Goal: Task Accomplishment & Management: Manage account settings

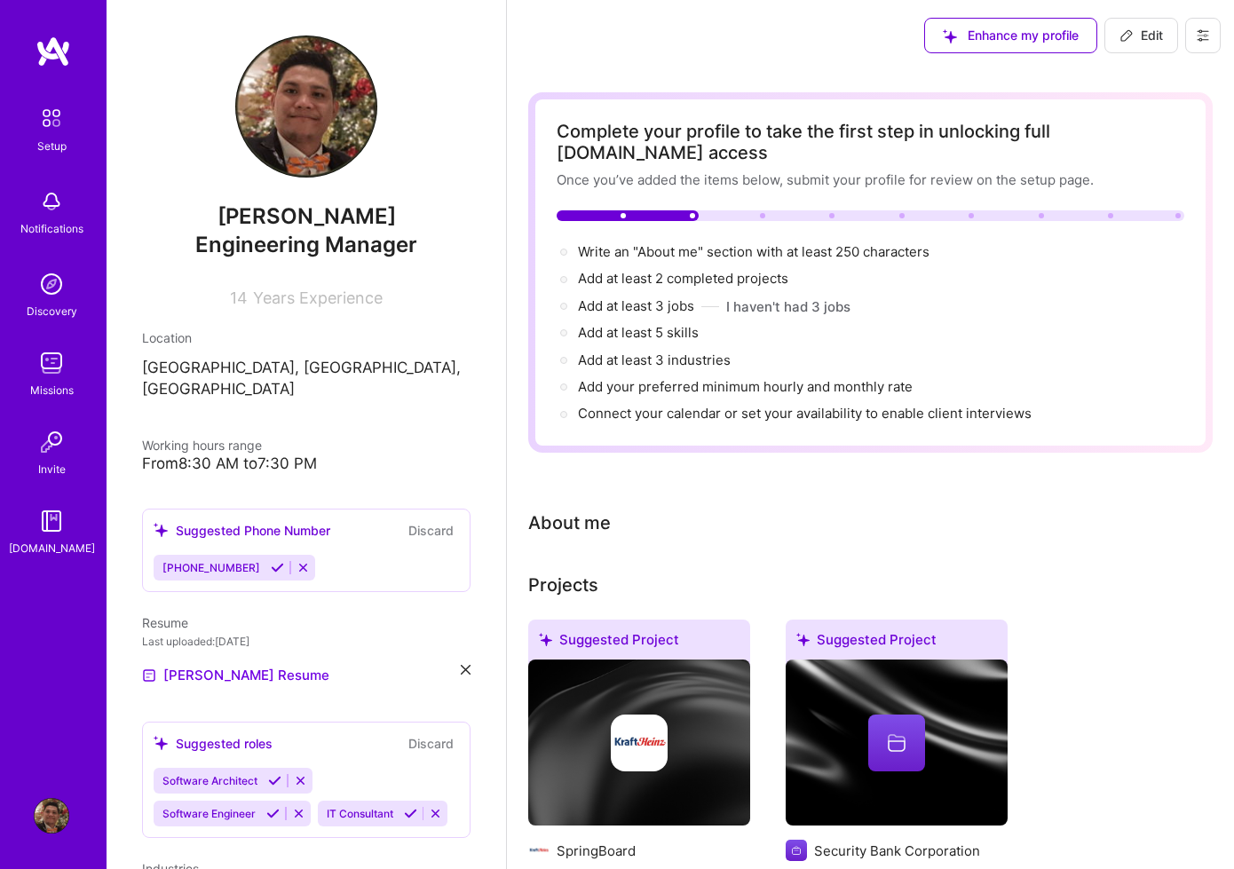
scroll to position [2219, 0]
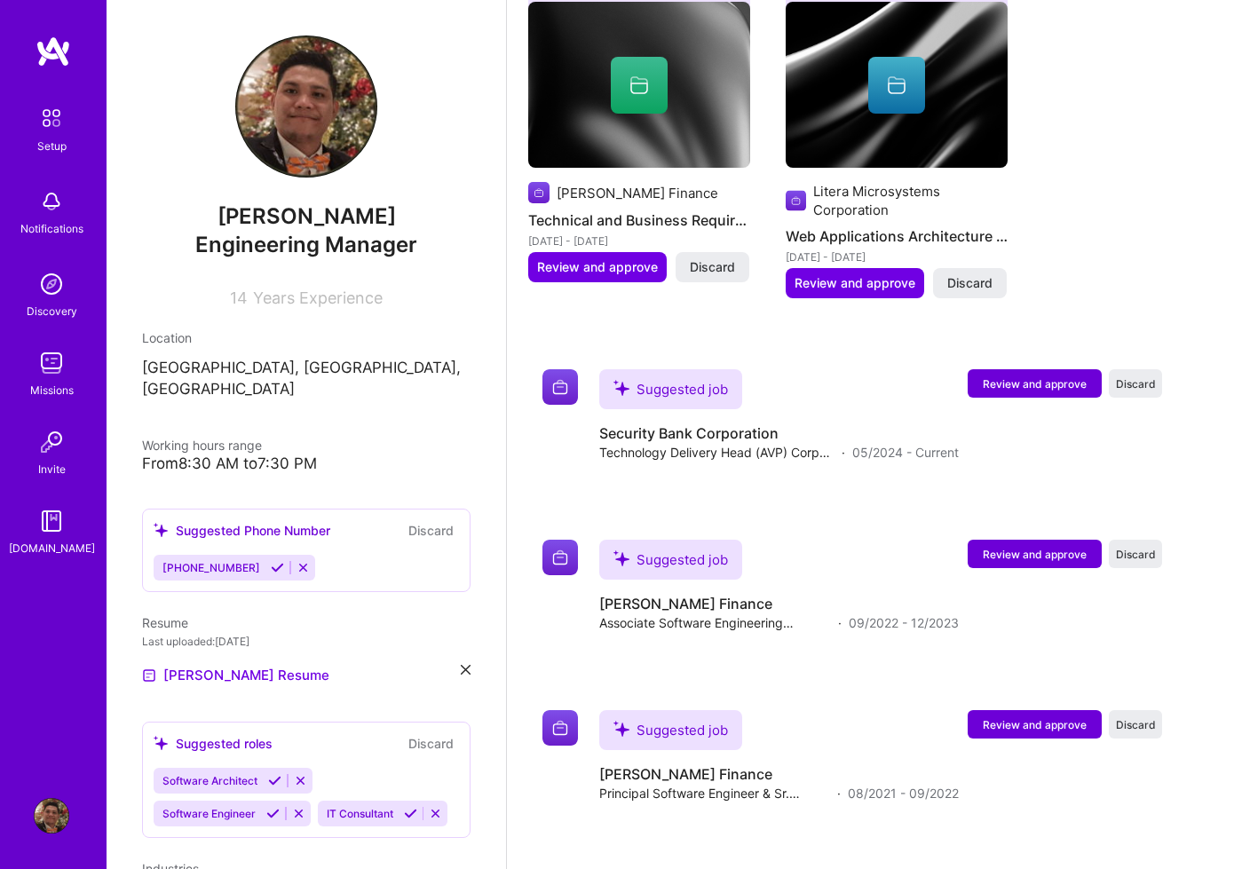
scroll to position [2219, 0]
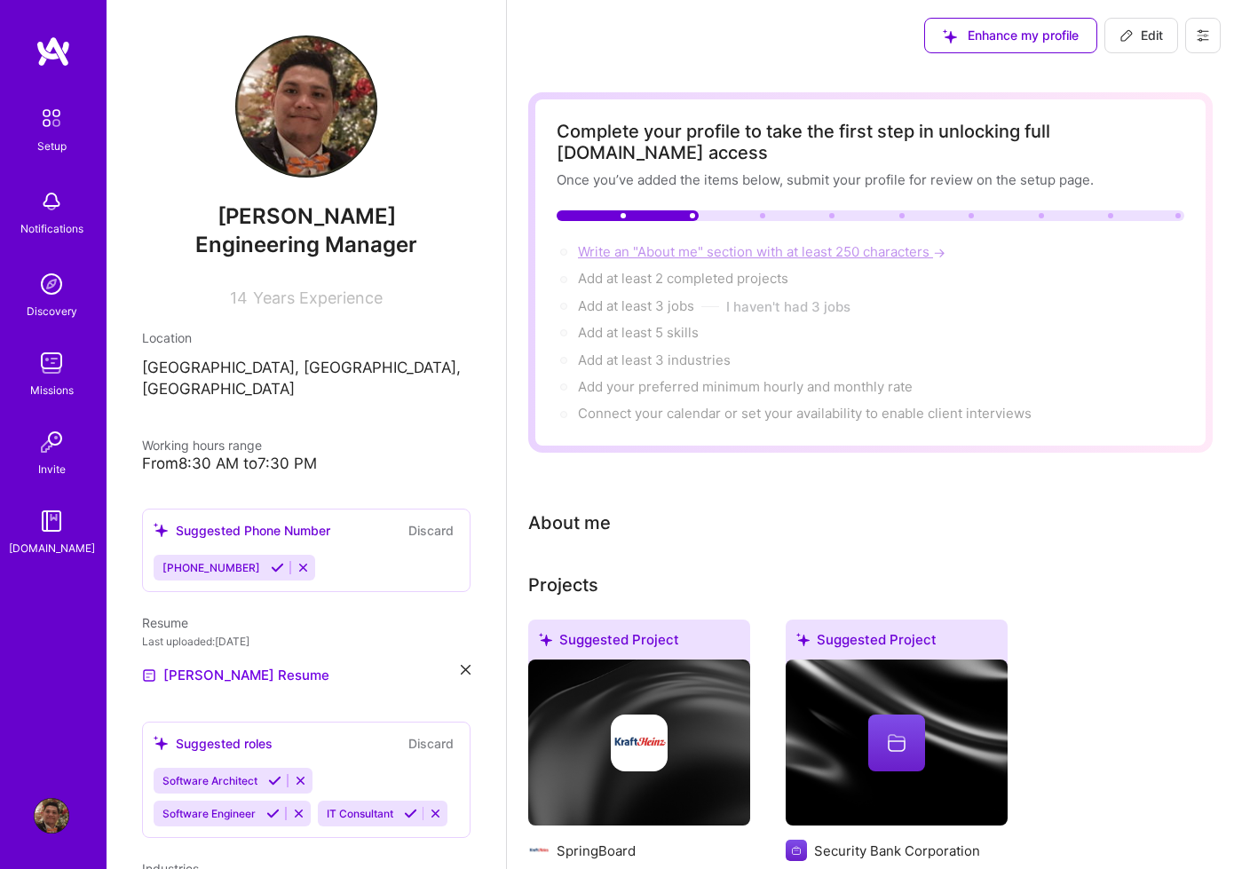
click at [644, 250] on span "Write an "About me" section with at least 250 characters →" at bounding box center [763, 251] width 371 height 17
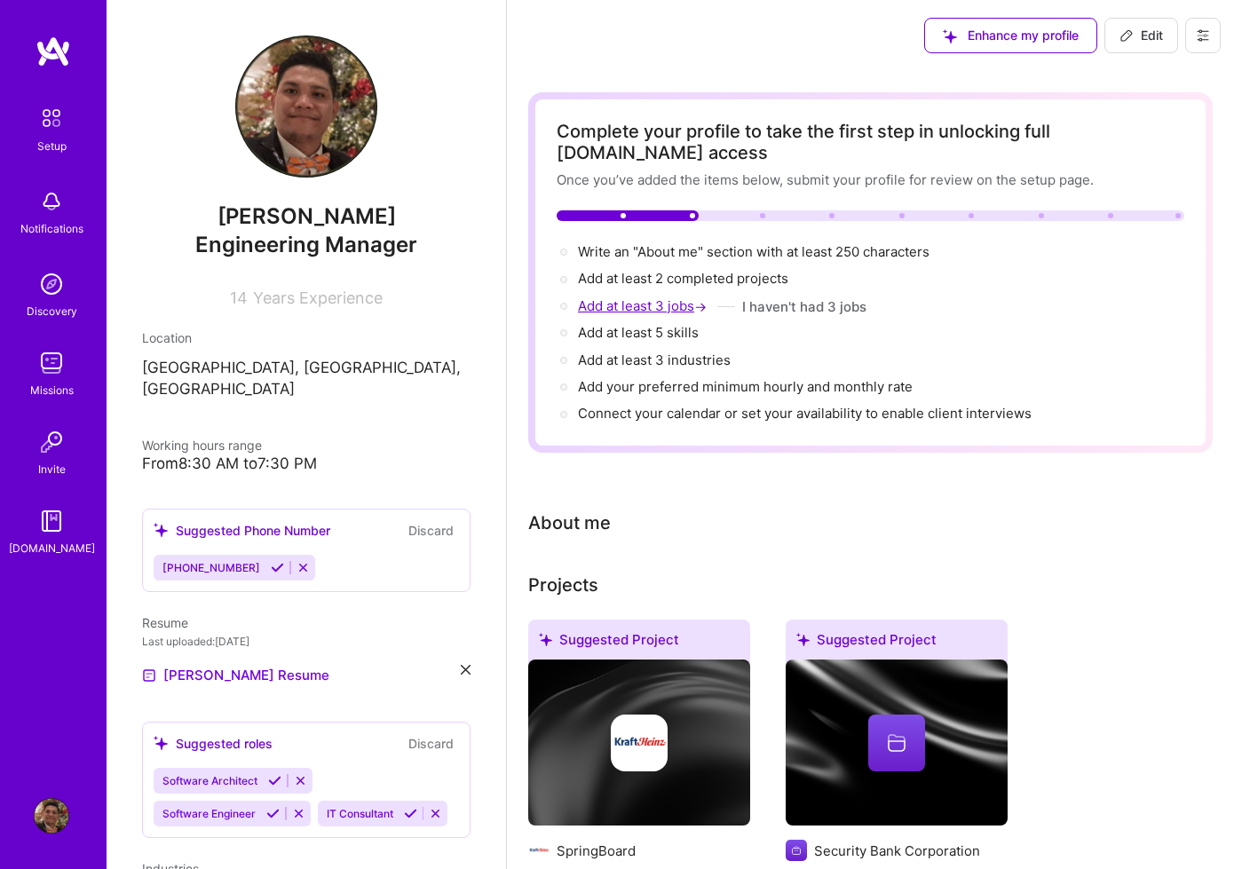
scroll to position [709, 0]
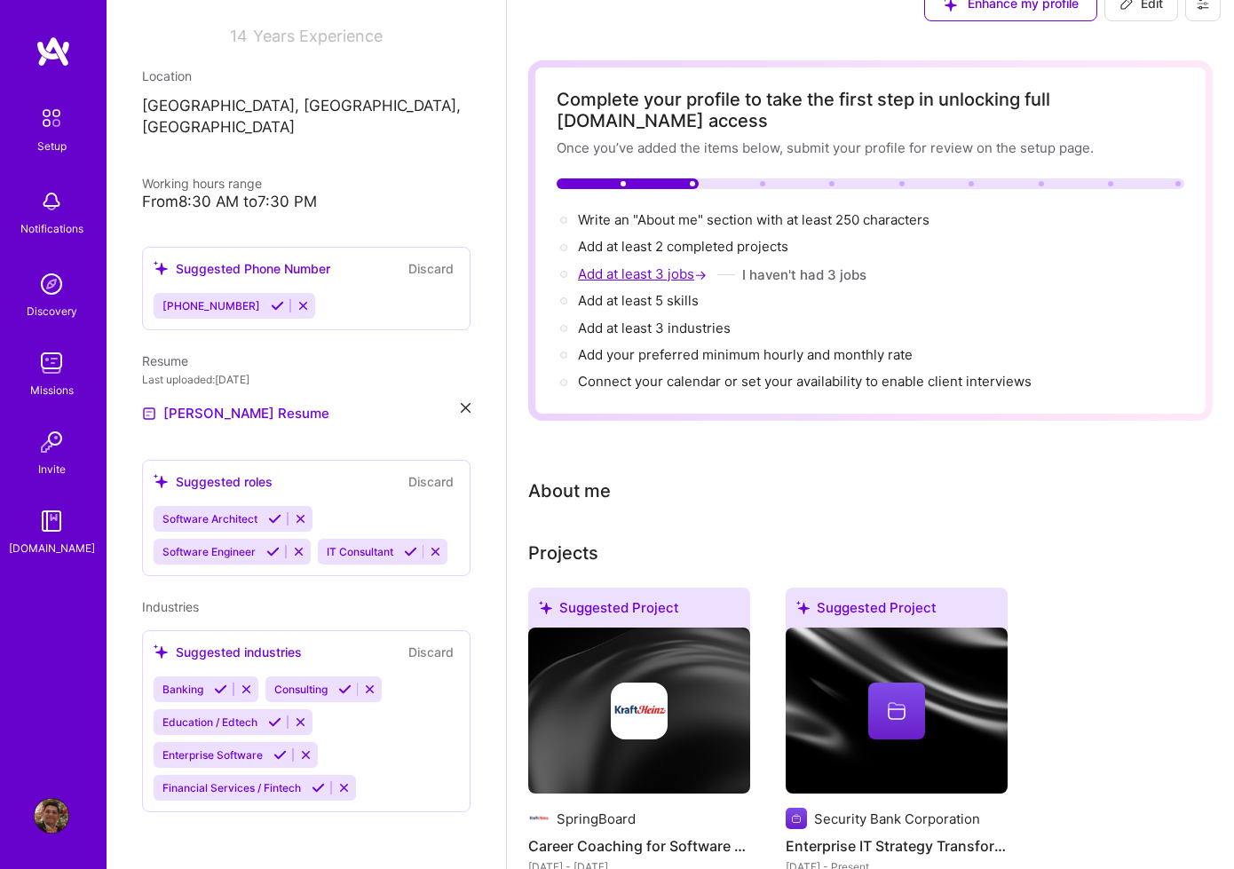
select select "US"
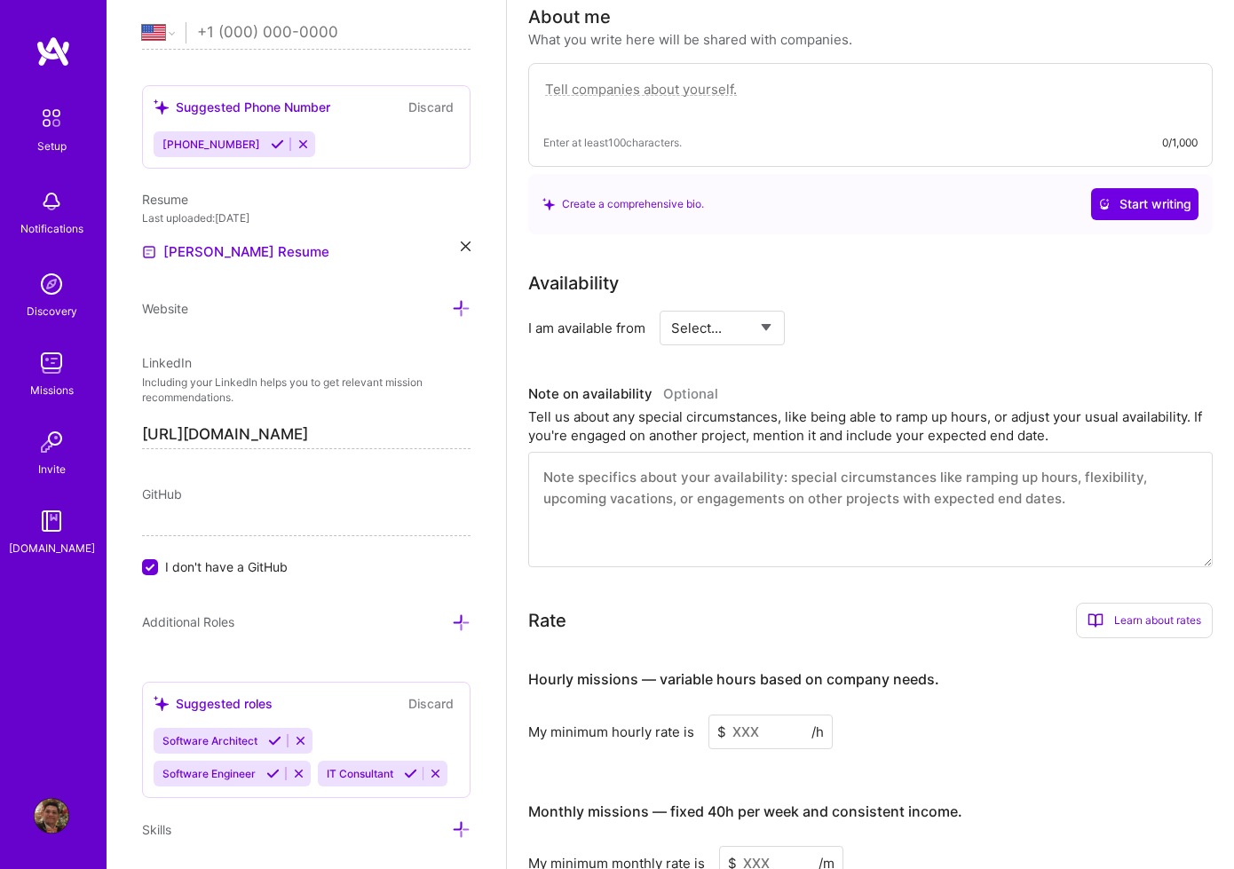
scroll to position [510, 0]
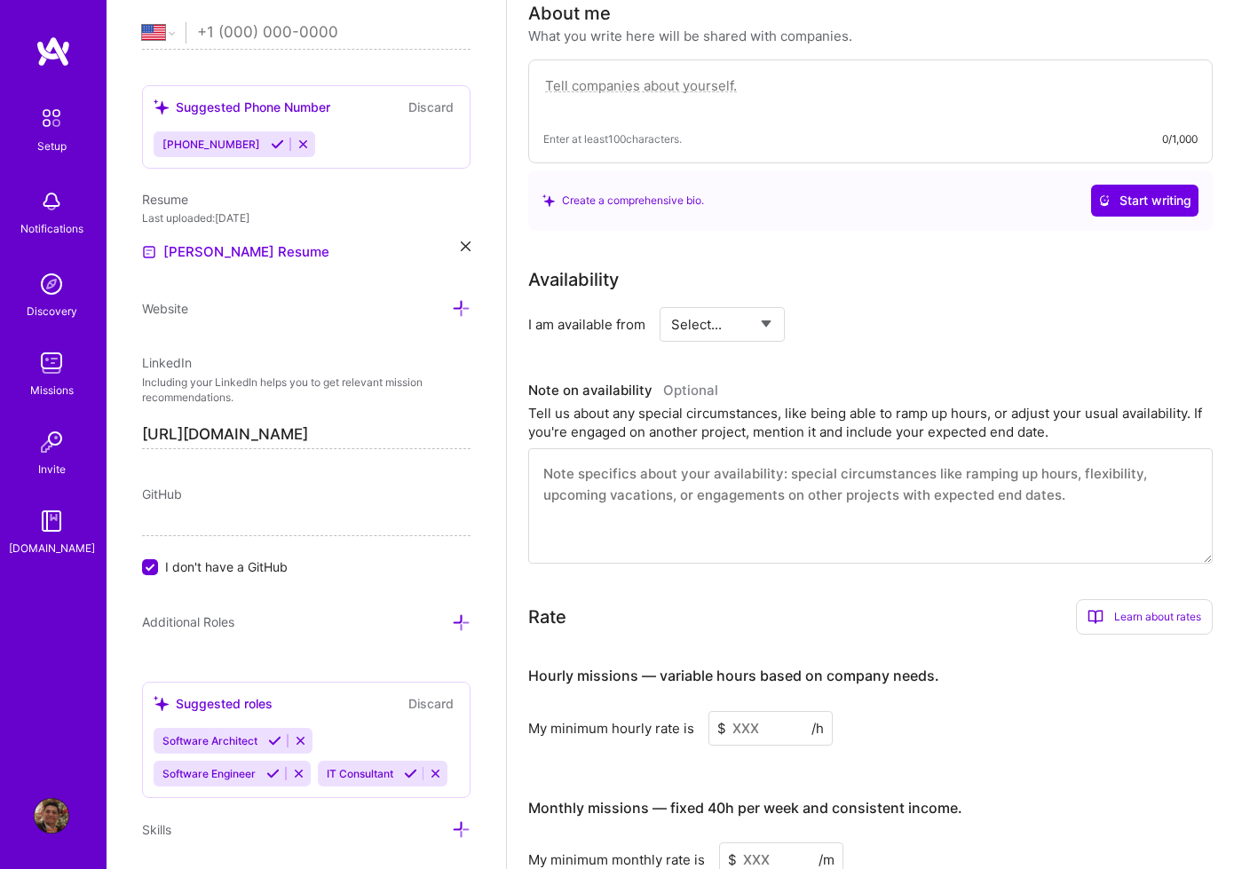
click at [674, 518] on textarea at bounding box center [870, 505] width 684 height 115
paste textarea "With over 15 years of experience in software engineering, I am a passionate and…"
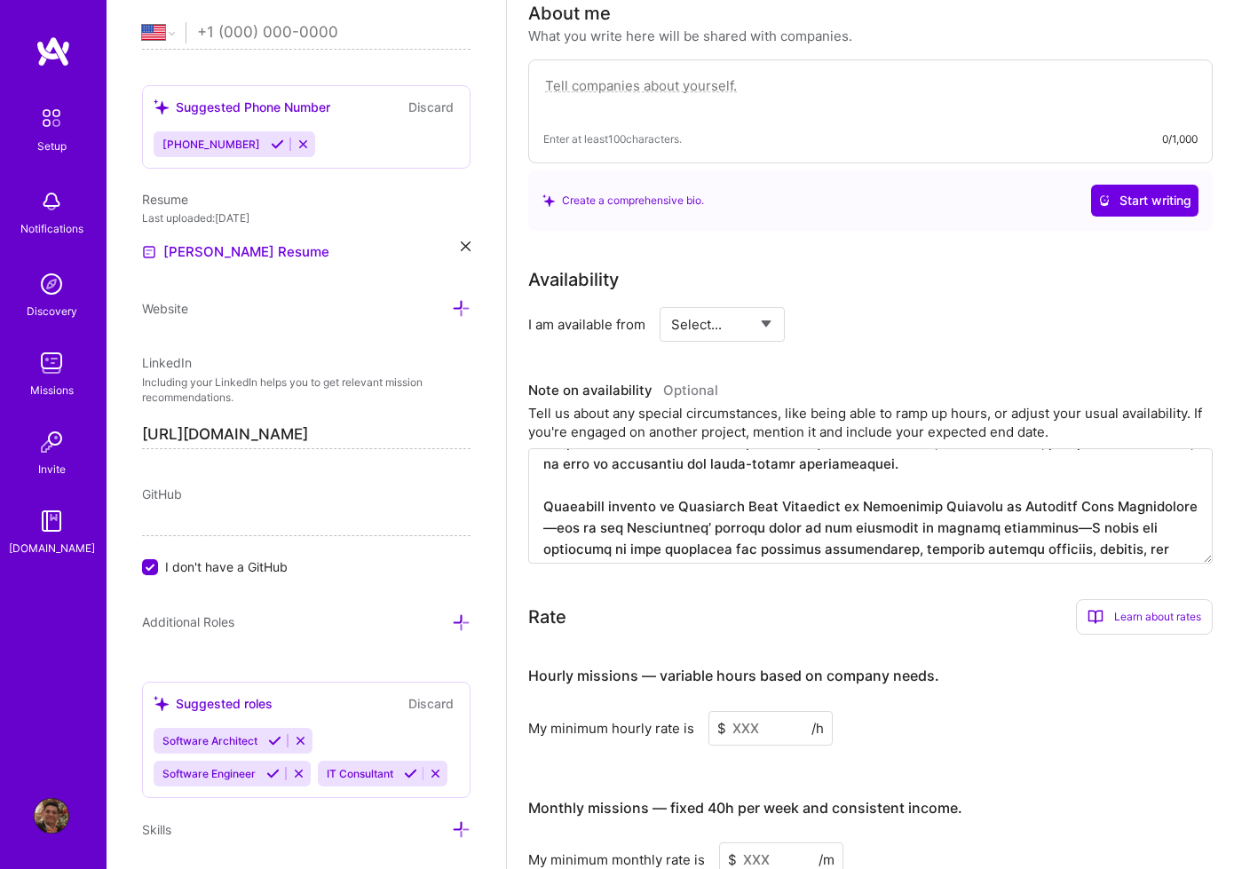
scroll to position [67, 0]
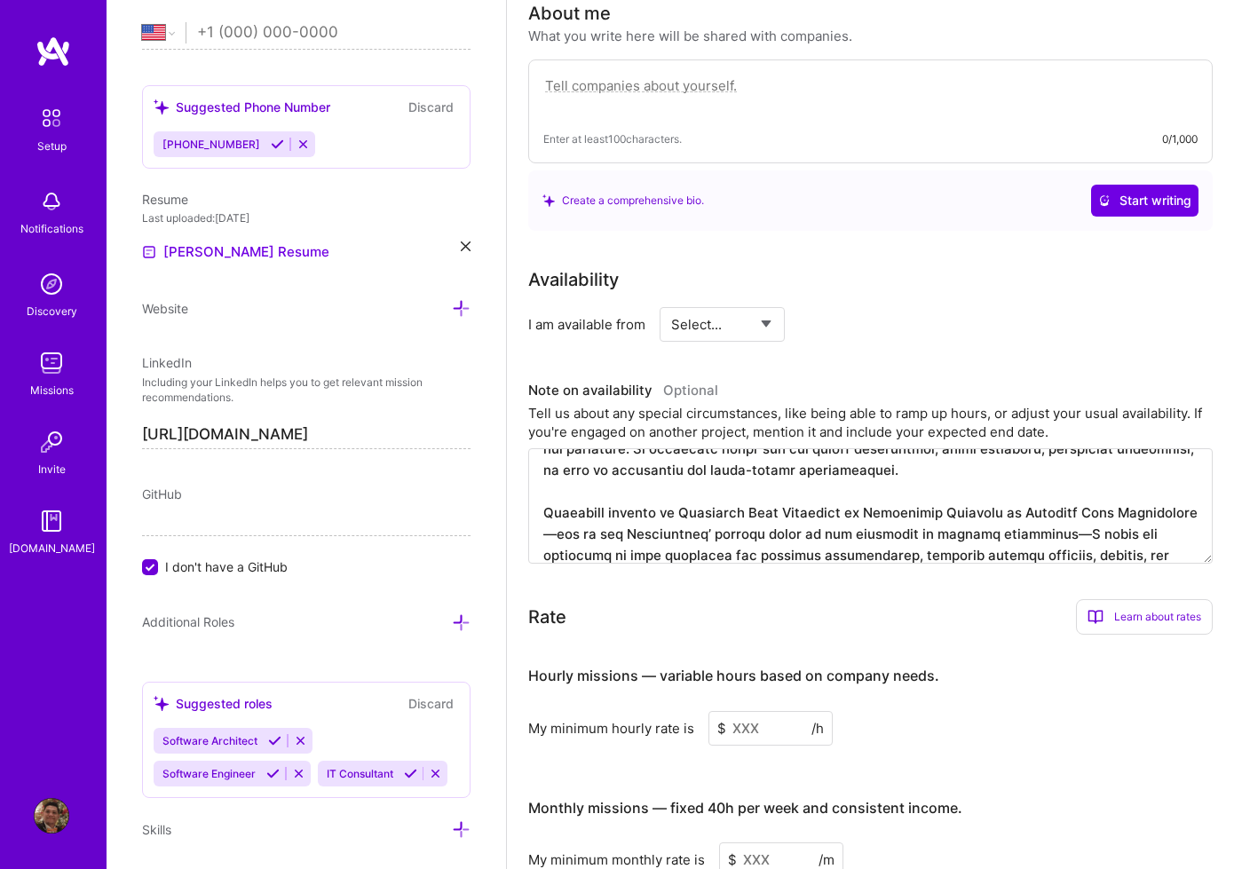
click at [1196, 515] on textarea at bounding box center [870, 505] width 684 height 115
drag, startPoint x: 681, startPoint y: 532, endPoint x: 709, endPoint y: 540, distance: 29.5
click at [682, 532] on textarea at bounding box center [870, 505] width 684 height 115
click at [1019, 533] on textarea at bounding box center [870, 505] width 684 height 115
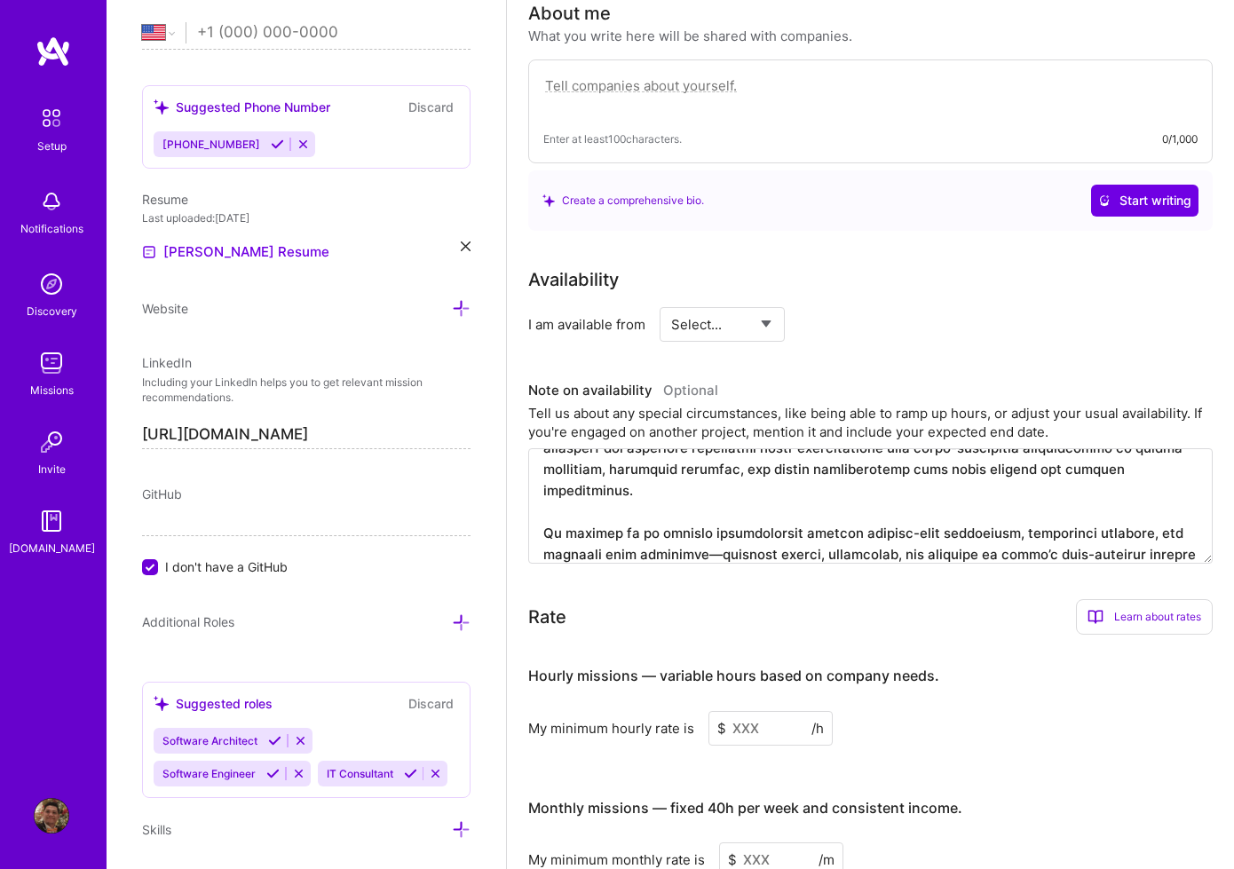
scroll to position [234, 0]
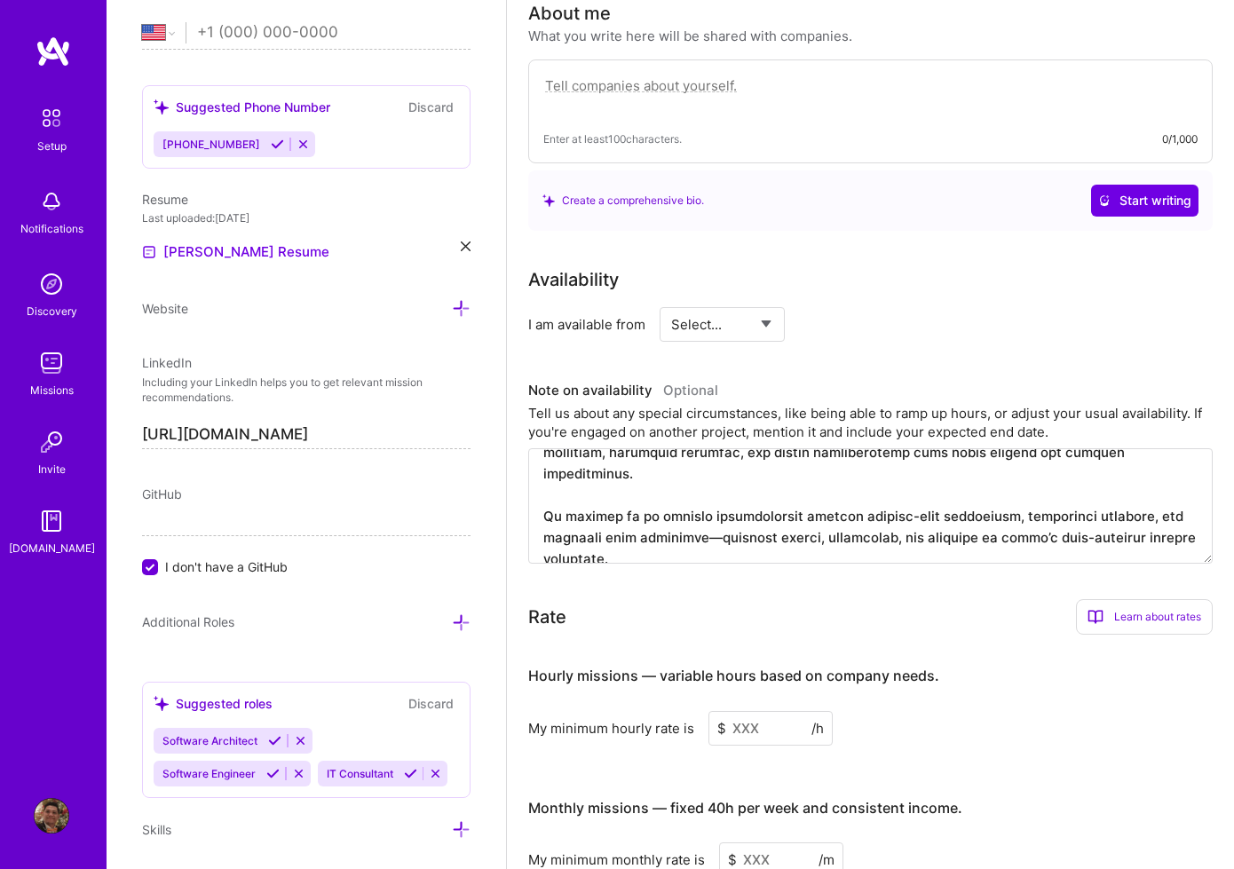
click at [709, 518] on textarea at bounding box center [870, 505] width 684 height 115
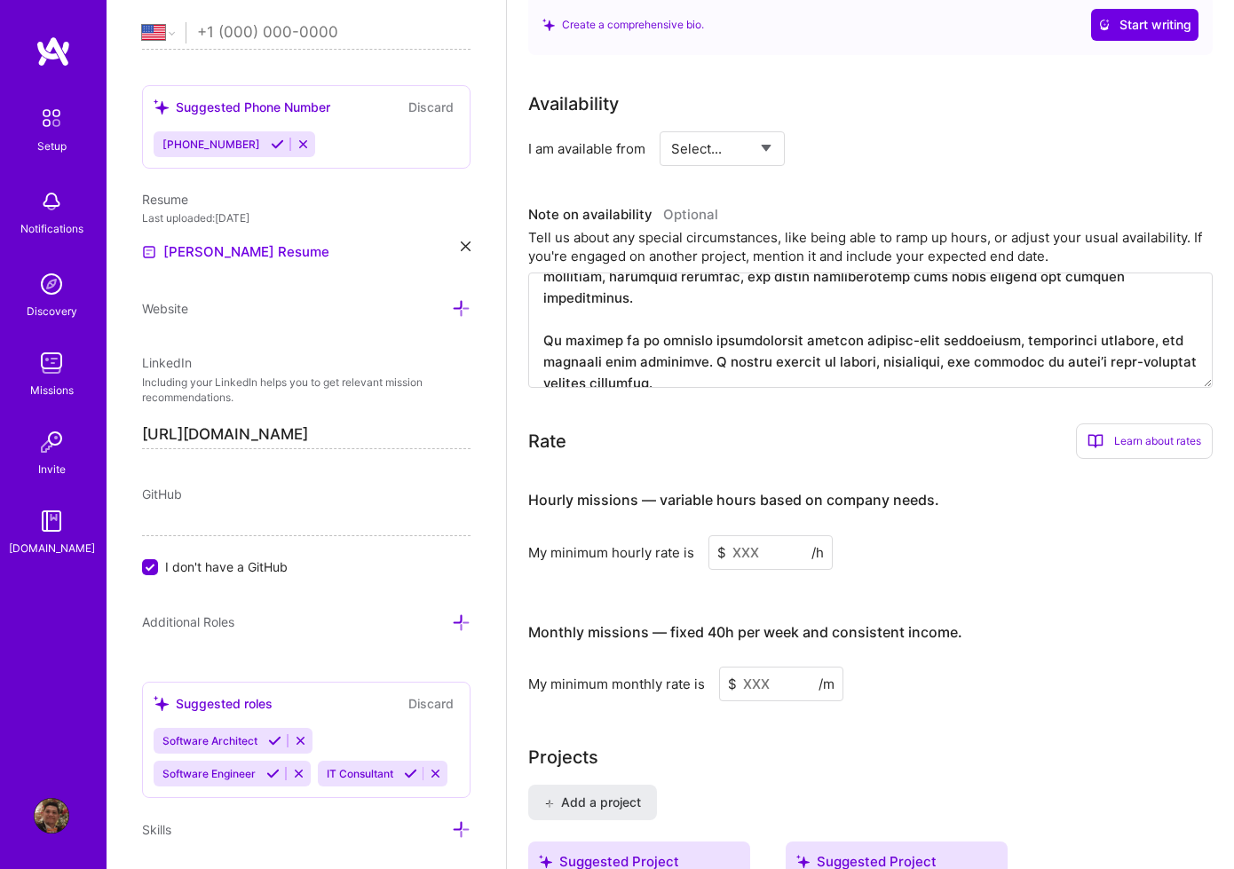
scroll to position [689, 0]
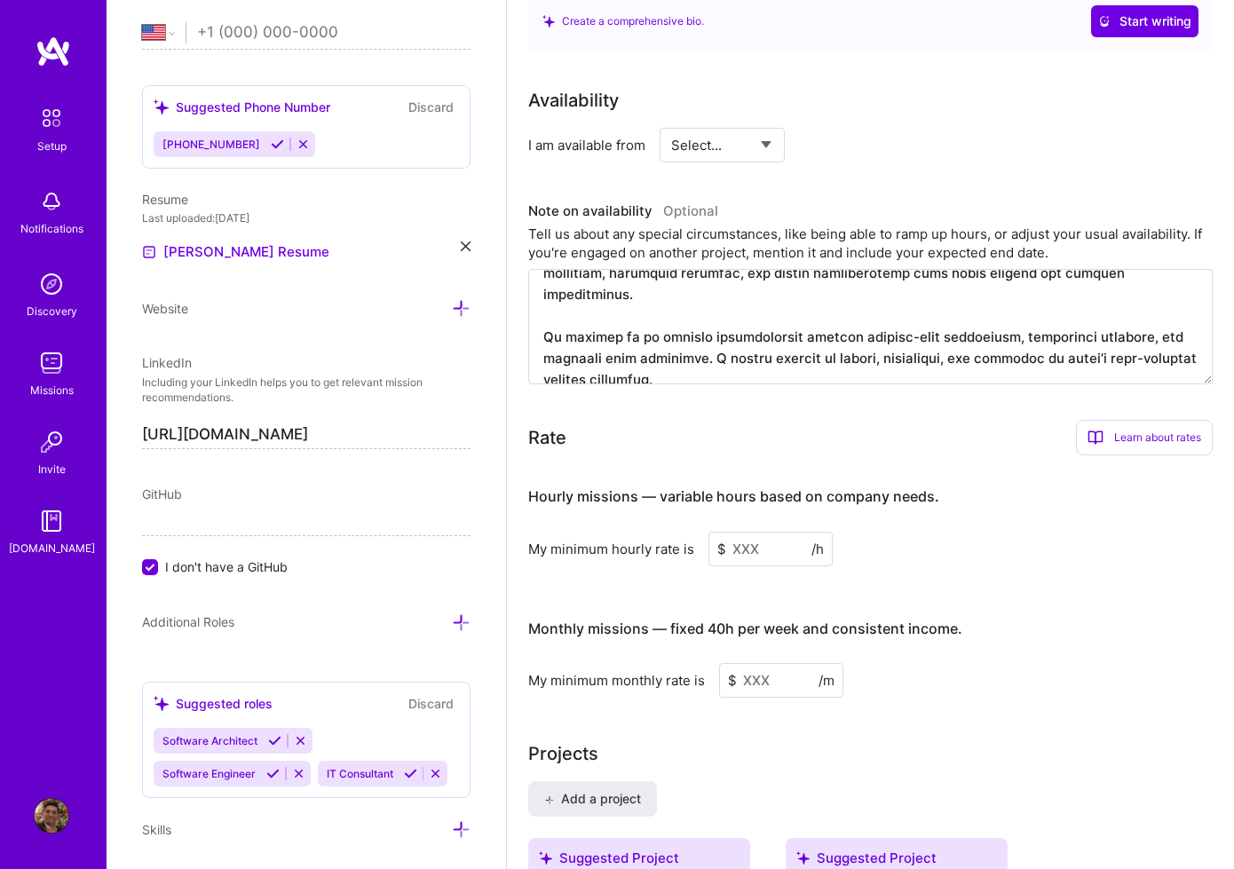
type textarea "With over 15 years of experience in software engineering, I am a passionate and…"
click at [794, 559] on input at bounding box center [770, 549] width 124 height 35
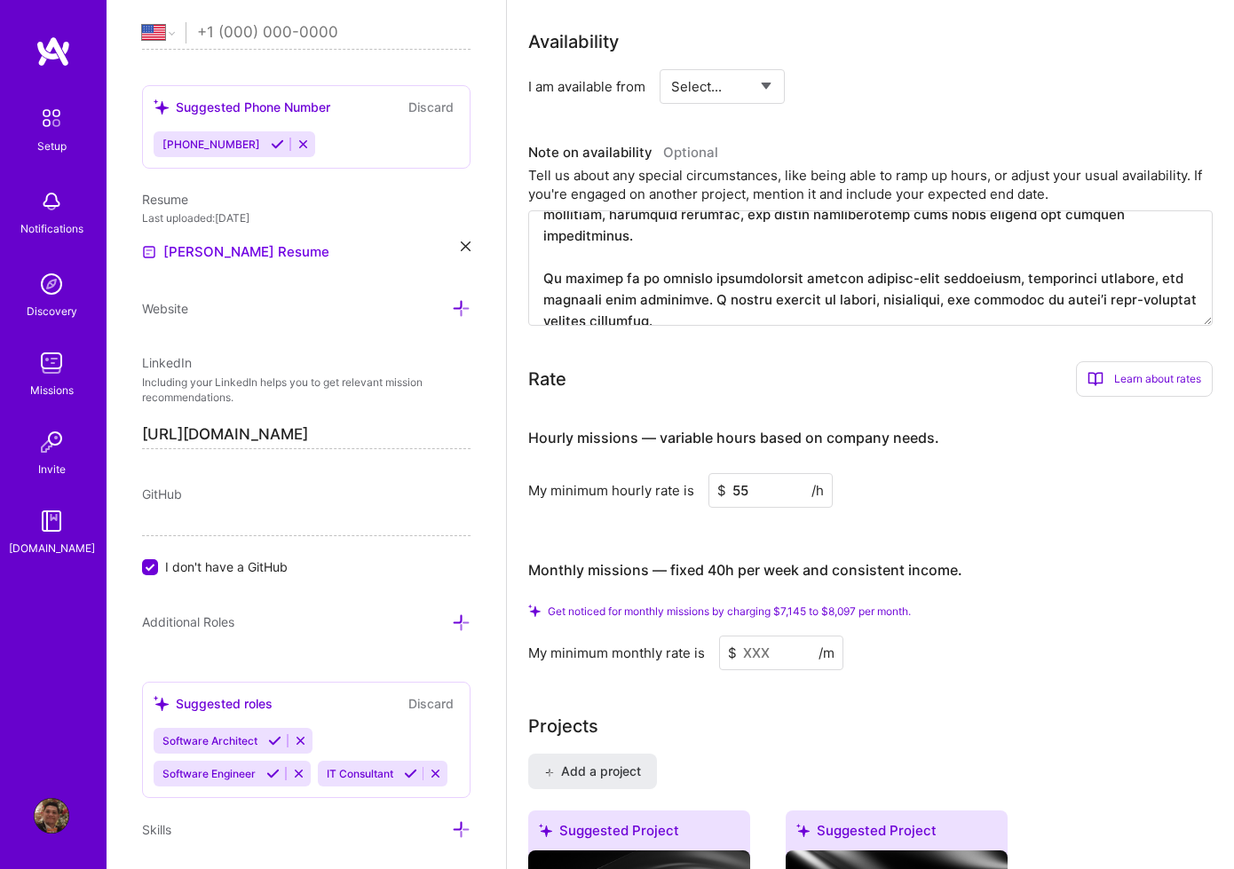
scroll to position [820, 0]
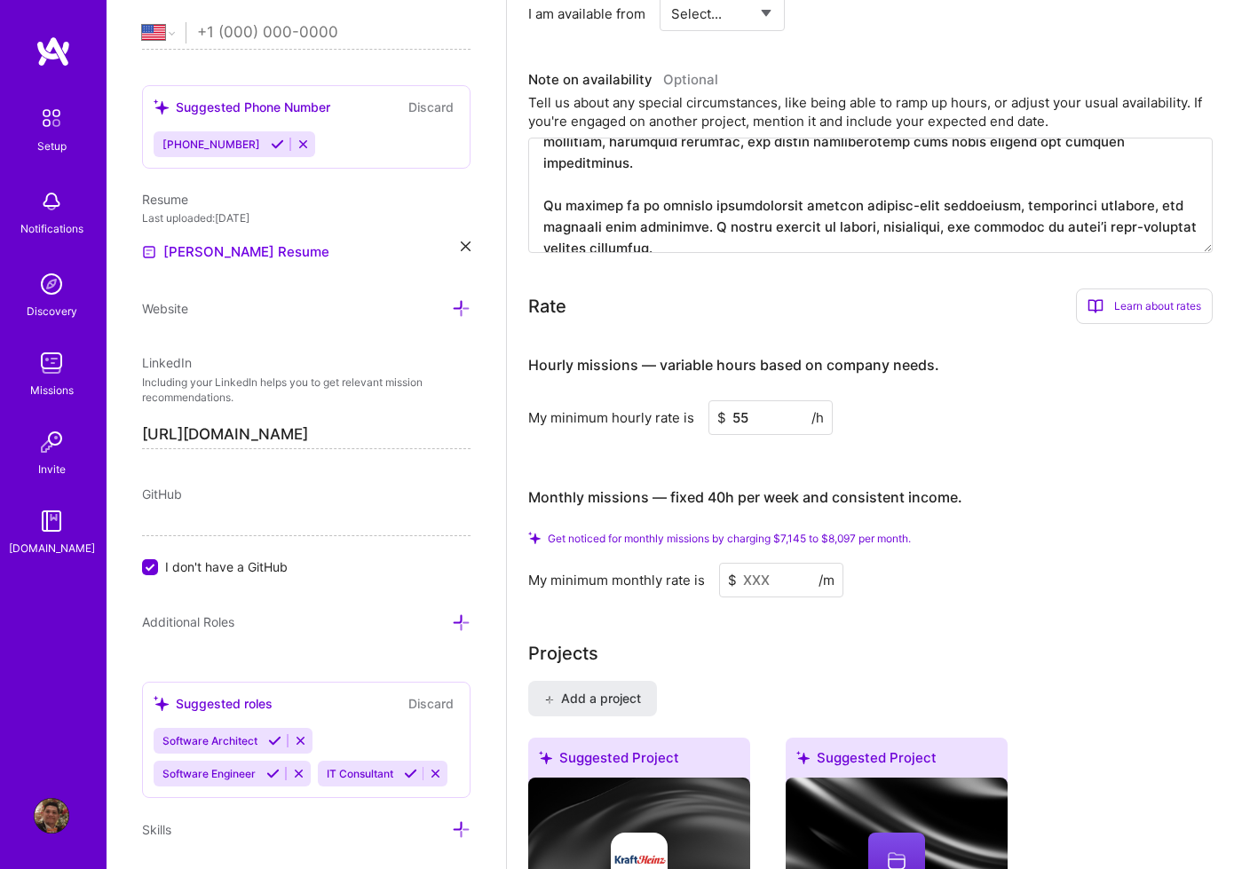
type input "55"
click at [757, 582] on input at bounding box center [781, 580] width 124 height 35
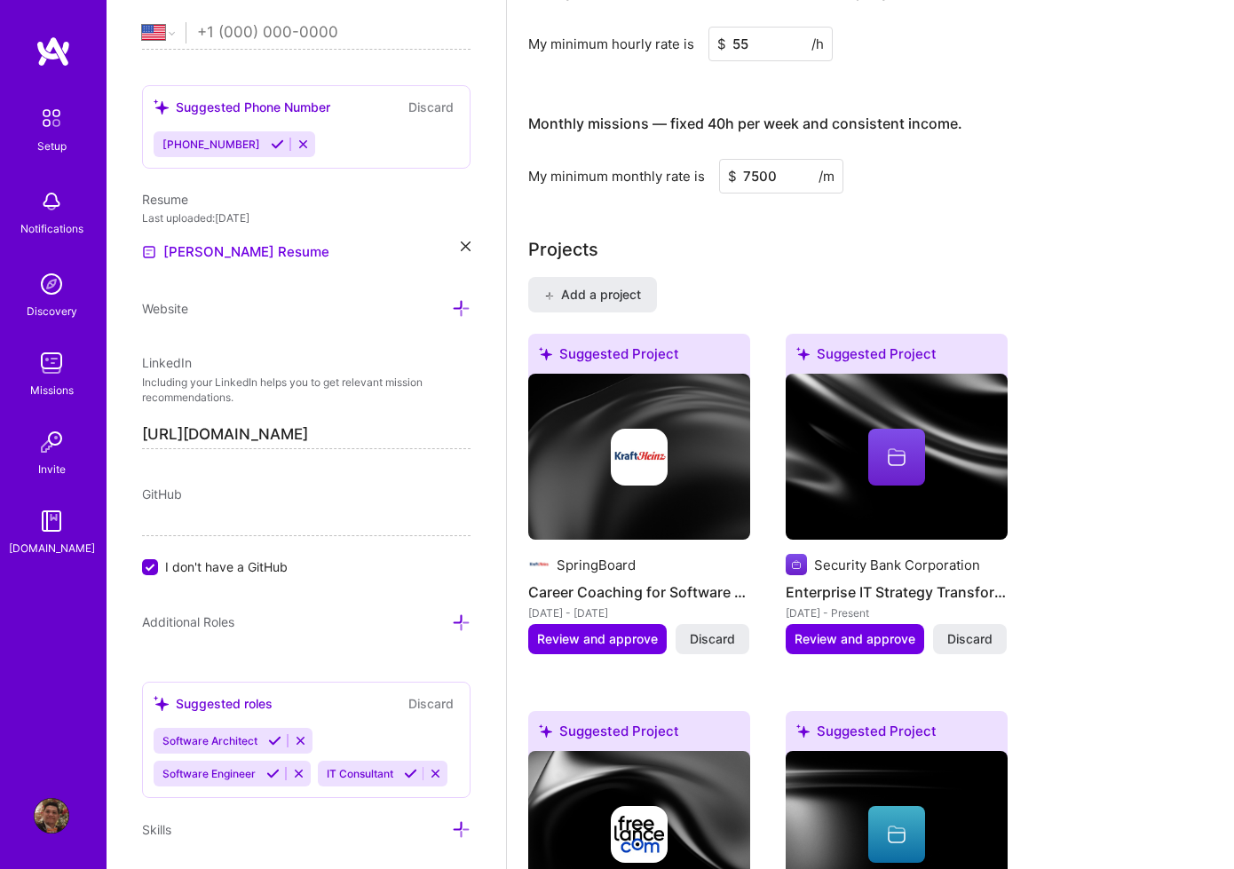
scroll to position [1151, 0]
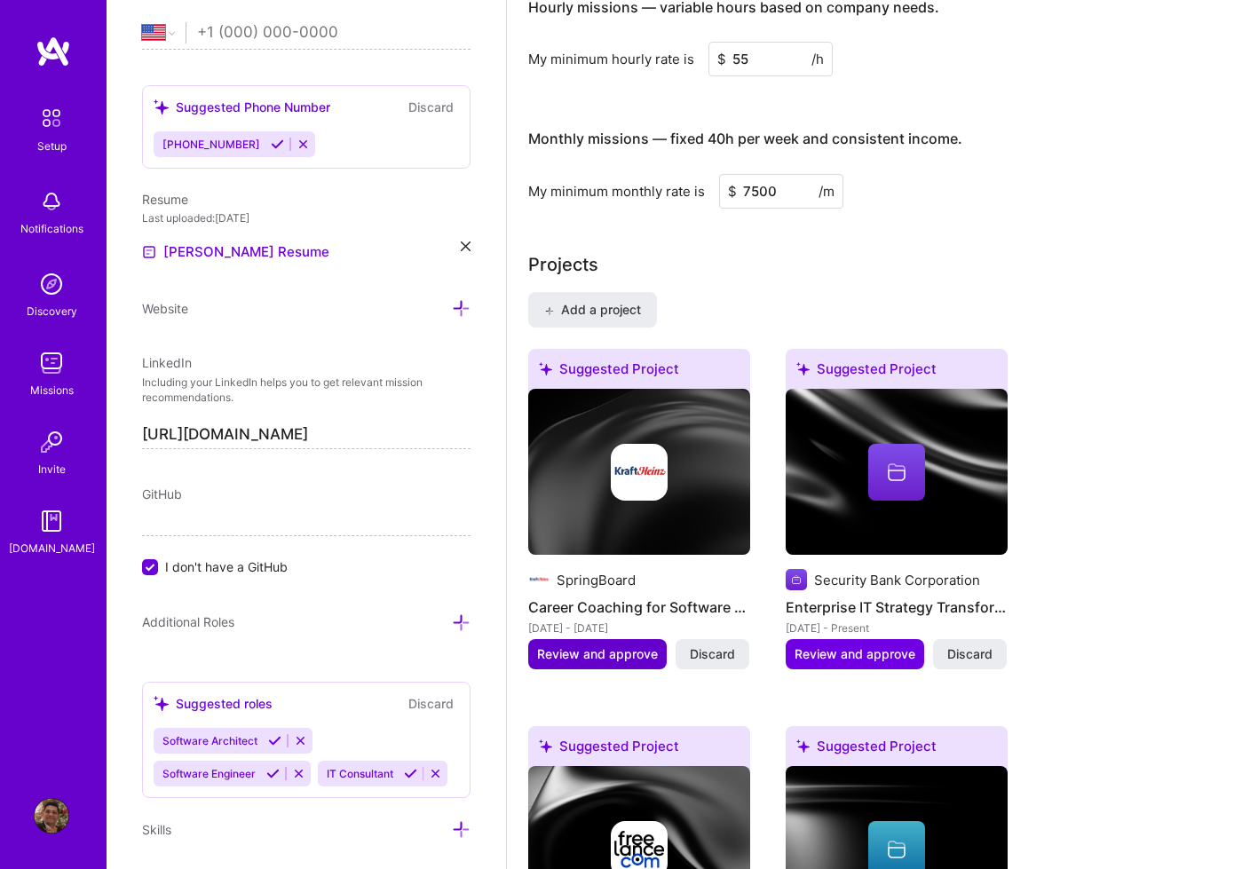
type input "7500"
click at [615, 644] on button "Review and approve" at bounding box center [597, 654] width 138 height 30
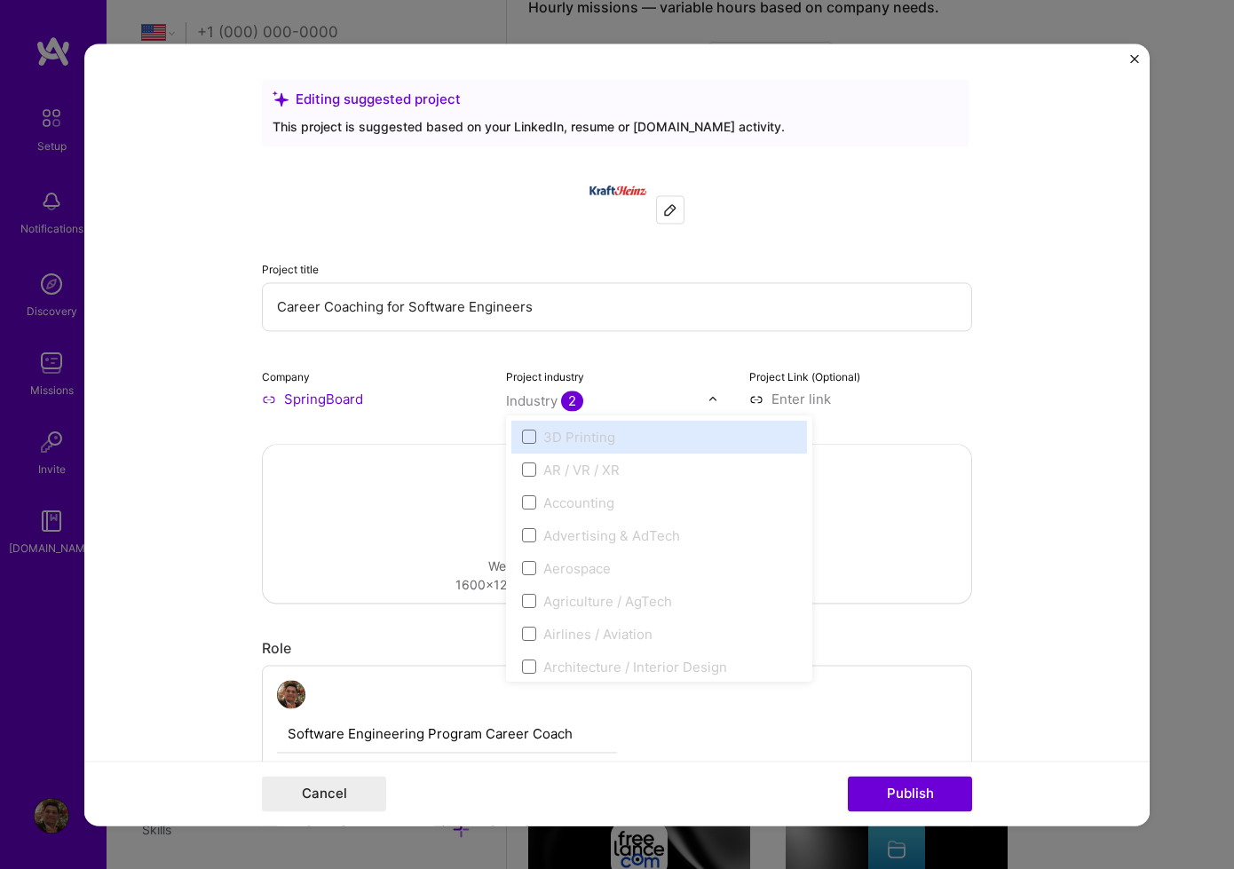
click at [674, 395] on input "text" at bounding box center [607, 400] width 202 height 19
click at [1016, 436] on form "Editing suggested project This project is suggested based on your LinkedIn, res…" at bounding box center [616, 434] width 1065 height 782
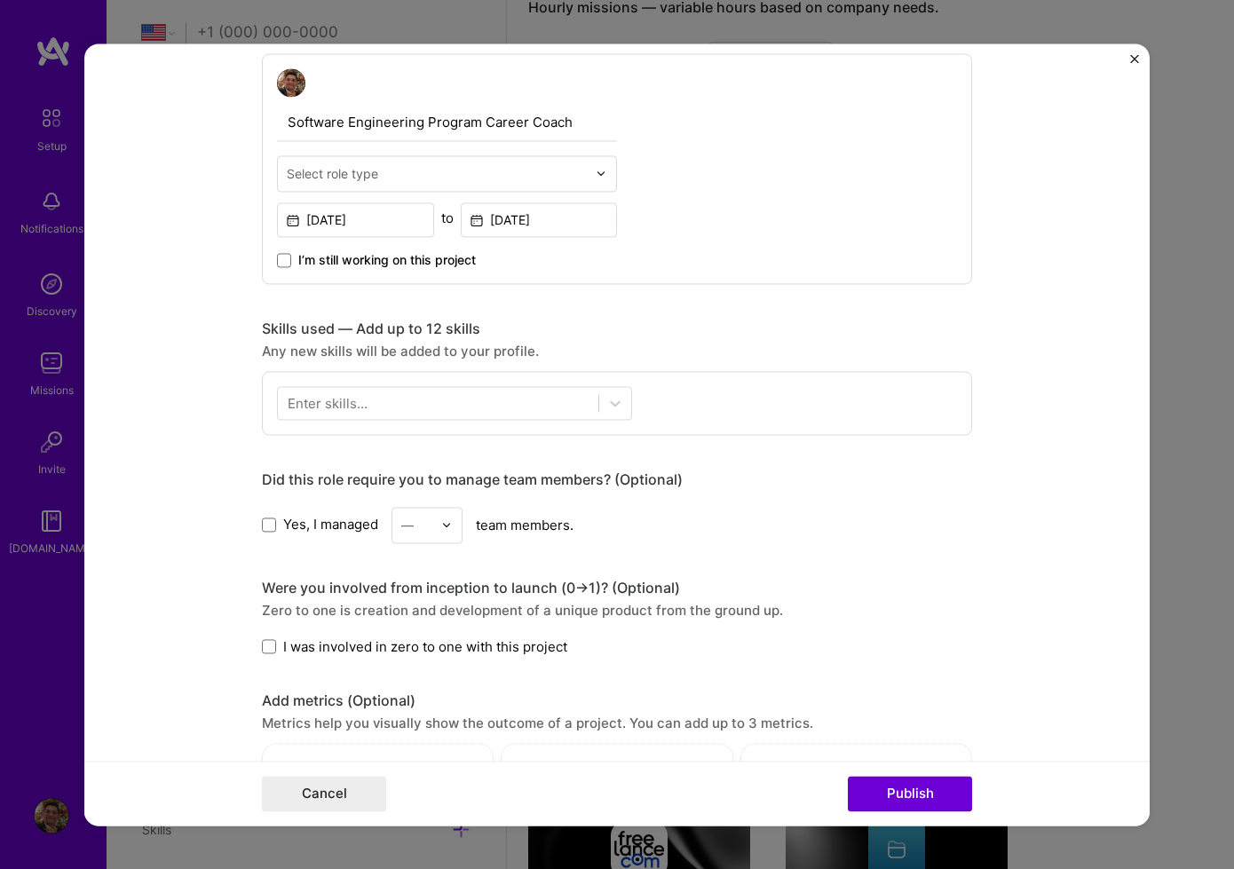
scroll to position [729, 0]
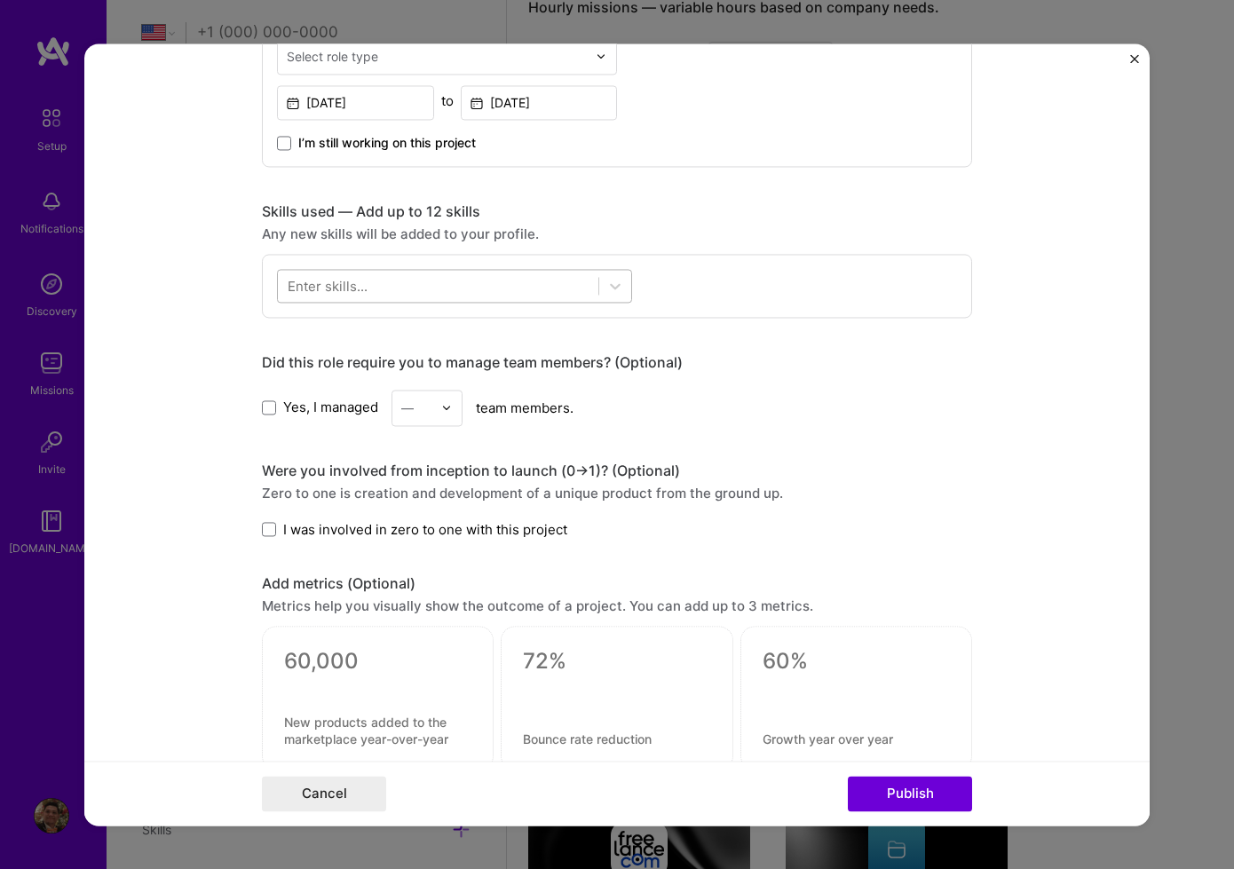
click at [595, 277] on div at bounding box center [438, 285] width 320 height 29
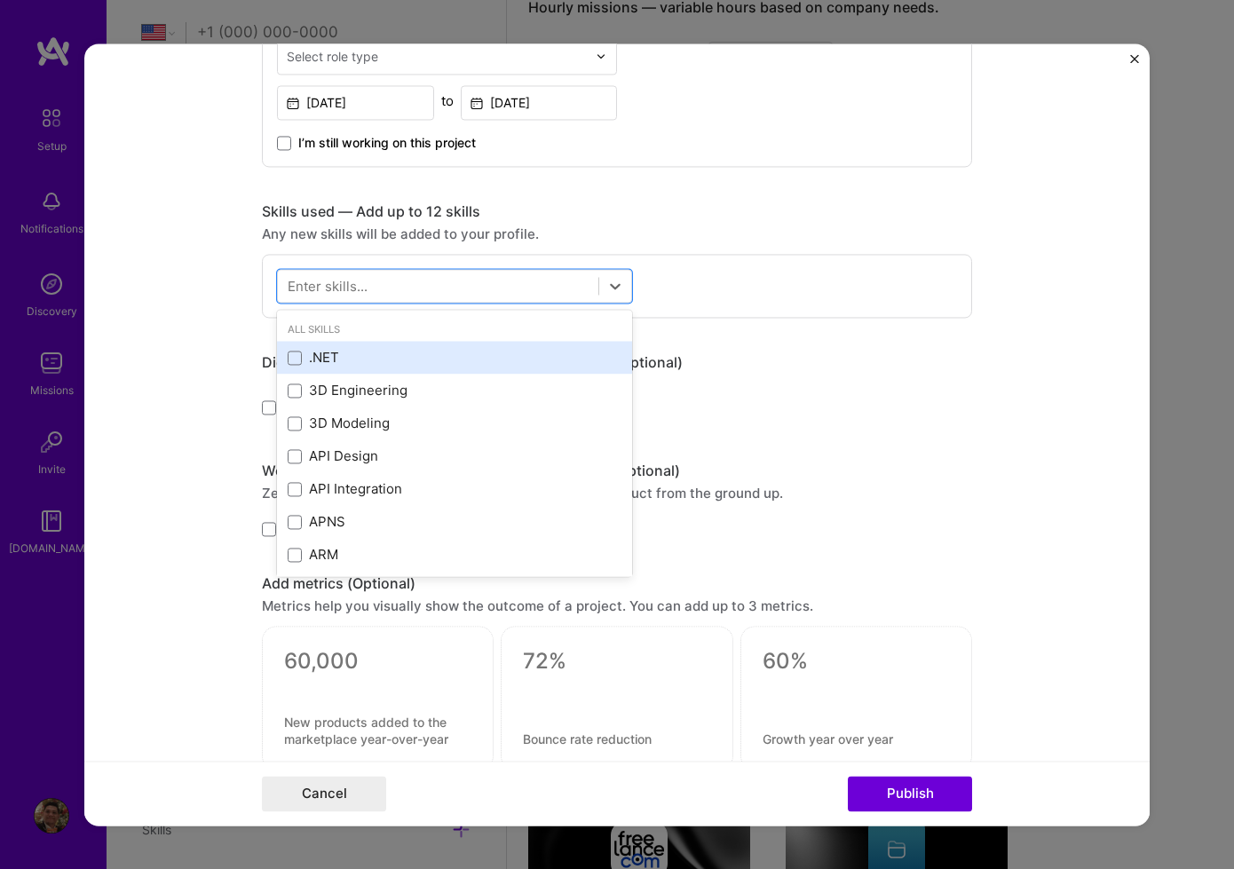
click at [565, 355] on div ".NET" at bounding box center [455, 358] width 334 height 19
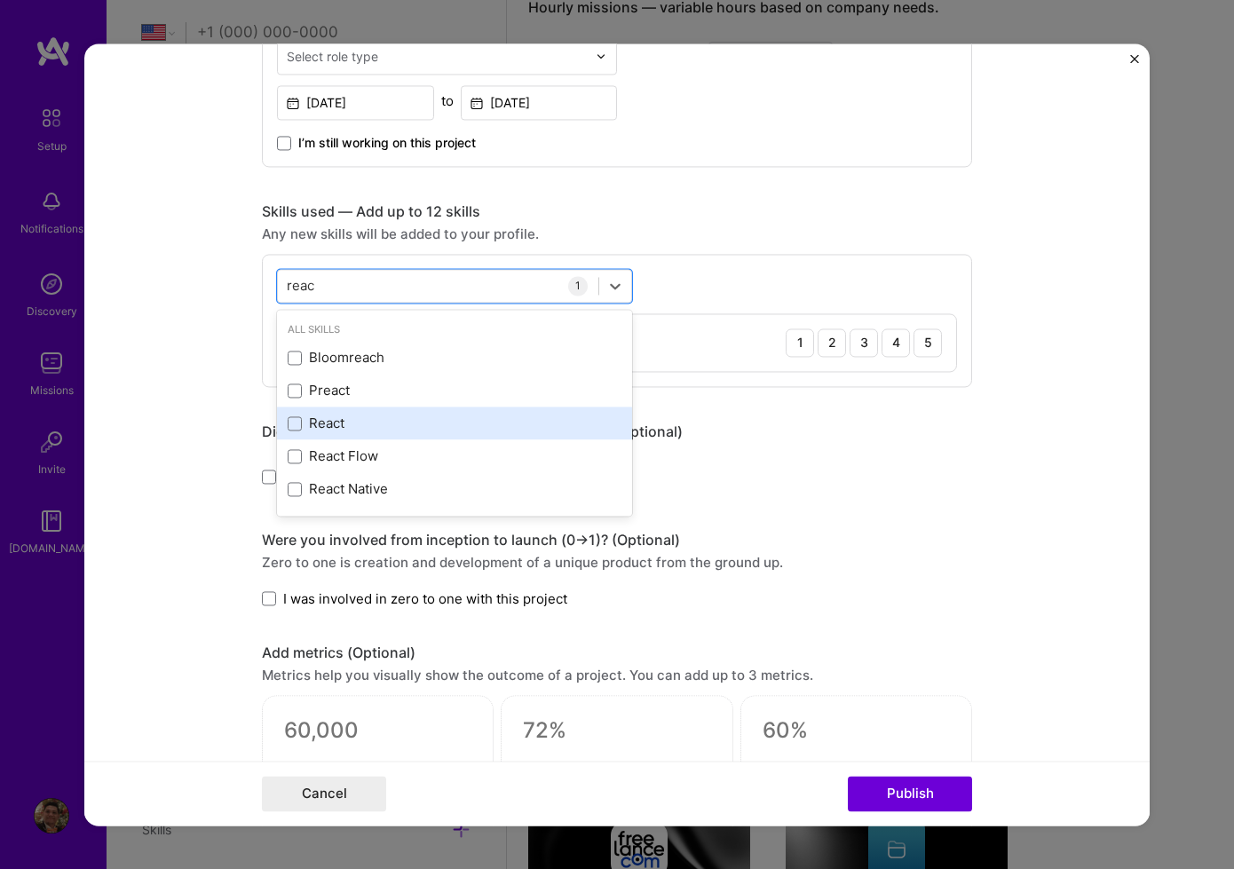
click at [541, 420] on div "React" at bounding box center [455, 424] width 334 height 19
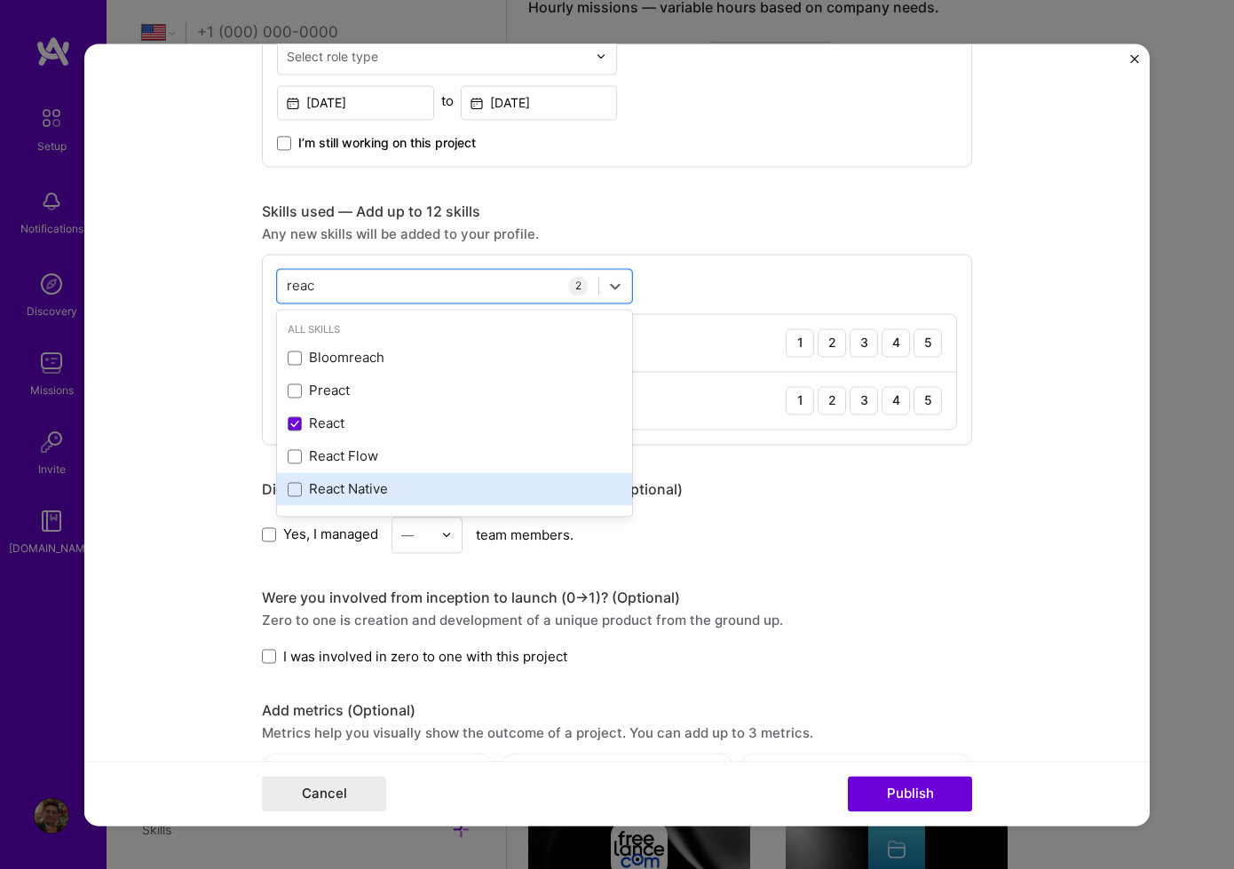
click at [486, 495] on div "React Native" at bounding box center [455, 489] width 334 height 19
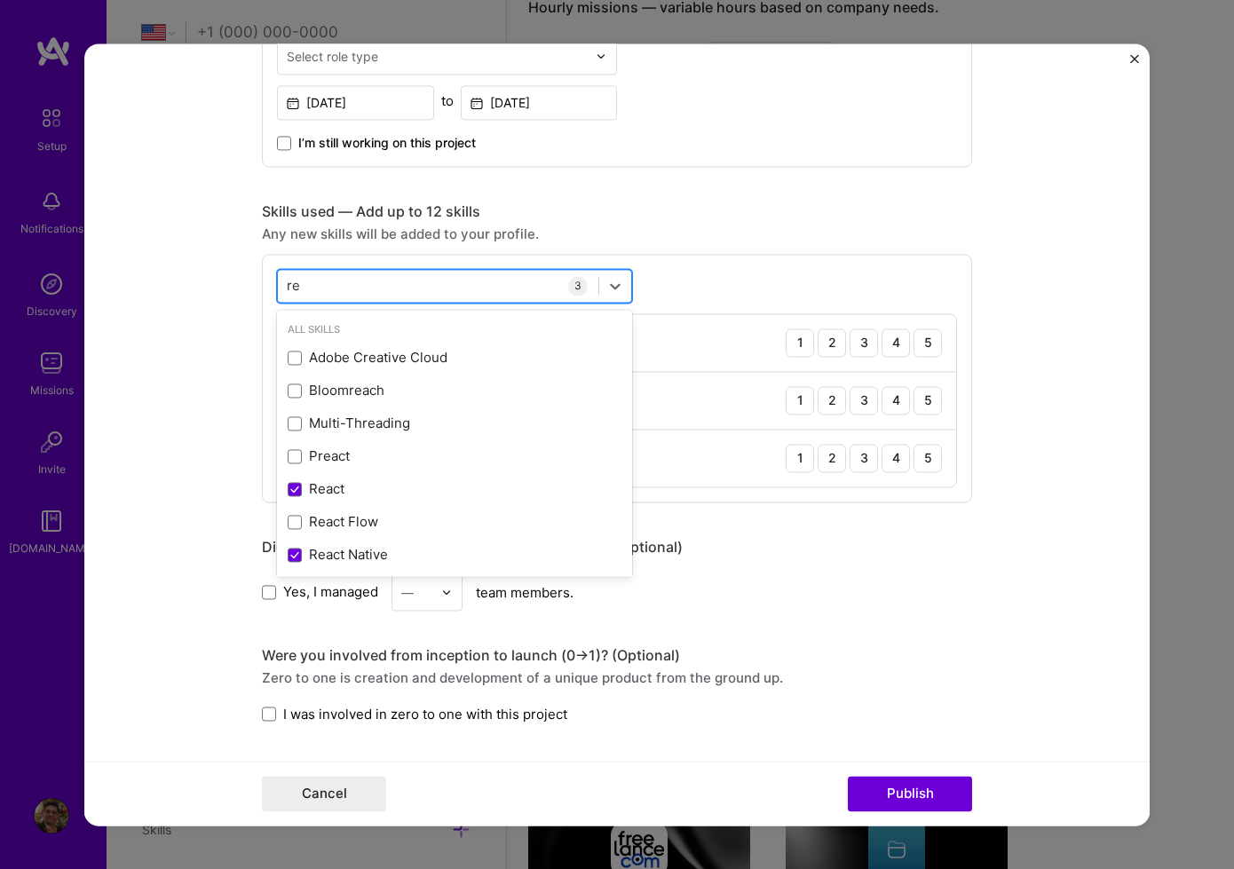
type input "r"
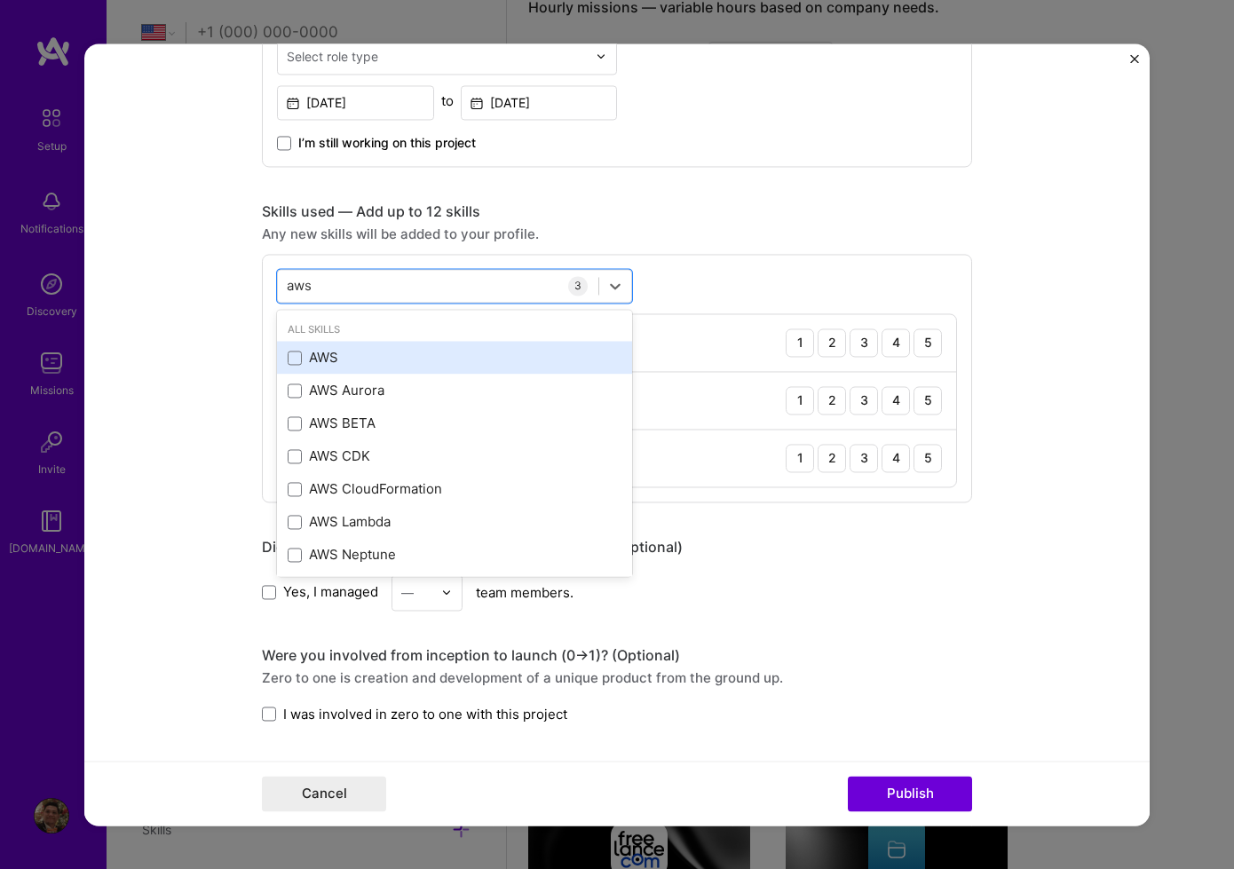
click at [444, 360] on div "AWS" at bounding box center [455, 358] width 334 height 19
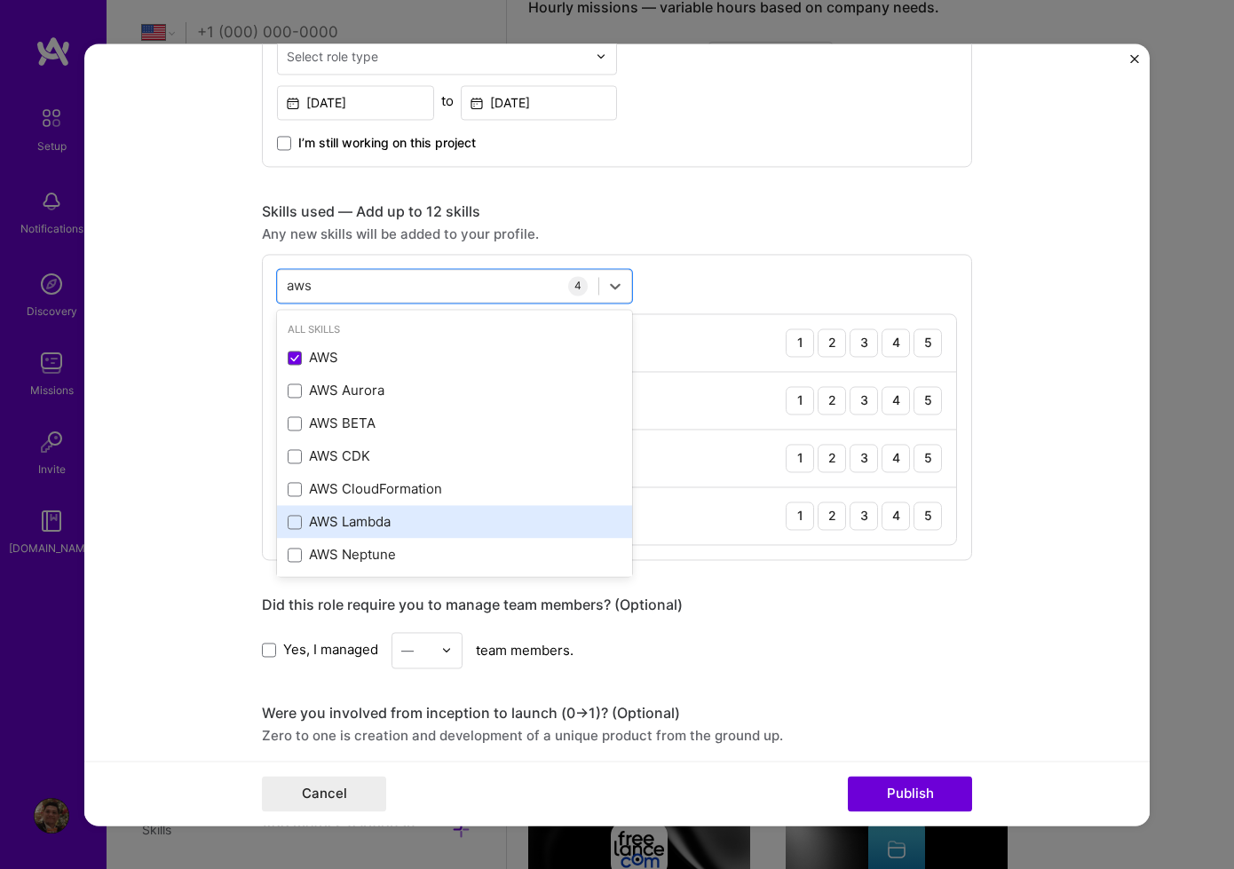
click at [429, 526] on div "AWS Lambda" at bounding box center [455, 522] width 334 height 19
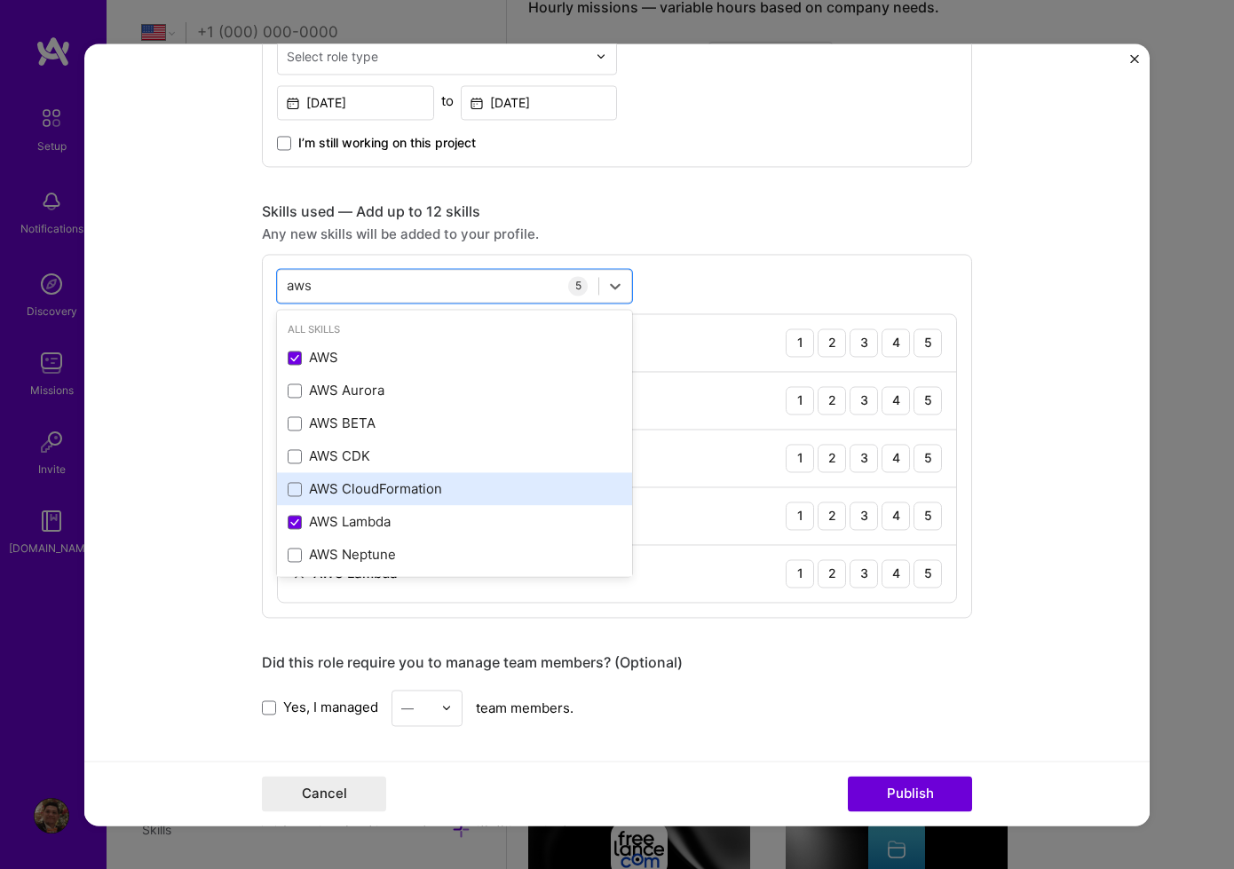
drag, startPoint x: 433, startPoint y: 494, endPoint x: 446, endPoint y: 498, distance: 13.8
click at [433, 494] on div "AWS CloudFormation" at bounding box center [455, 489] width 334 height 19
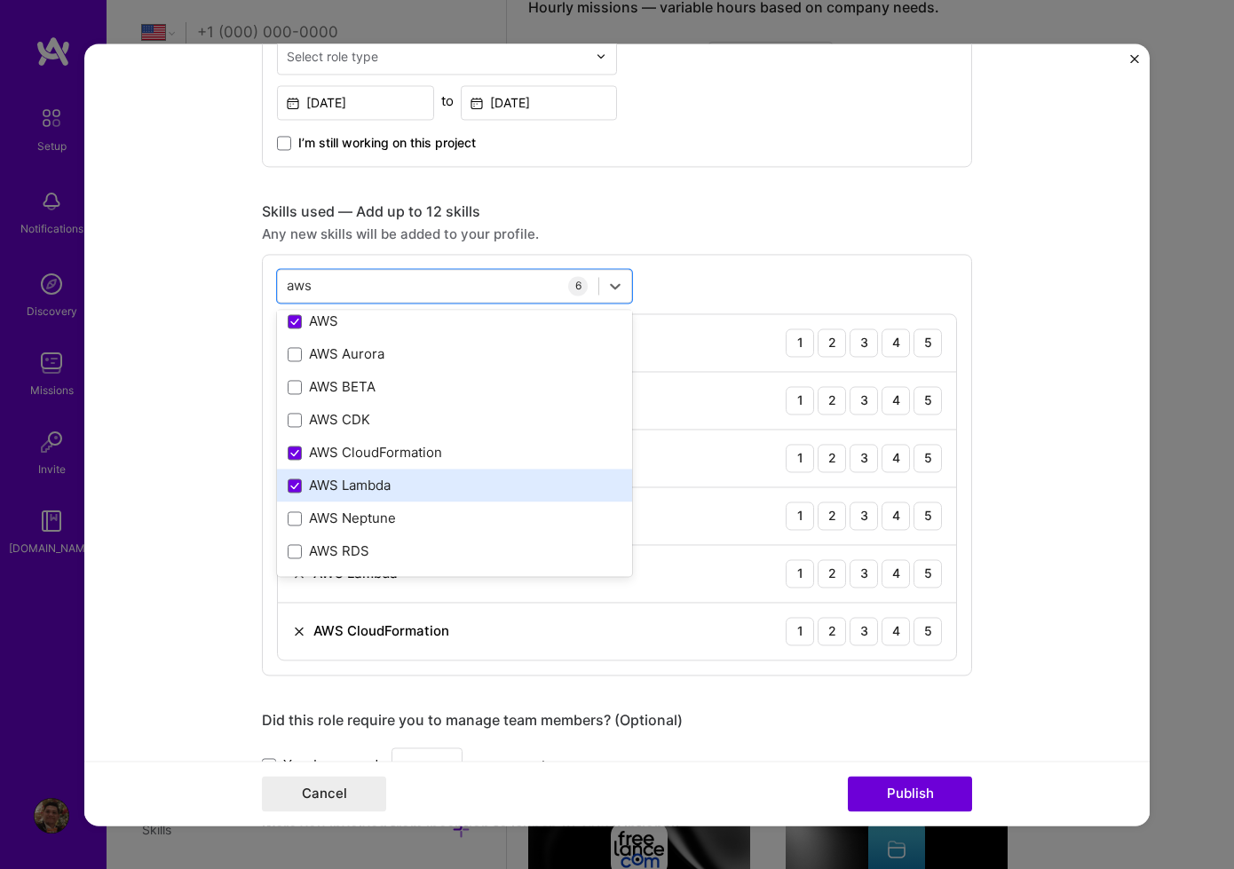
scroll to position [35, 0]
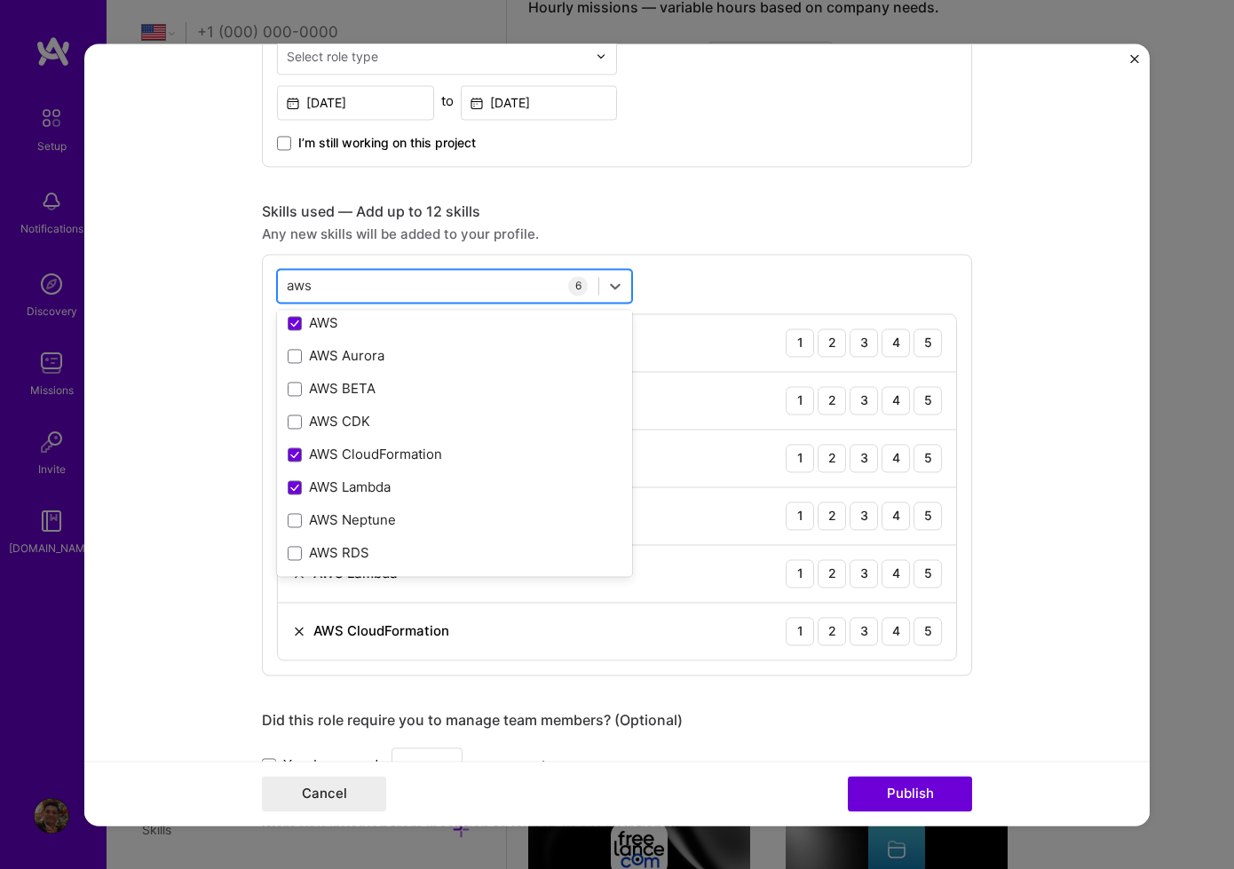
click at [489, 285] on div "aws aws" at bounding box center [438, 285] width 320 height 29
type input "a"
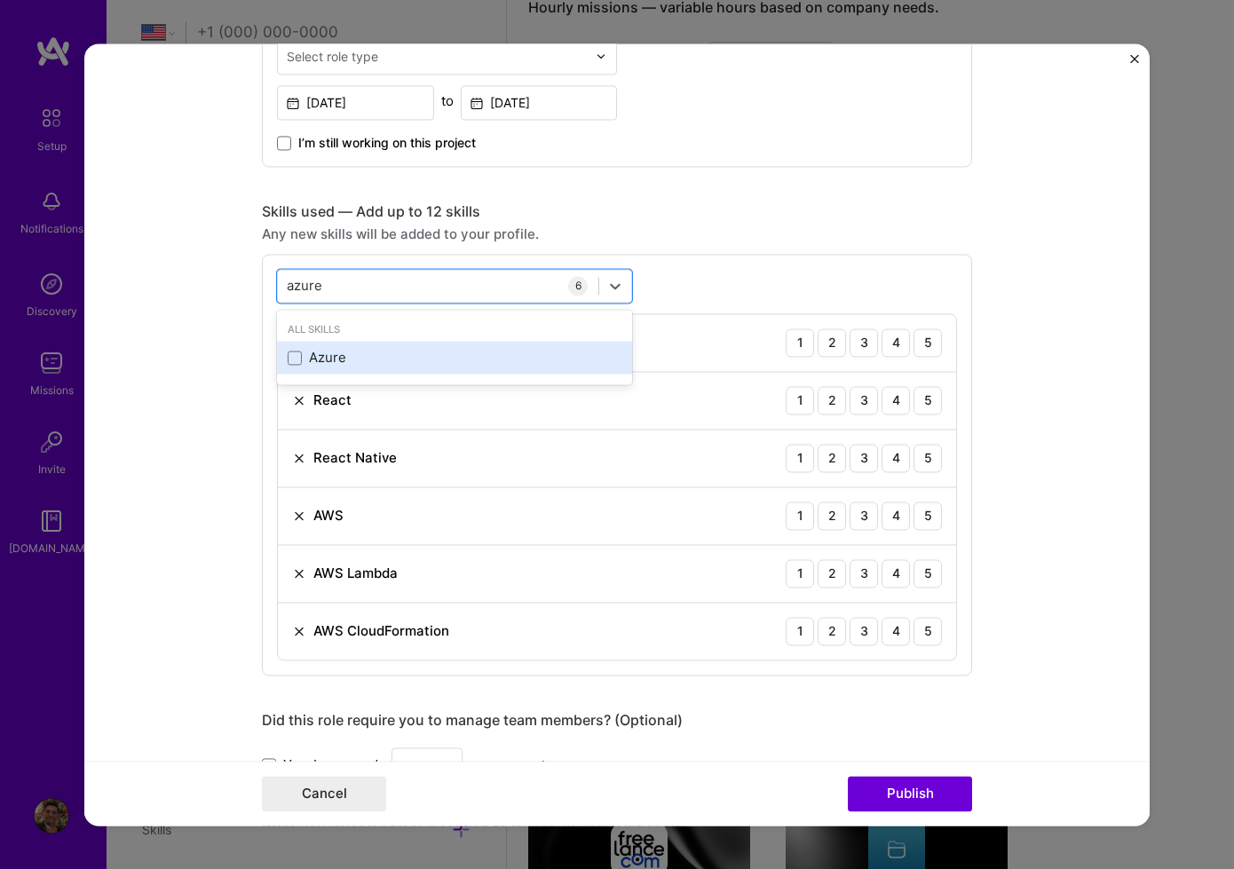
click at [479, 356] on div "Azure" at bounding box center [455, 358] width 334 height 19
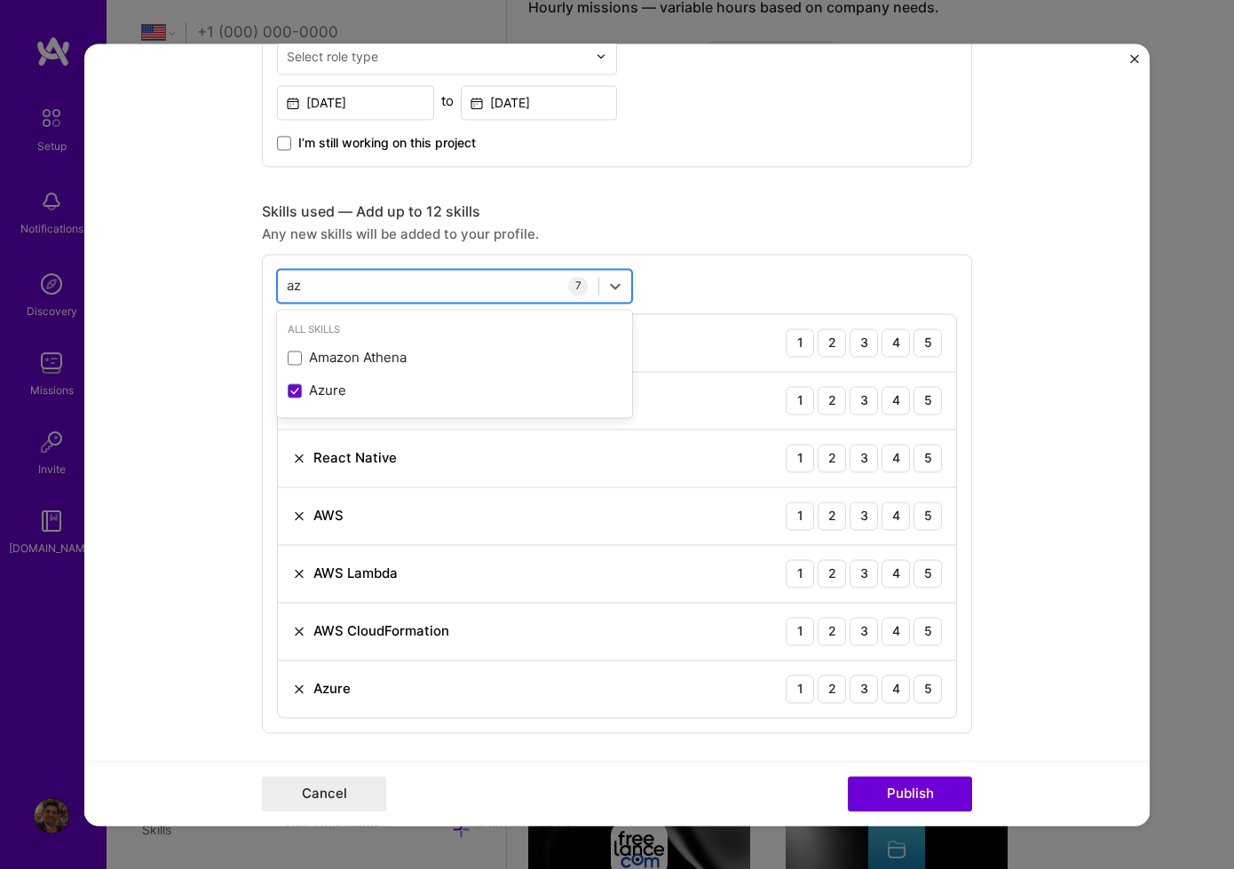
type input "a"
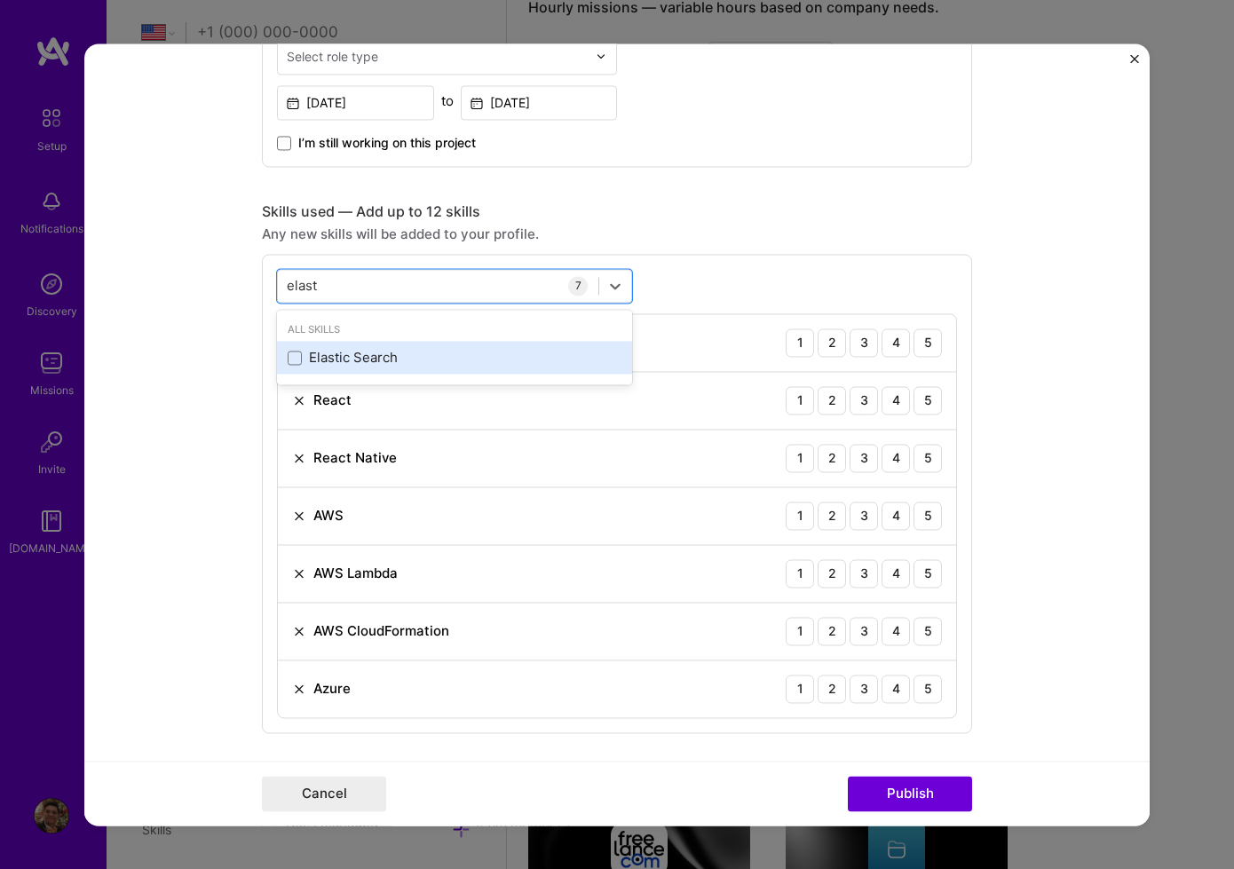
click at [387, 360] on div "Elastic Search" at bounding box center [455, 358] width 334 height 19
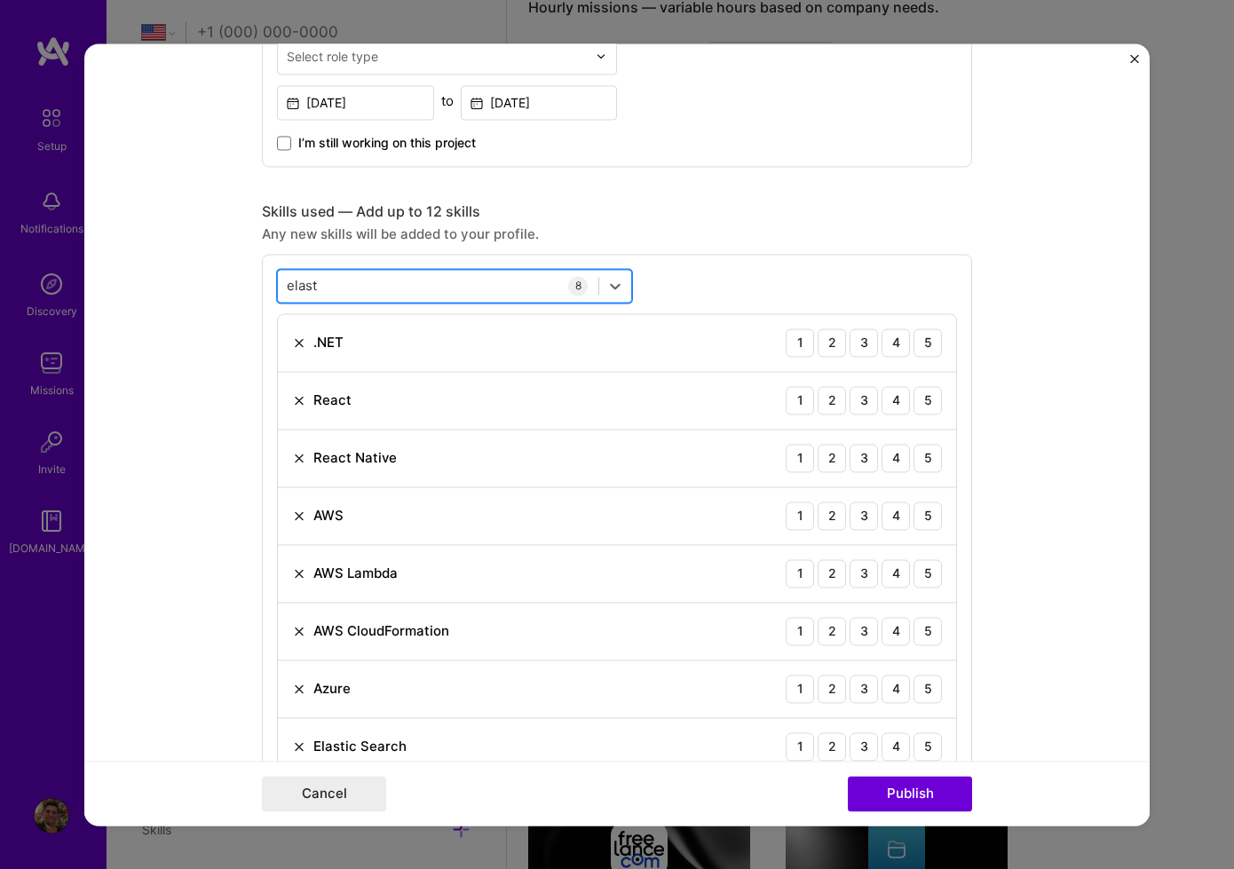
click at [424, 278] on div "elast elast" at bounding box center [438, 285] width 320 height 29
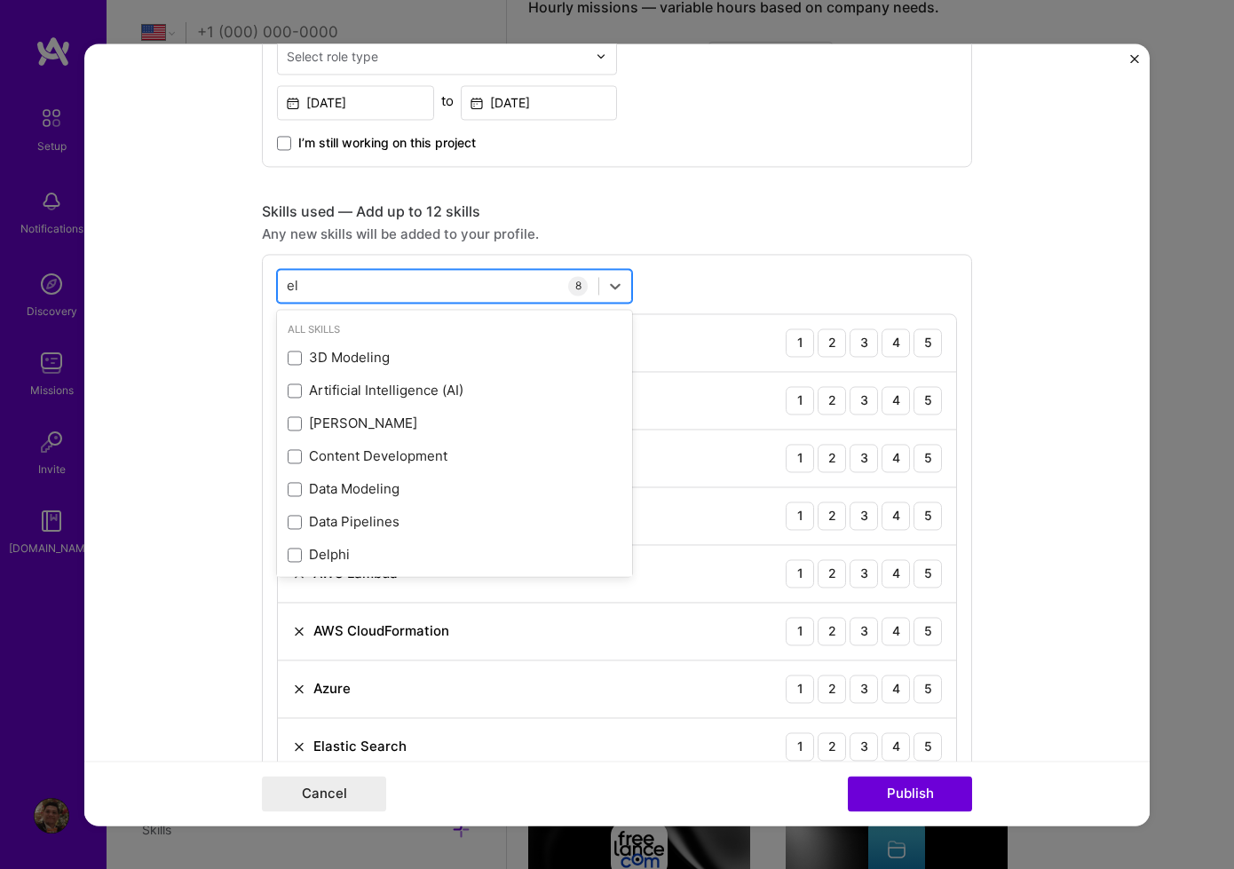
type input "e"
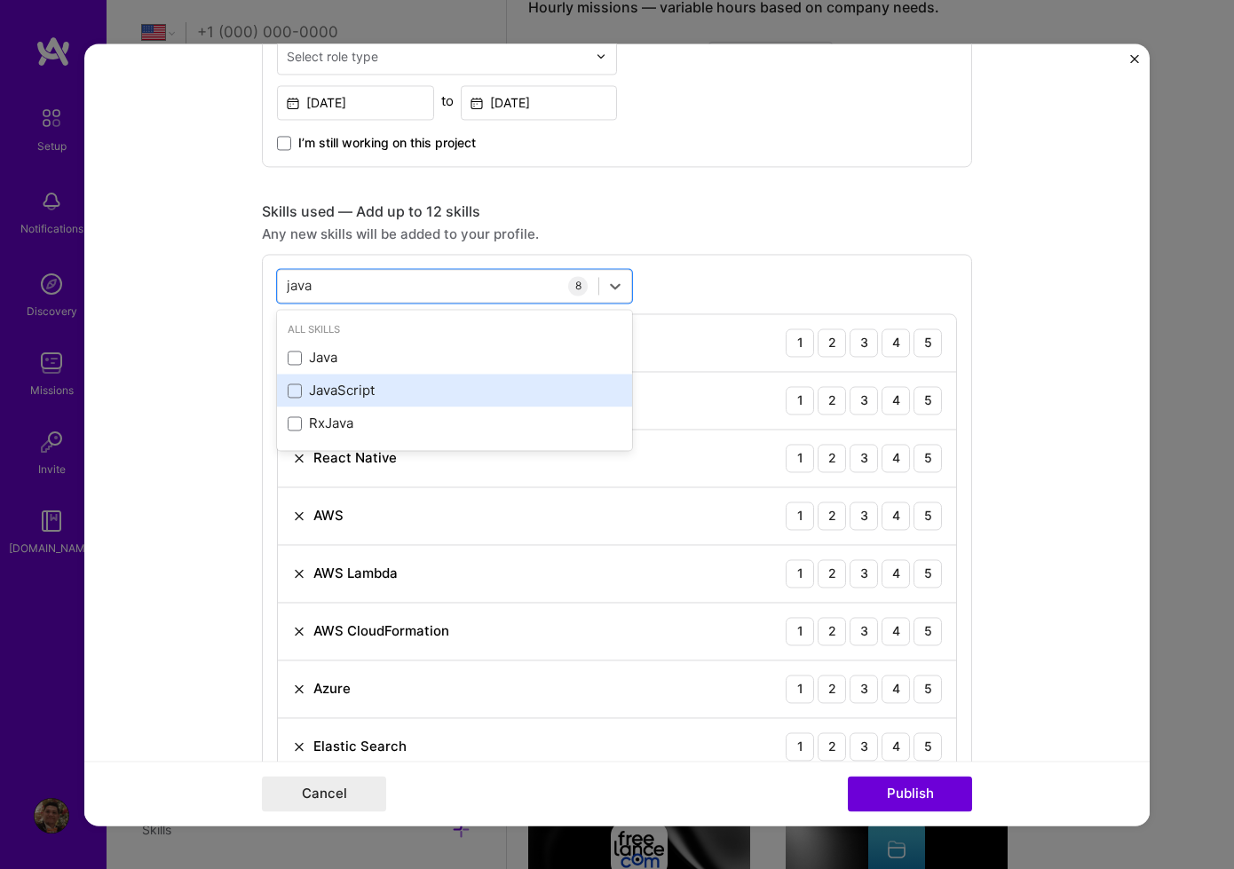
click at [350, 399] on div "JavaScript" at bounding box center [455, 391] width 334 height 19
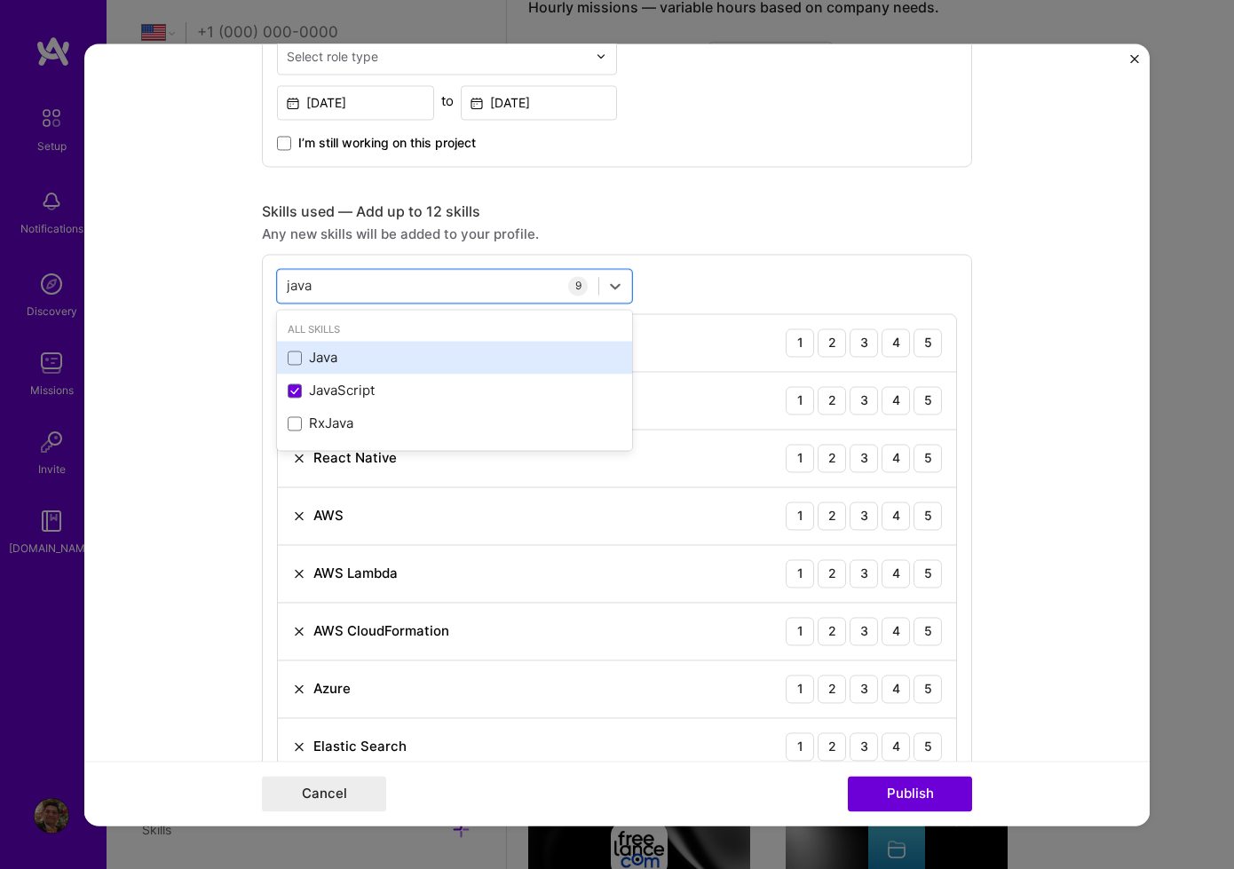
click at [366, 365] on div "Java" at bounding box center [455, 358] width 334 height 19
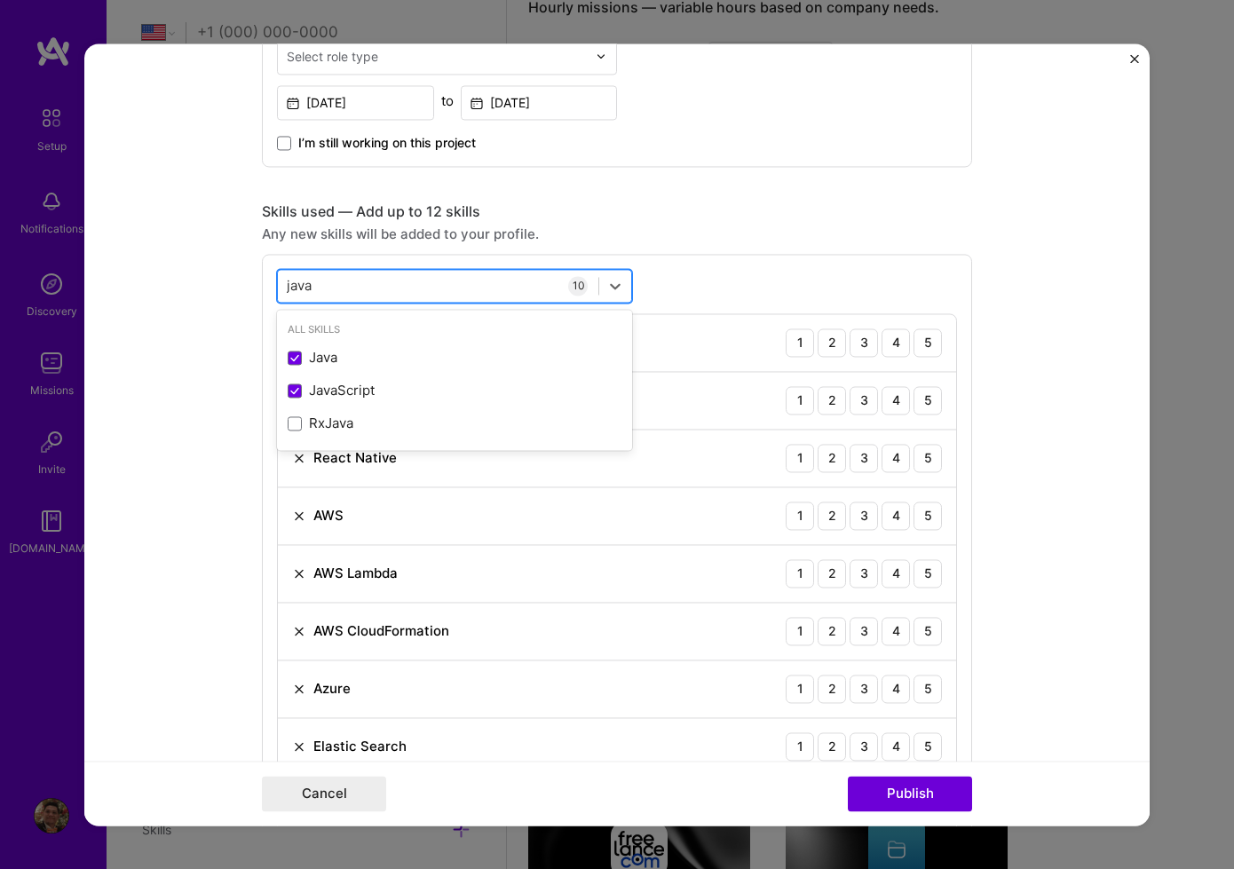
click at [404, 294] on div "java java" at bounding box center [438, 285] width 320 height 29
type input "j"
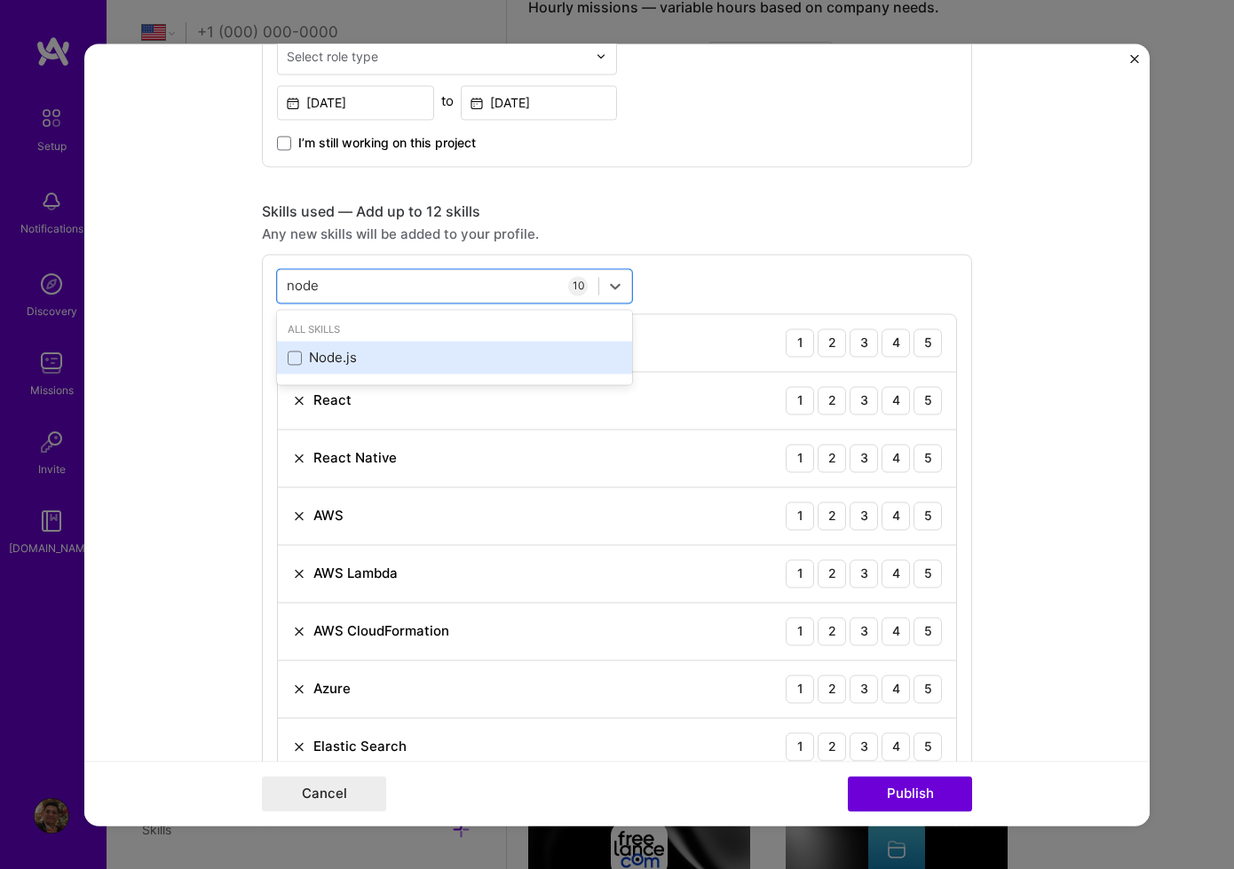
click at [352, 357] on div "Node.js" at bounding box center [455, 358] width 334 height 19
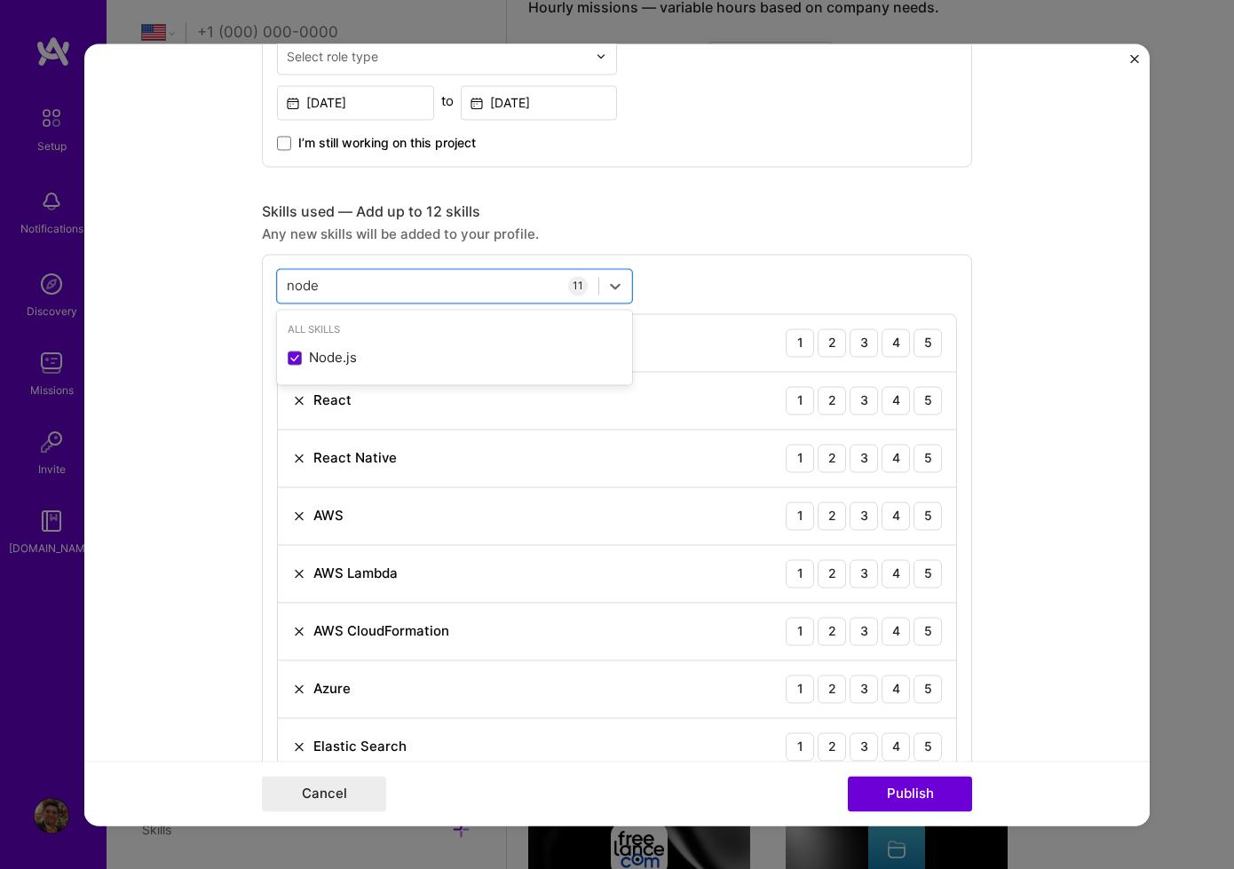
click at [393, 311] on div "All Skills Node.js" at bounding box center [454, 347] width 355 height 75
click at [393, 292] on div "node node" at bounding box center [438, 285] width 320 height 29
type input "n"
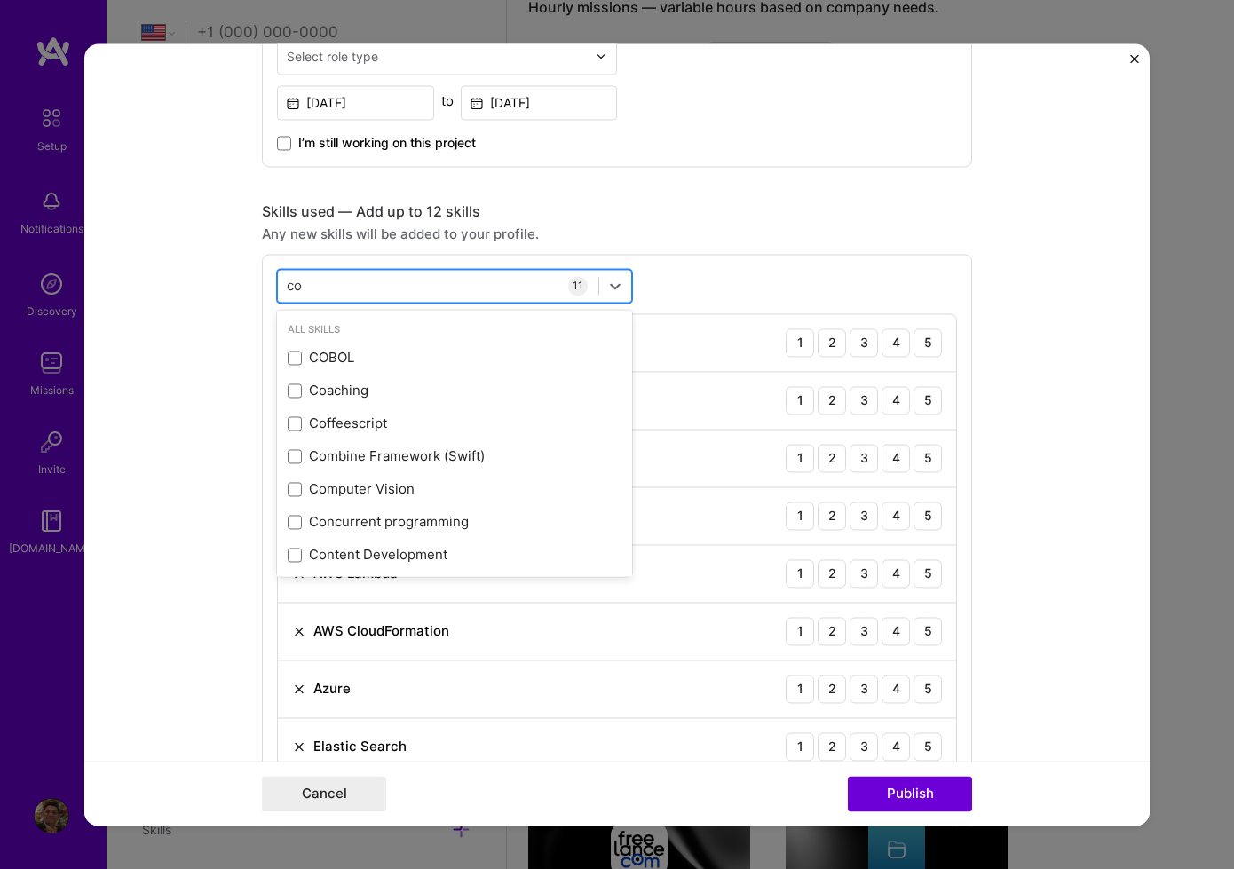
type input "c"
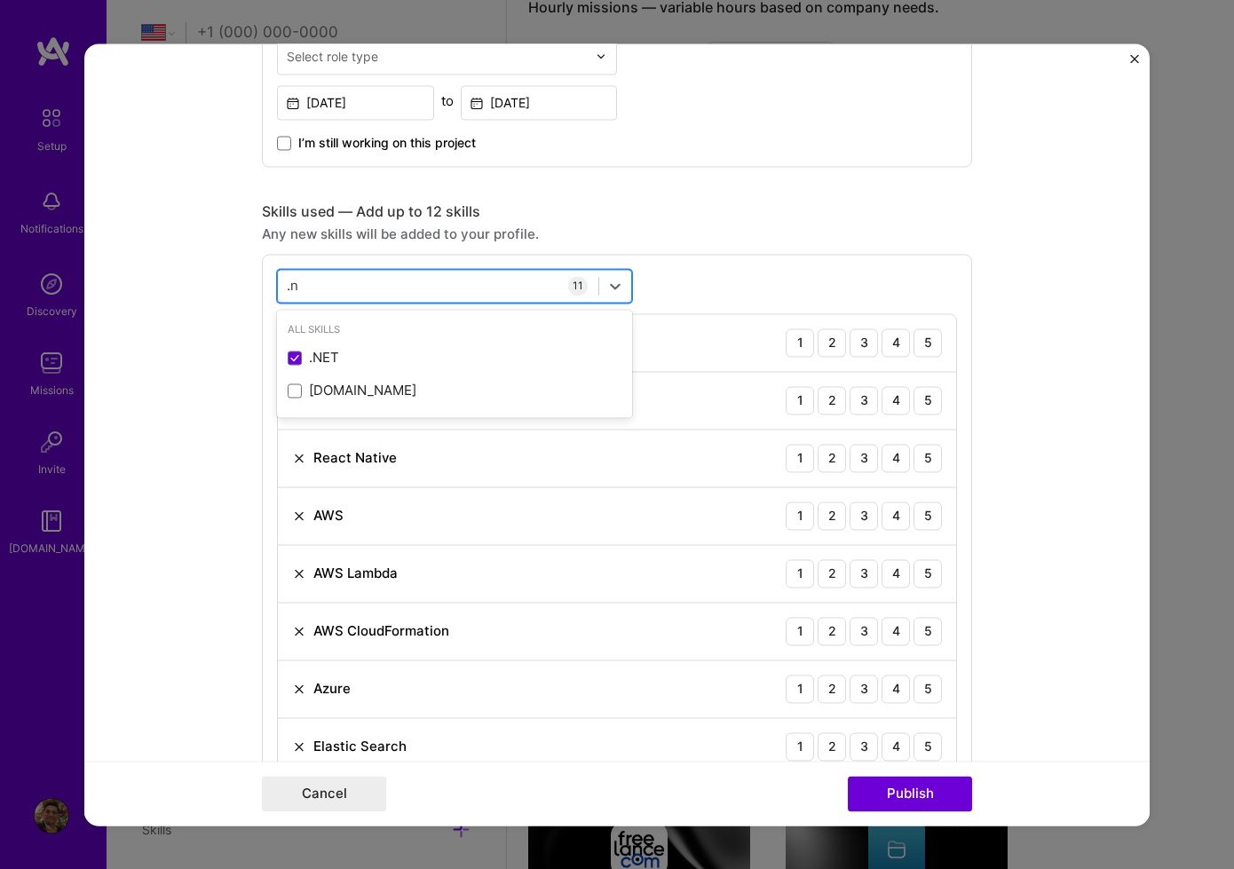
type input "."
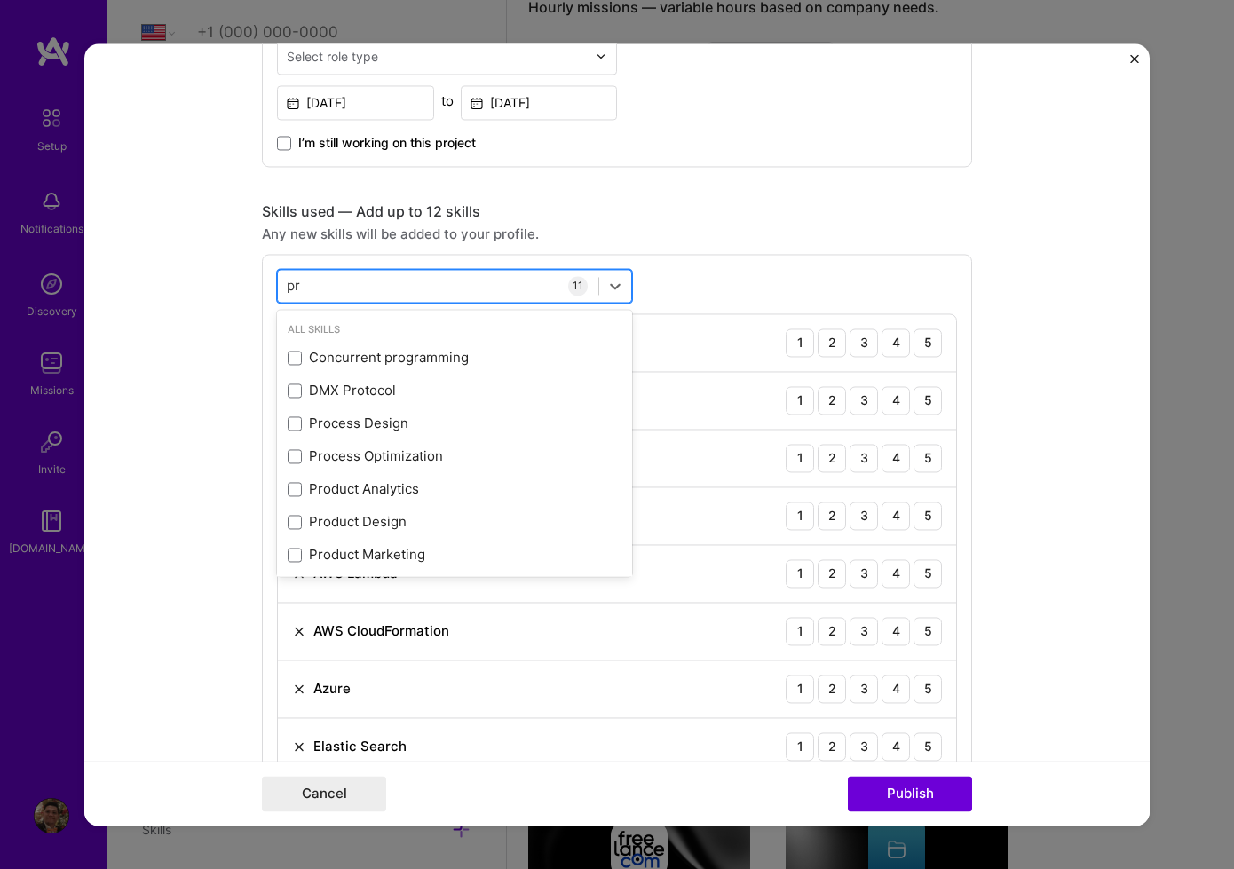
type input "p"
type input "s"
type input "p"
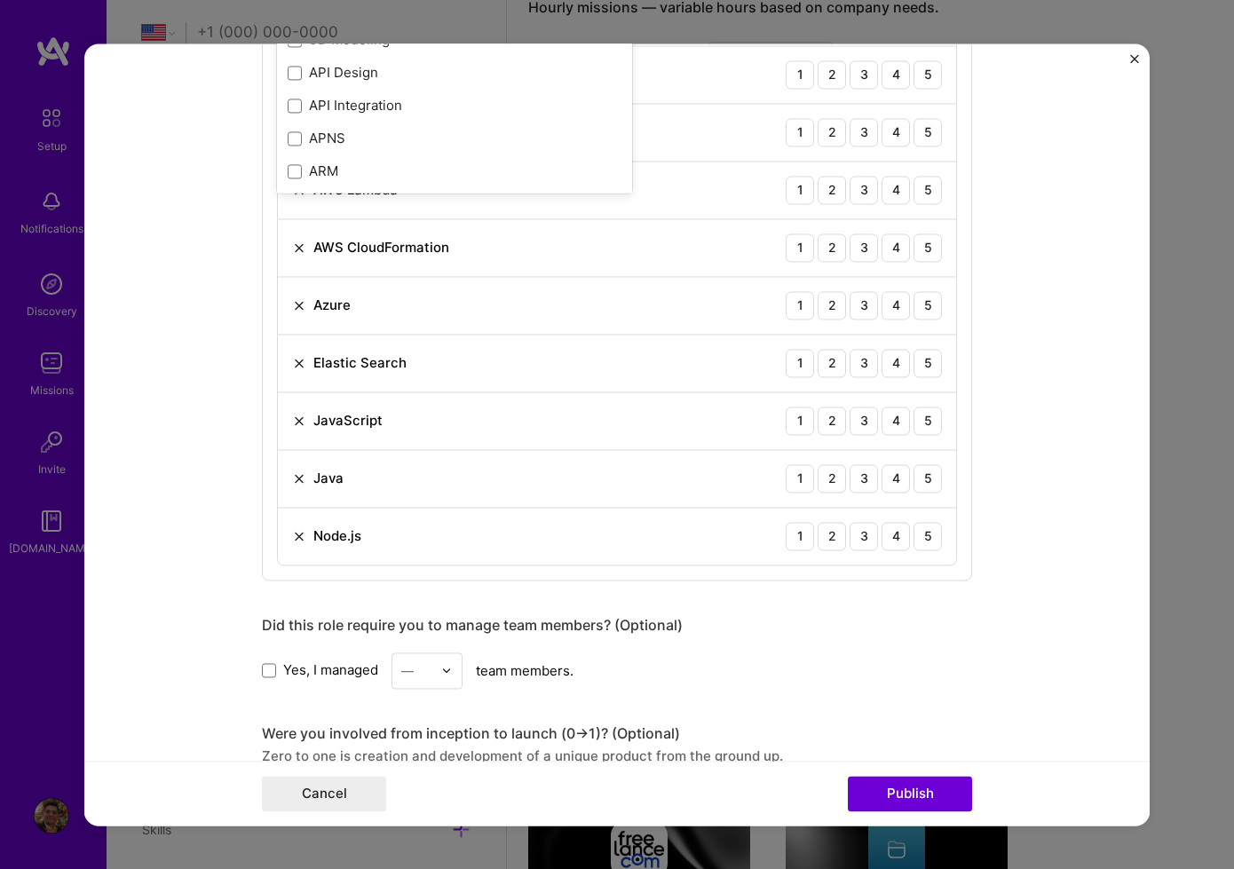
scroll to position [1367, 0]
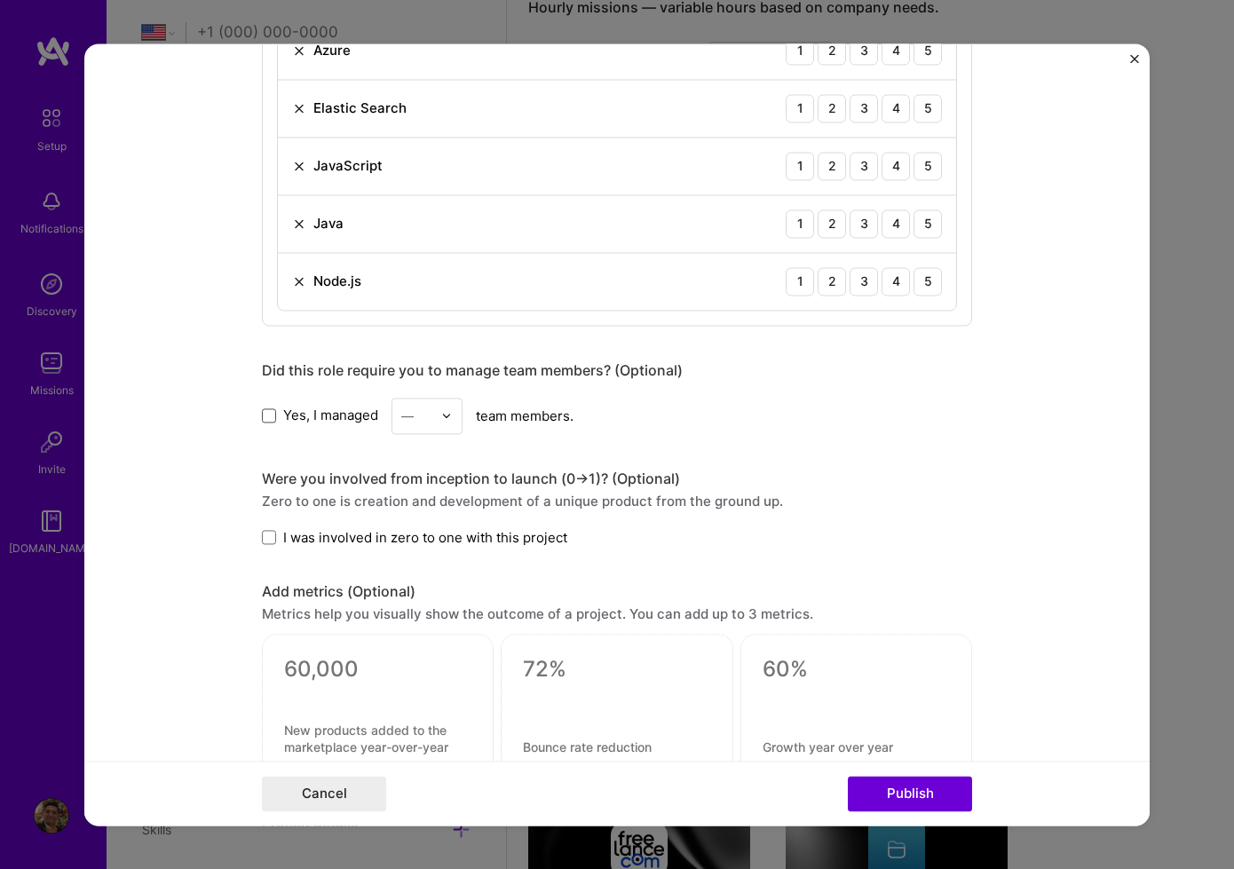
click at [274, 418] on span at bounding box center [269, 415] width 14 height 14
click at [0, 0] on input "Yes, I managed" at bounding box center [0, 0] width 0 height 0
drag, startPoint x: 476, startPoint y: 421, endPoint x: 452, endPoint y: 425, distance: 24.4
click at [469, 423] on div "Yes, I managed — team members." at bounding box center [617, 416] width 710 height 36
click at [452, 426] on div at bounding box center [451, 416] width 20 height 35
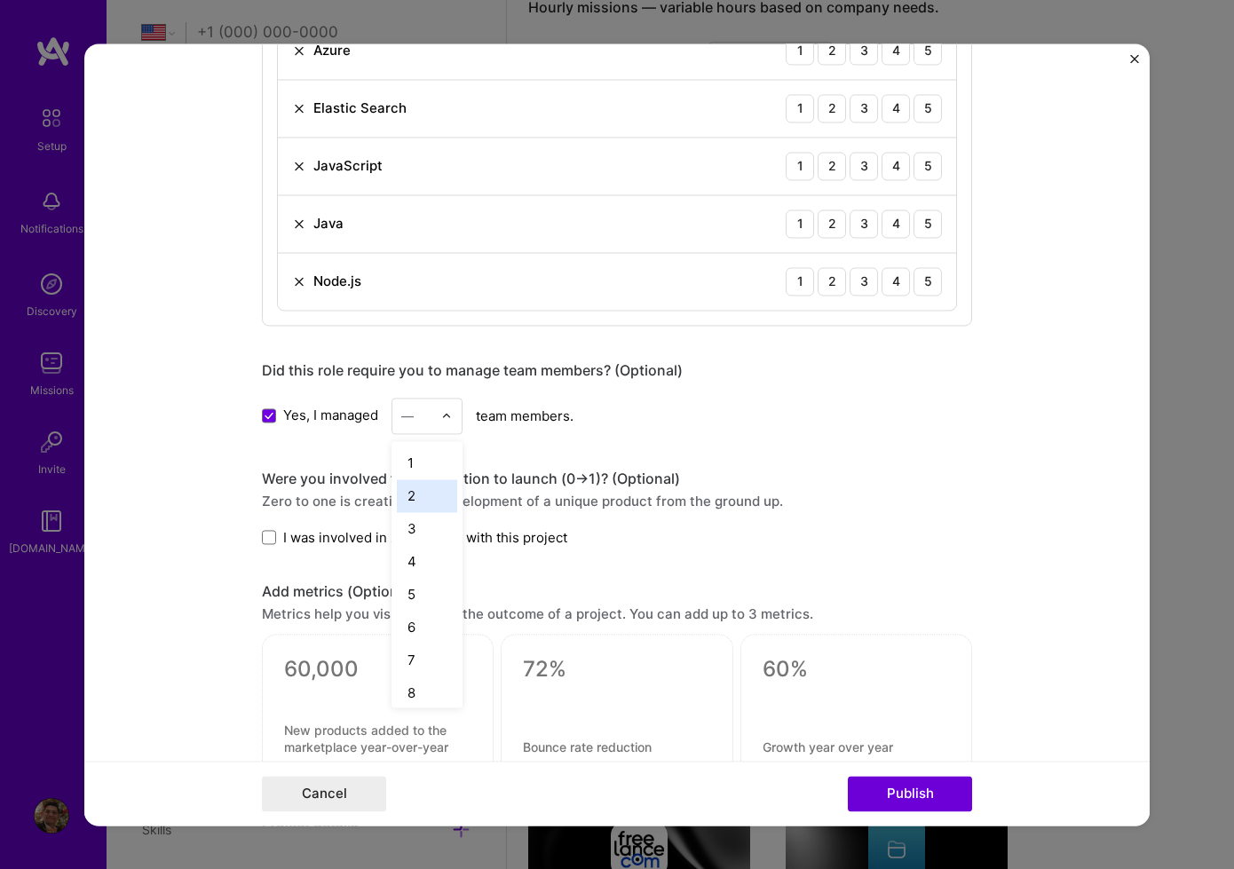
click at [427, 494] on div "2" at bounding box center [427, 495] width 60 height 33
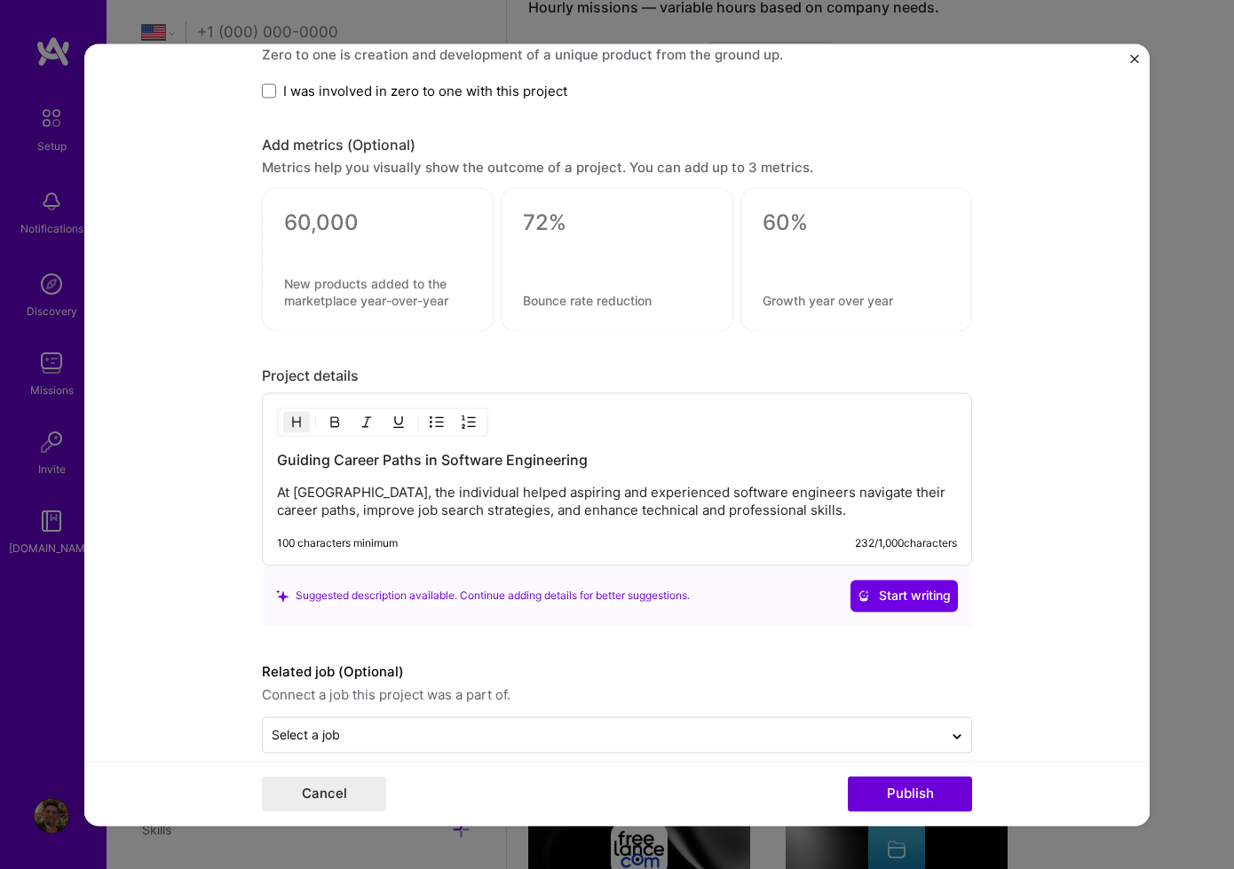
scroll to position [1839, 0]
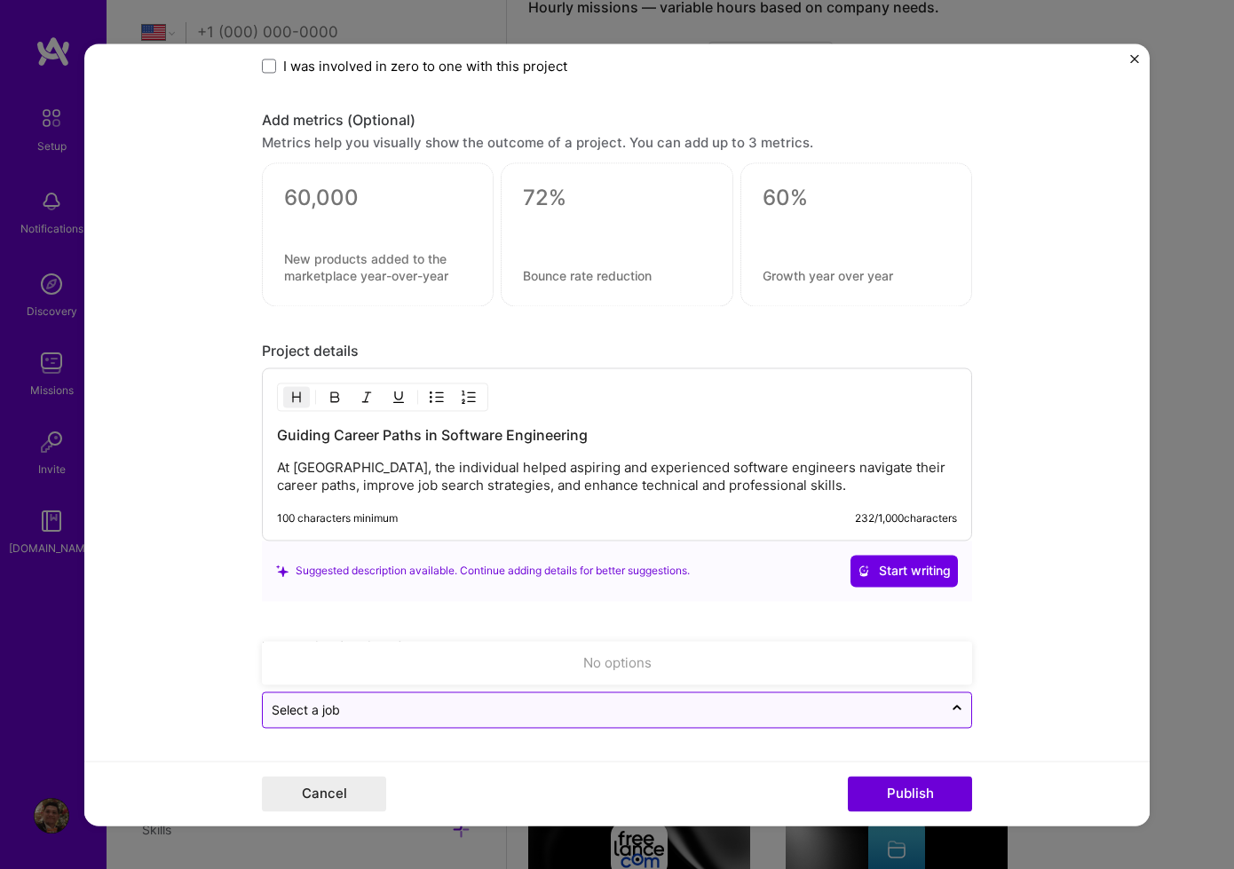
click at [835, 701] on input "text" at bounding box center [603, 709] width 662 height 19
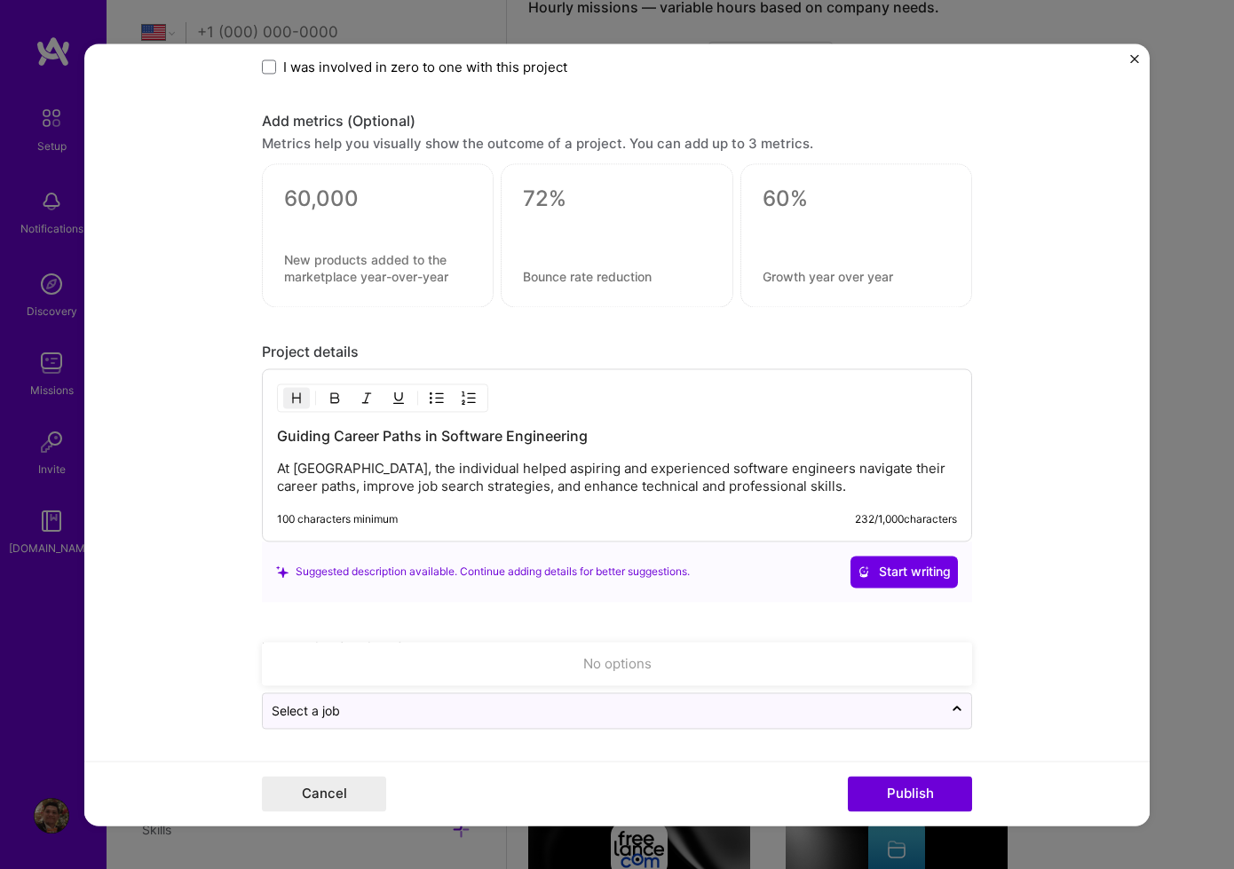
click at [1018, 684] on form "Editing suggested project This project is suggested based on your LinkedIn, res…" at bounding box center [616, 434] width 1065 height 782
drag, startPoint x: 931, startPoint y: 794, endPoint x: 921, endPoint y: 794, distance: 10.7
click at [929, 794] on button "Publish" at bounding box center [910, 794] width 124 height 36
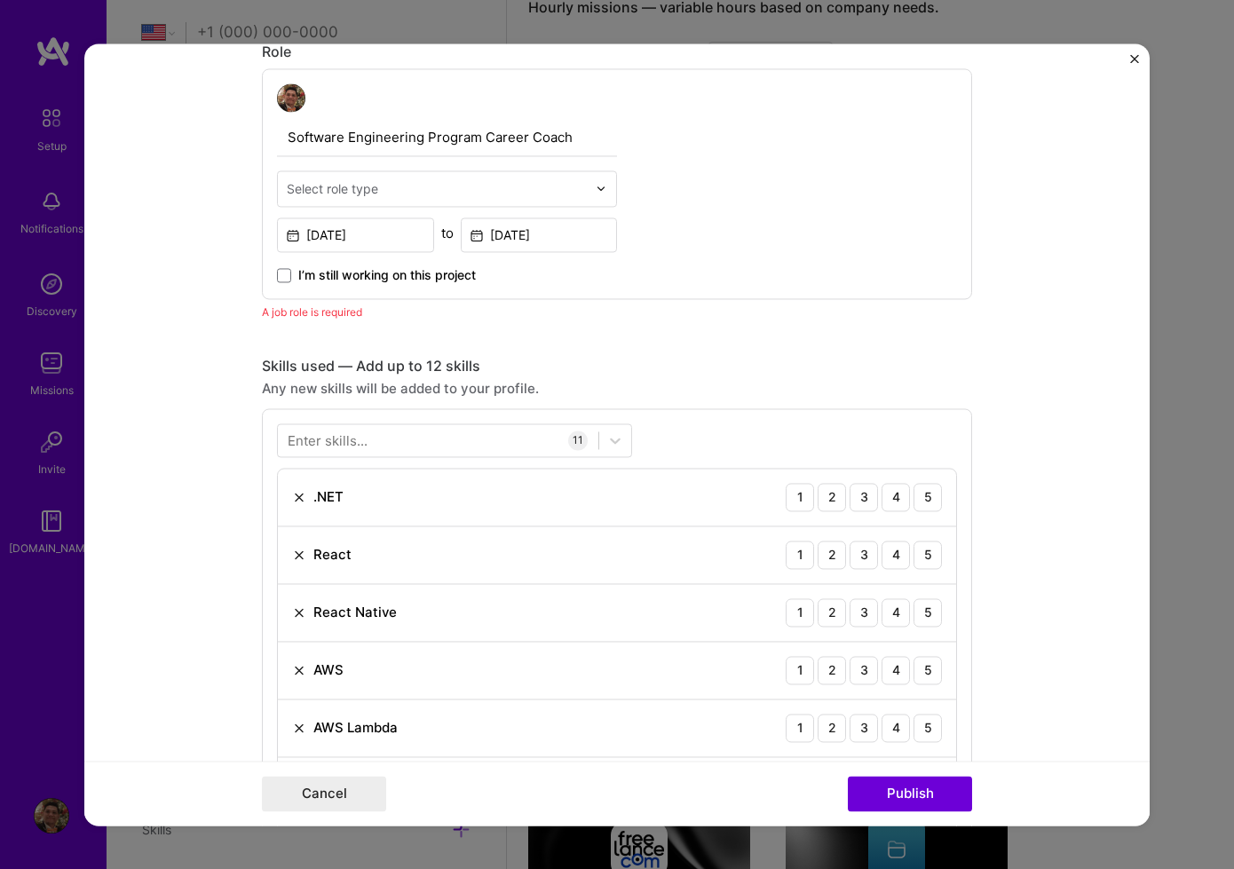
scroll to position [323, 0]
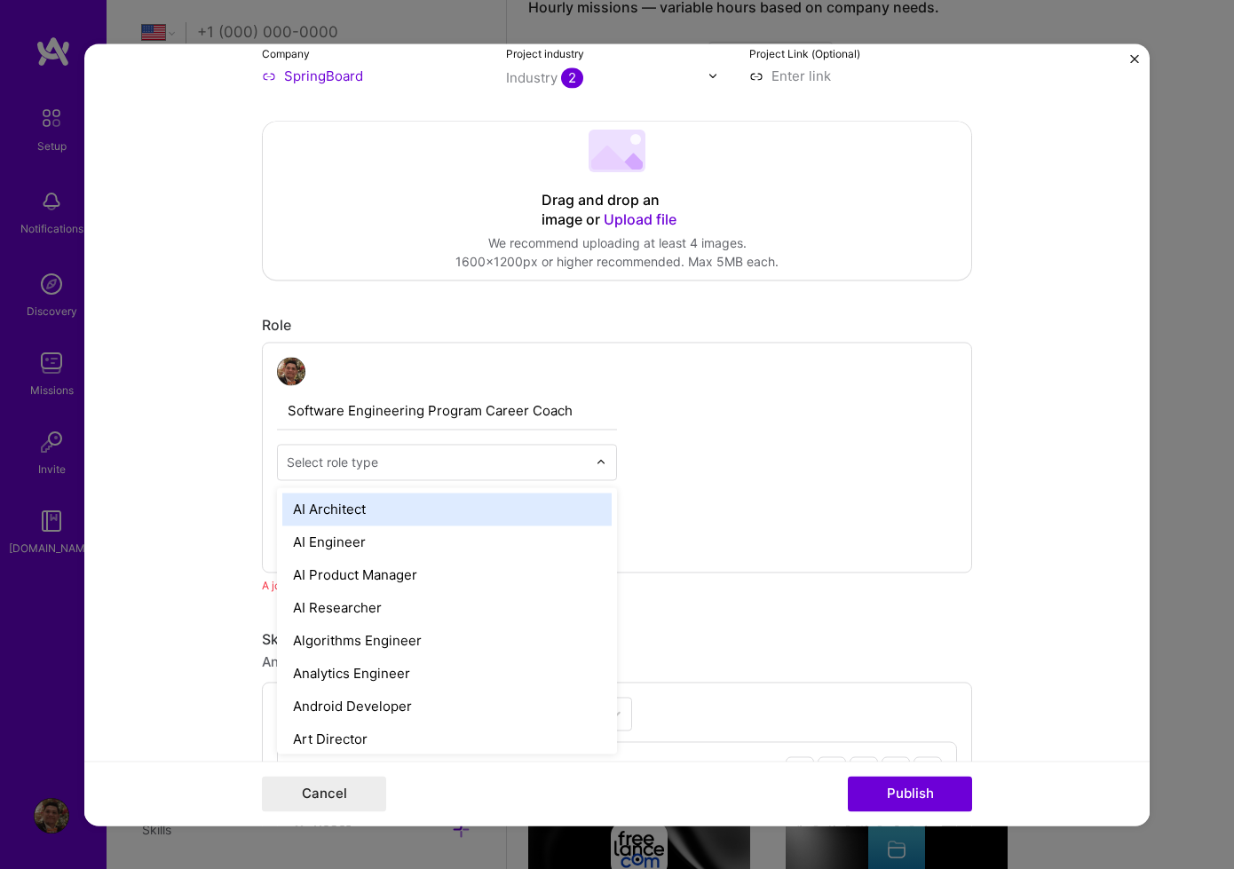
click at [594, 460] on div "Select role type" at bounding box center [437, 462] width 318 height 35
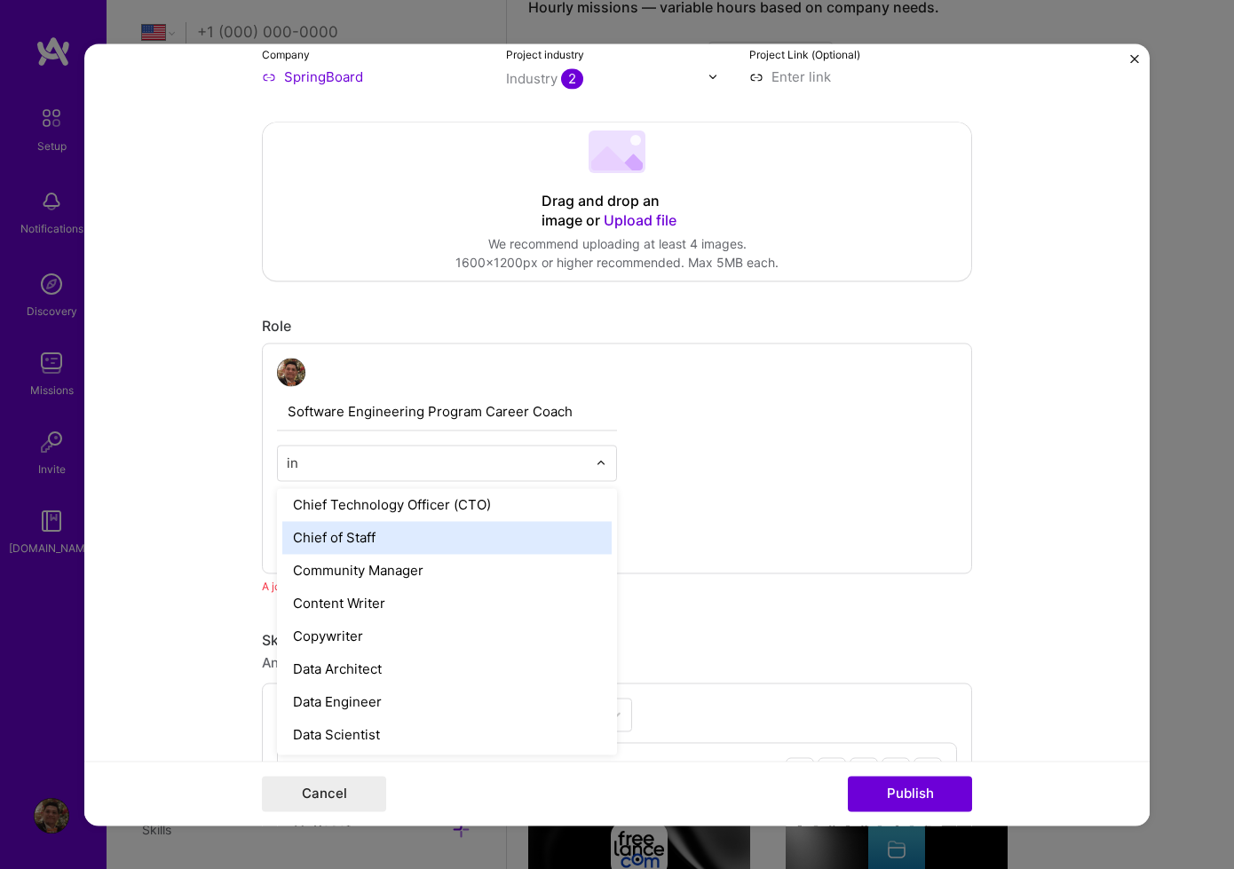
scroll to position [0, 0]
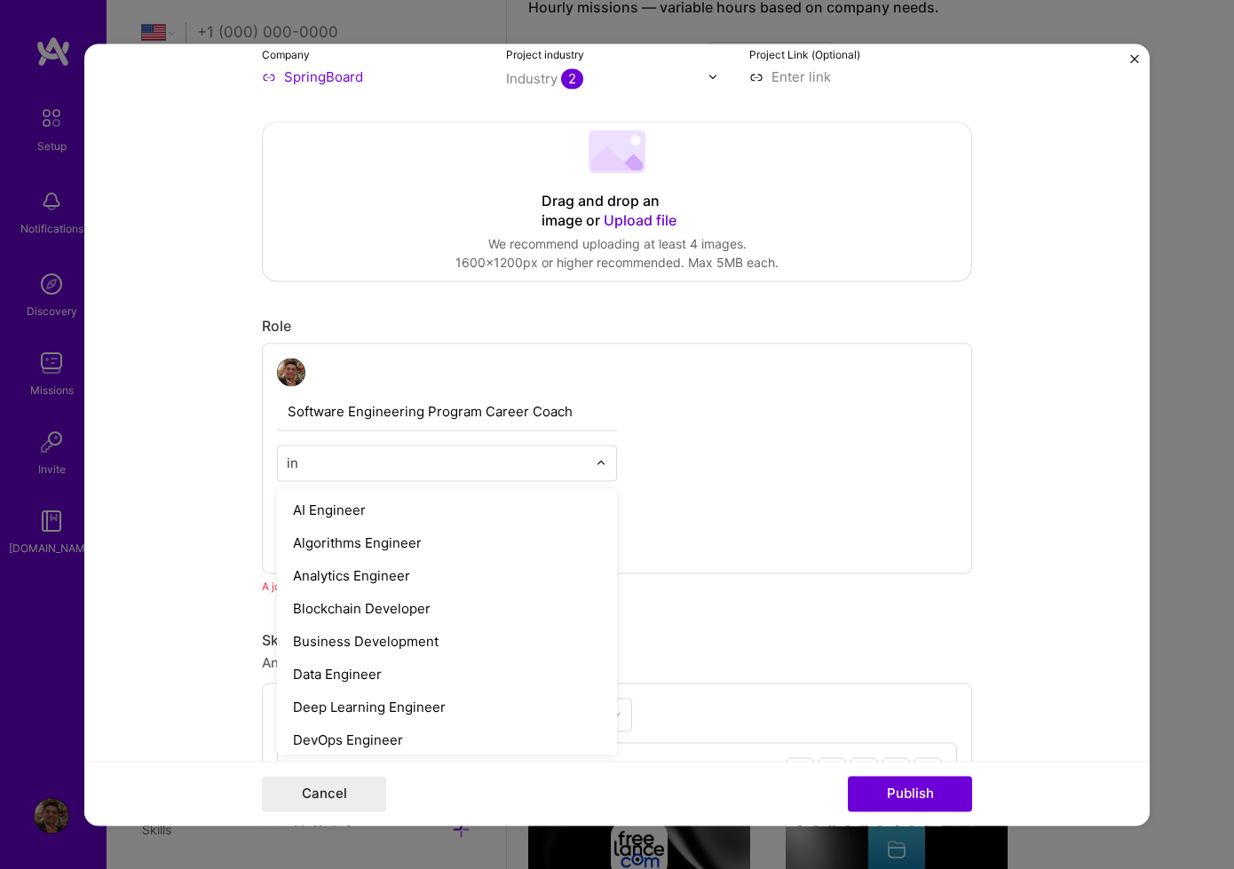
type input "i"
type input "s"
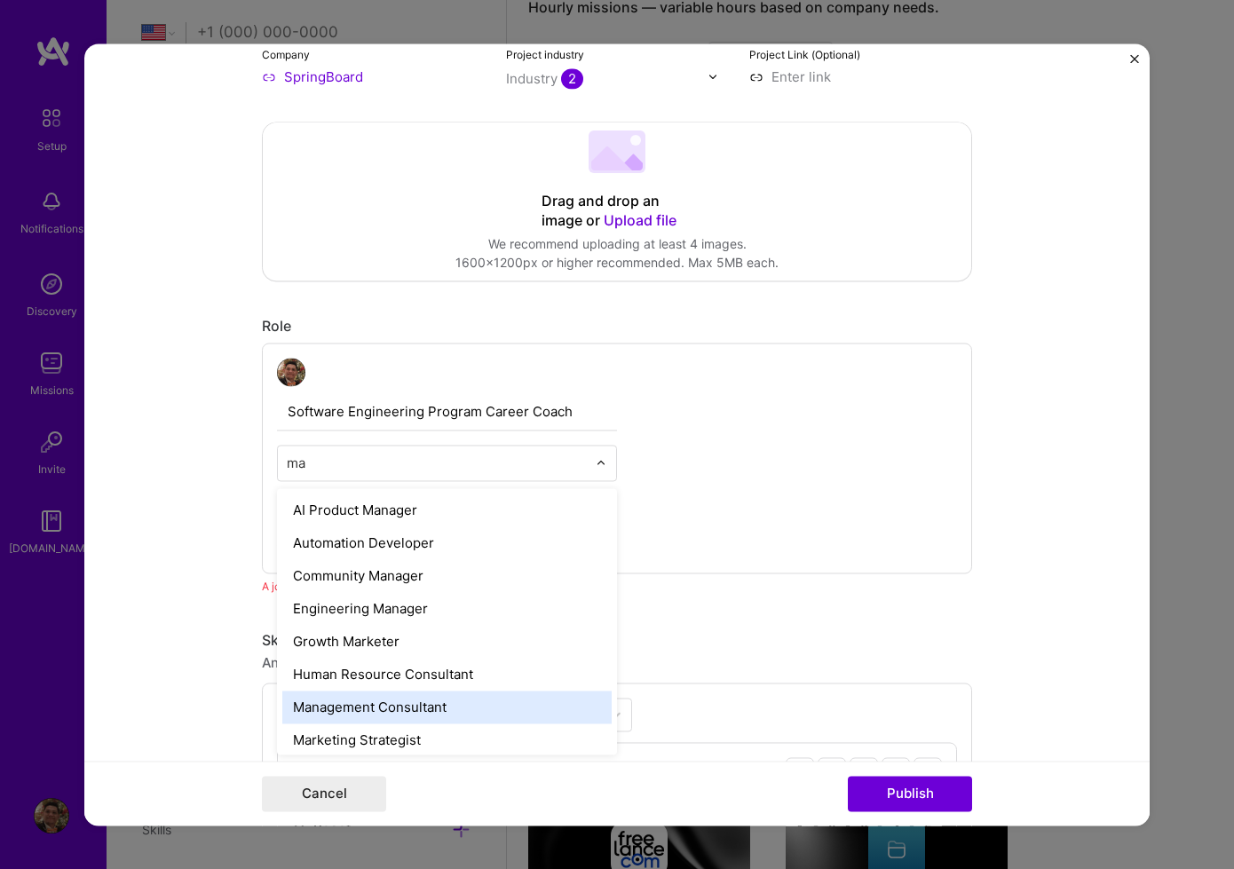
type input "m"
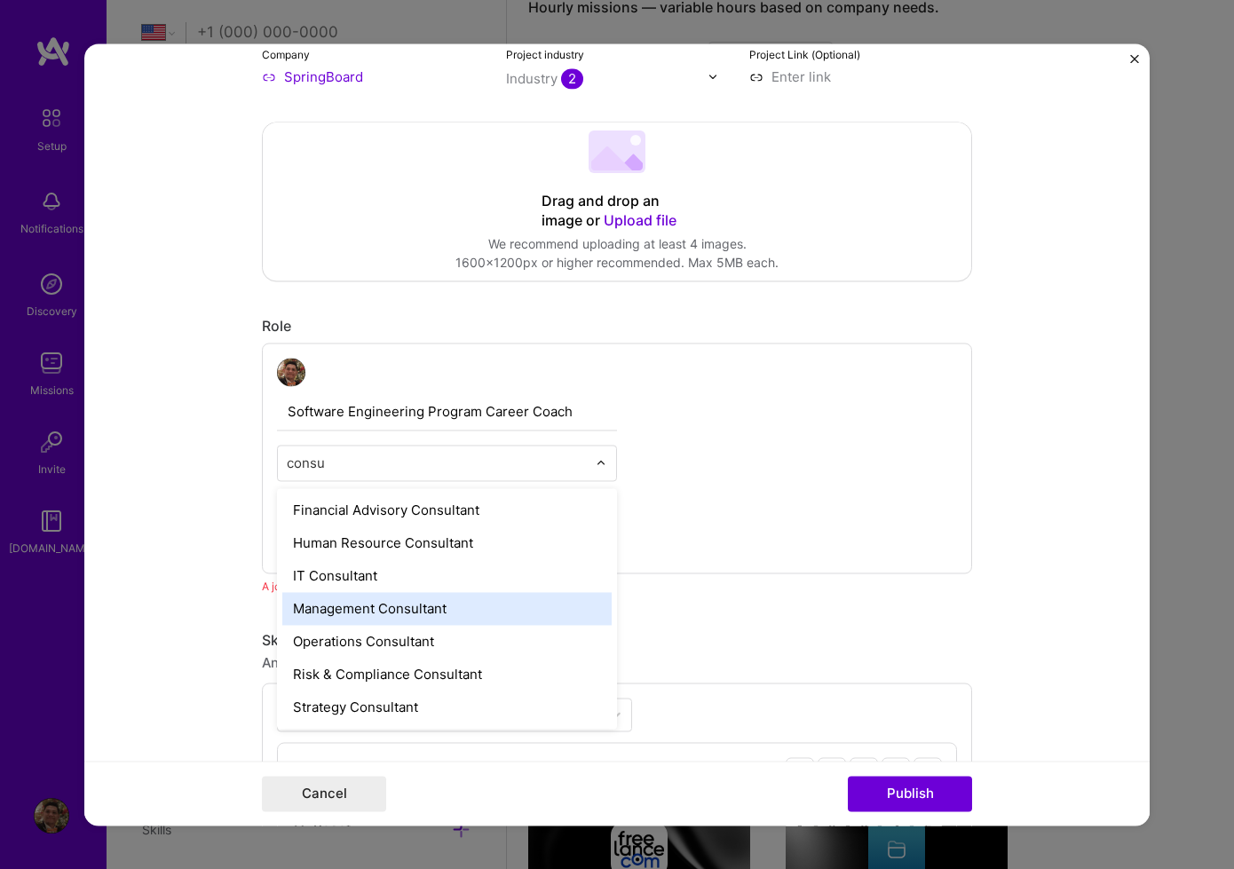
type input "consul"
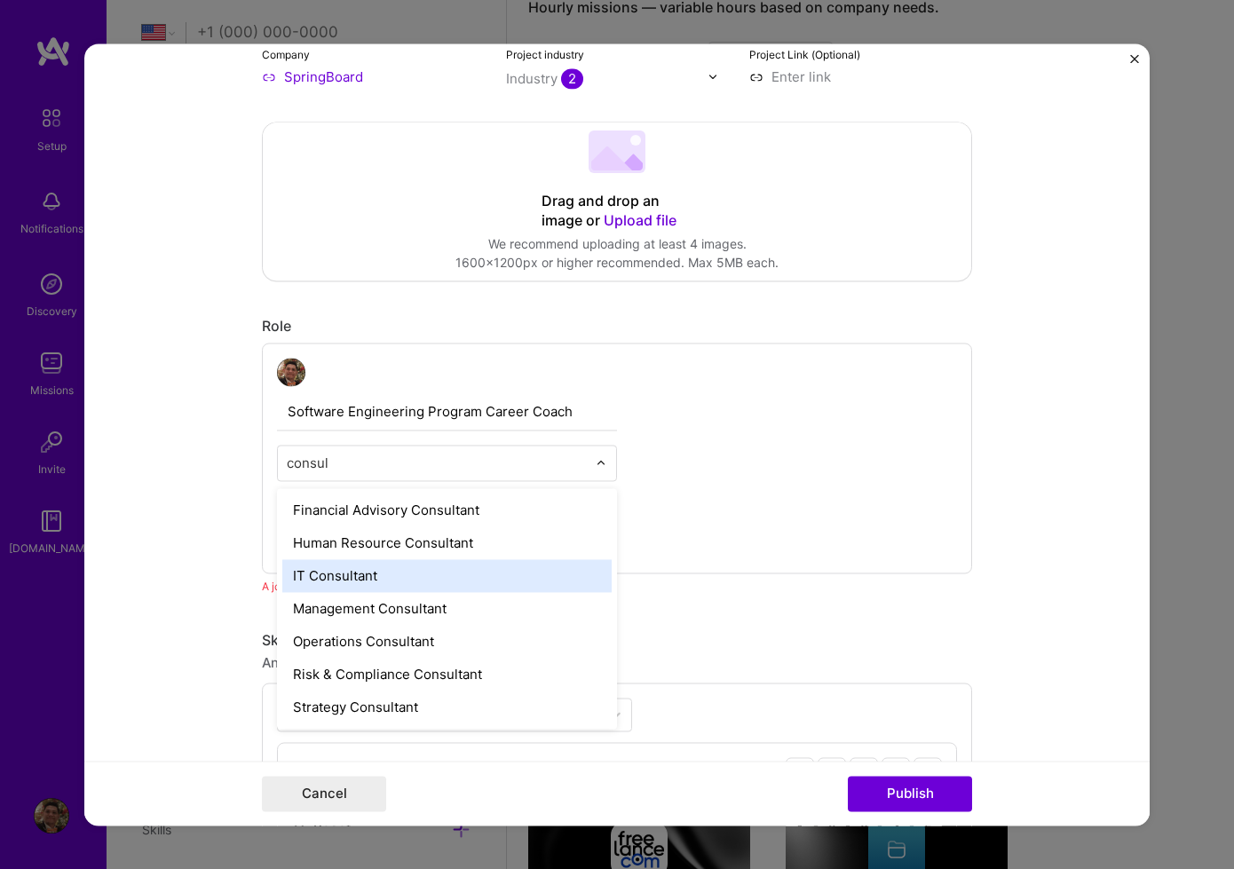
click at [482, 564] on div "IT Consultant" at bounding box center [446, 575] width 329 height 33
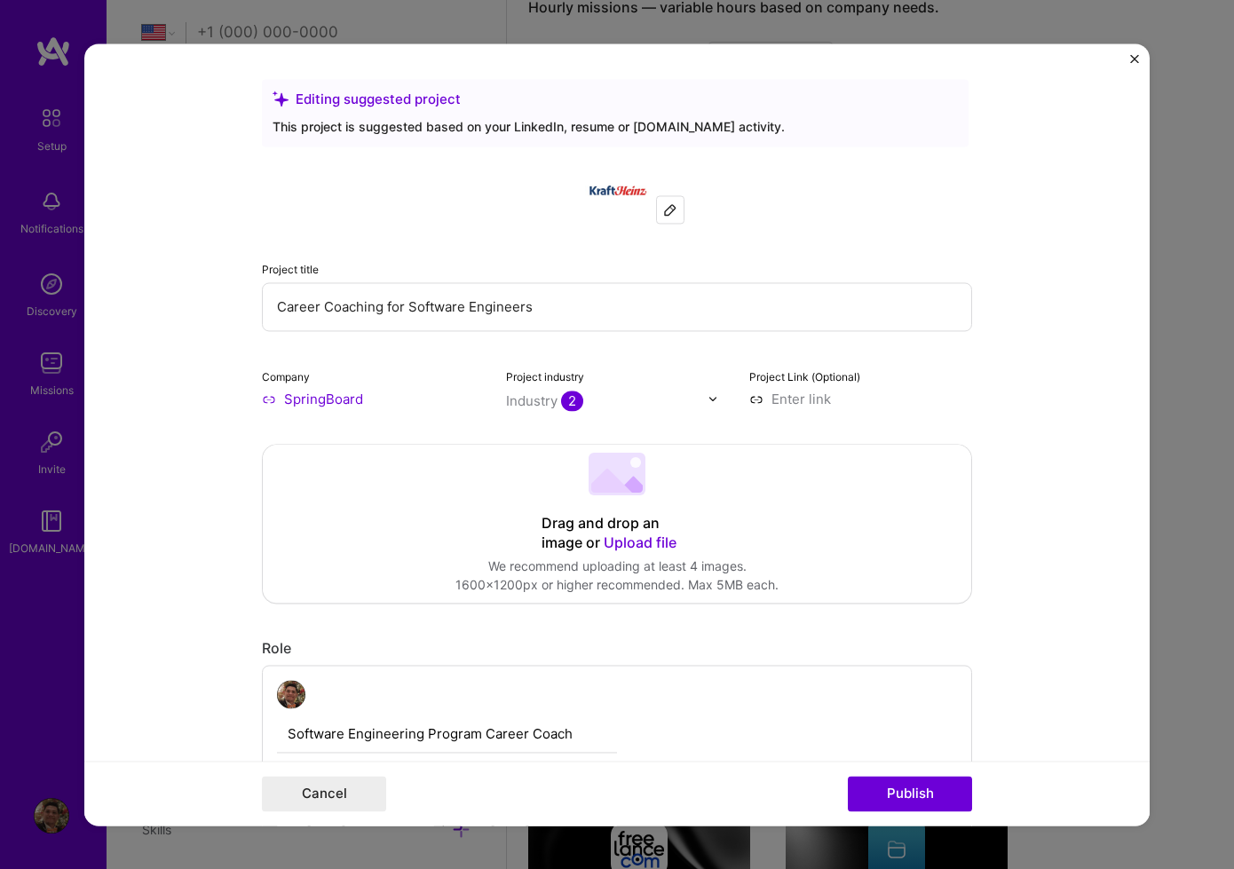
click at [328, 401] on input "SpringBoard" at bounding box center [373, 399] width 223 height 19
click at [674, 206] on img at bounding box center [670, 209] width 14 height 14
click at [934, 802] on button "Publish" at bounding box center [910, 794] width 124 height 36
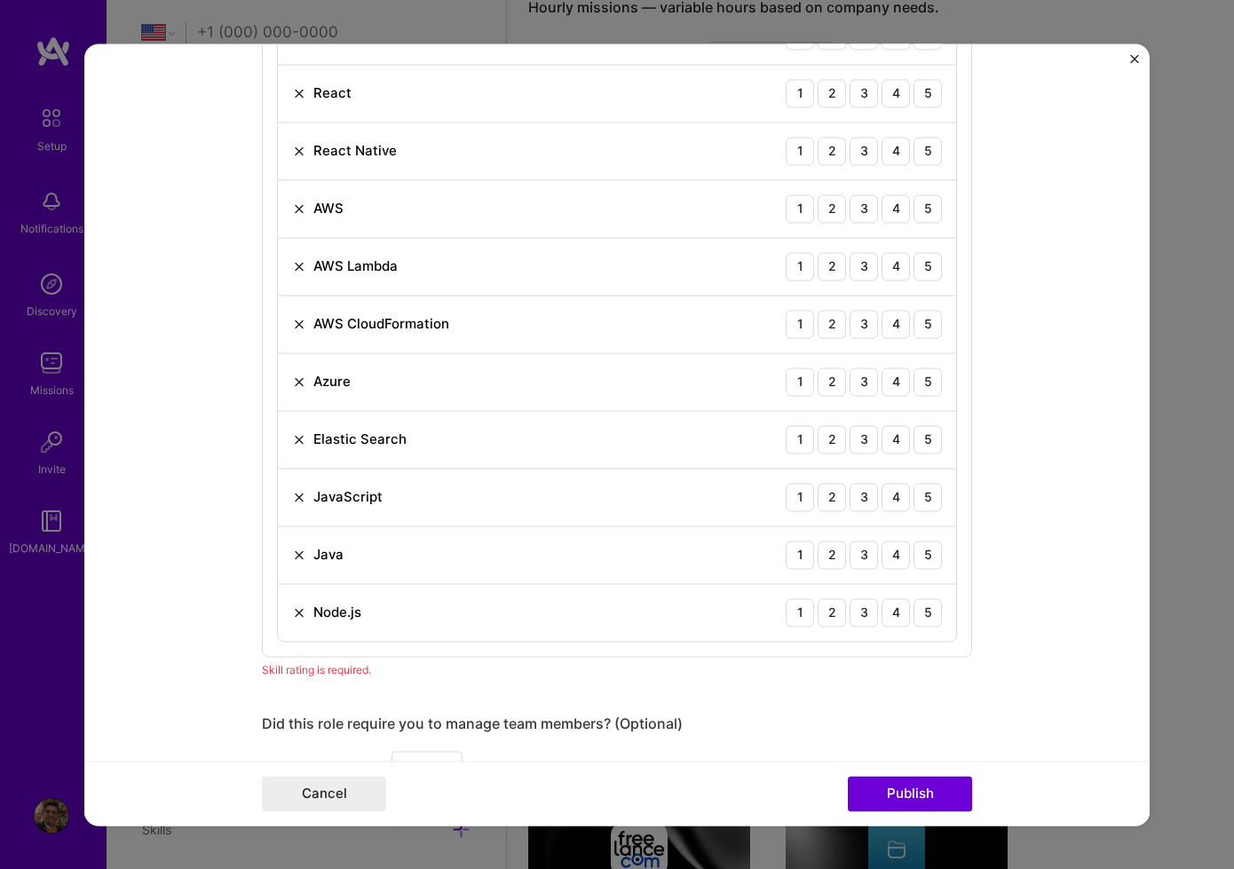
scroll to position [662, 0]
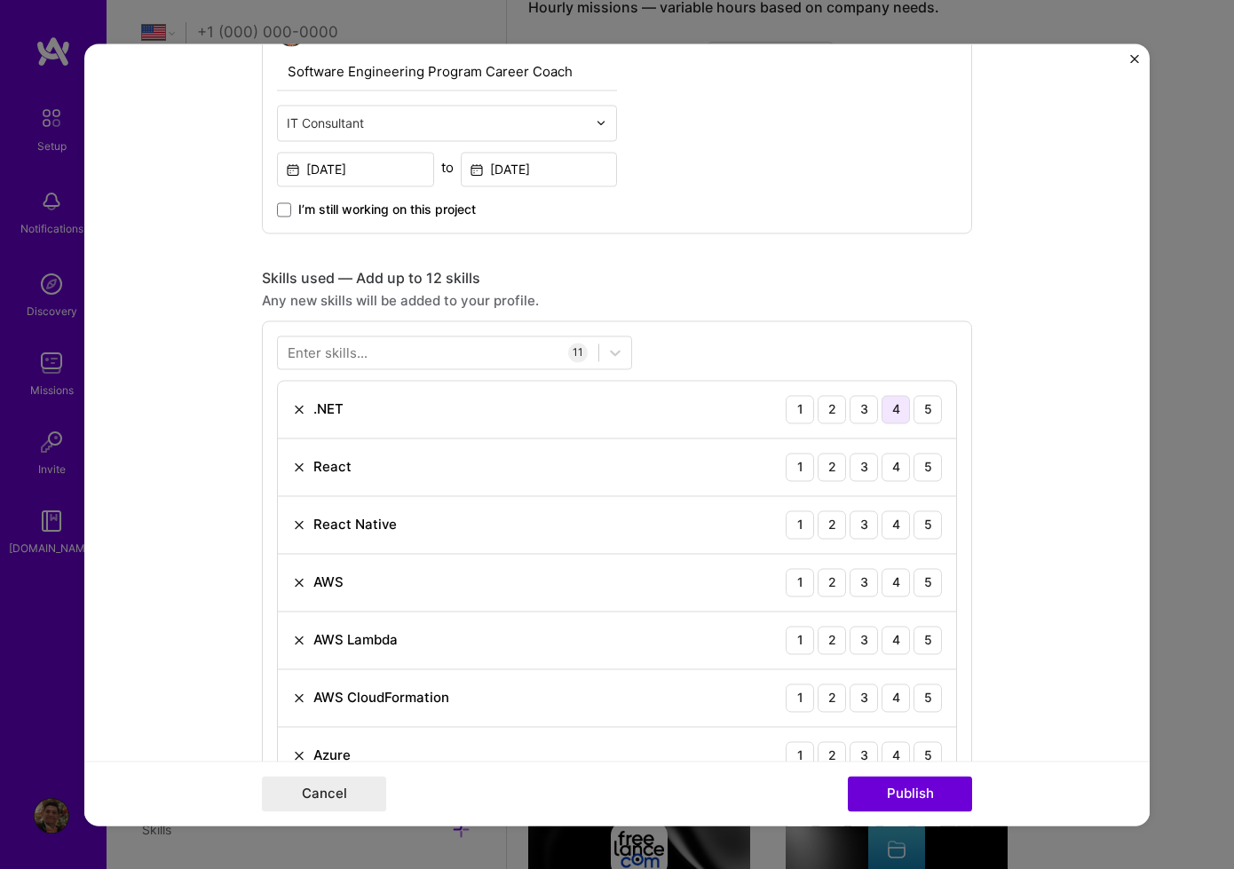
click at [894, 415] on div "4" at bounding box center [895, 409] width 28 height 28
click at [895, 465] on div "4" at bounding box center [895, 467] width 28 height 28
click at [898, 526] on div "4" at bounding box center [895, 524] width 28 height 28
click at [905, 581] on div "4" at bounding box center [895, 582] width 28 height 28
click at [866, 402] on div "3" at bounding box center [864, 409] width 28 height 28
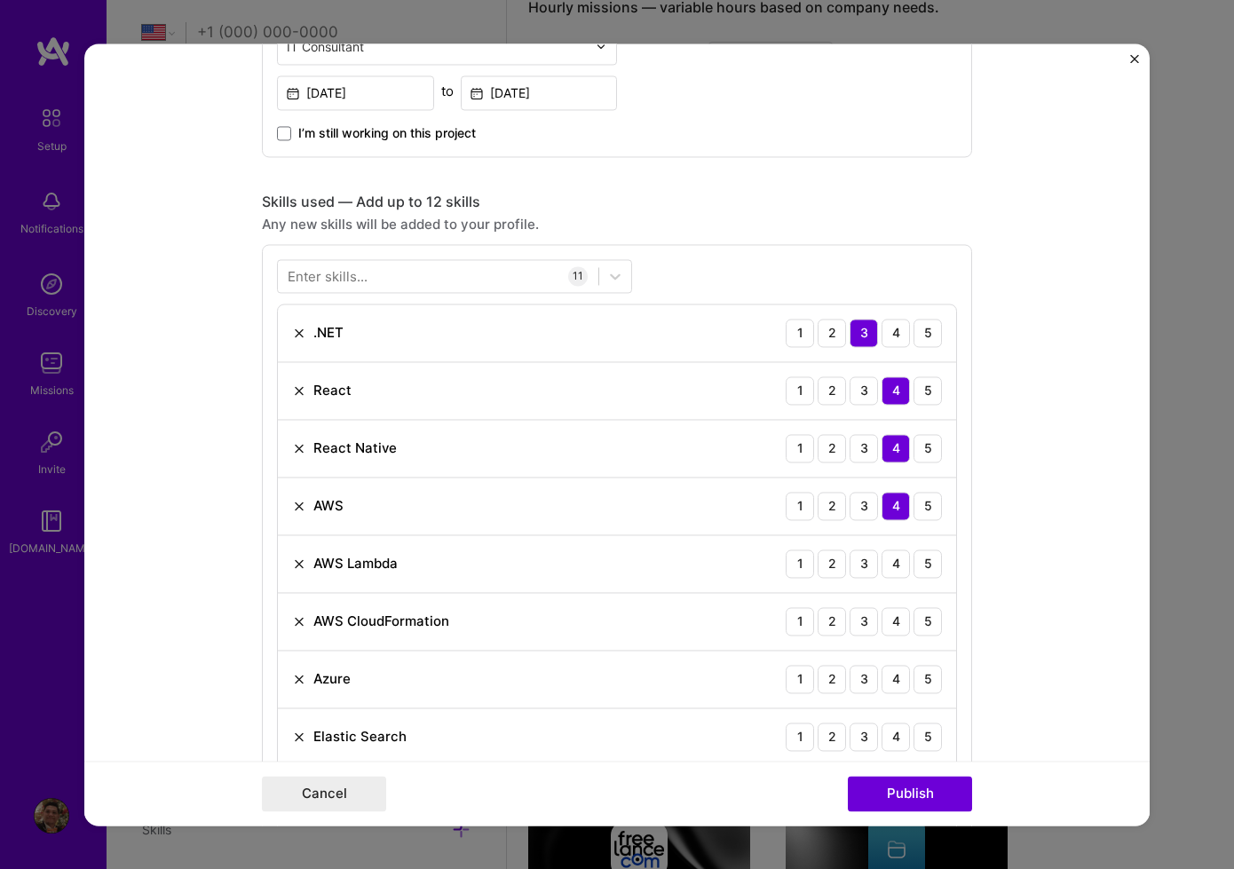
scroll to position [764, 0]
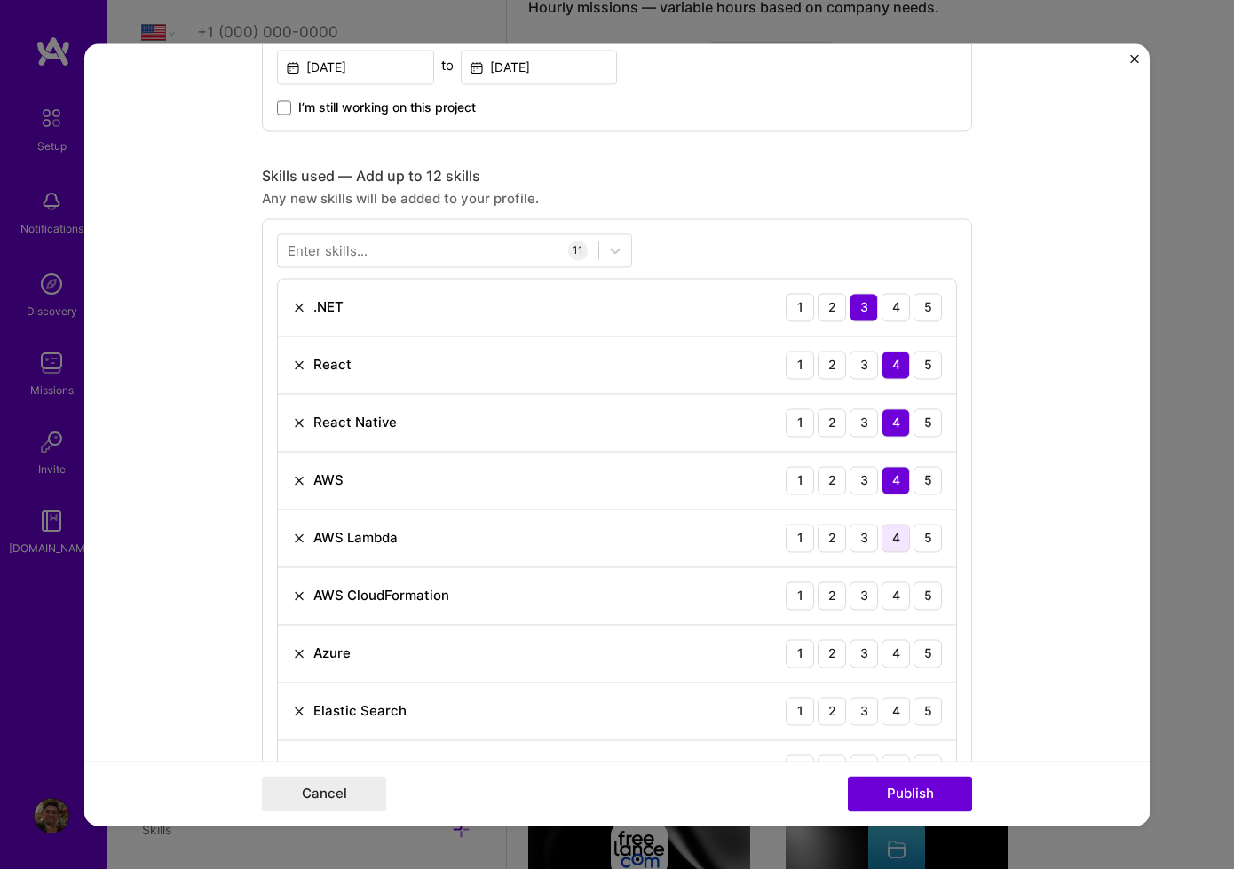
click at [899, 541] on div "4" at bounding box center [895, 538] width 28 height 28
click at [893, 591] on div "4" at bounding box center [895, 595] width 28 height 28
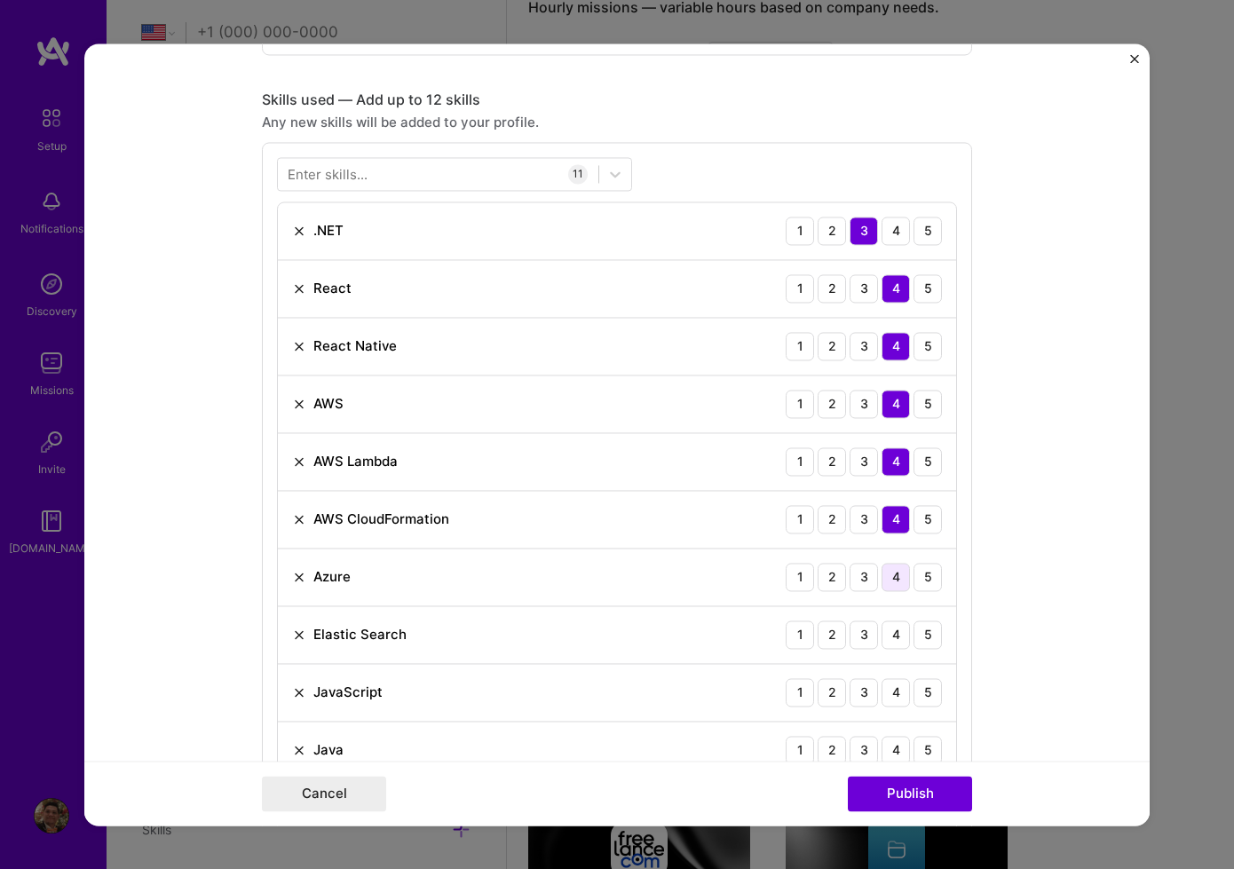
click at [893, 582] on div "4" at bounding box center [895, 577] width 28 height 28
click at [864, 633] on div "3" at bounding box center [864, 634] width 28 height 28
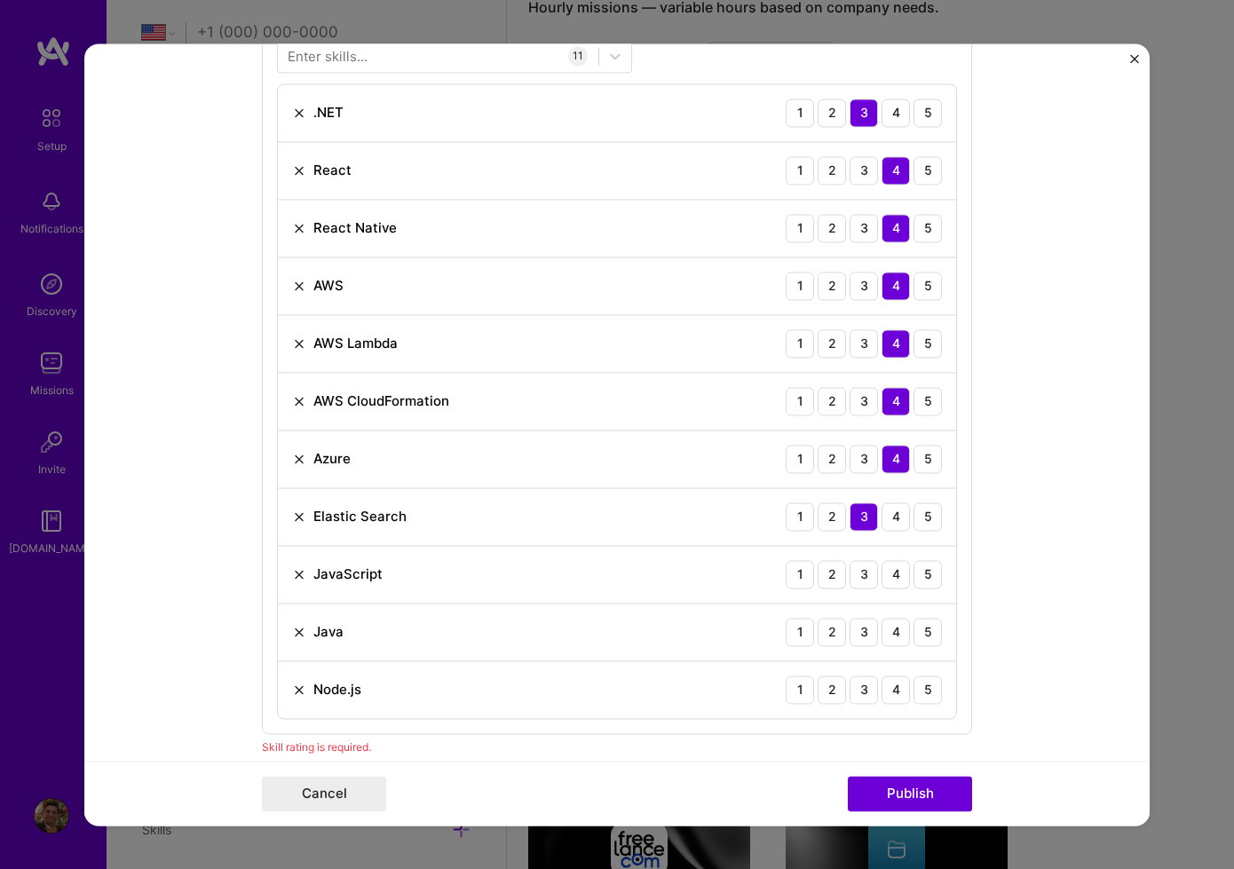
scroll to position [976, 0]
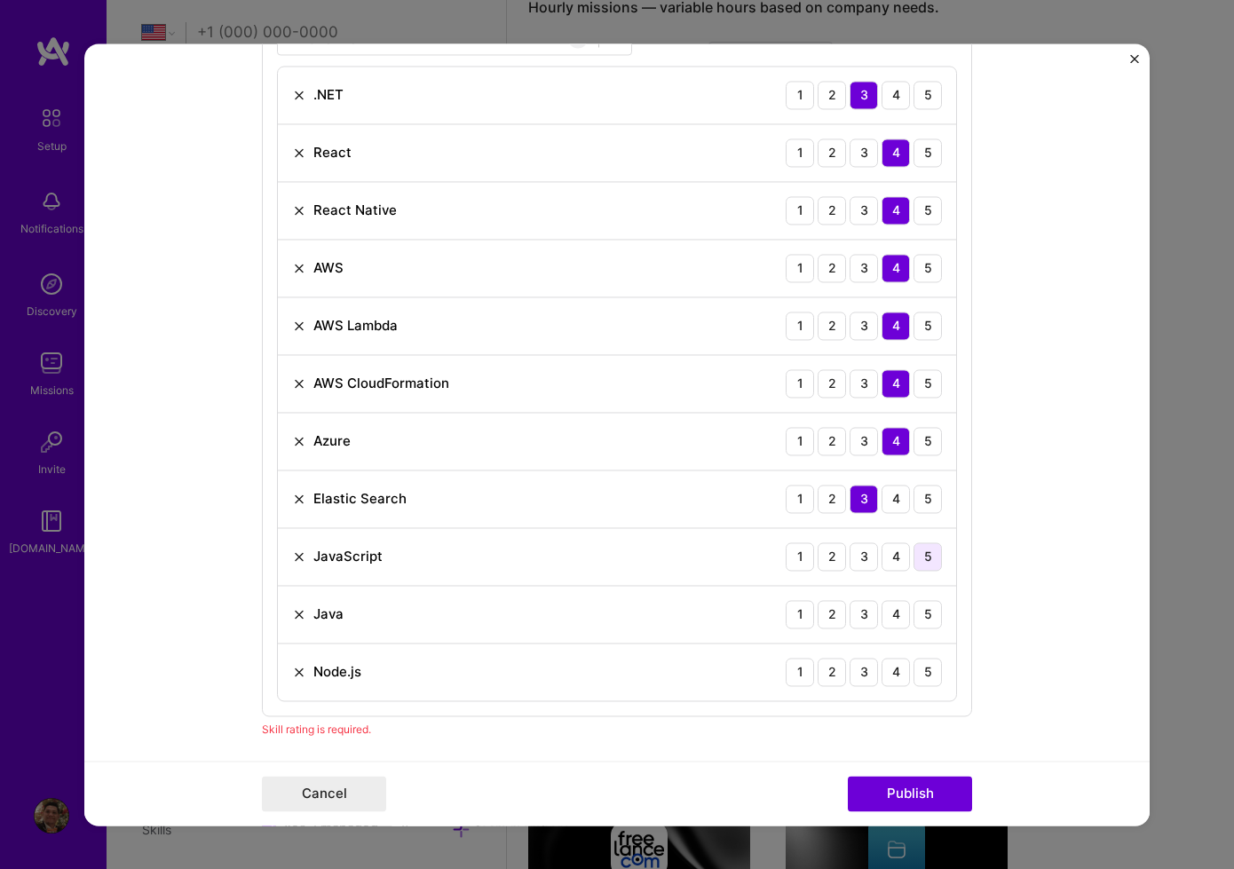
click at [922, 565] on div "5" at bounding box center [927, 556] width 28 height 28
drag, startPoint x: 867, startPoint y: 617, endPoint x: 872, endPoint y: 646, distance: 29.6
click at [867, 617] on div "3" at bounding box center [864, 614] width 28 height 28
drag, startPoint x: 925, startPoint y: 672, endPoint x: 921, endPoint y: 690, distance: 18.1
click at [925, 673] on div "5" at bounding box center [927, 672] width 28 height 28
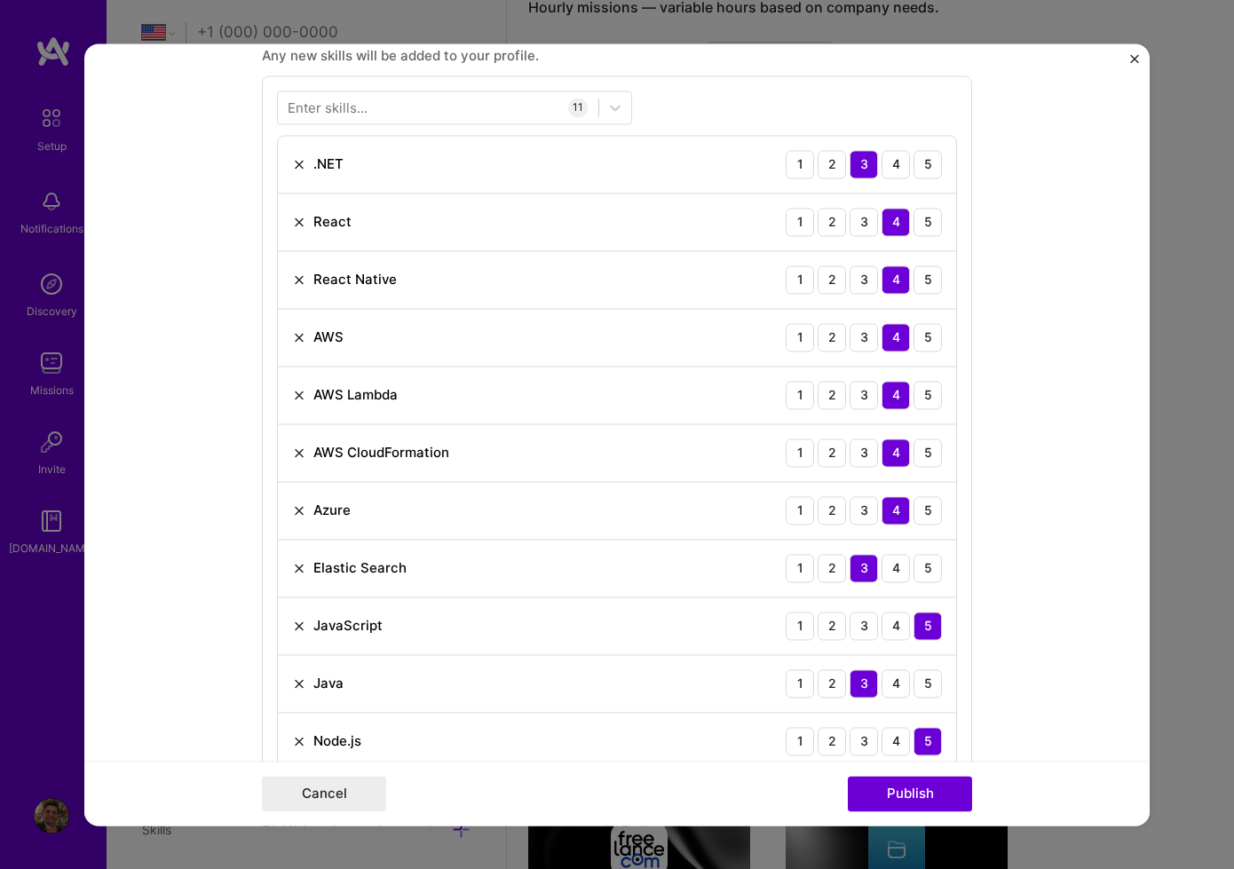
scroll to position [893, 0]
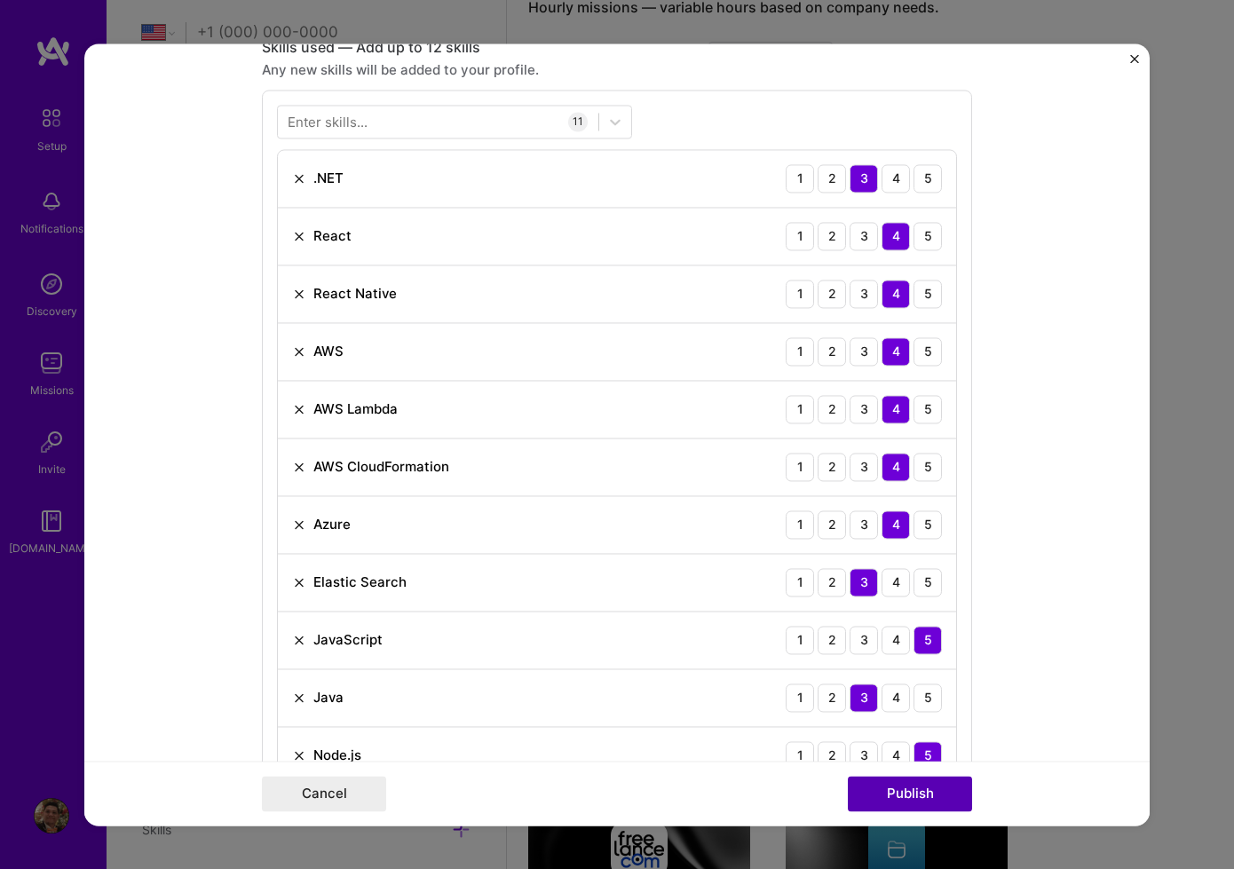
click at [920, 806] on button "Publish" at bounding box center [910, 794] width 124 height 36
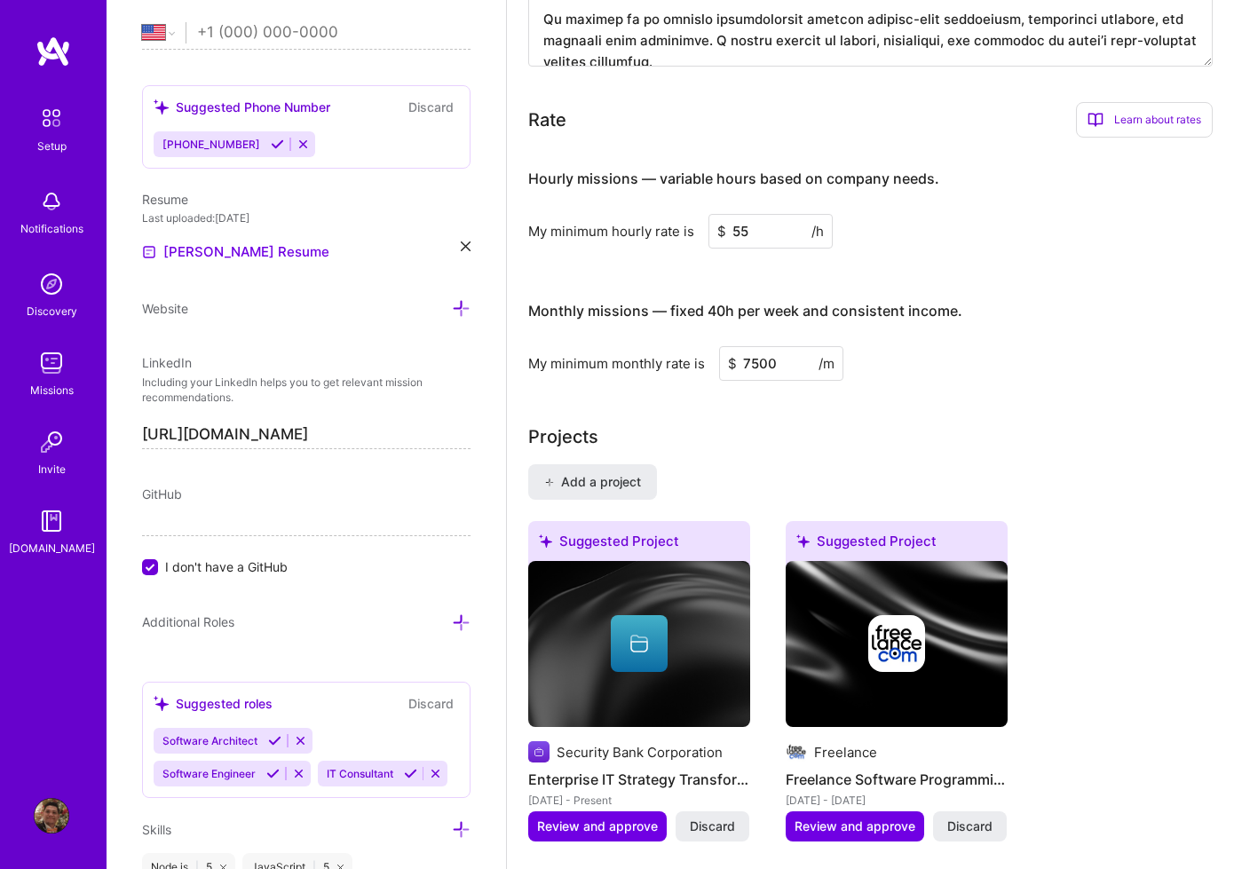
scroll to position [953, 0]
click at [585, 479] on span "Add a project" at bounding box center [592, 481] width 97 height 18
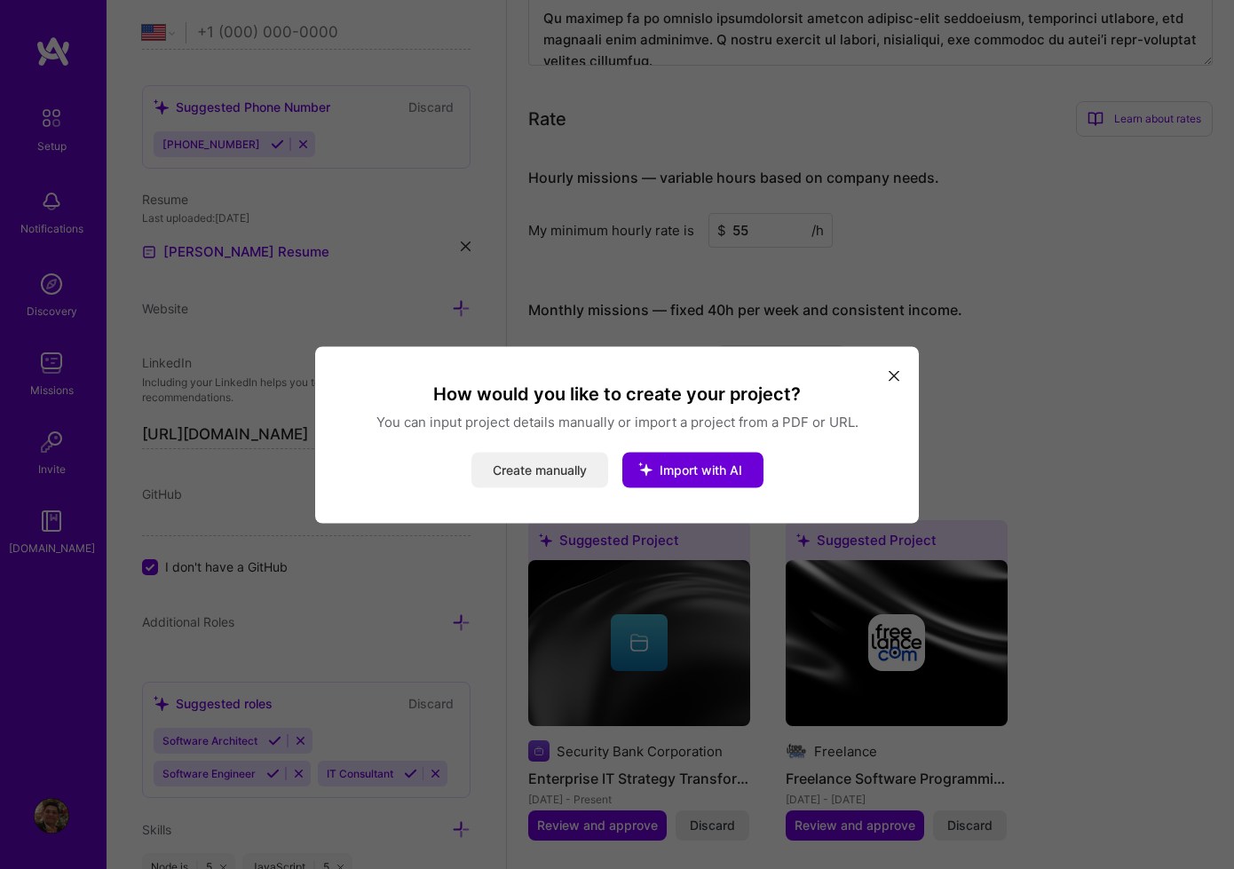
click at [558, 462] on button "Create manually" at bounding box center [539, 470] width 137 height 36
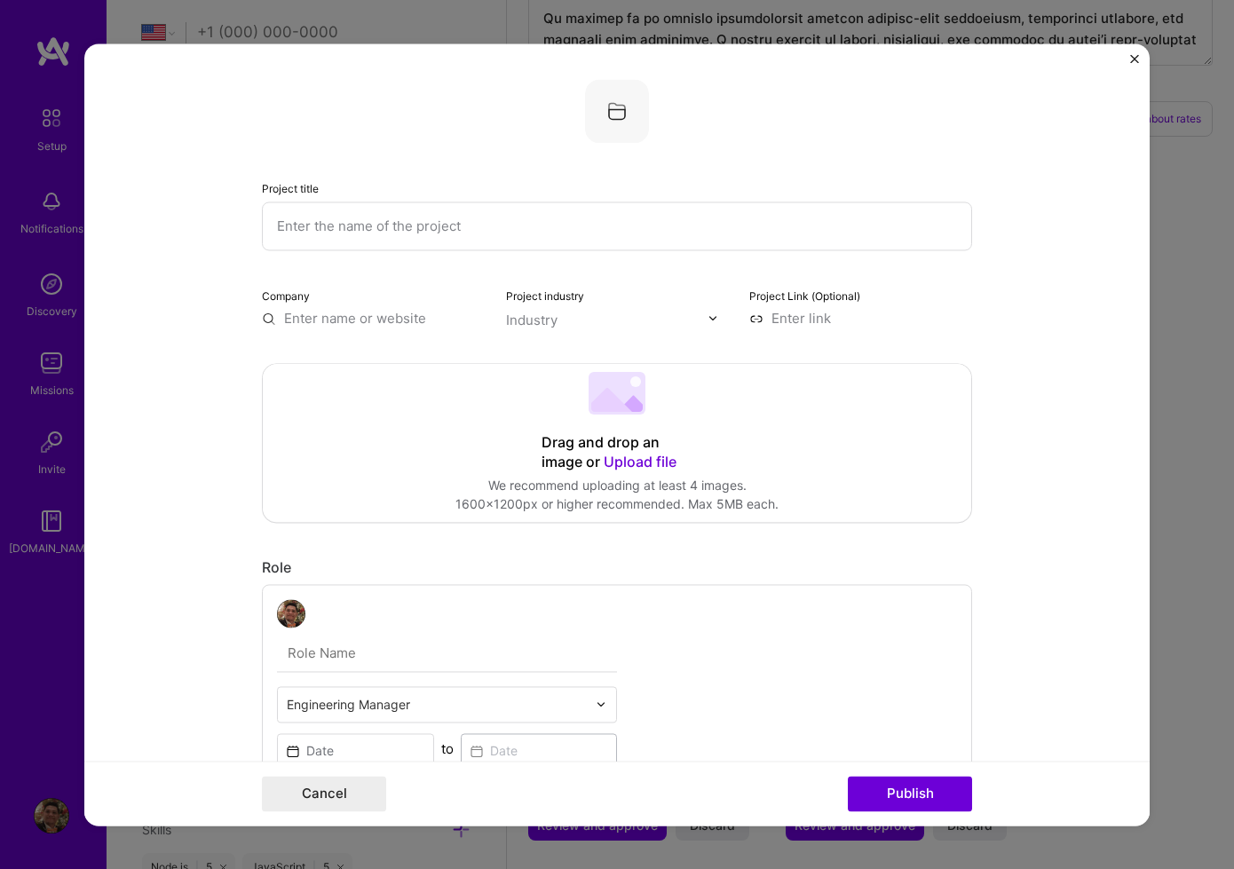
click at [470, 233] on input "text" at bounding box center [617, 226] width 710 height 49
paste input "Yozozuna DeFi NFT Game Web App"
click at [423, 228] on input "Yozozuna DeFi NFT Game Web App" at bounding box center [617, 226] width 710 height 49
type input "Yozozuna DeFi NFT Game Web App"
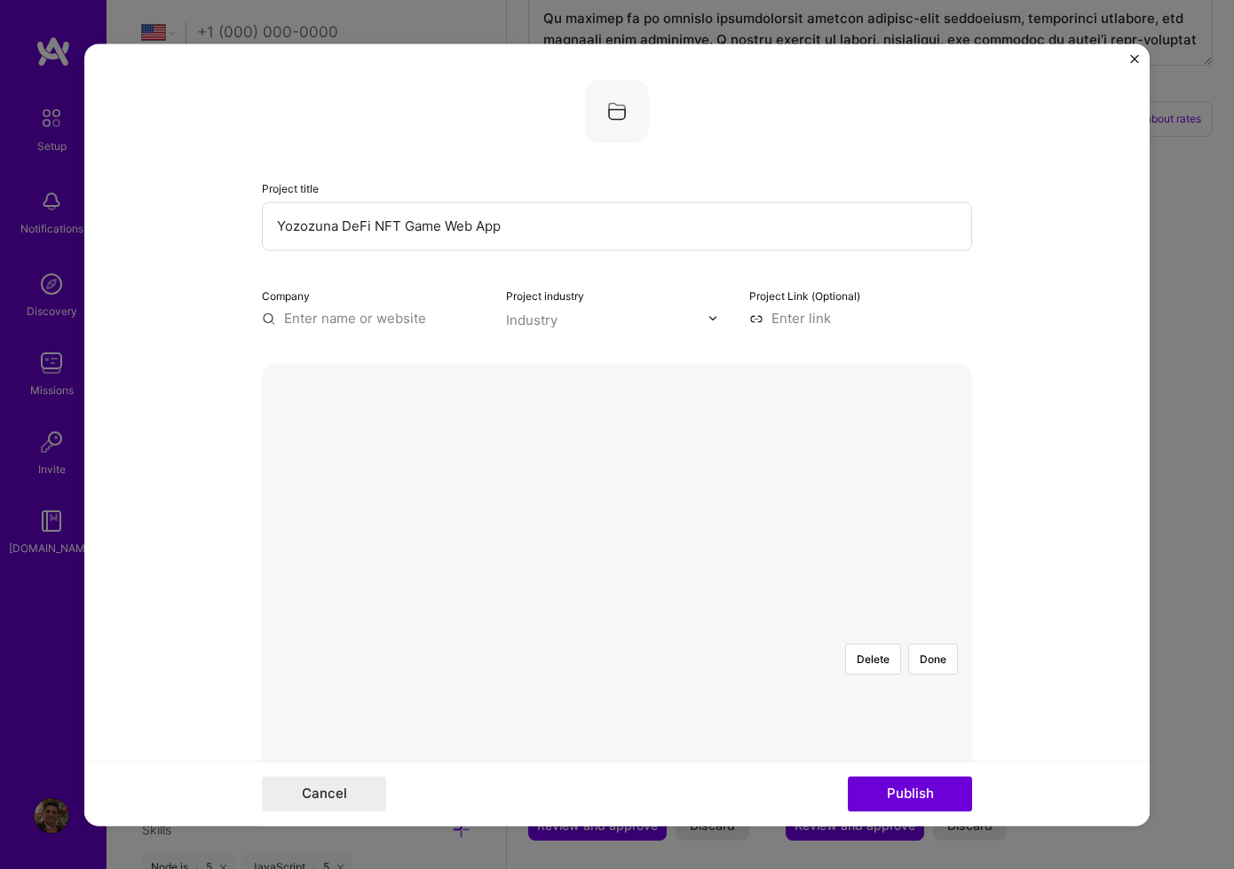
click at [617, 657] on div at bounding box center [713, 701] width 193 height 145
click at [617, 659] on div at bounding box center [713, 701] width 193 height 145
click at [950, 644] on button "Done" at bounding box center [933, 659] width 50 height 31
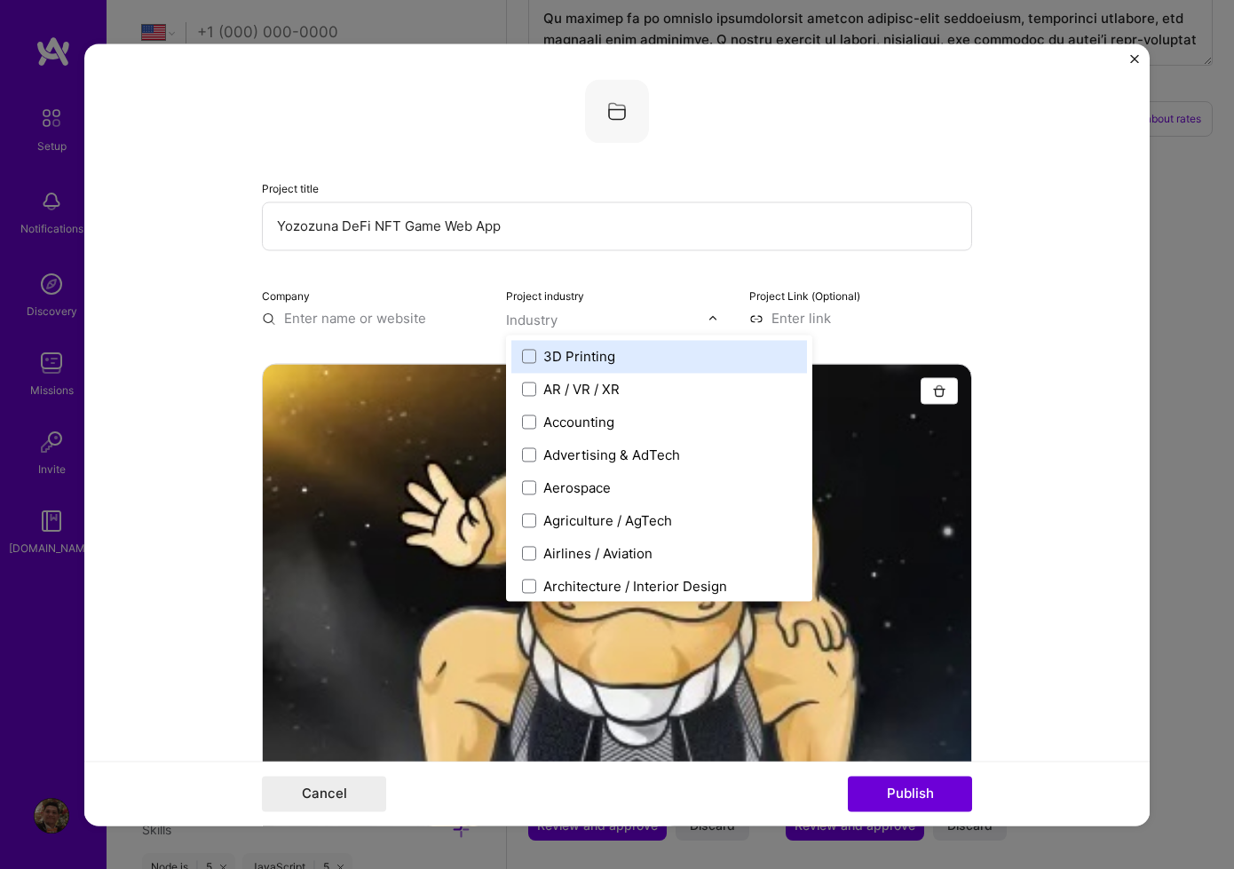
click at [597, 321] on input "text" at bounding box center [607, 320] width 202 height 19
type input "blo"
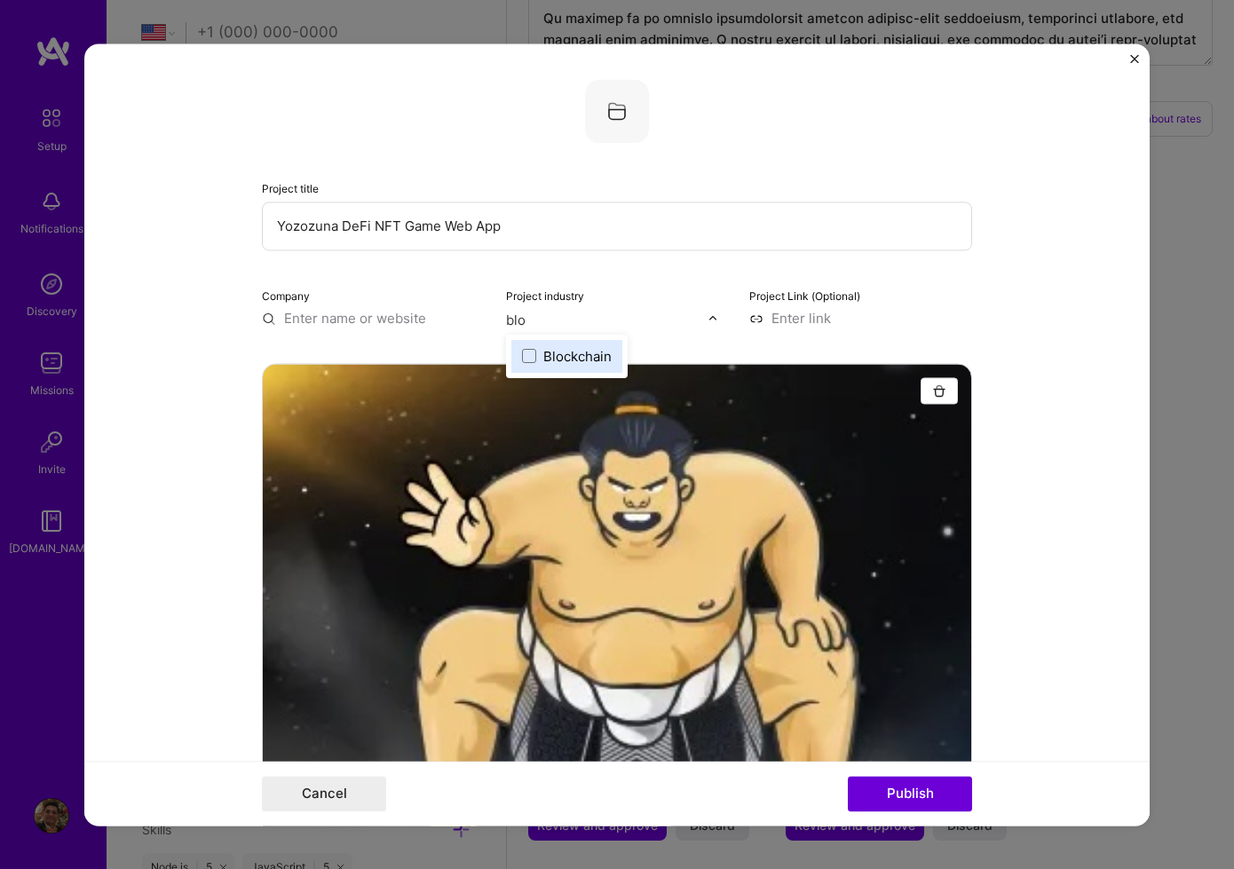
click at [537, 359] on label "Blockchain" at bounding box center [567, 356] width 90 height 19
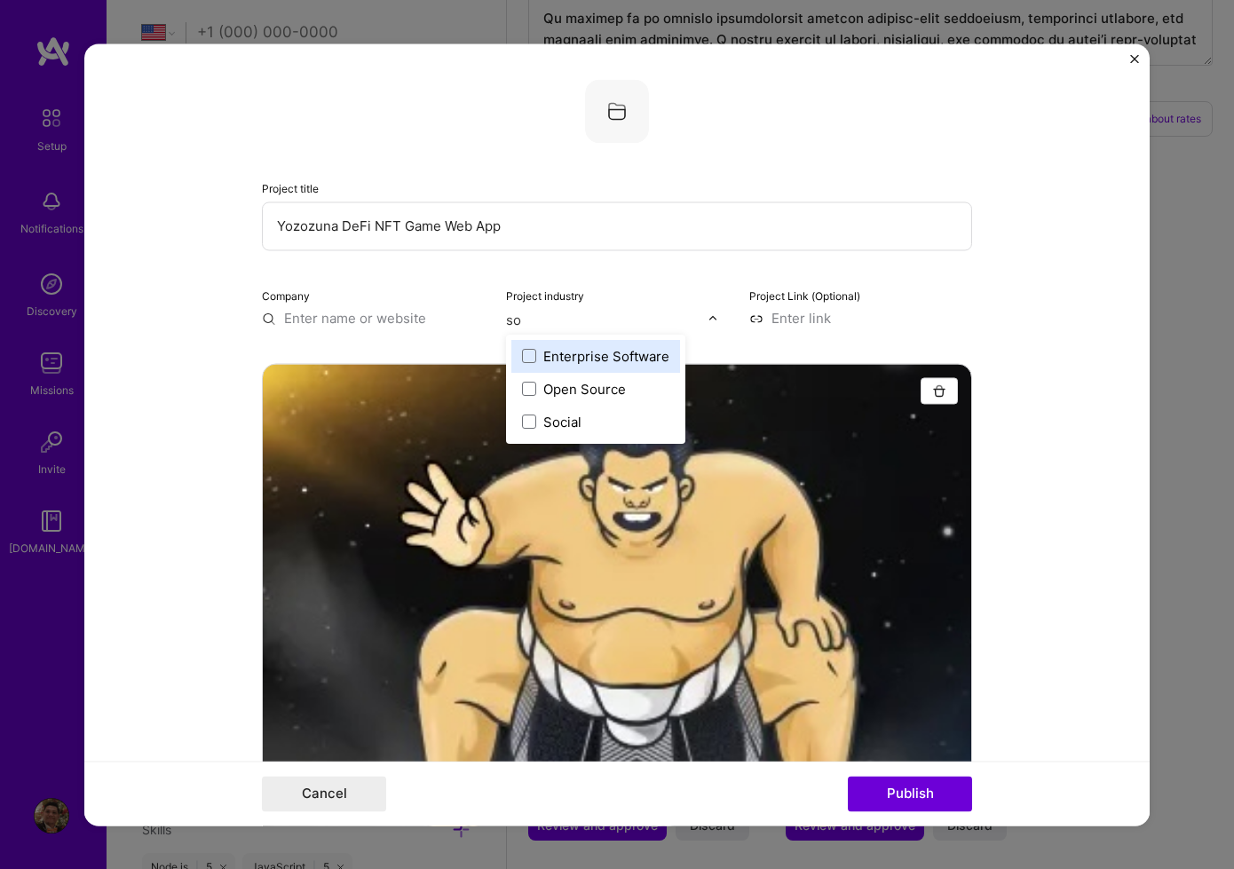
type input "s"
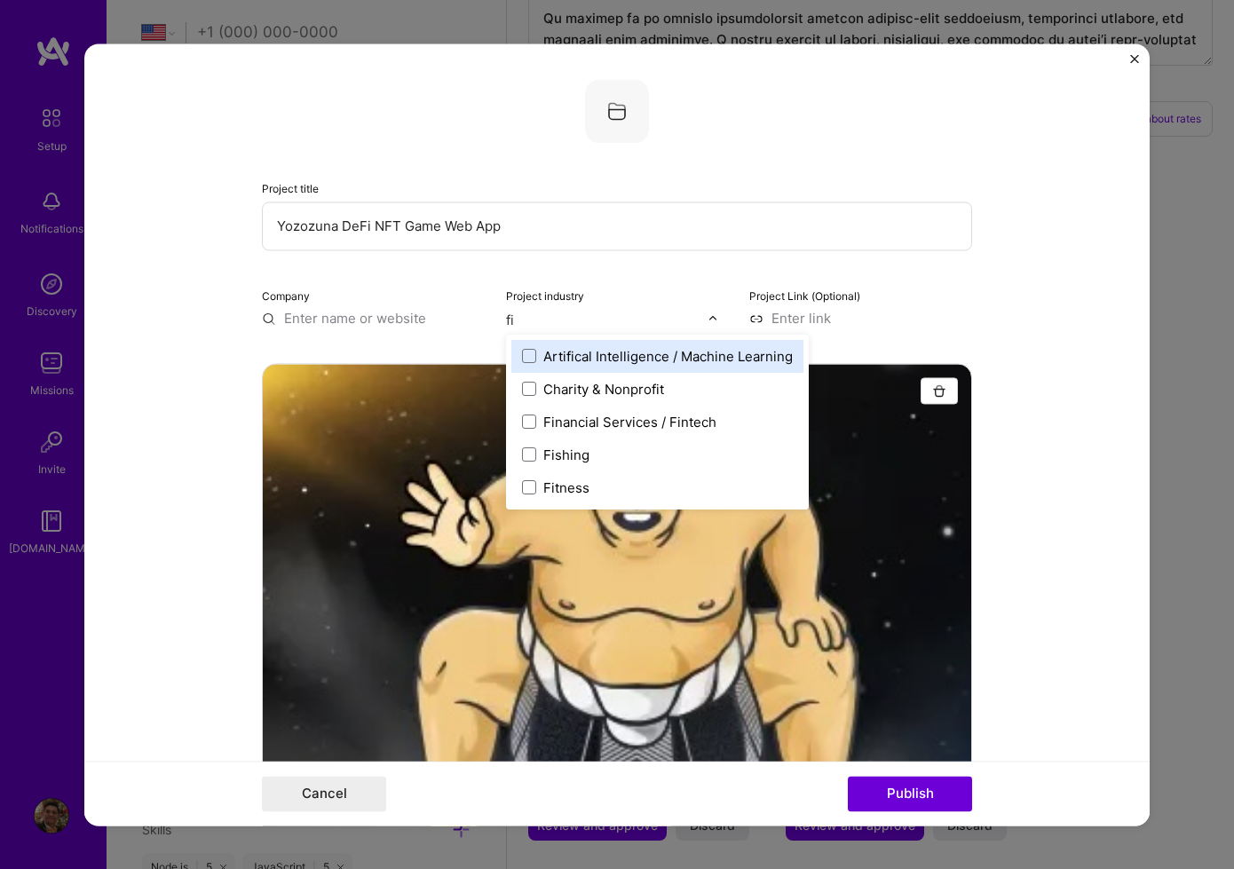
type input "f"
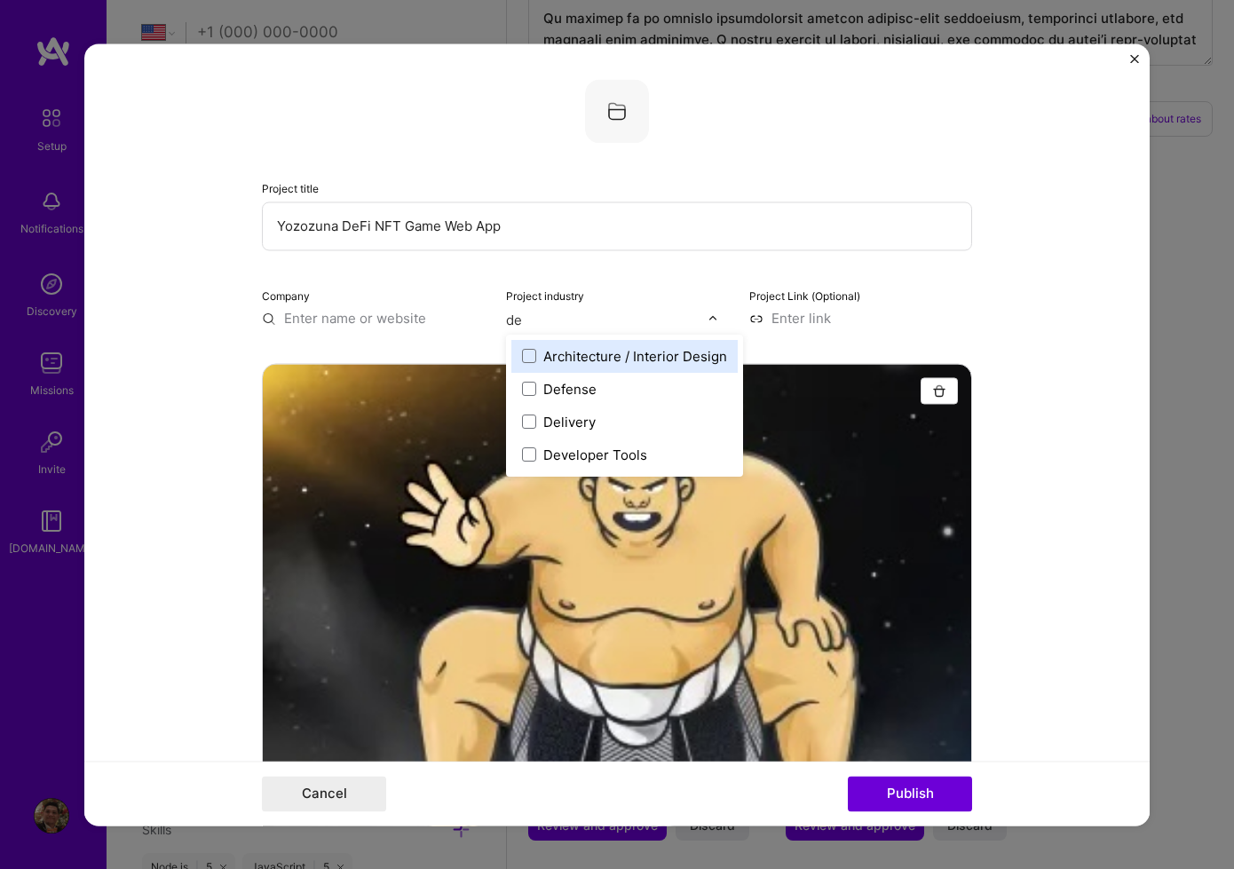
type input "d"
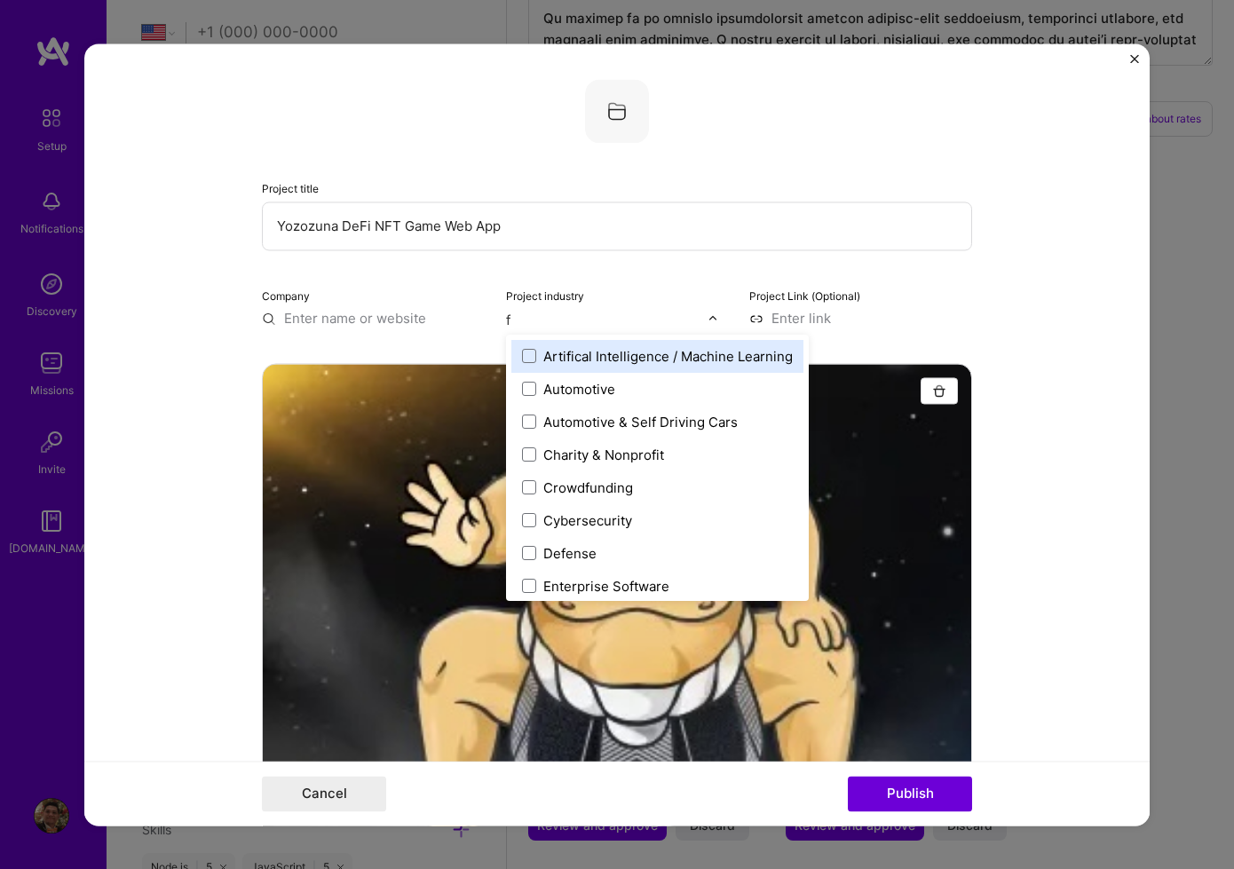
type input "fi"
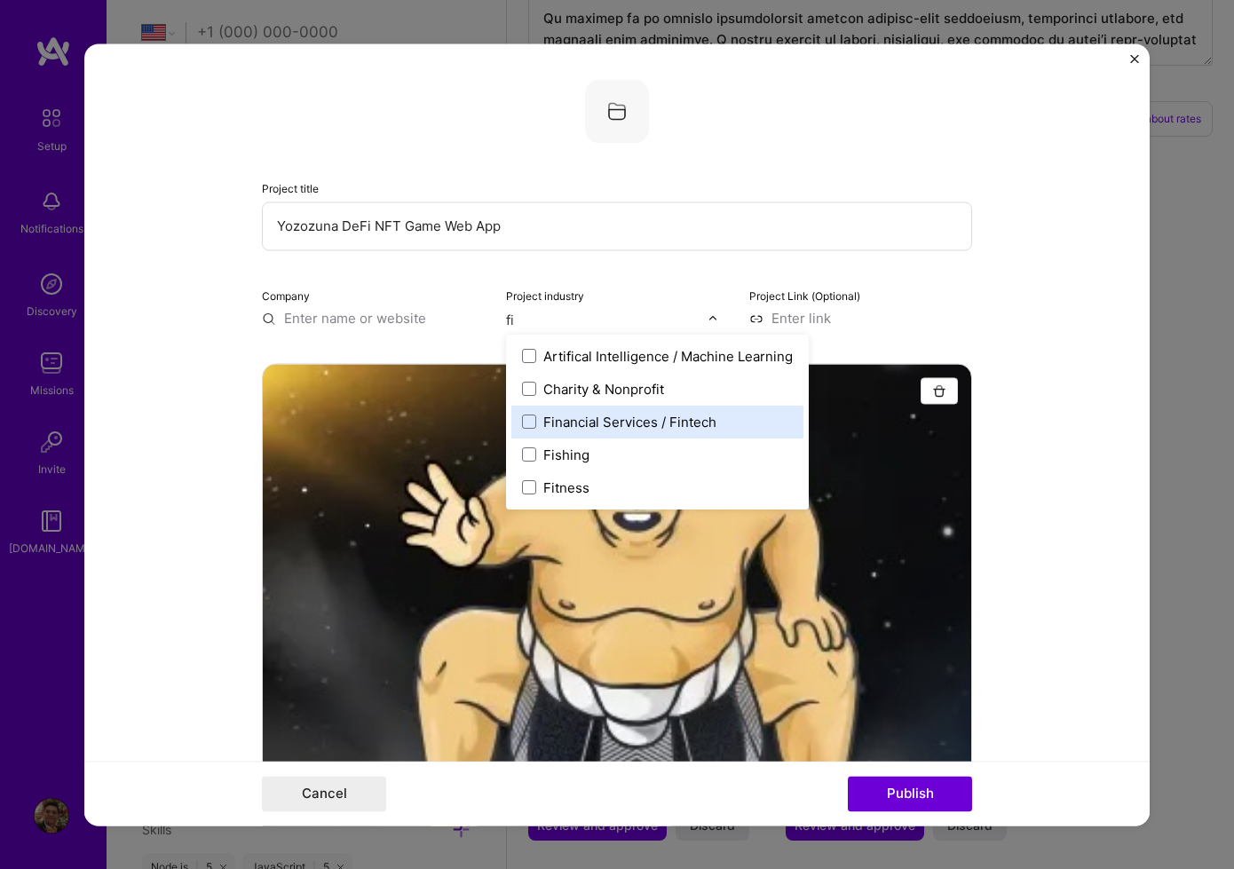
click at [668, 418] on div "Financial Services / Fintech" at bounding box center [629, 422] width 173 height 19
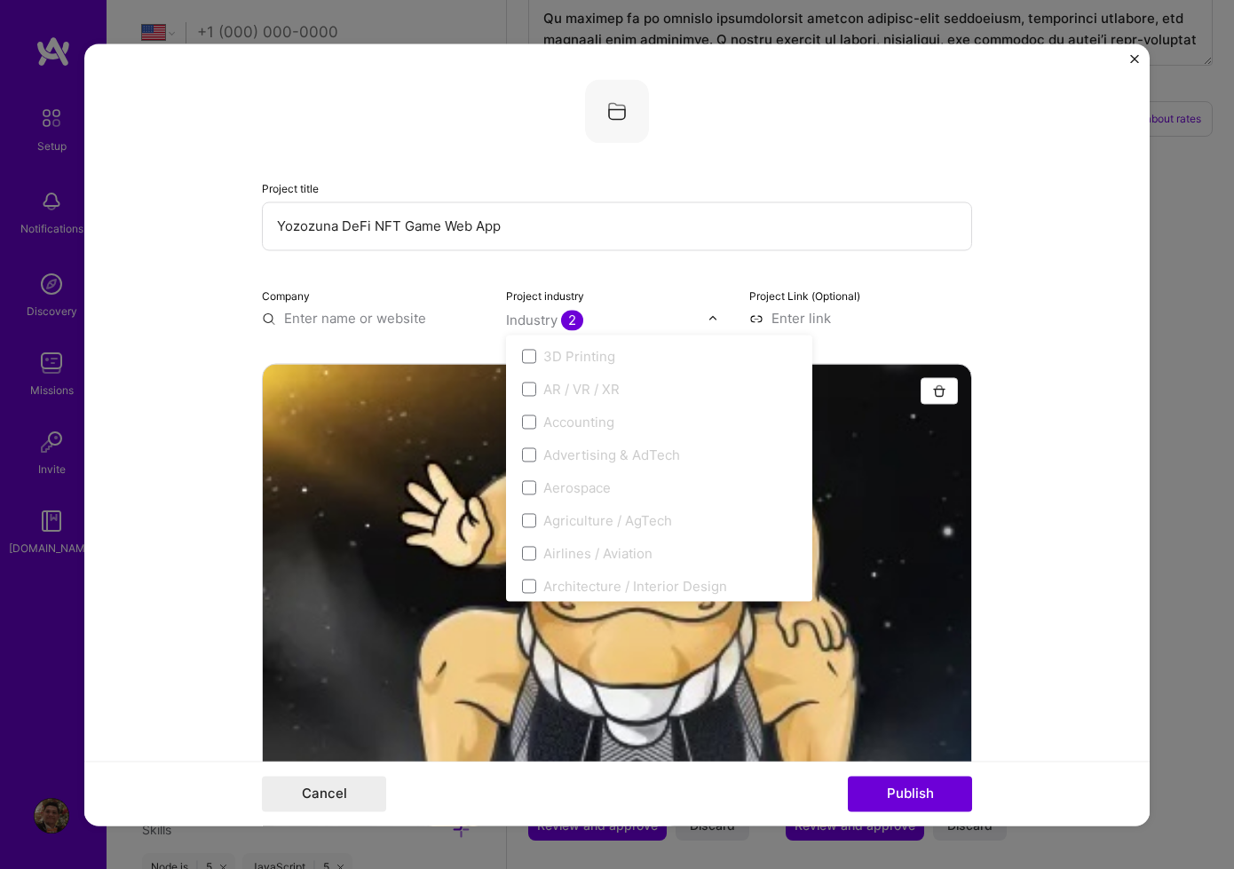
click at [1023, 449] on form "Project title Yozozuna DeFi NFT Game Web App Company Project industry option Fi…" at bounding box center [616, 434] width 1065 height 782
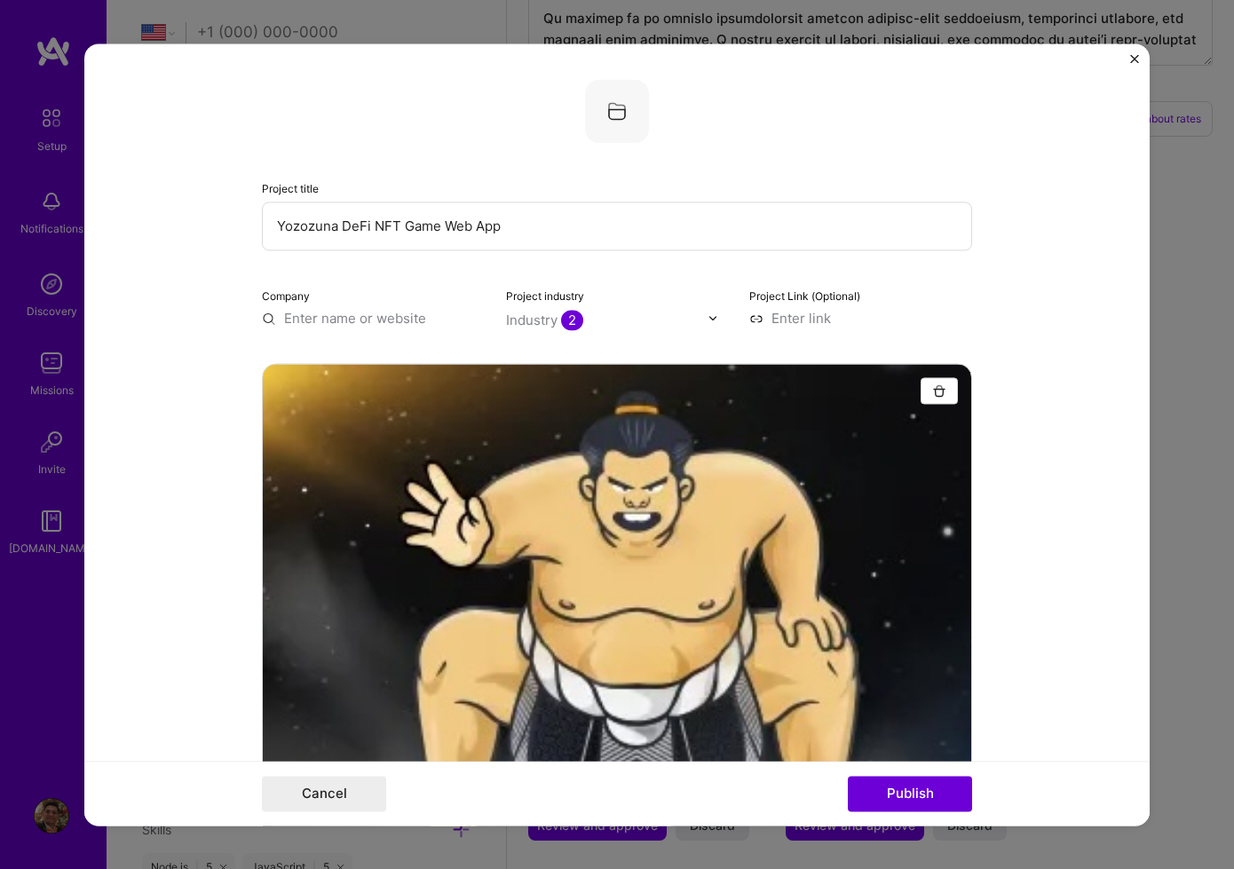
click at [342, 325] on input "text" at bounding box center [373, 318] width 223 height 19
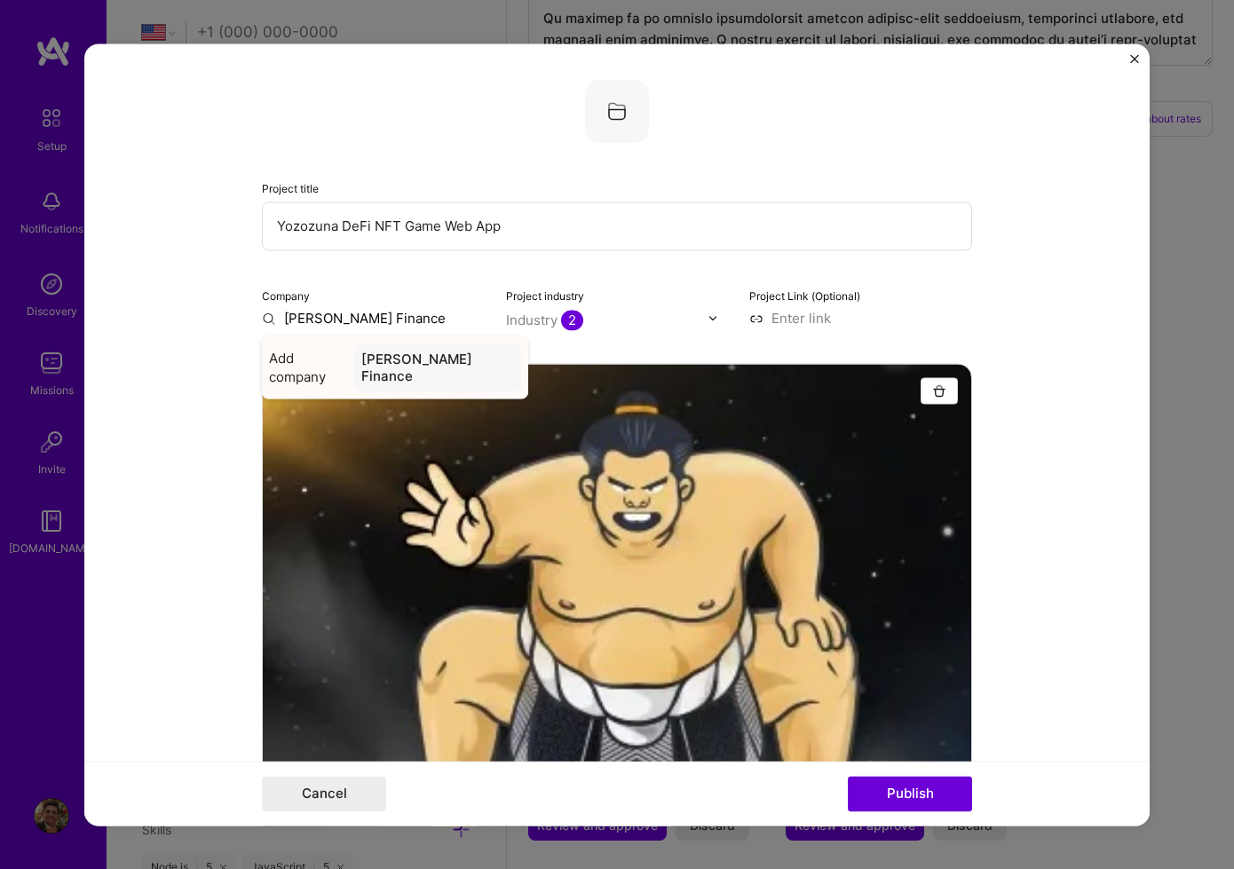
type input "[PERSON_NAME] Finance"
click at [439, 367] on div "[PERSON_NAME] Finance" at bounding box center [437, 368] width 167 height 48
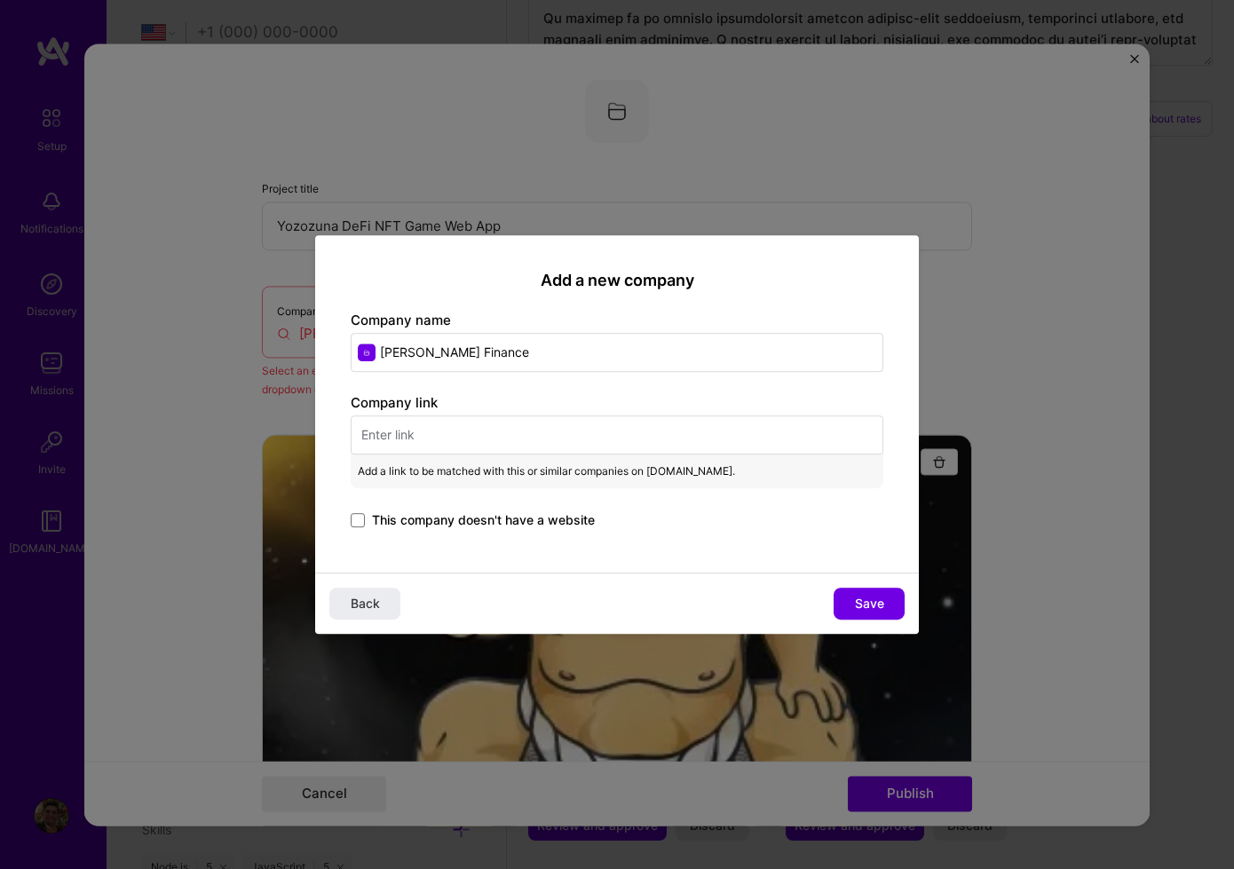
click at [651, 434] on input "text" at bounding box center [617, 434] width 533 height 39
paste input "https://app.yokozuna.io/"
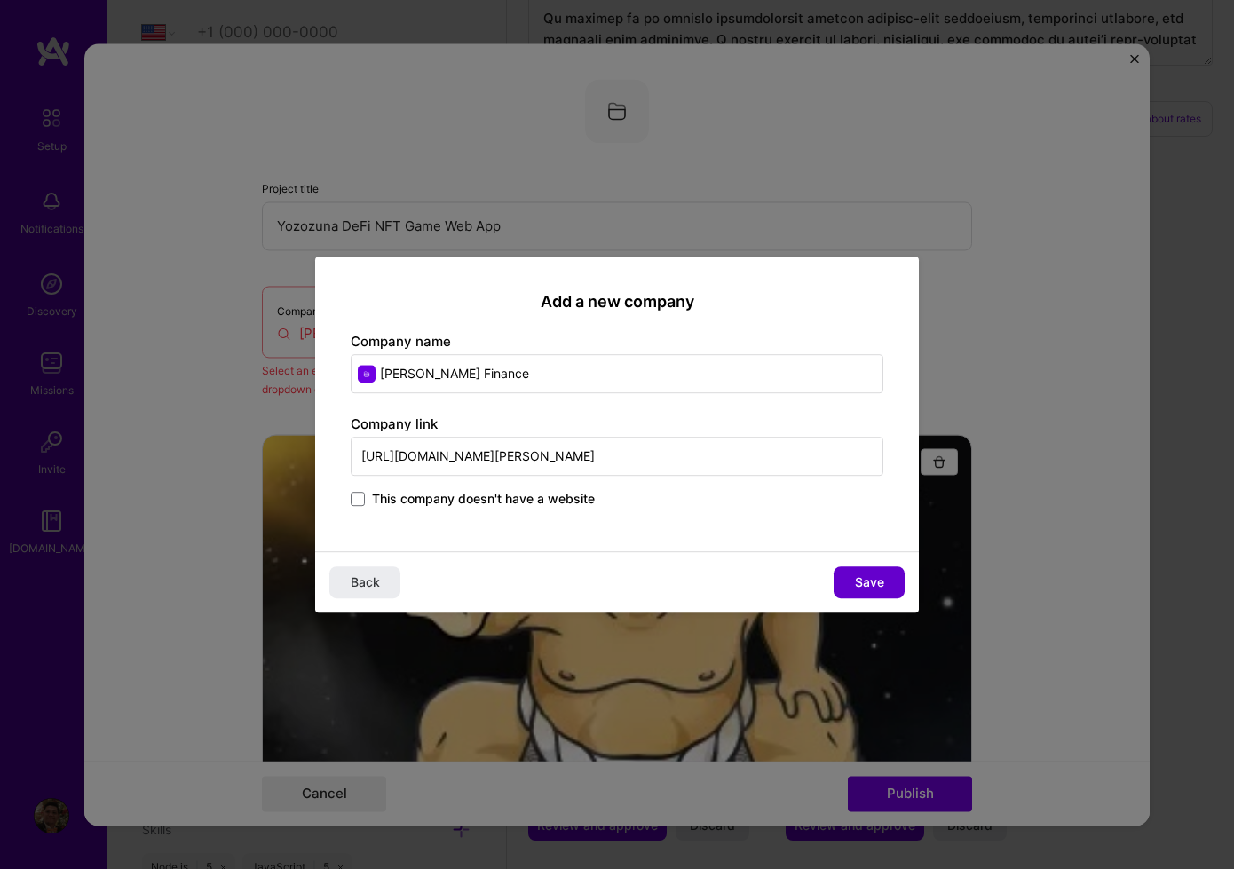
type input "https://app.yokozuna.io/"
drag, startPoint x: 866, startPoint y: 589, endPoint x: 854, endPoint y: 592, distance: 12.7
click at [866, 589] on span "Save" at bounding box center [869, 582] width 29 height 18
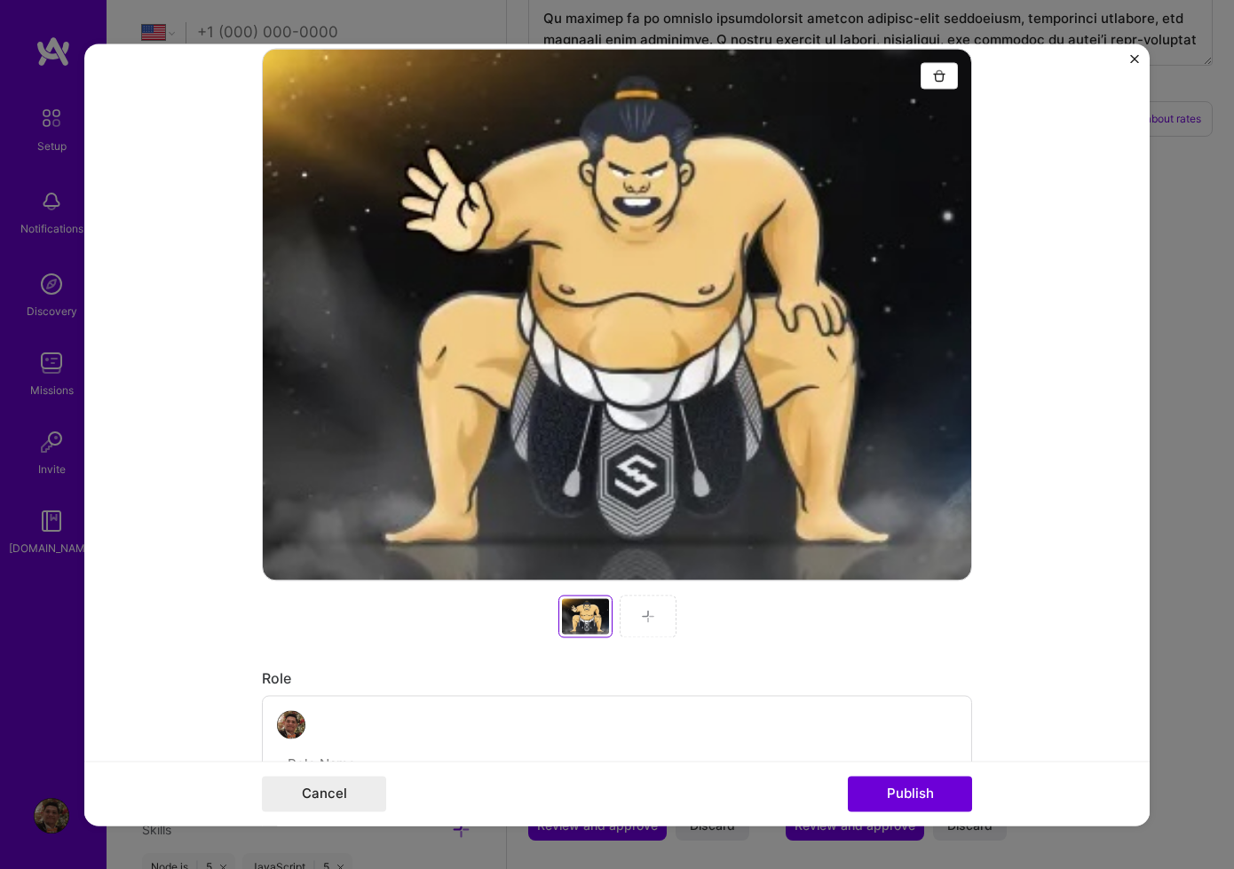
scroll to position [599, 0]
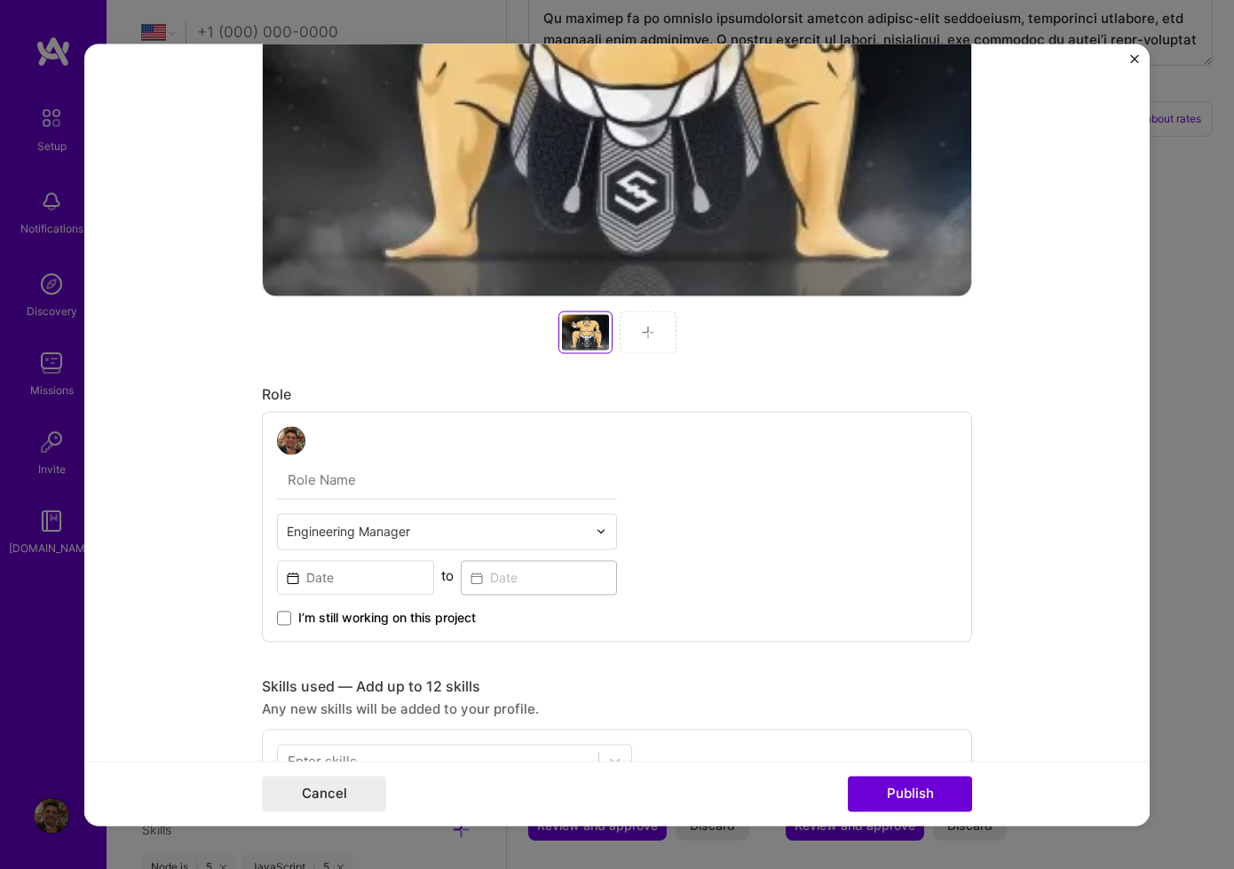
click at [358, 496] on input "text" at bounding box center [447, 480] width 340 height 37
click at [328, 480] on input "Associate" at bounding box center [447, 480] width 340 height 37
drag, startPoint x: 328, startPoint y: 480, endPoint x: 462, endPoint y: 513, distance: 138.0
click at [328, 480] on input "Associate" at bounding box center [447, 480] width 340 height 37
paste input "Principal Software Engineer & Sr. Engineering Manager"
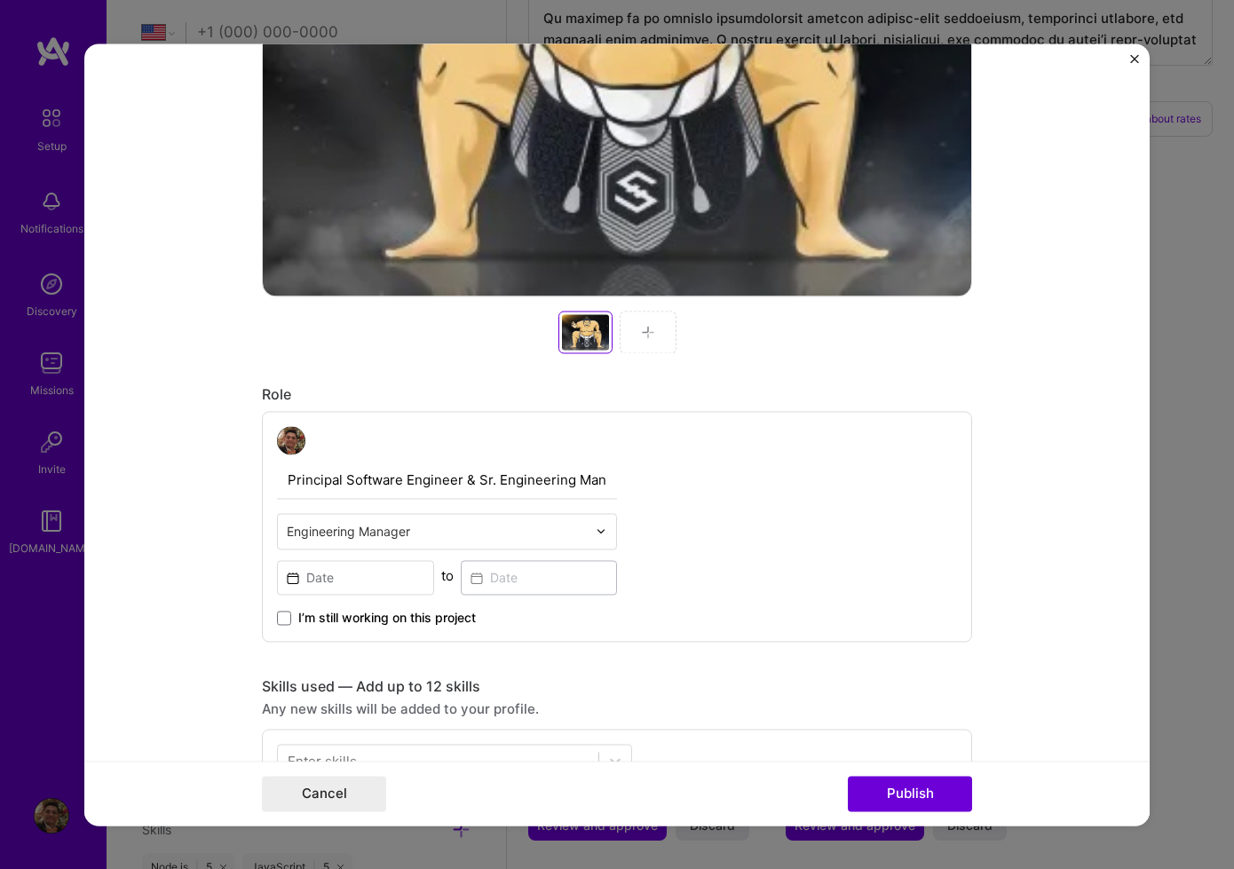
scroll to position [0, 24]
type input "Principal Software Engineer & Sr. Engineering Manager"
click at [558, 530] on input "text" at bounding box center [437, 531] width 300 height 19
click at [1021, 636] on form "Project title Yozozuna DeFi NFT Game Web App Company Yokozuna Finance Project i…" at bounding box center [616, 434] width 1065 height 782
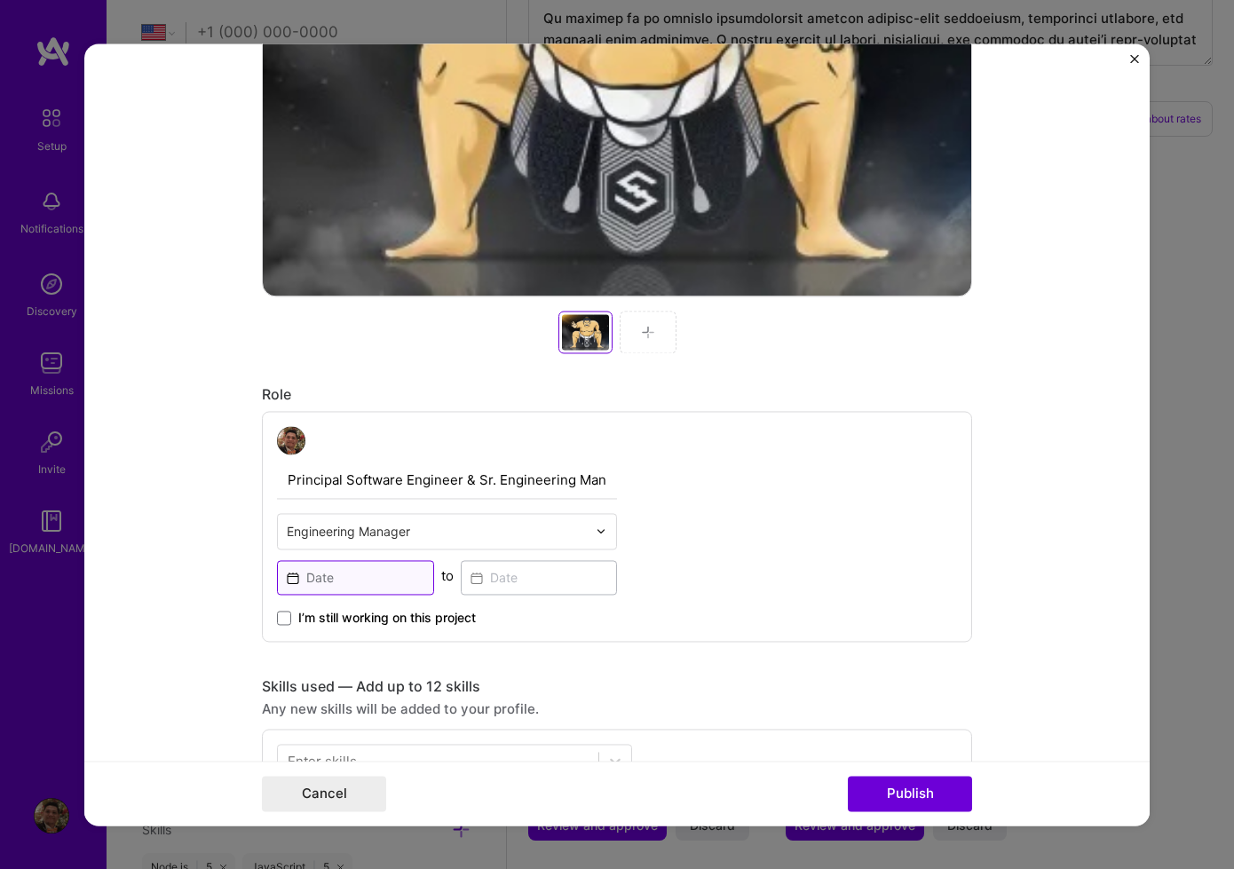
click at [371, 583] on input at bounding box center [355, 577] width 157 height 35
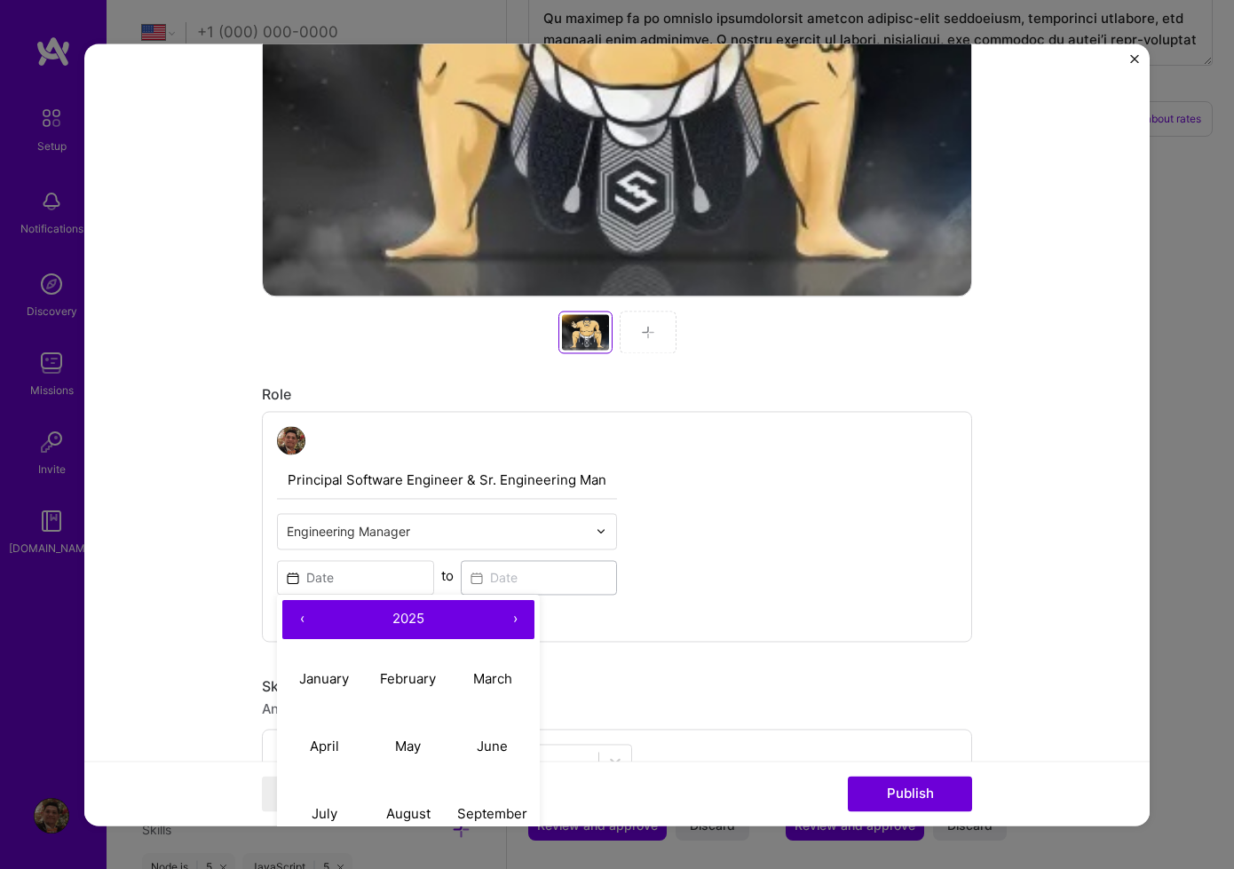
click at [421, 607] on button "2025" at bounding box center [408, 619] width 174 height 39
click at [336, 687] on button "2021" at bounding box center [324, 678] width 84 height 67
click at [402, 802] on button "August" at bounding box center [409, 813] width 84 height 67
type input "Aug, 2021"
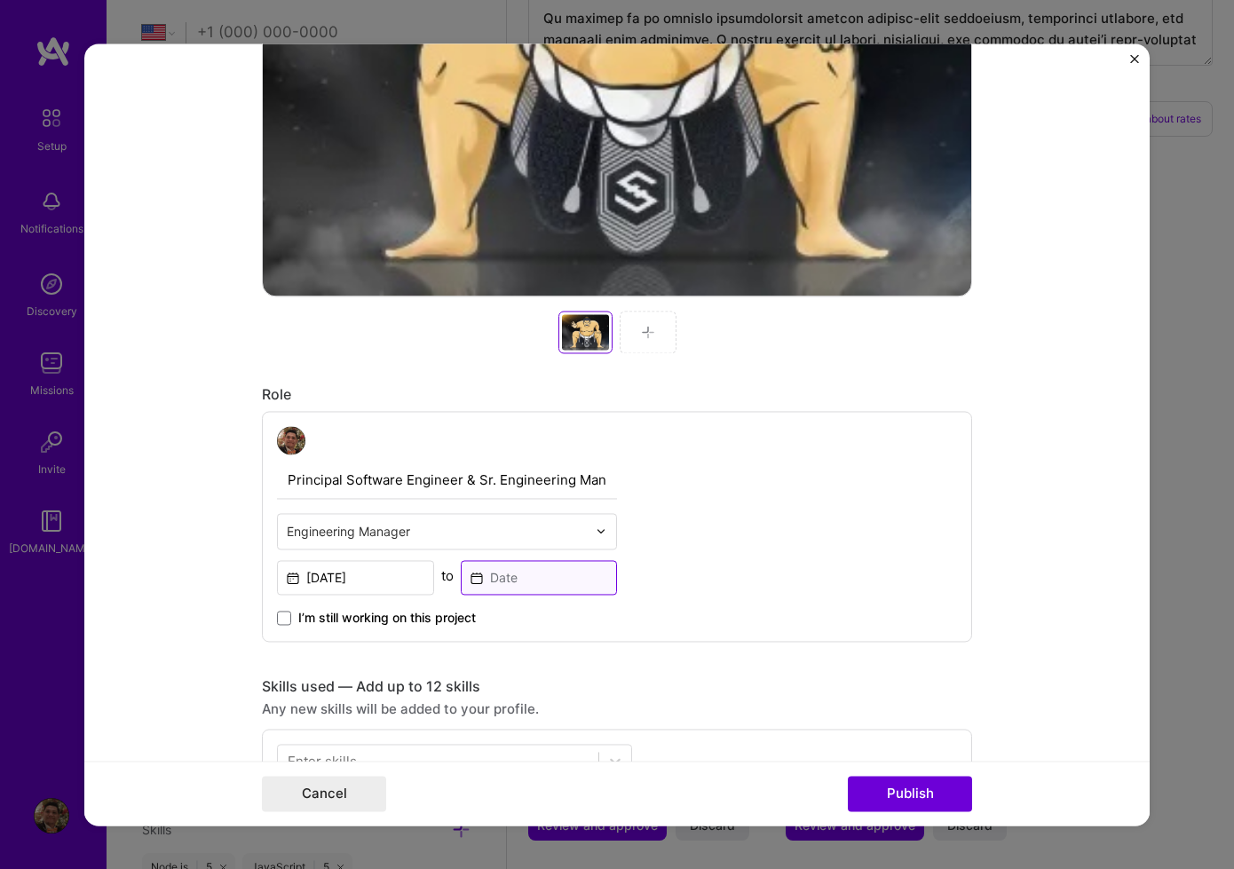
click at [508, 582] on input at bounding box center [539, 577] width 157 height 35
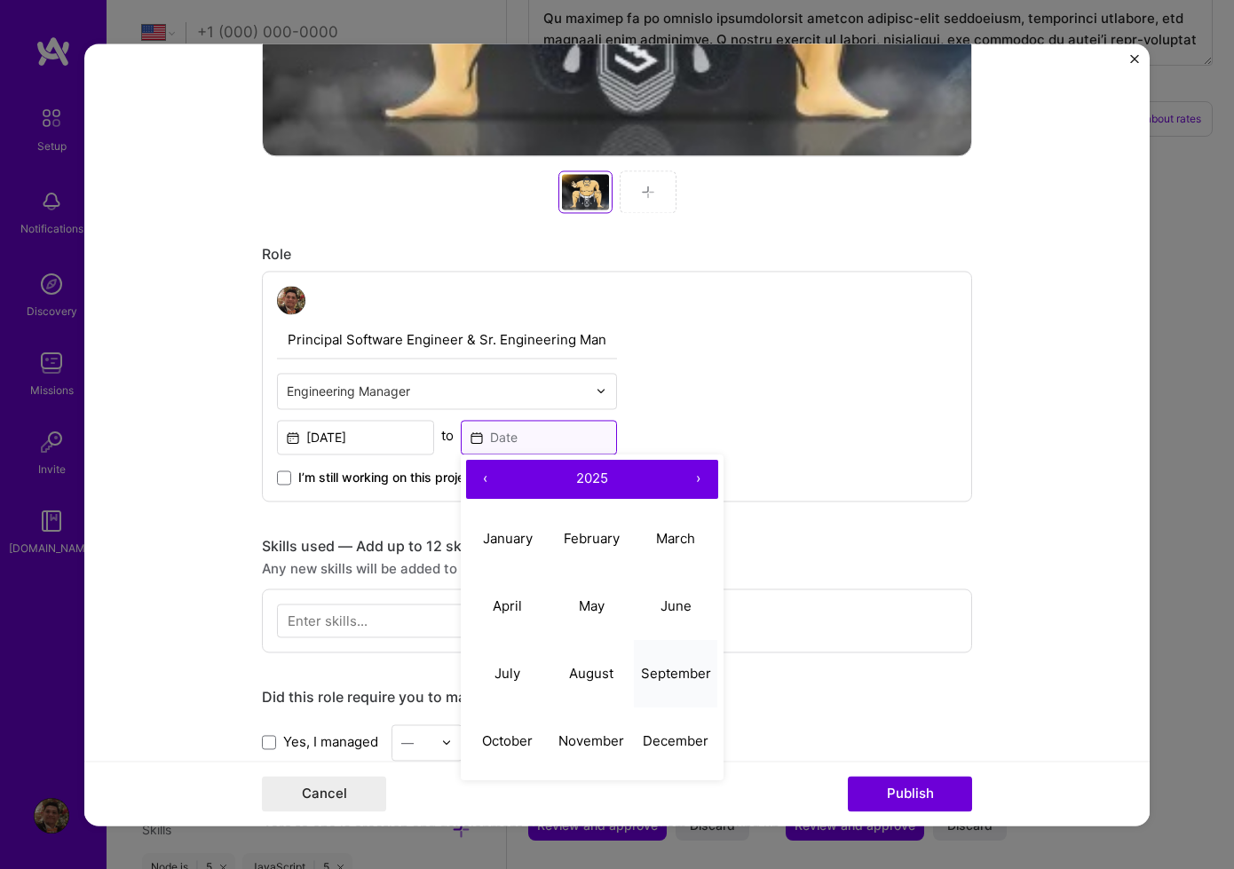
scroll to position [740, 0]
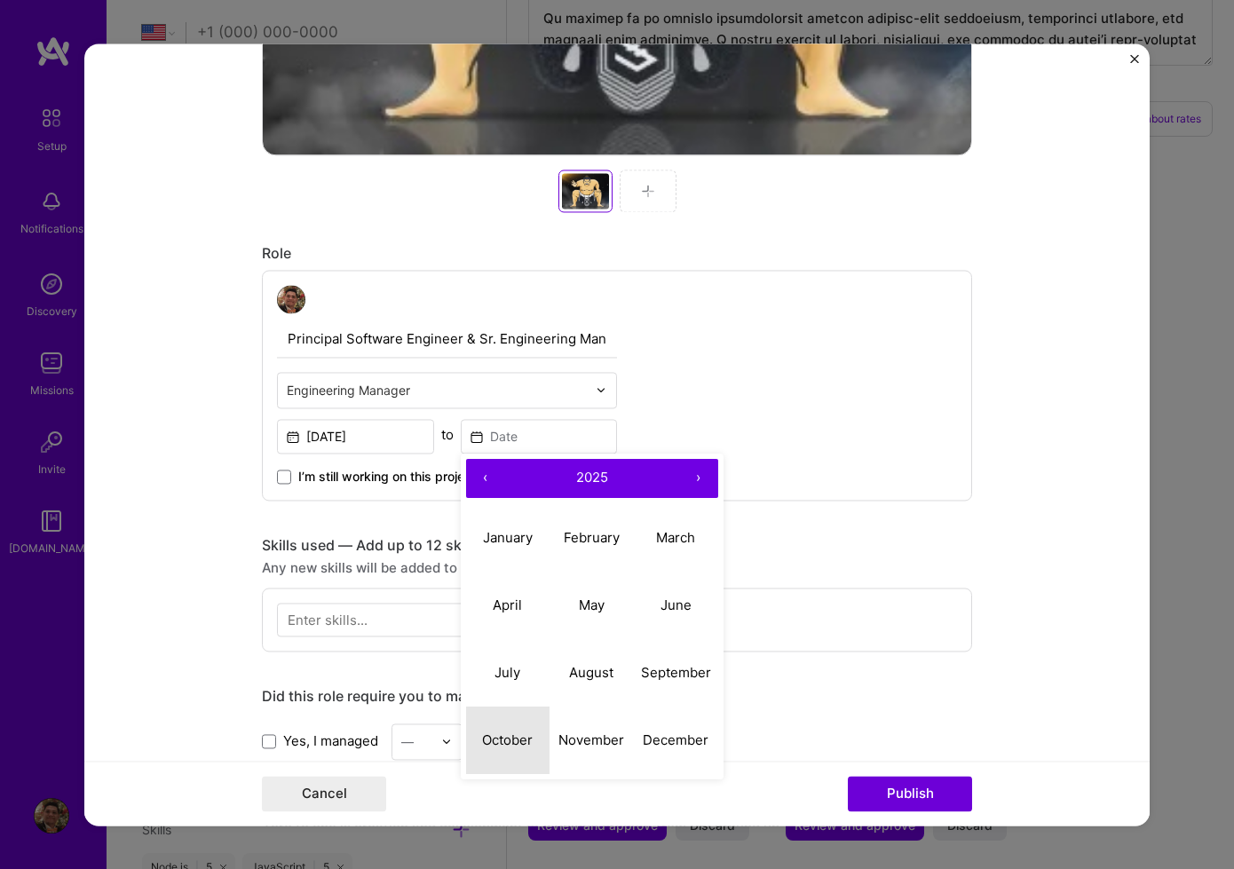
drag, startPoint x: 511, startPoint y: 740, endPoint x: 524, endPoint y: 737, distance: 12.9
click at [512, 740] on abbr "October" at bounding box center [507, 739] width 51 height 17
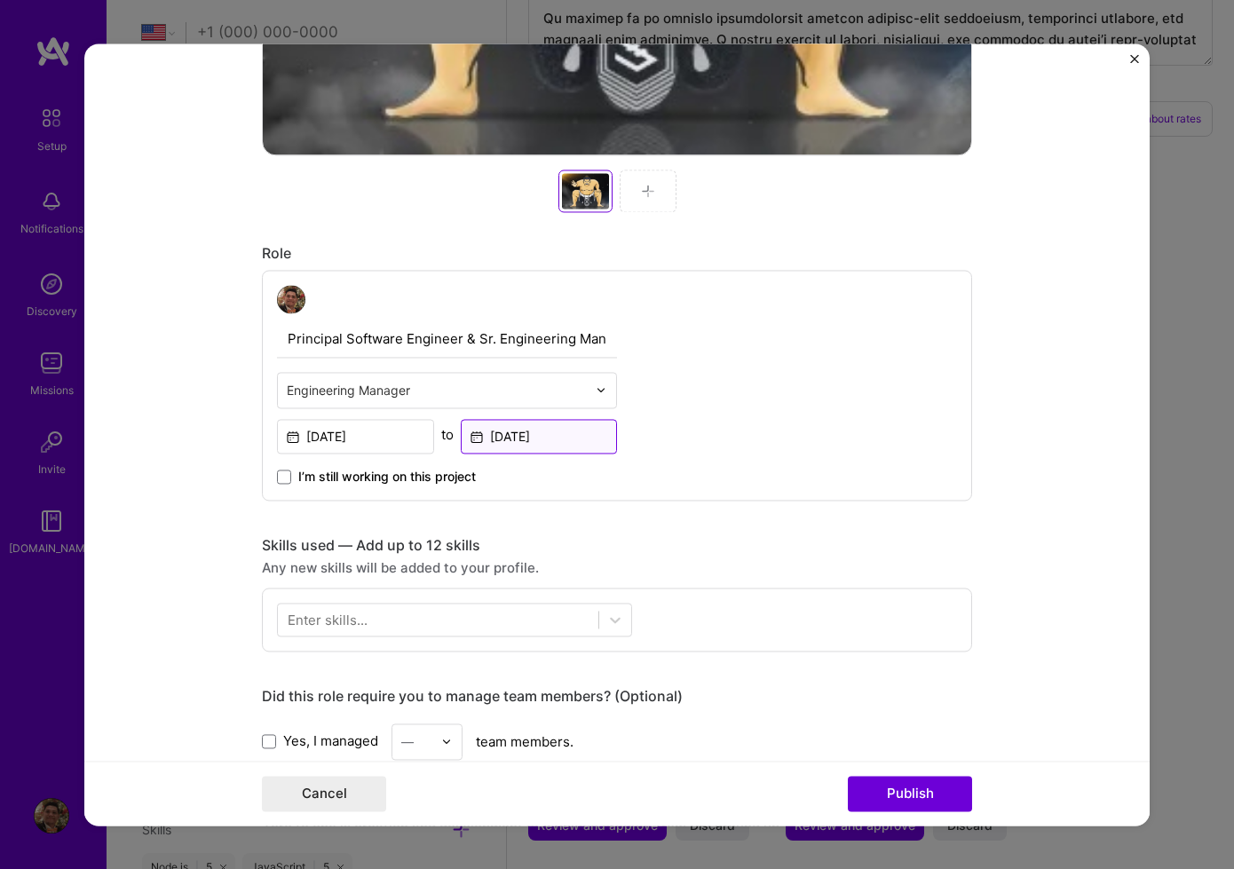
click at [537, 431] on input "Oct, 2025" at bounding box center [539, 436] width 157 height 35
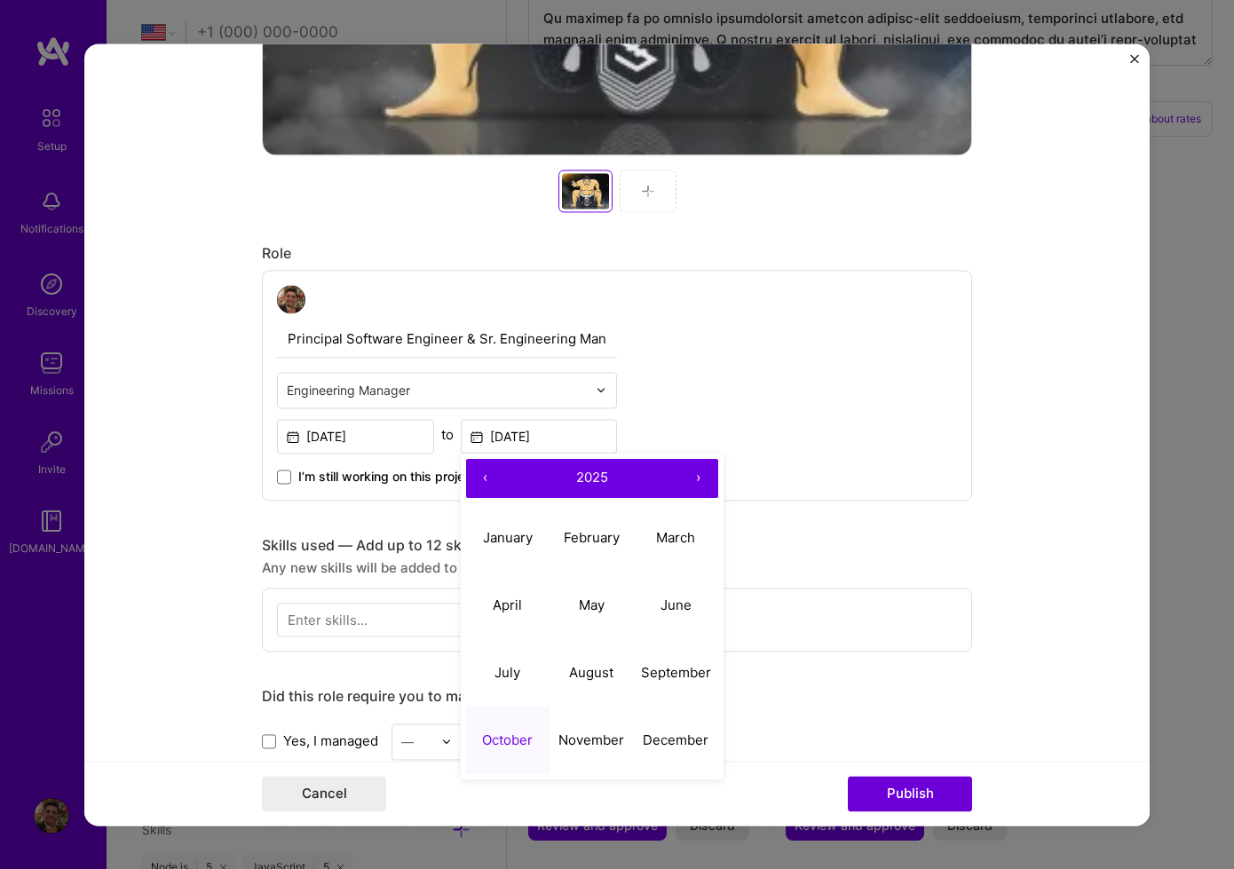
click at [603, 487] on button "2025" at bounding box center [592, 478] width 174 height 39
click at [683, 547] on button "2023" at bounding box center [676, 537] width 84 height 67
click at [510, 747] on abbr "October" at bounding box center [507, 739] width 51 height 17
type input "Oct, 2023"
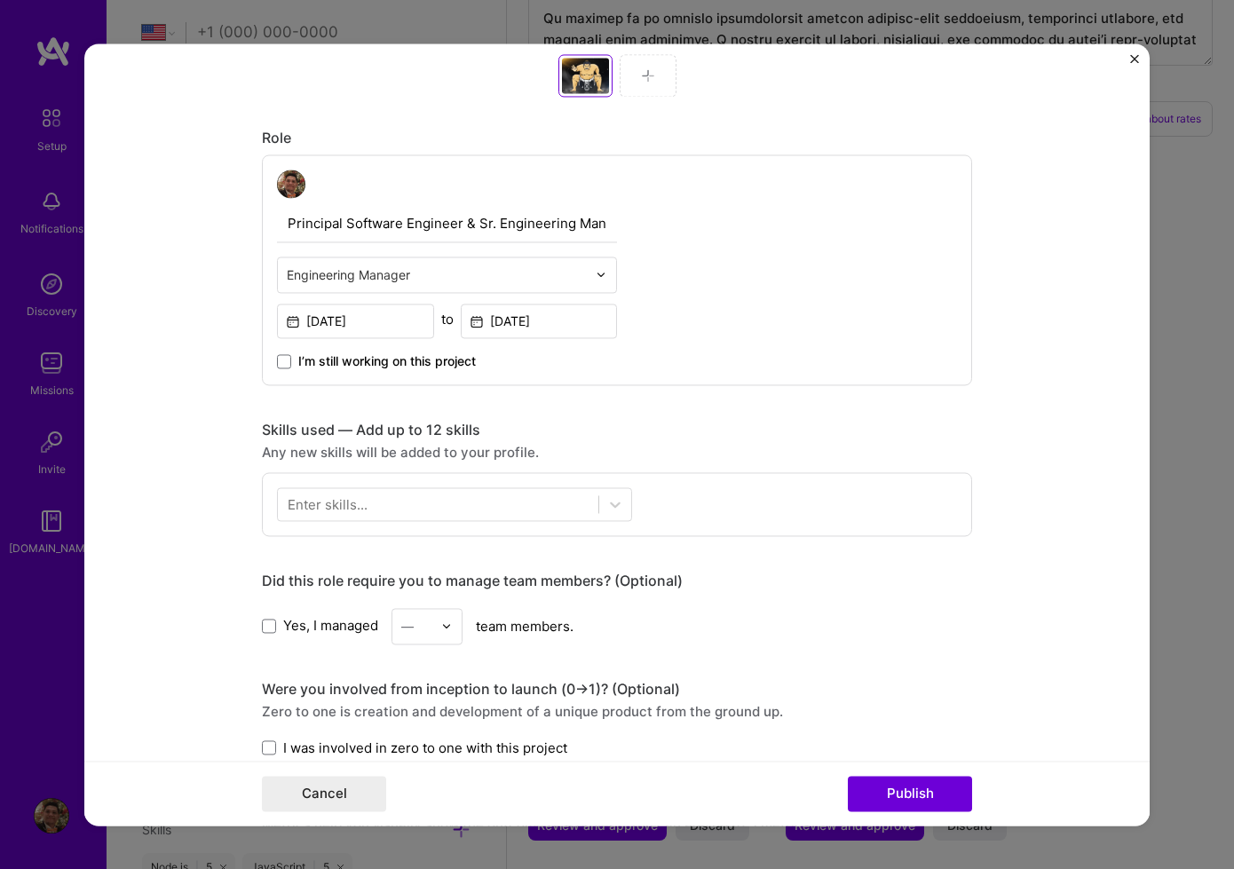
scroll to position [887, 0]
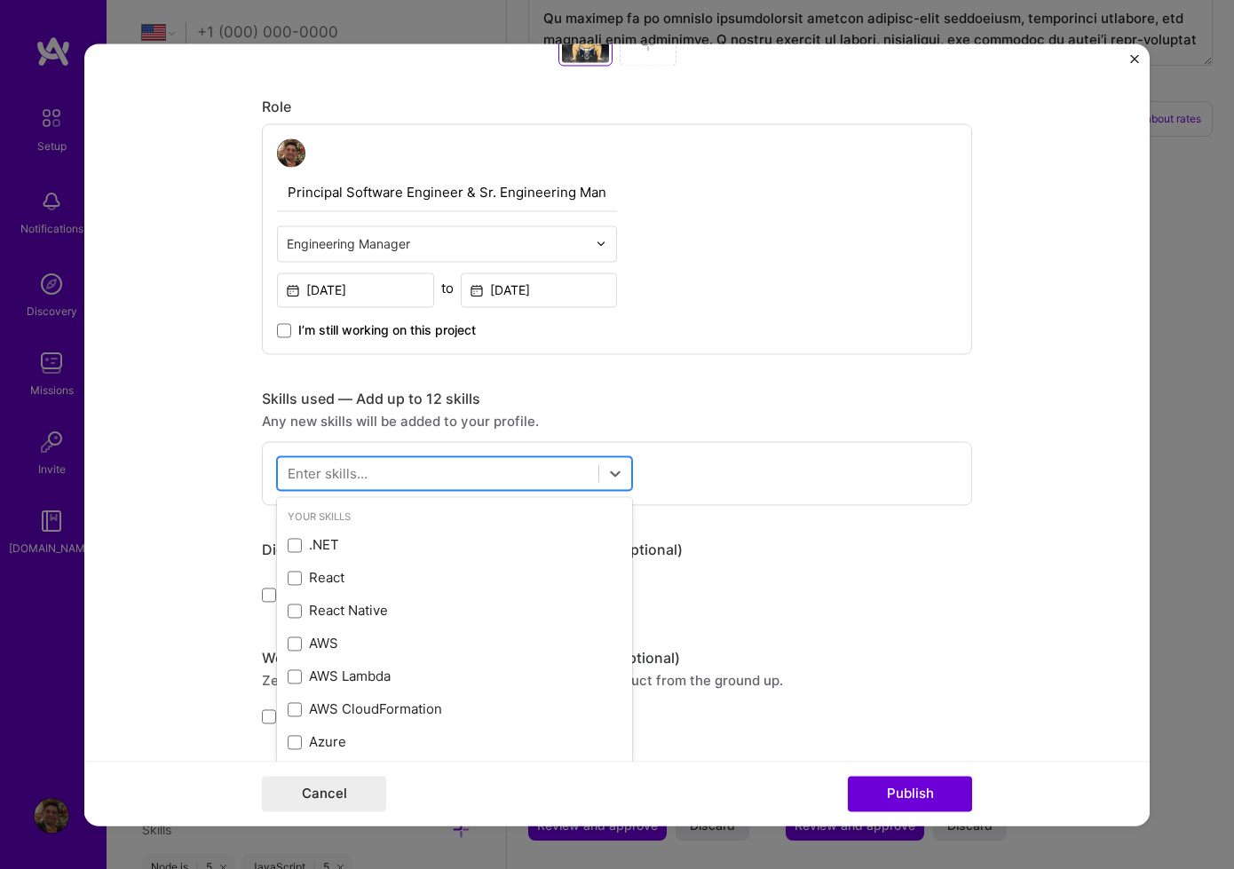
click at [583, 475] on div at bounding box center [438, 472] width 320 height 29
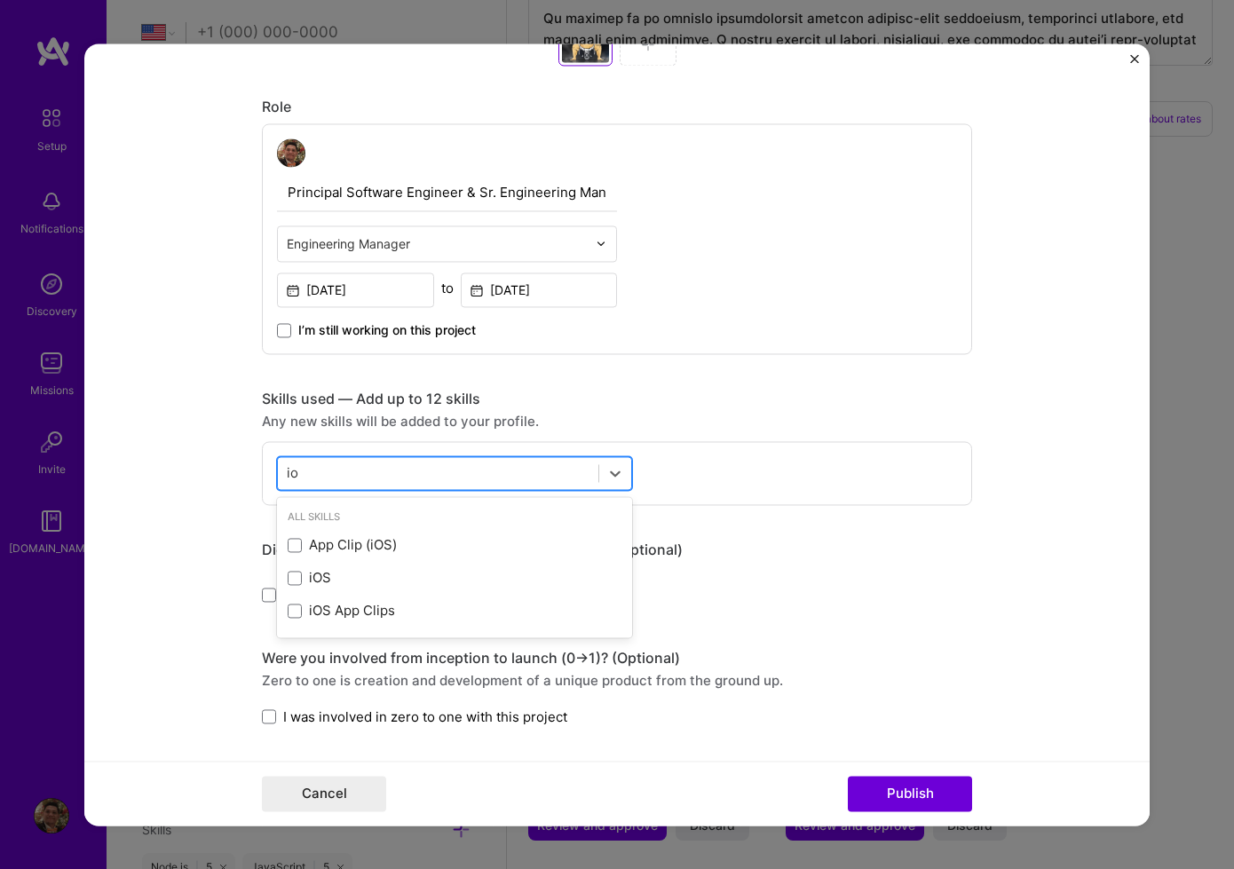
type input "i"
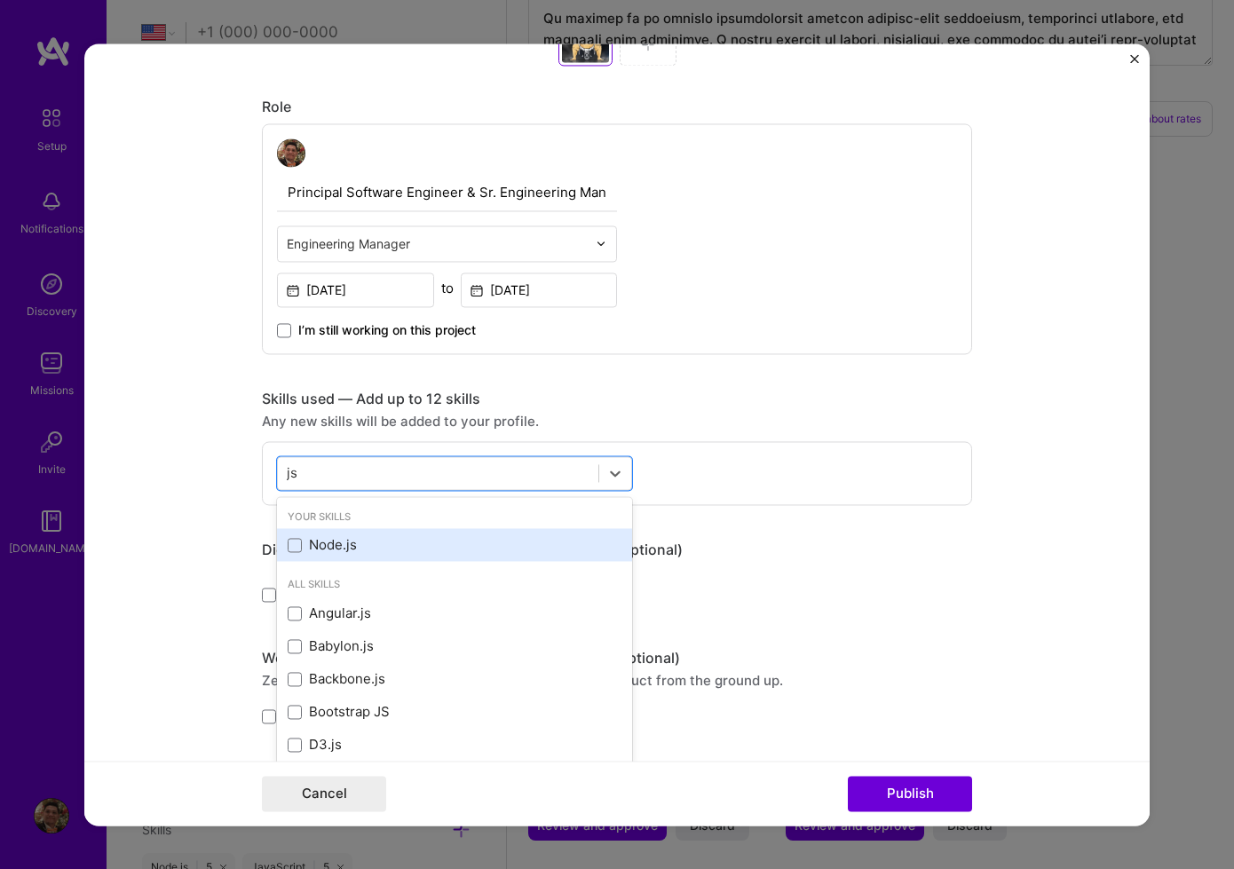
click at [491, 541] on div "Node.js" at bounding box center [455, 545] width 334 height 19
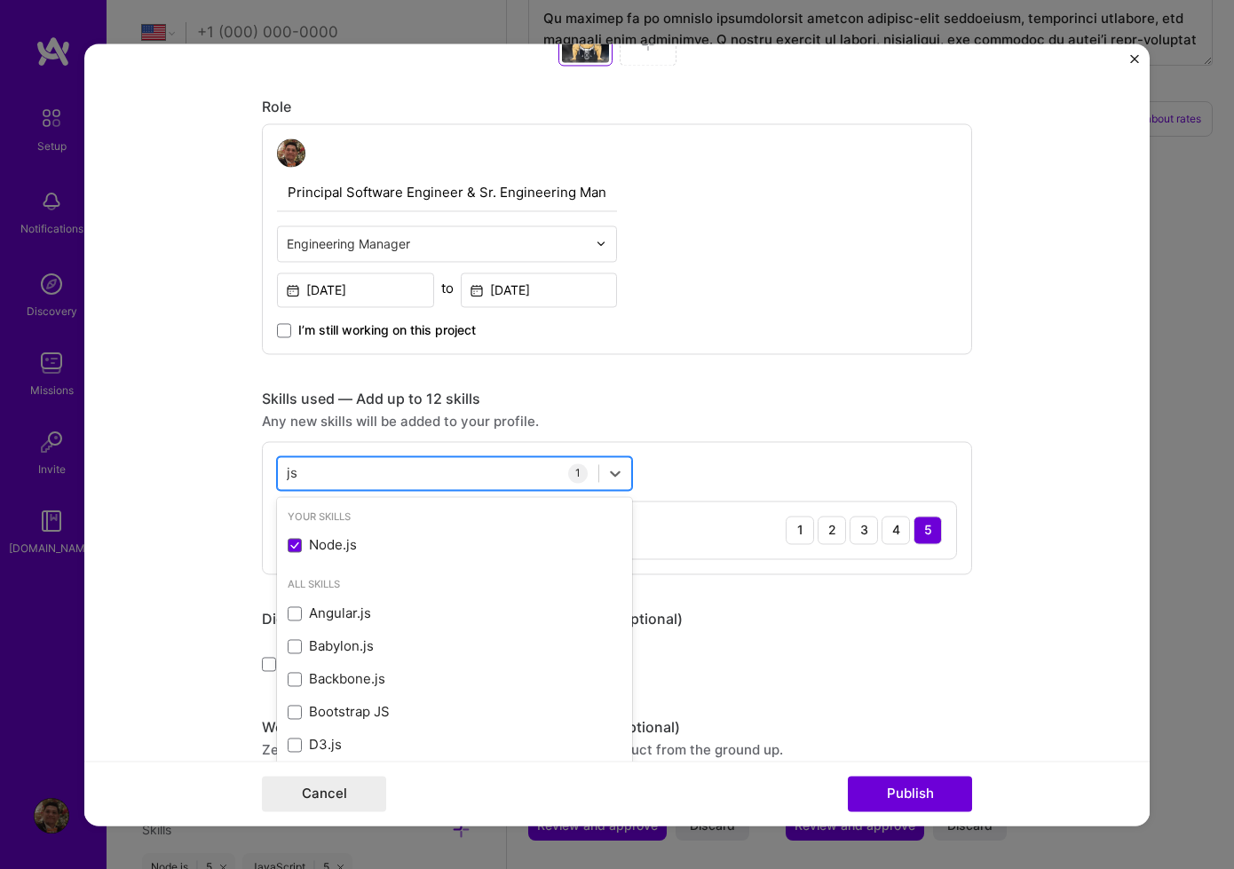
type input "j"
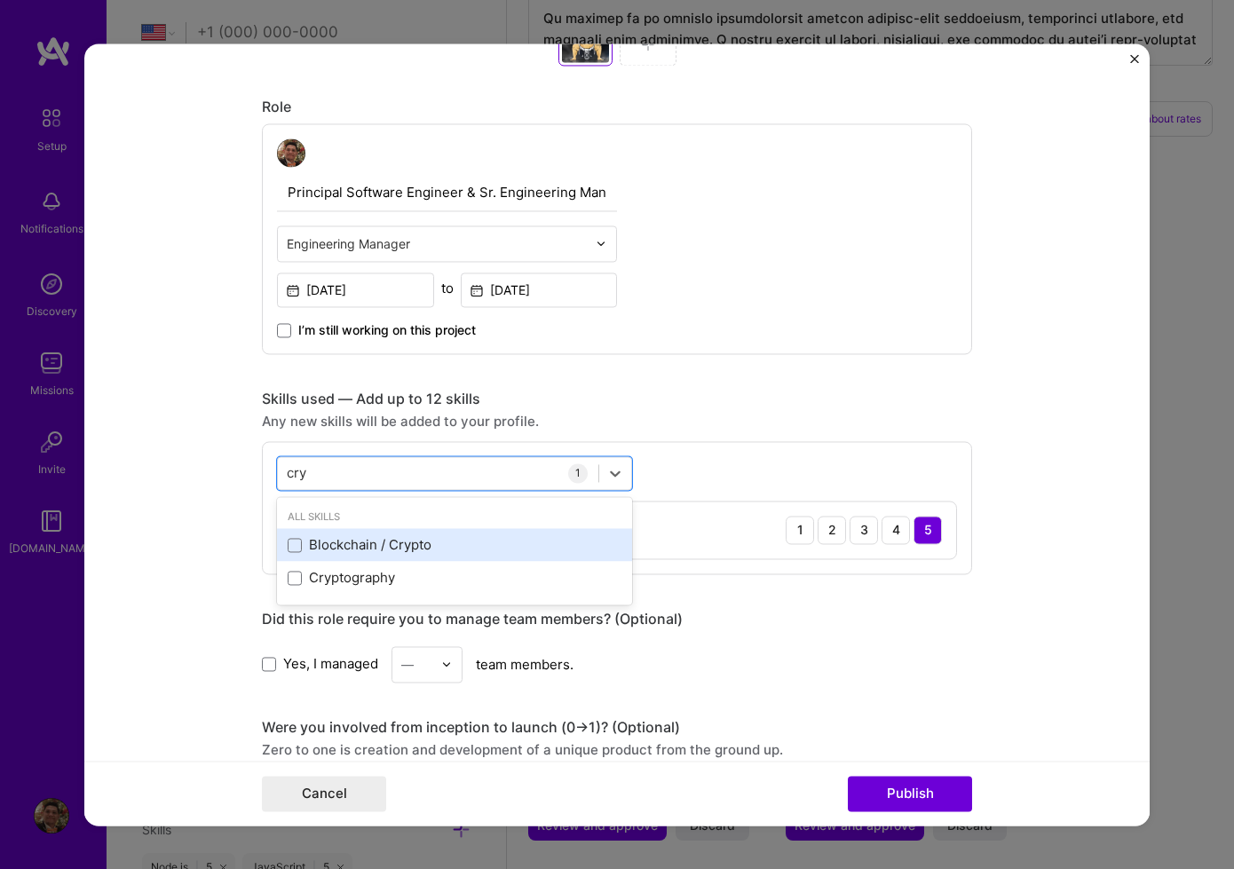
click at [484, 552] on div "Blockchain / Crypto" at bounding box center [455, 545] width 334 height 19
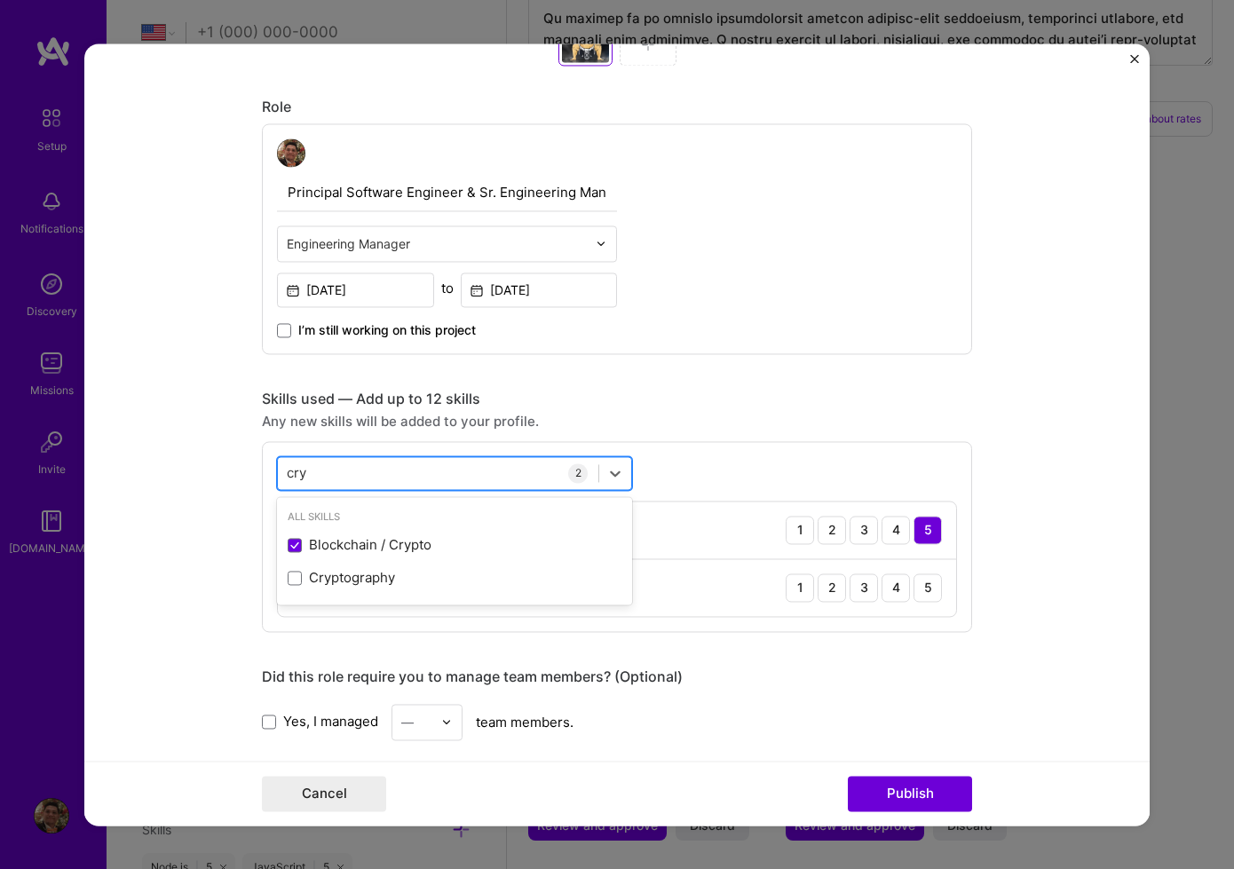
click at [423, 470] on div "cry cry" at bounding box center [438, 472] width 320 height 29
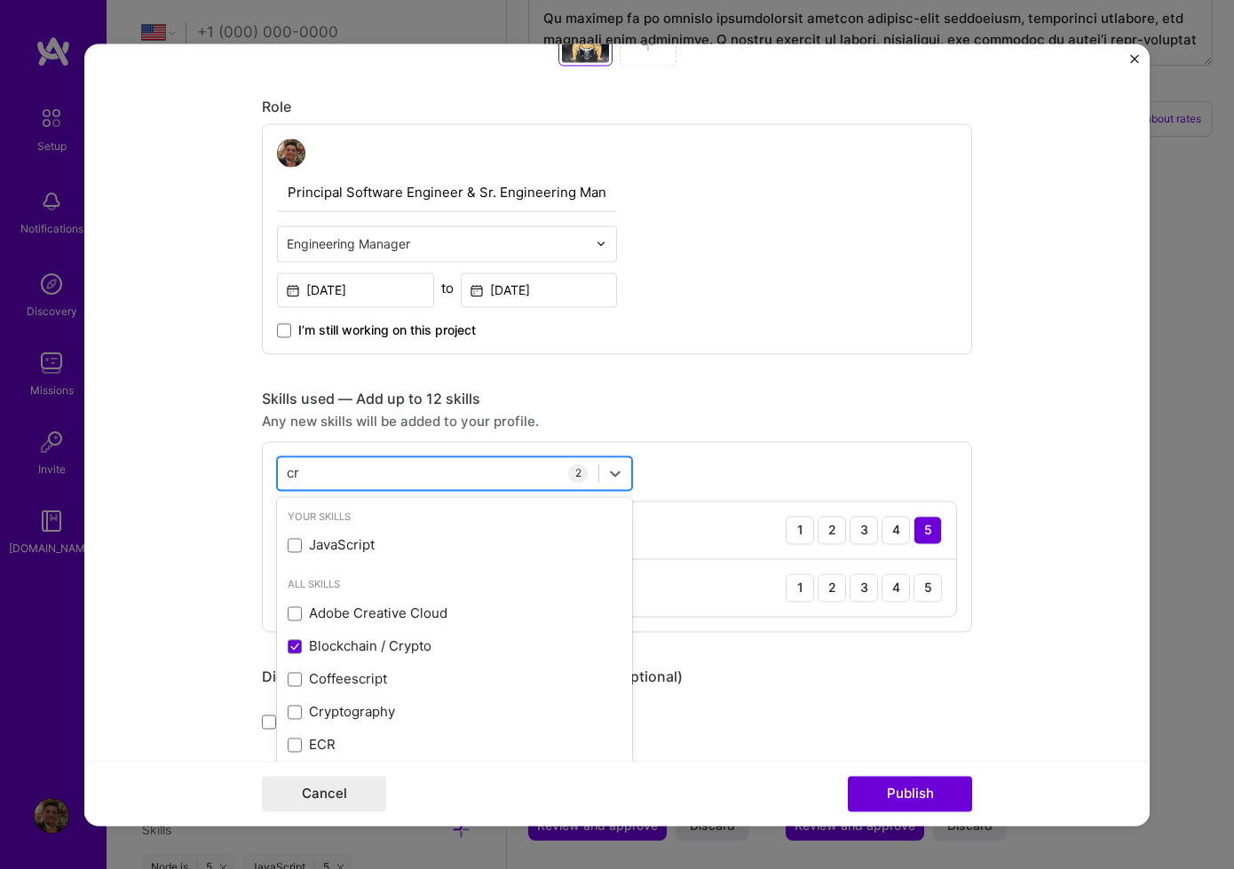
type input "c"
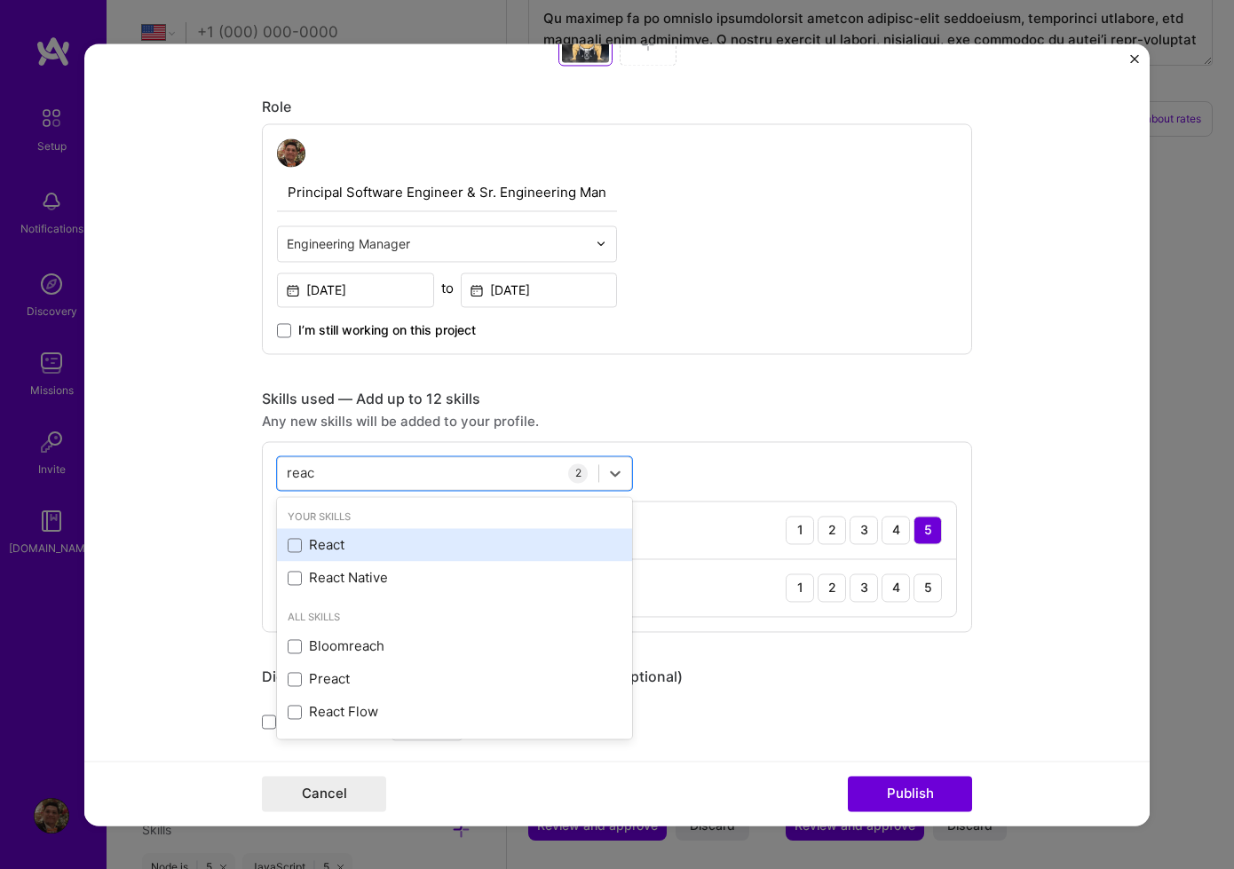
click at [446, 551] on div "React" at bounding box center [455, 545] width 334 height 19
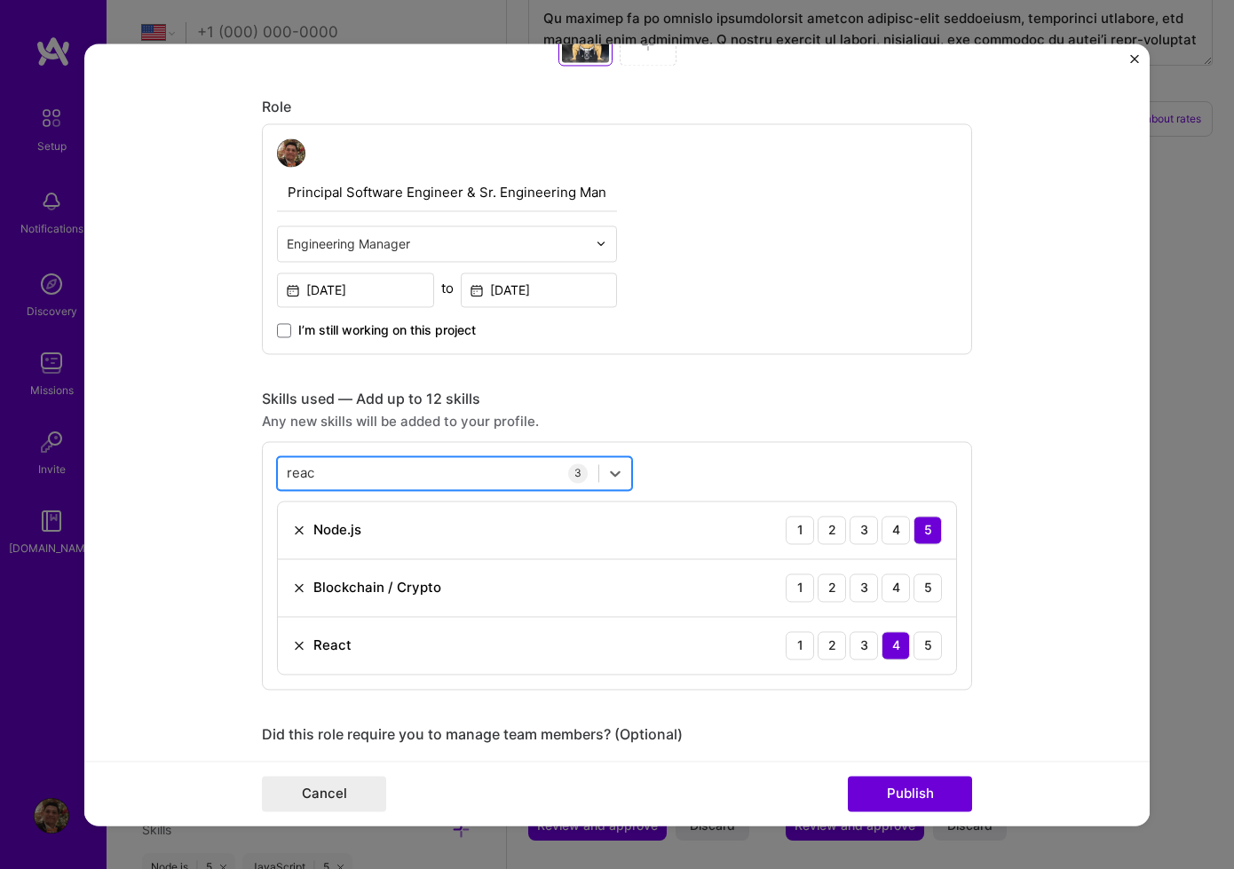
click at [420, 484] on div "reac reac" at bounding box center [438, 472] width 320 height 29
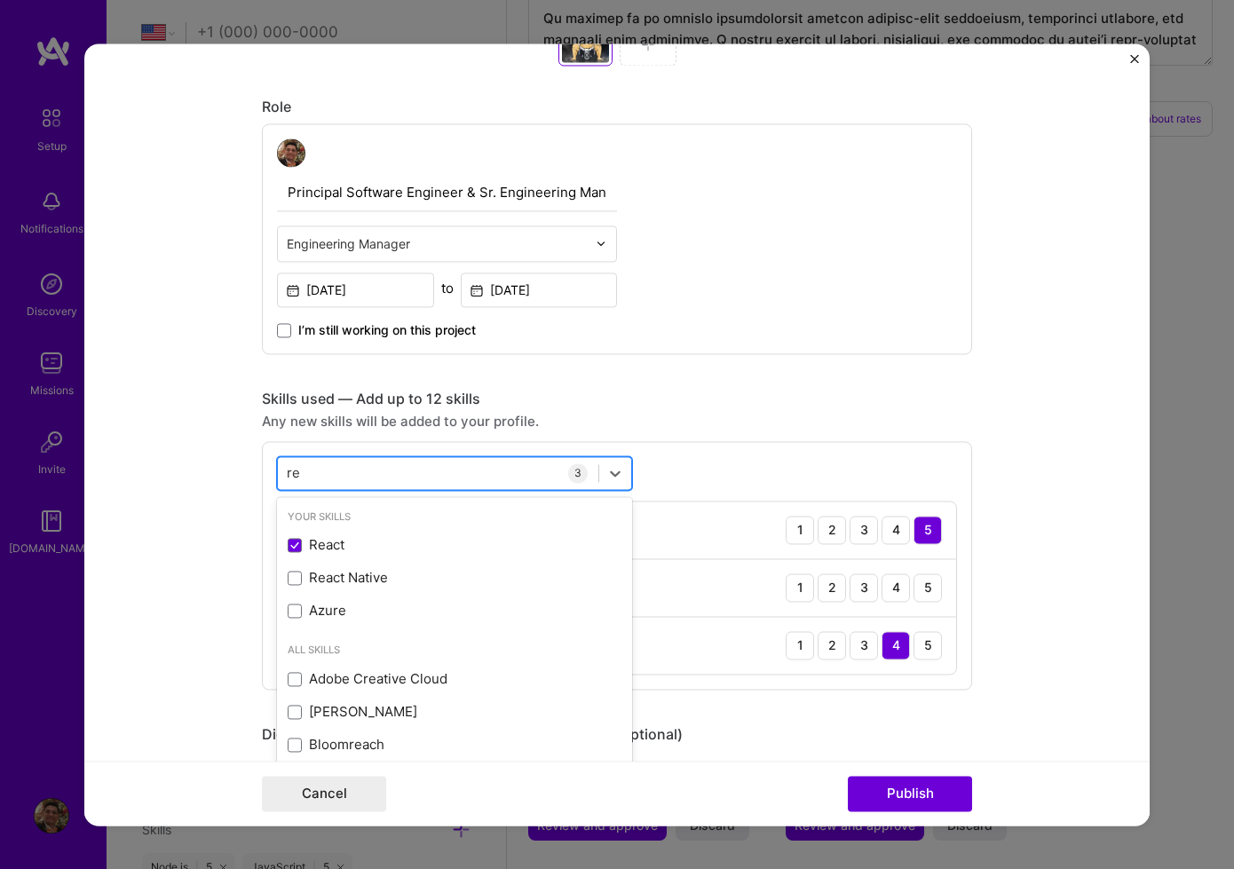
type input "r"
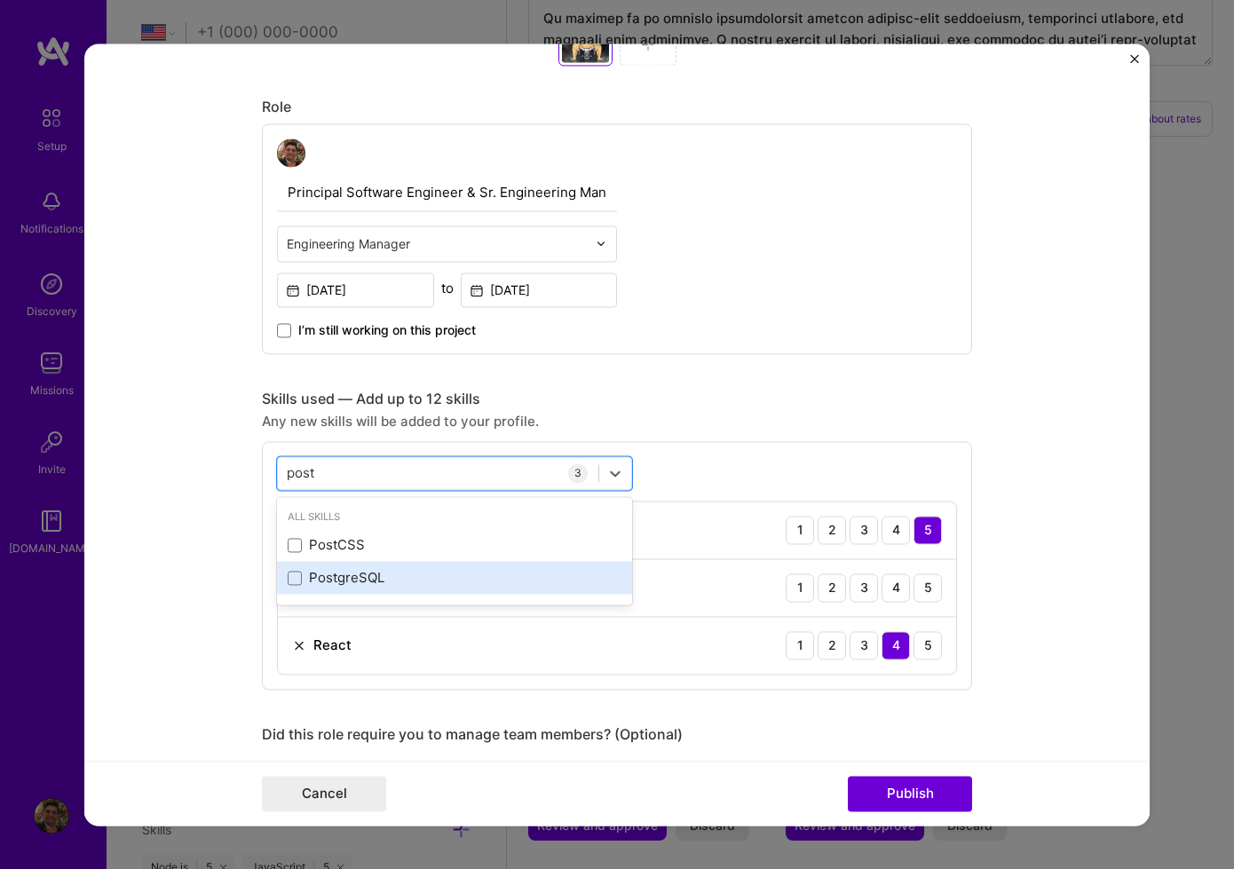
click at [423, 590] on div "PostgreSQL" at bounding box center [454, 578] width 355 height 33
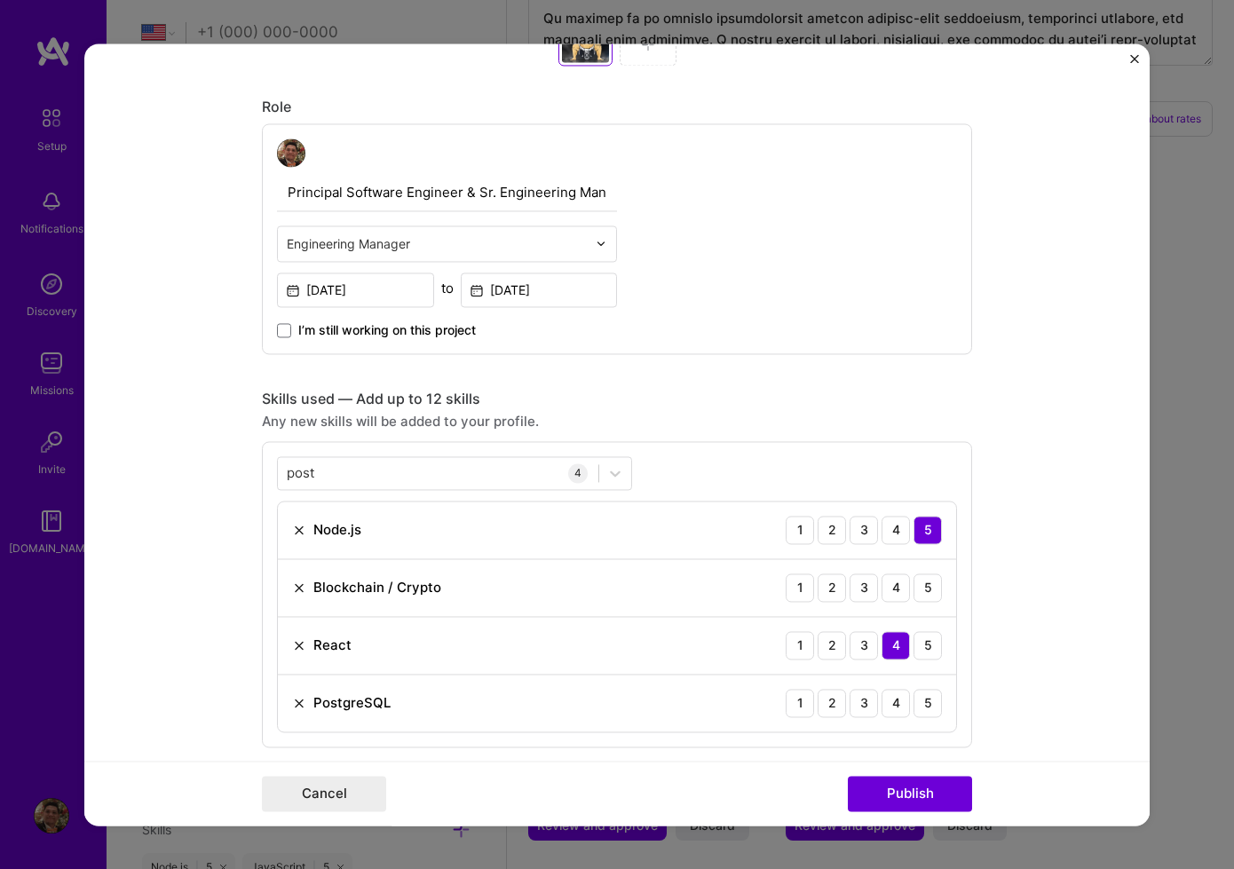
click at [296, 709] on img at bounding box center [299, 703] width 14 height 14
click at [355, 476] on div "post post" at bounding box center [438, 472] width 320 height 29
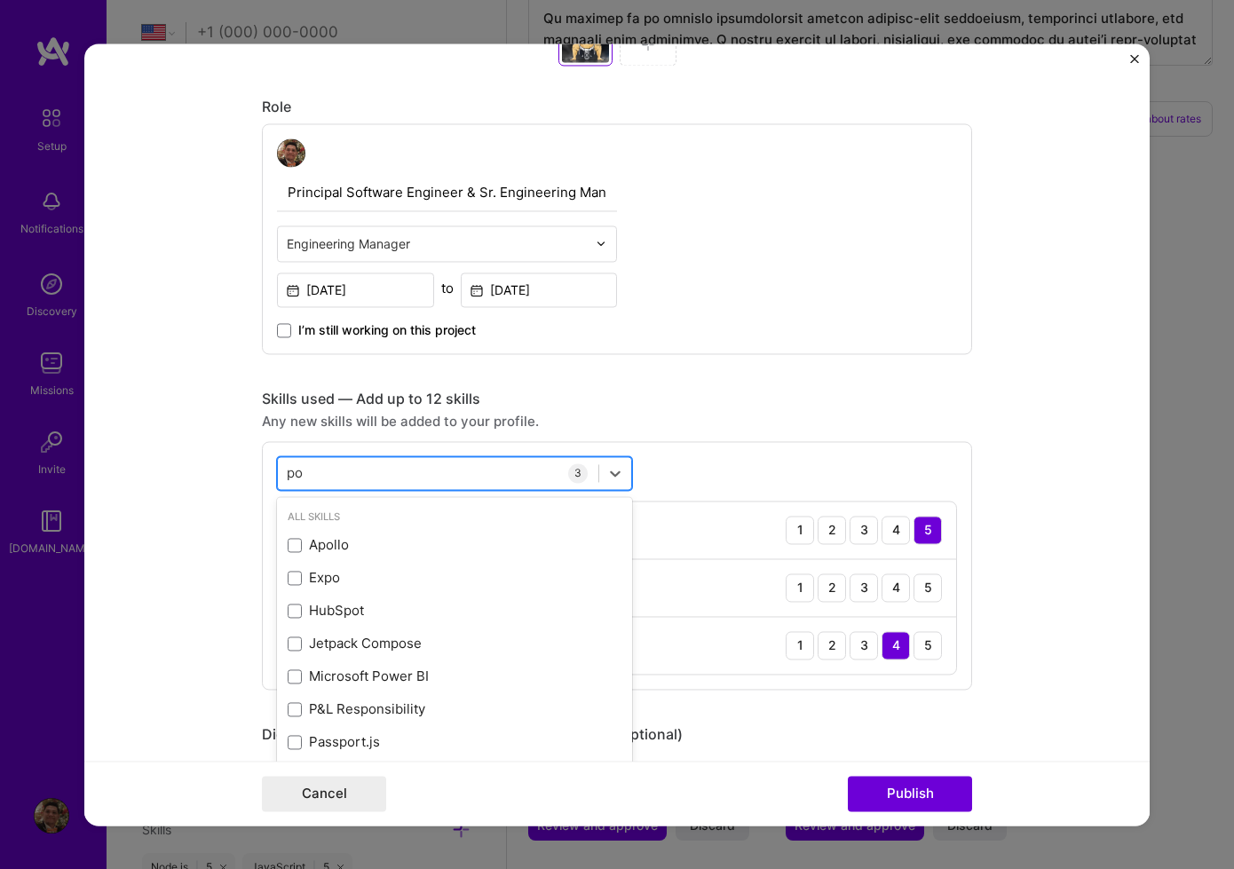
type input "p"
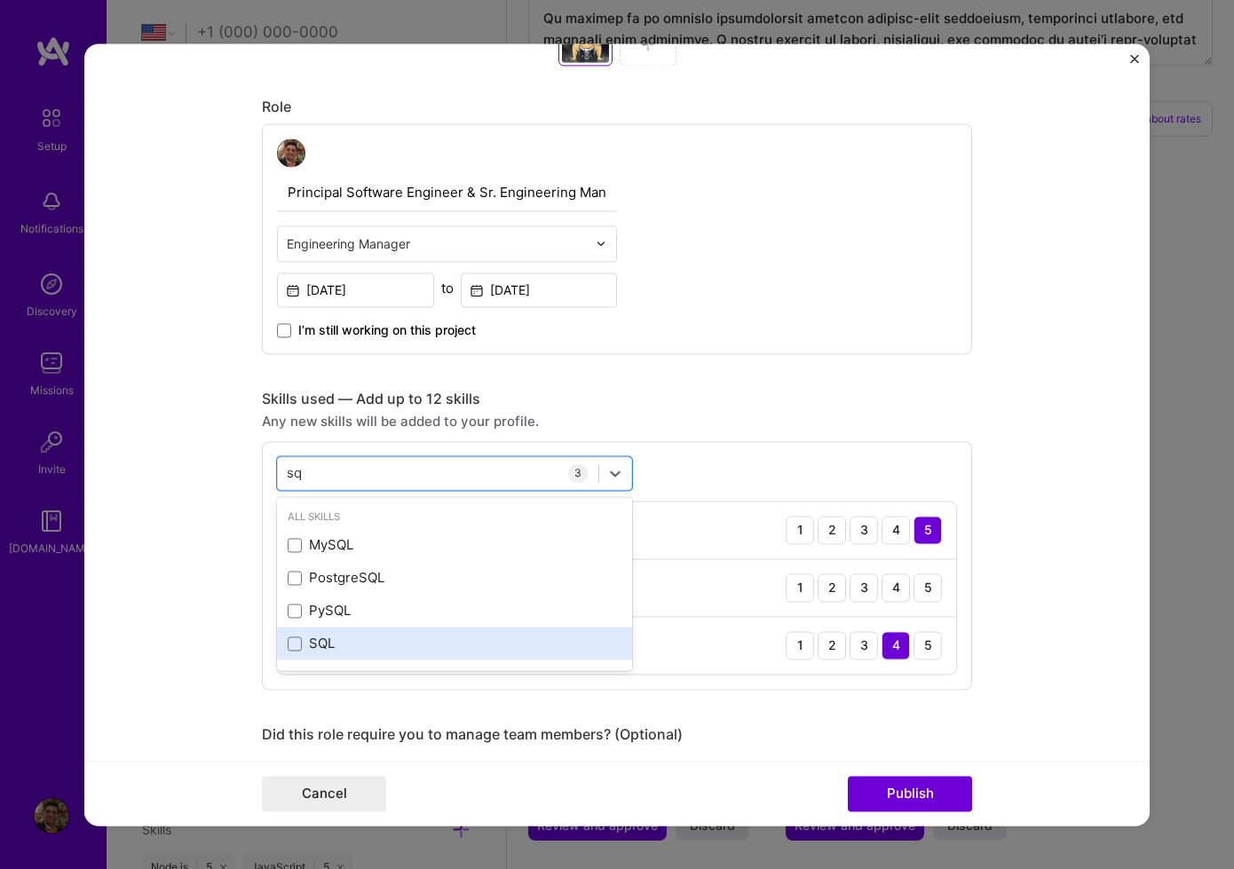
drag, startPoint x: 432, startPoint y: 645, endPoint x: 449, endPoint y: 650, distance: 17.4
click at [432, 645] on div "SQL" at bounding box center [455, 644] width 334 height 19
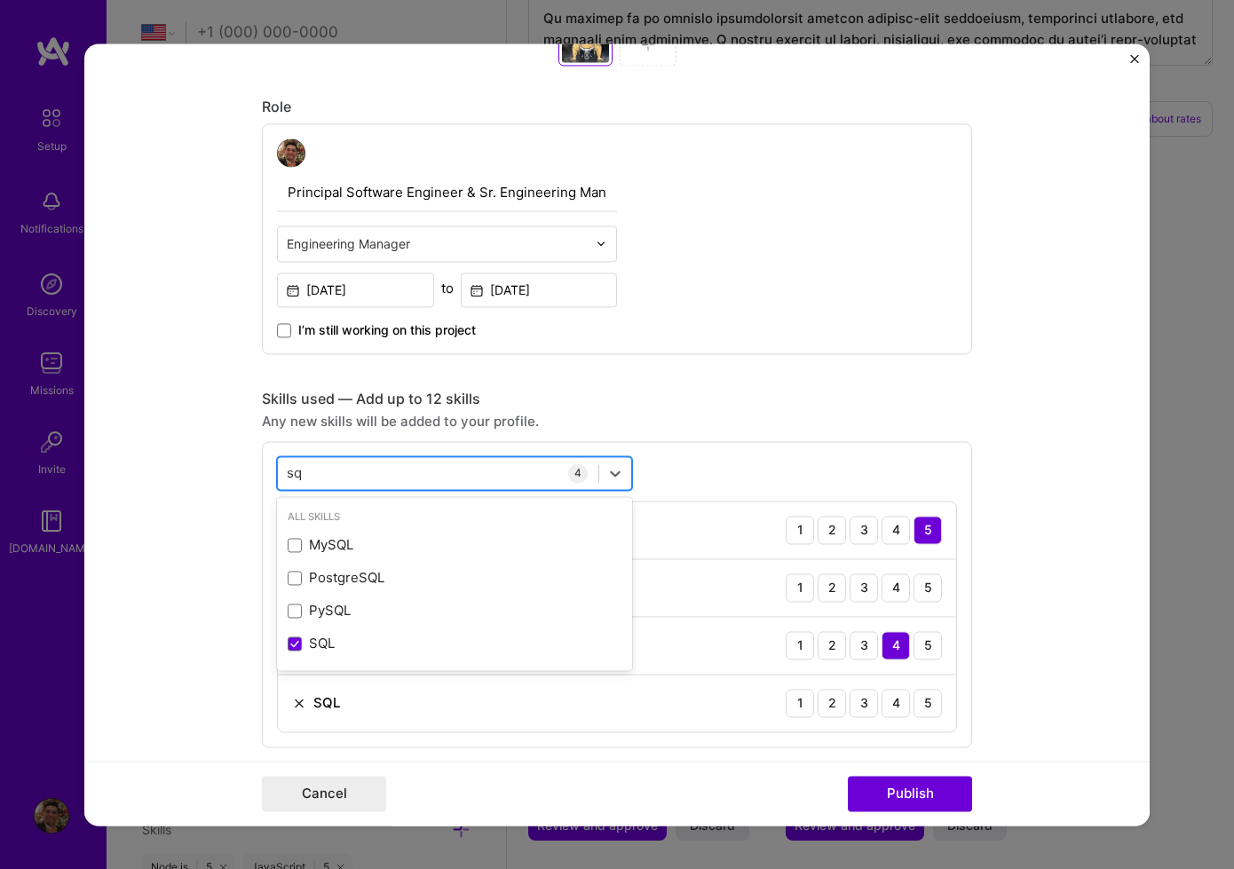
type input "s"
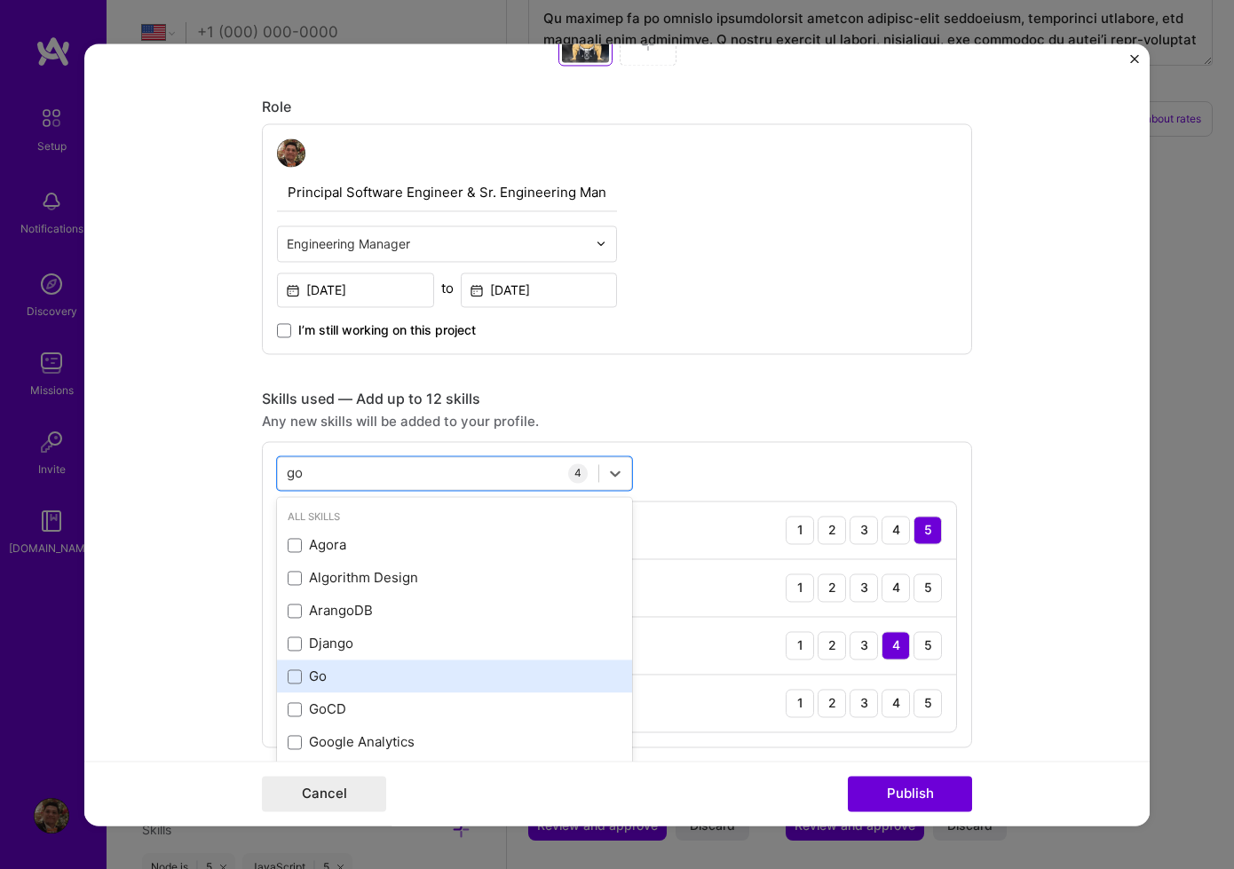
click at [370, 675] on div "Go" at bounding box center [455, 677] width 334 height 19
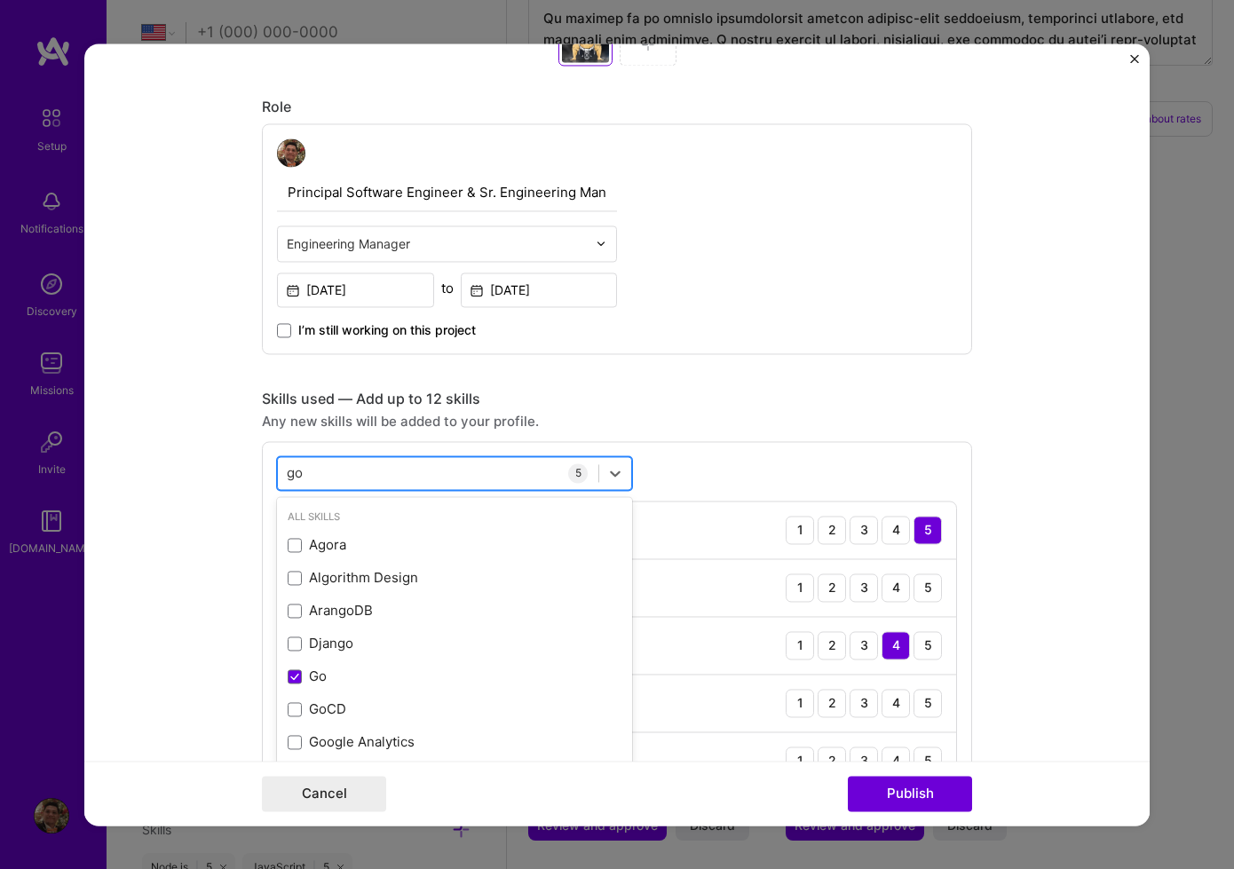
type input "g"
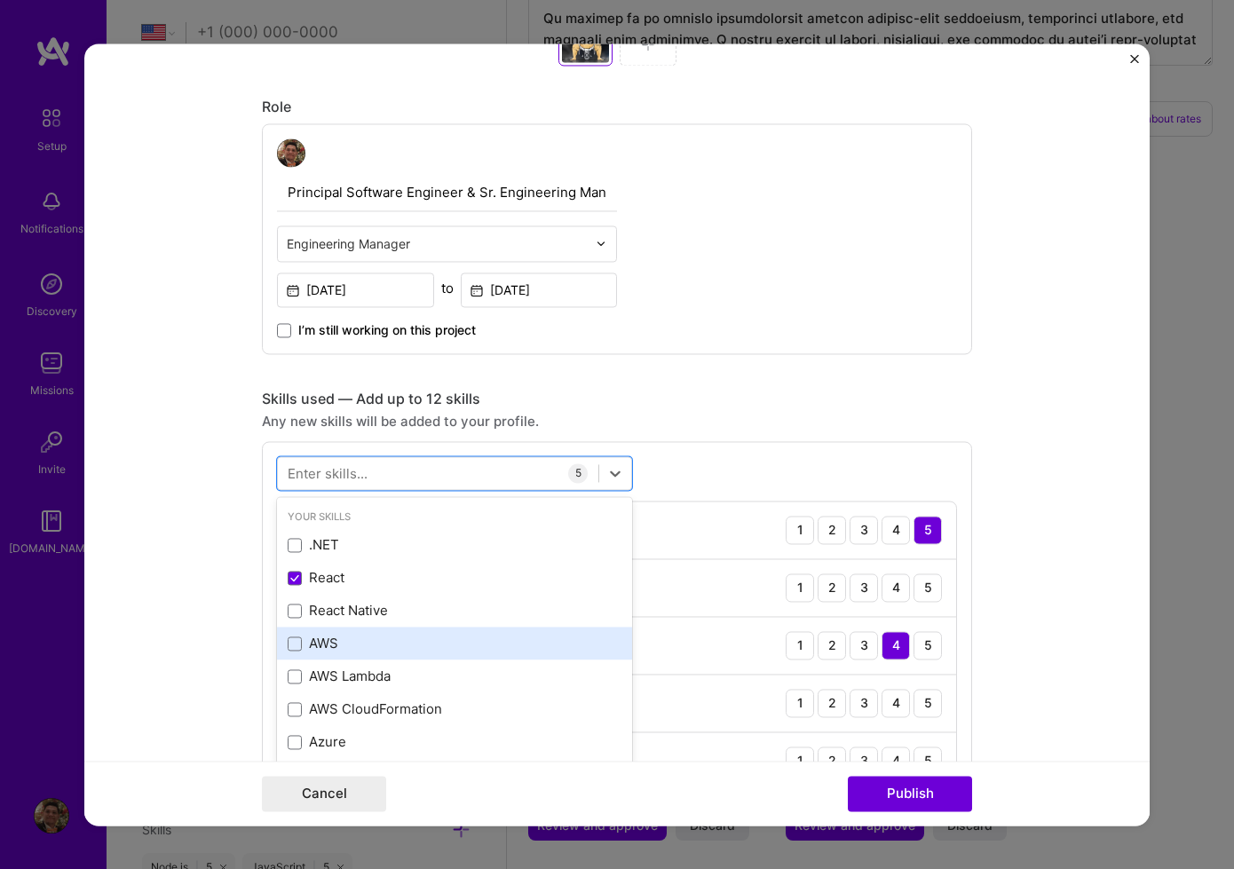
drag, startPoint x: 385, startPoint y: 649, endPoint x: 391, endPoint y: 637, distance: 13.1
click at [385, 649] on div "AWS" at bounding box center [455, 644] width 334 height 19
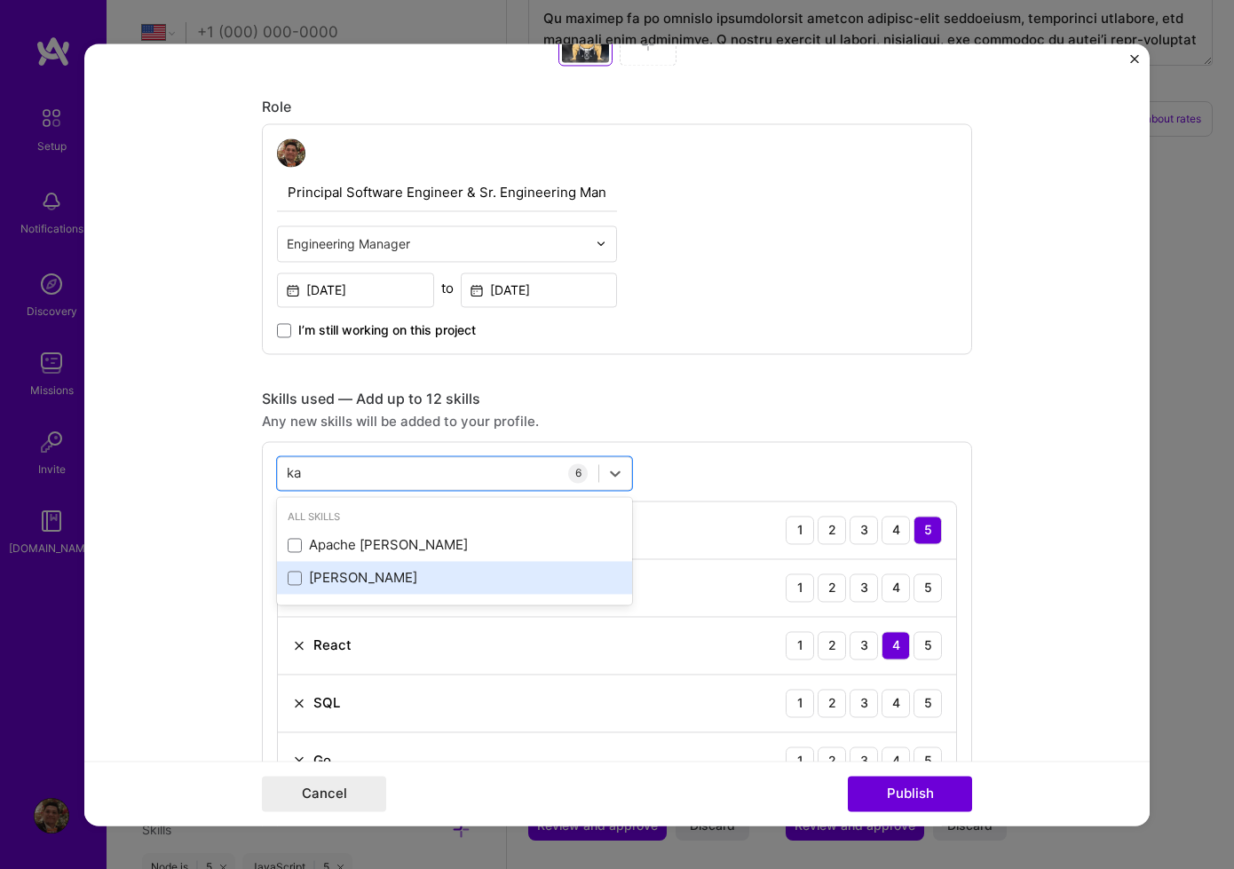
click at [413, 590] on div "Kafka" at bounding box center [454, 578] width 355 height 33
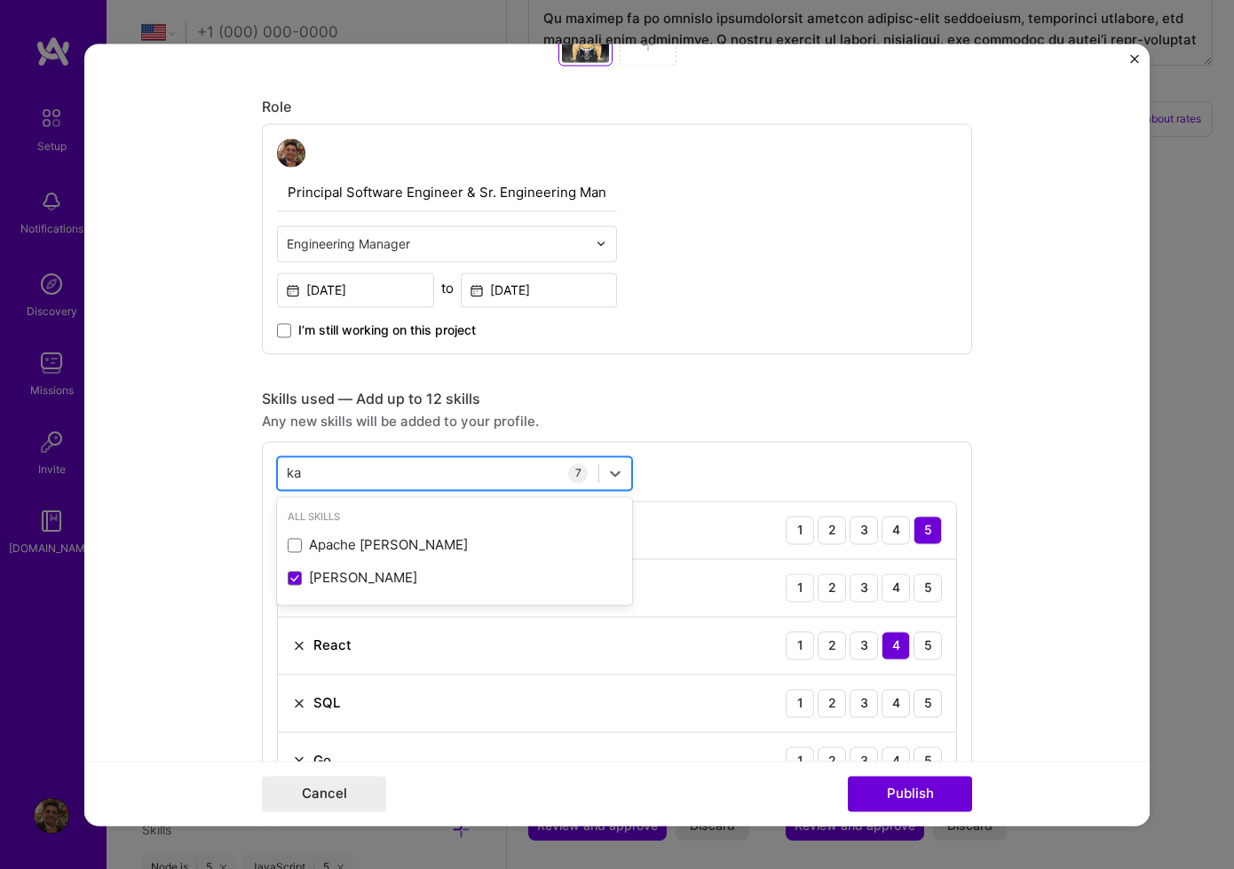
type input "k"
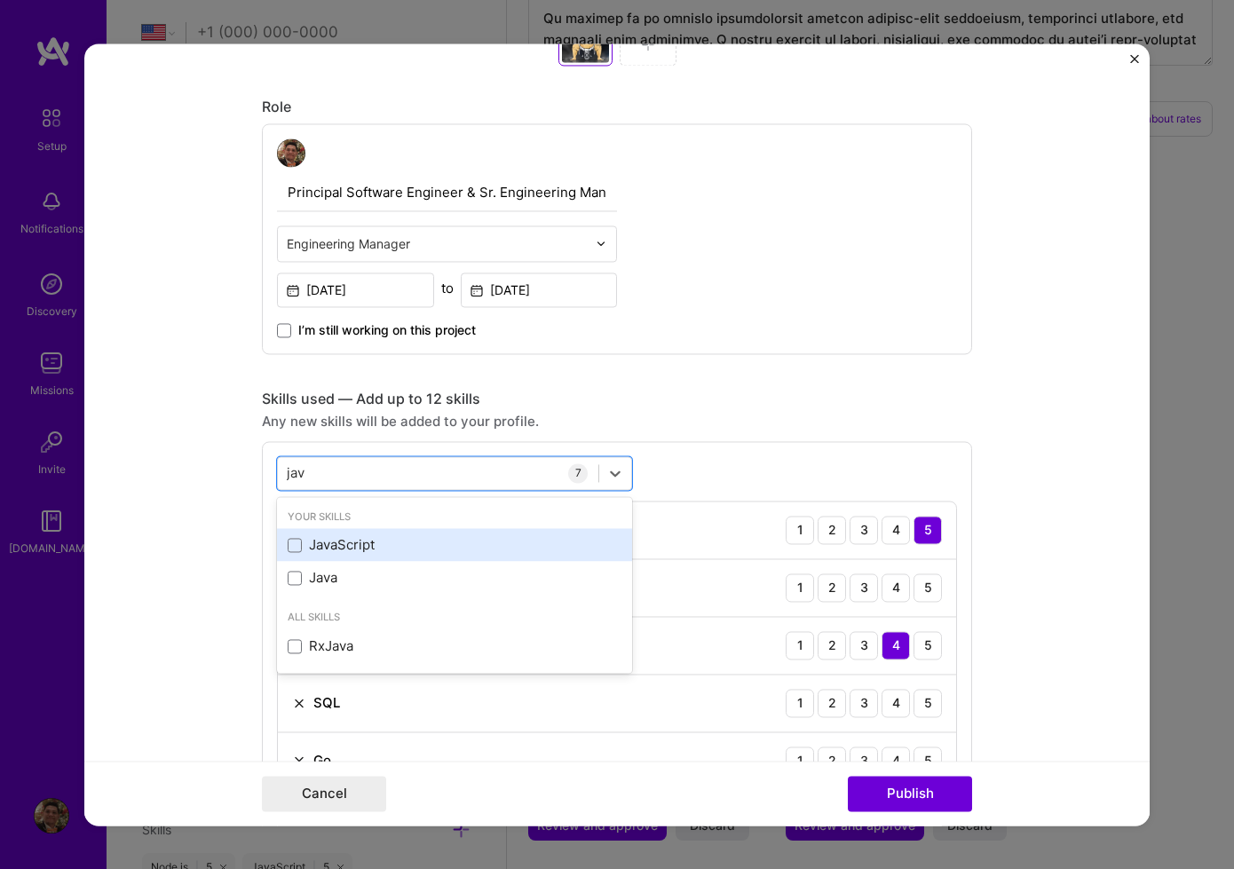
click at [443, 552] on div "JavaScript" at bounding box center [455, 545] width 334 height 19
type input "j"
drag, startPoint x: 370, startPoint y: 539, endPoint x: 388, endPoint y: 533, distance: 18.5
click at [370, 539] on div "HTML" at bounding box center [455, 545] width 334 height 19
type input "h"
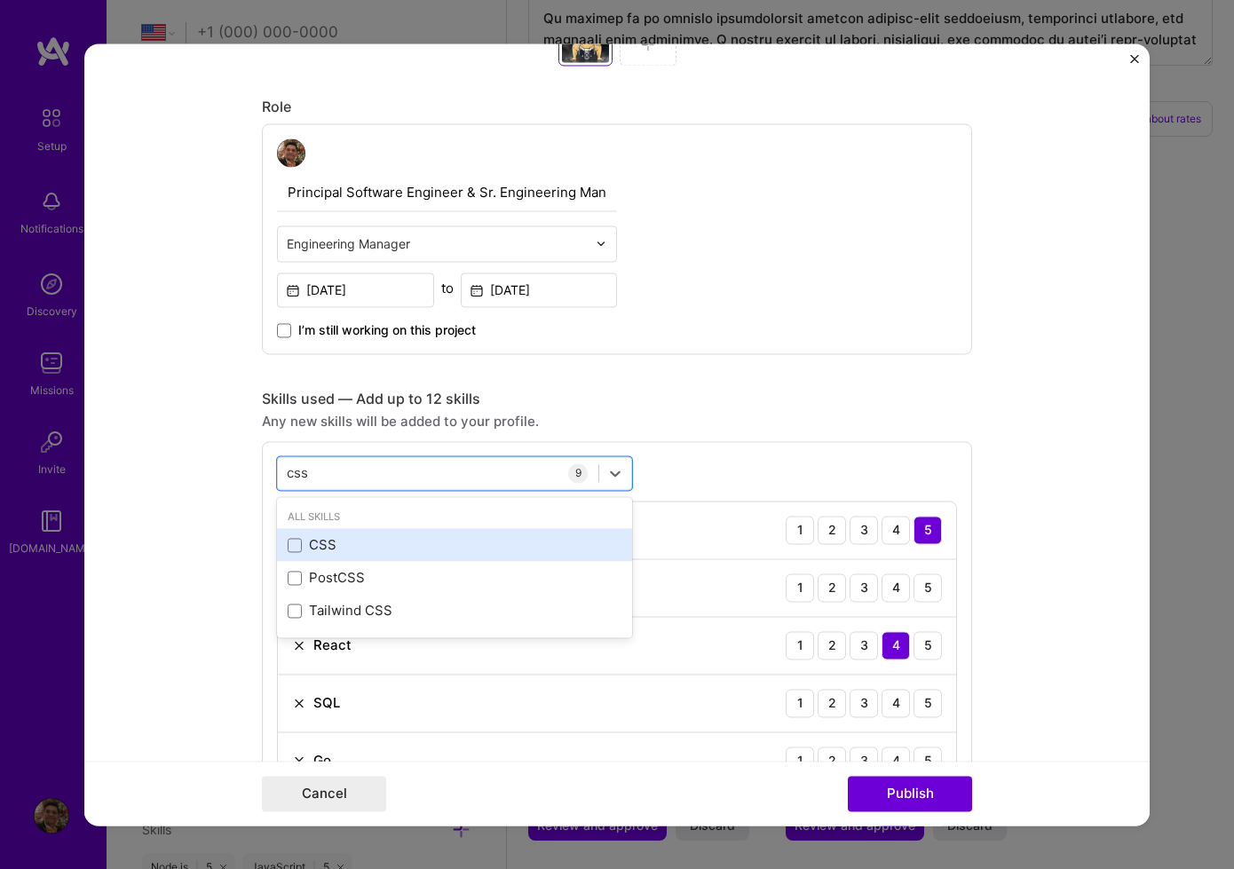
click at [393, 546] on div "CSS" at bounding box center [455, 545] width 334 height 19
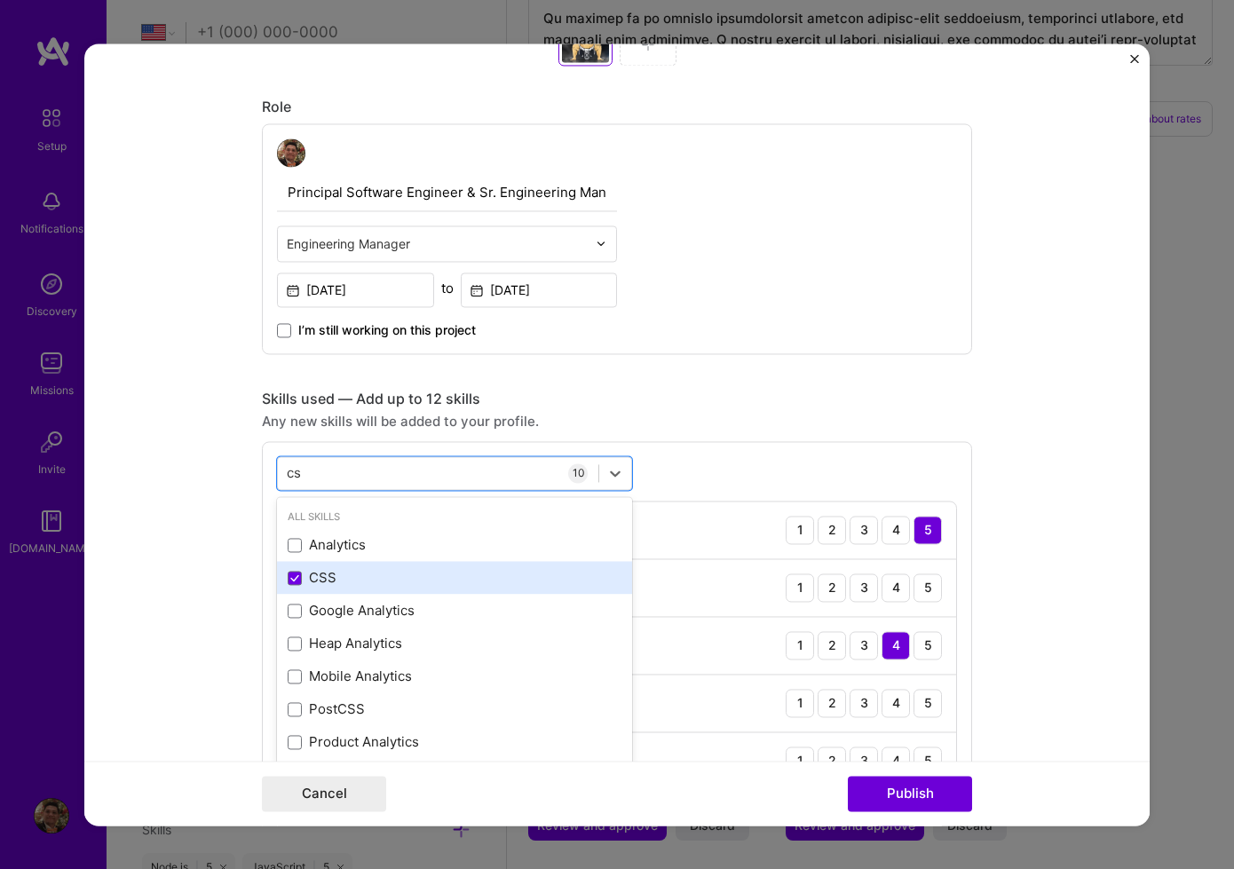
type input "c"
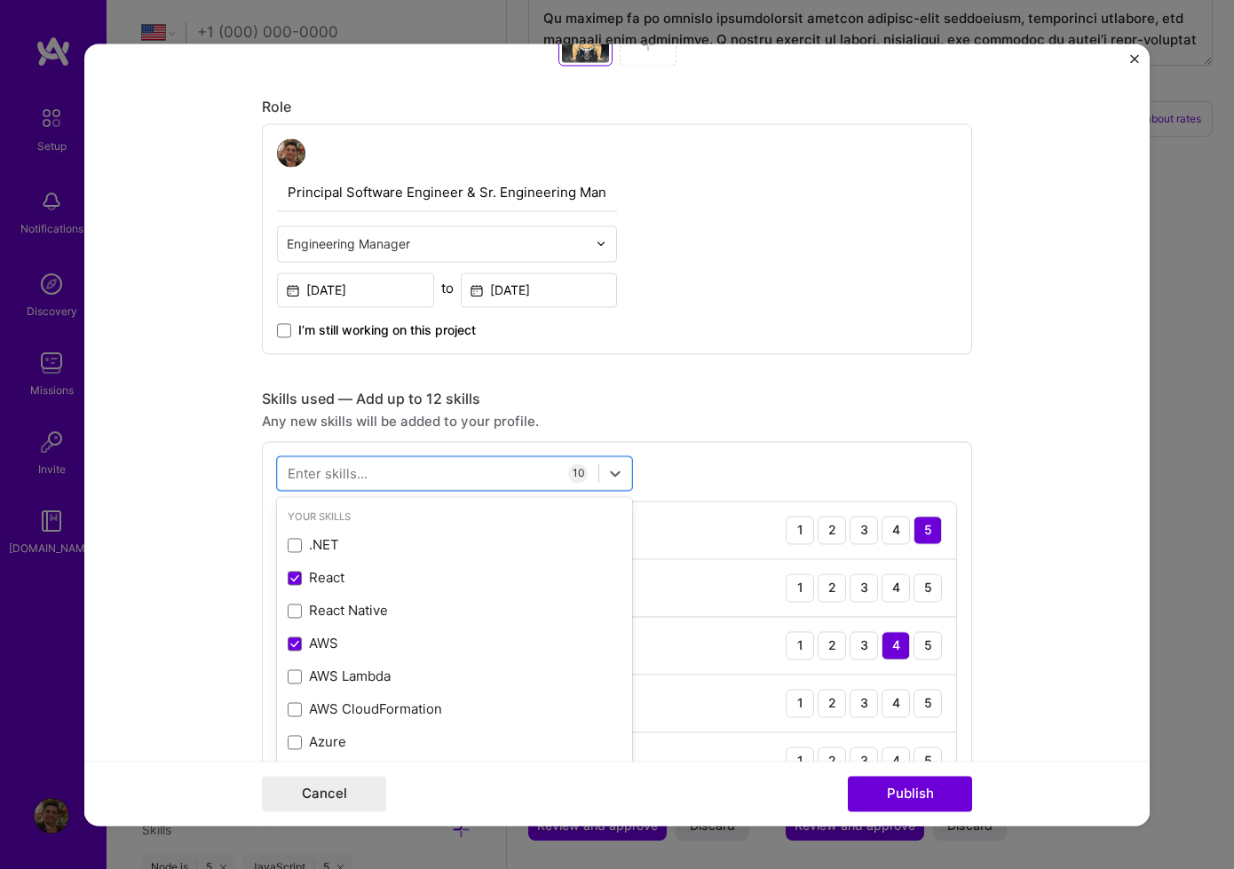
type input "a"
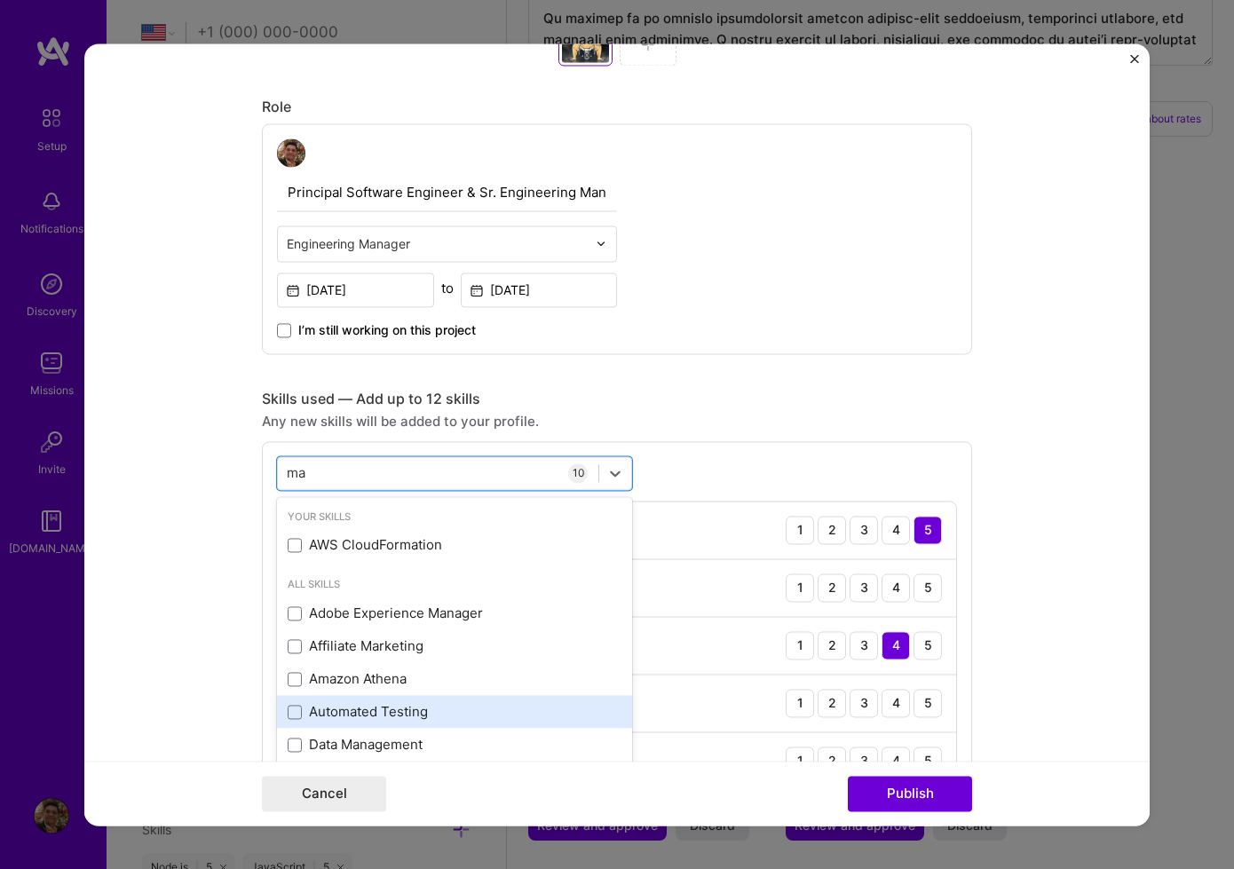
type input "m"
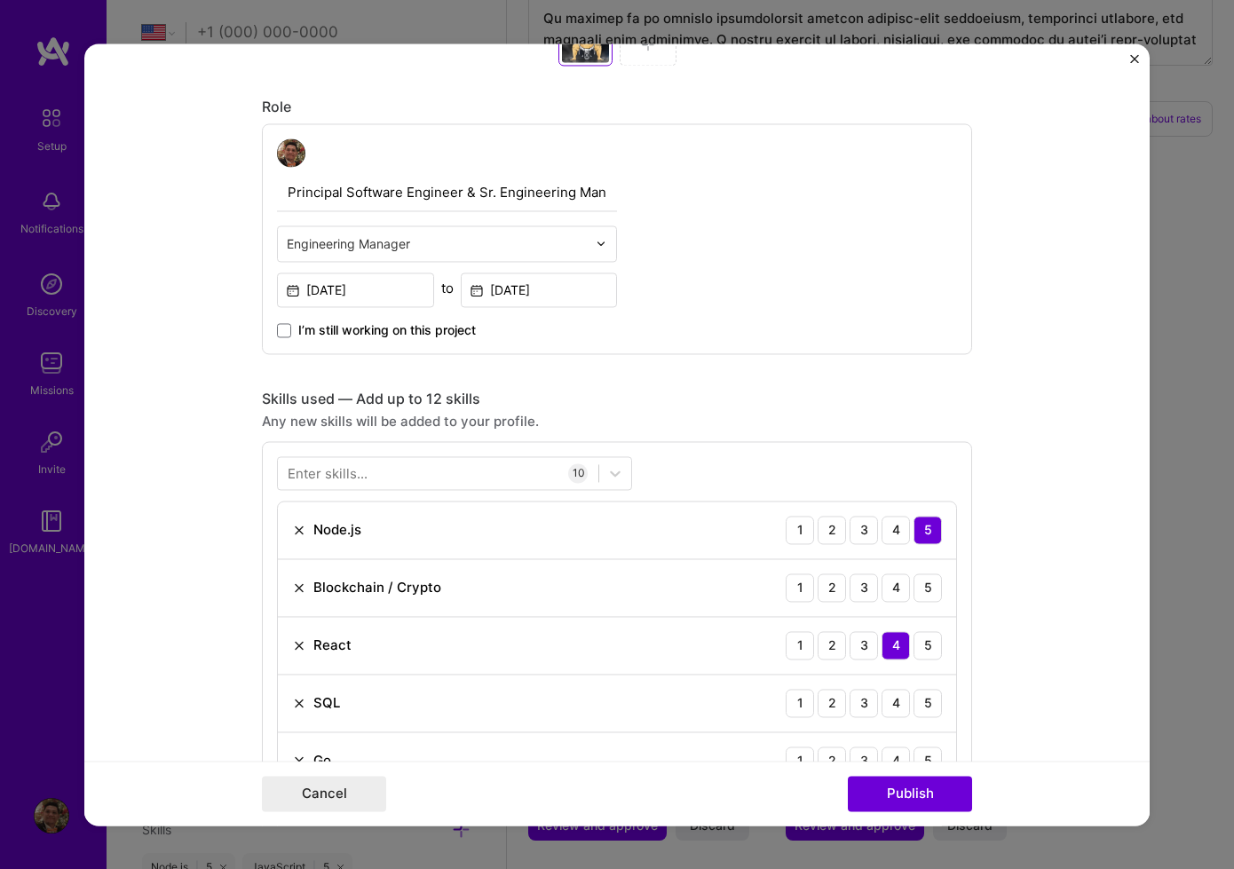
click at [176, 566] on form "Project title Yozozuna DeFi NFT Game Web App Company Yokozuna Finance Project i…" at bounding box center [616, 434] width 1065 height 782
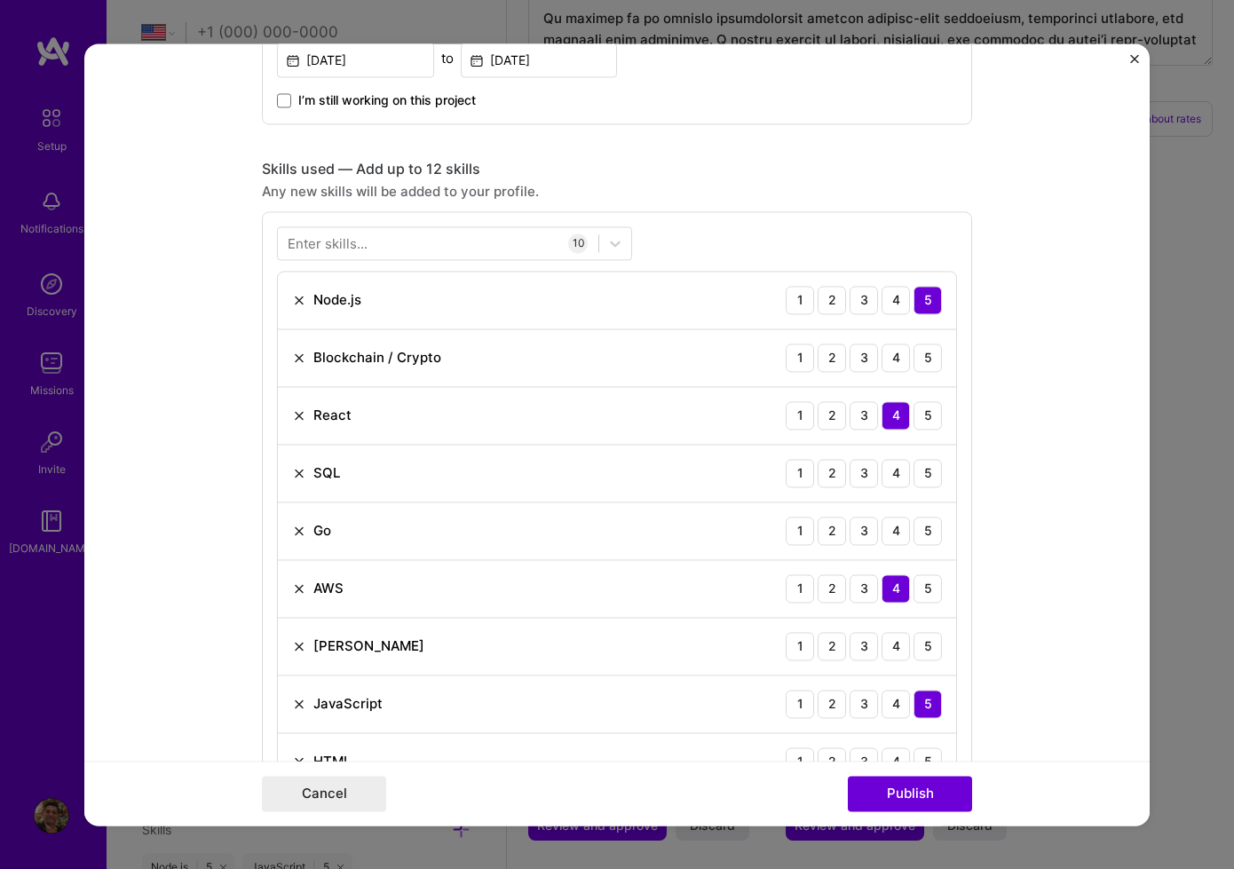
scroll to position [1471, 0]
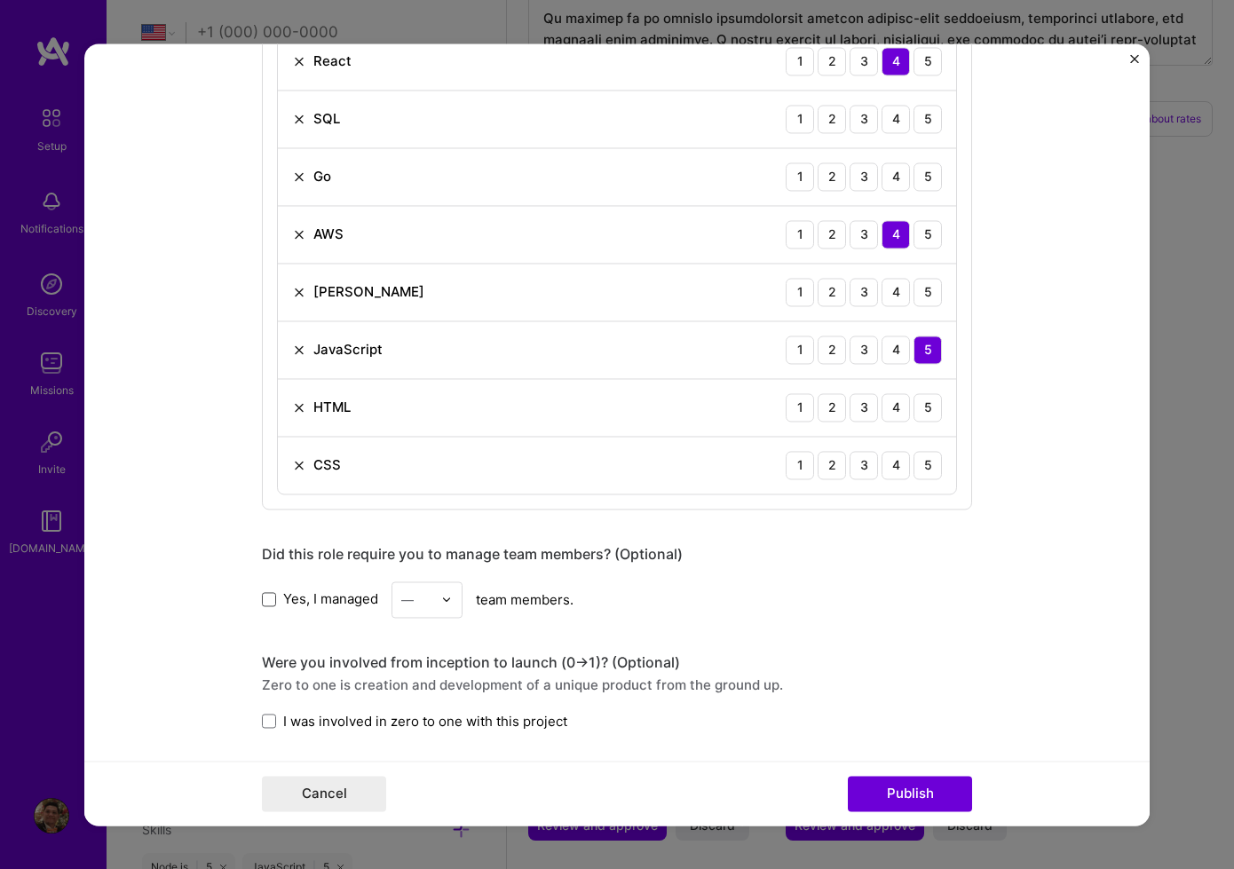
click at [271, 605] on span at bounding box center [269, 599] width 14 height 14
click at [0, 0] on input "Yes, I managed" at bounding box center [0, 0] width 0 height 0
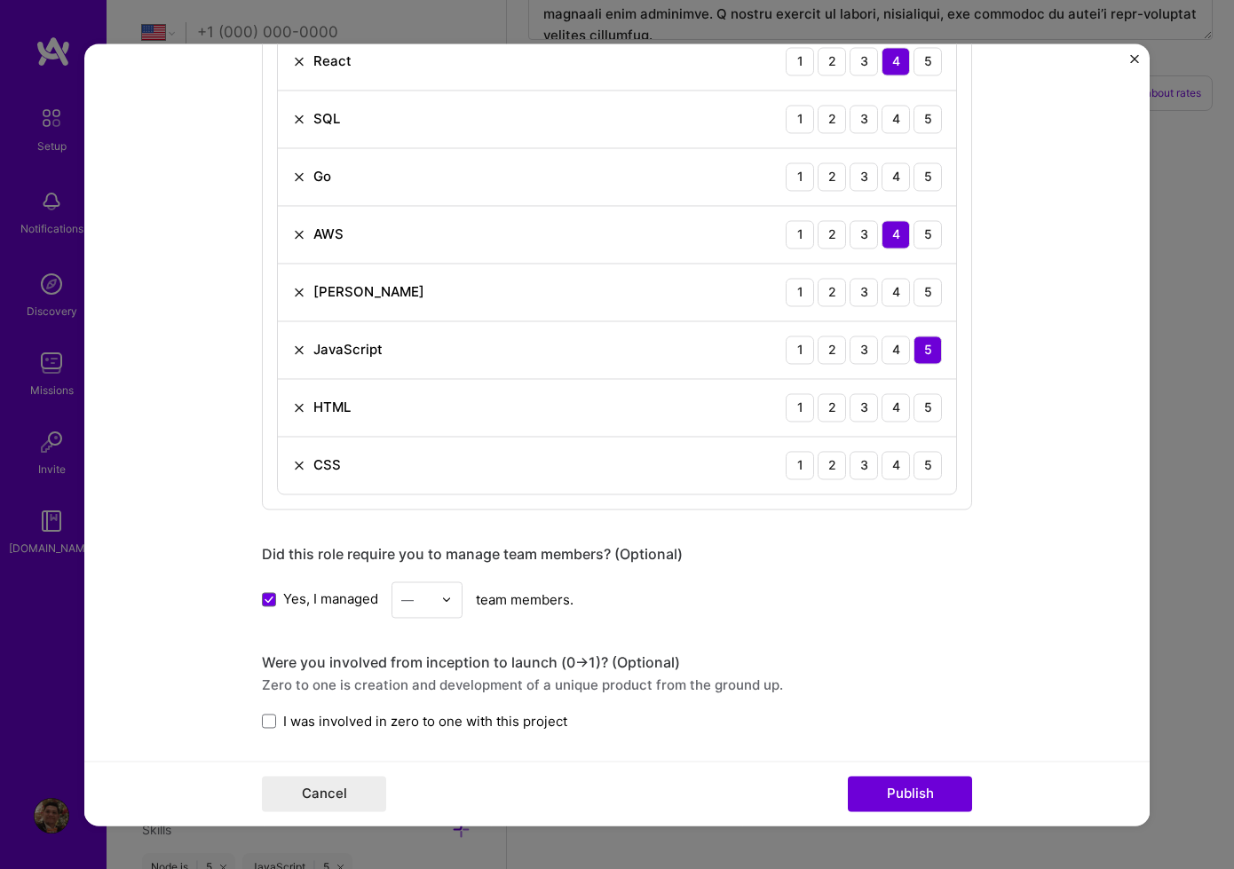
click at [441, 600] on div "—" at bounding box center [416, 599] width 49 height 35
click at [423, 691] on div "15" at bounding box center [427, 683] width 60 height 33
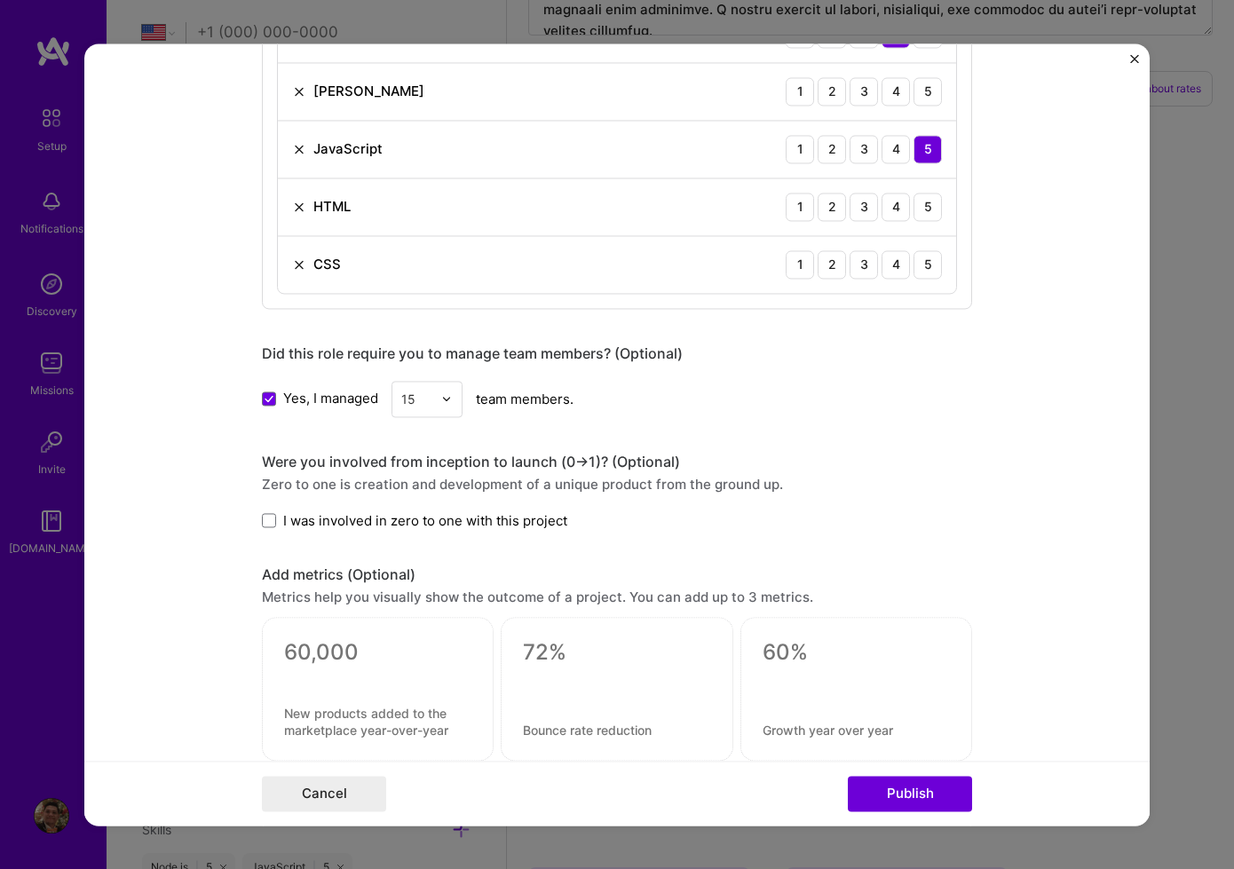
scroll to position [1673, 0]
click at [267, 523] on span at bounding box center [269, 519] width 14 height 14
click at [0, 0] on input "I was involved in zero to one with this project" at bounding box center [0, 0] width 0 height 0
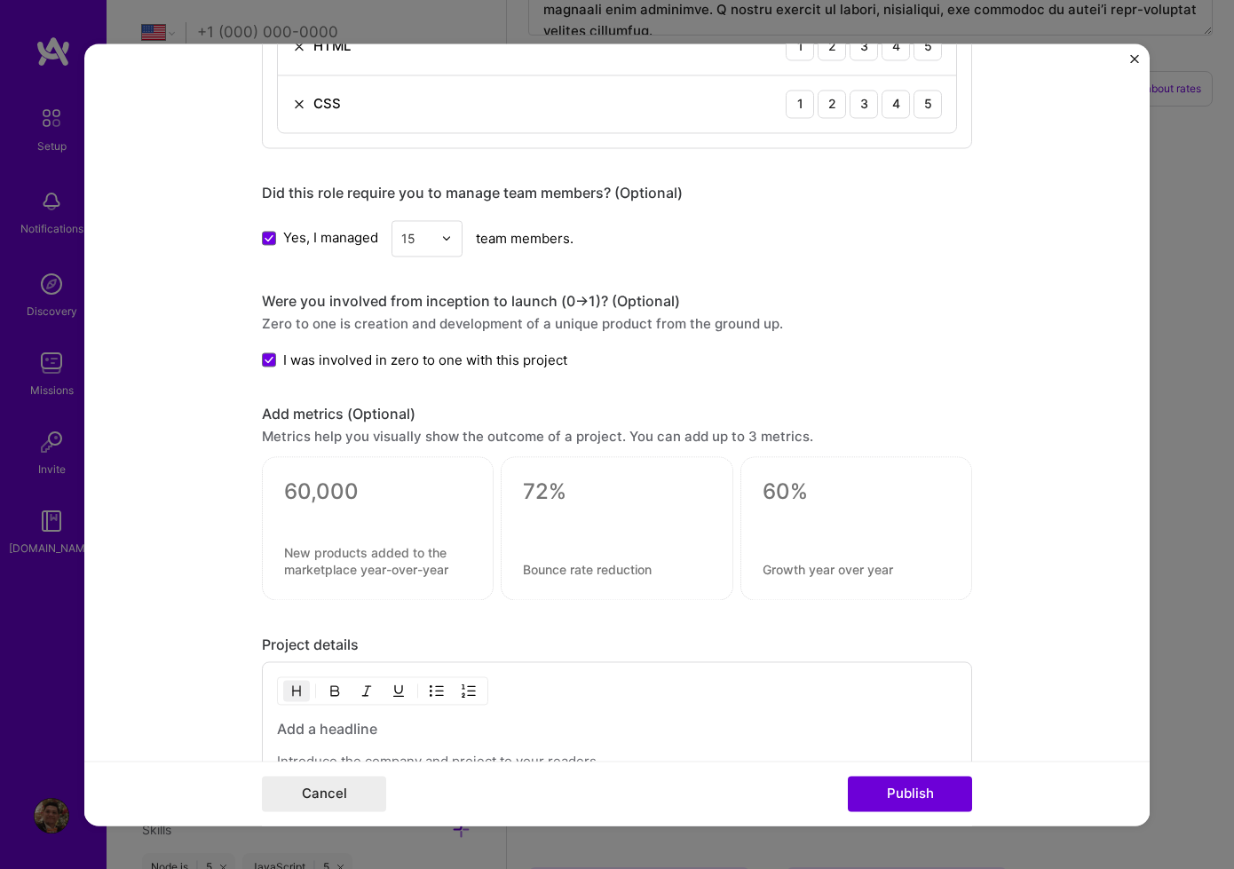
drag, startPoint x: 396, startPoint y: 506, endPoint x: 313, endPoint y: 502, distance: 82.6
click at [395, 507] on div at bounding box center [378, 528] width 232 height 144
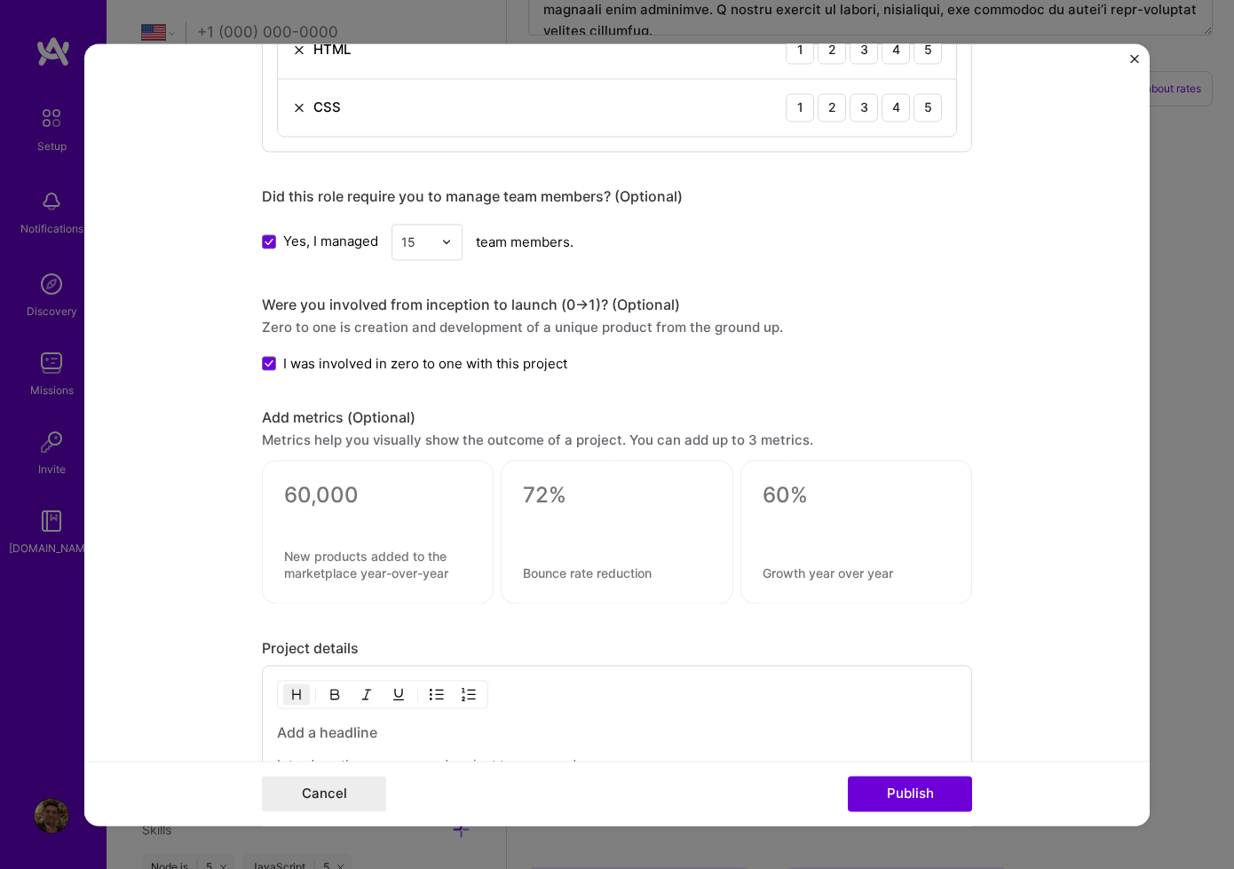
click at [1017, 578] on form "Project title Yozozuna DeFi NFT Game Web App Company Yokozuna Finance Project i…" at bounding box center [616, 434] width 1065 height 782
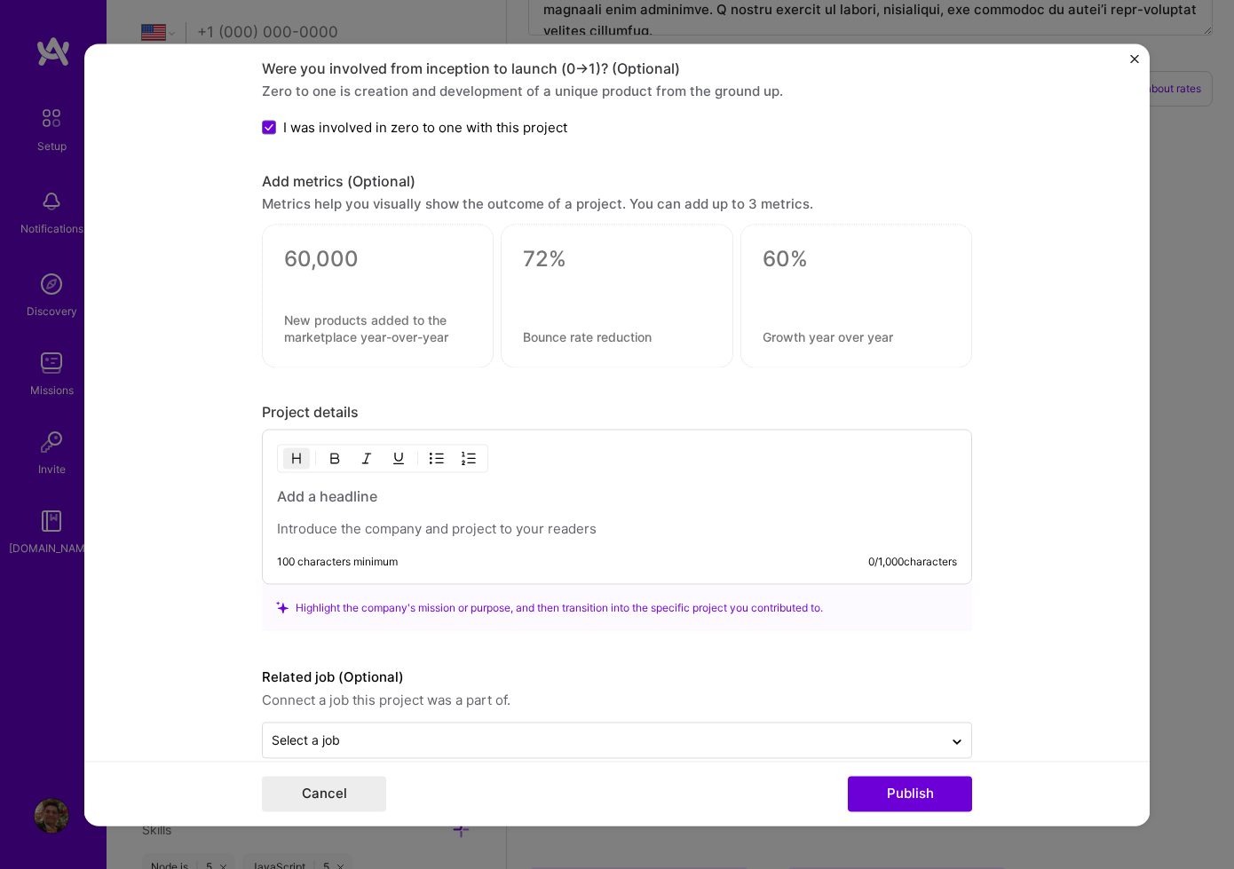
click at [479, 519] on div at bounding box center [617, 511] width 680 height 51
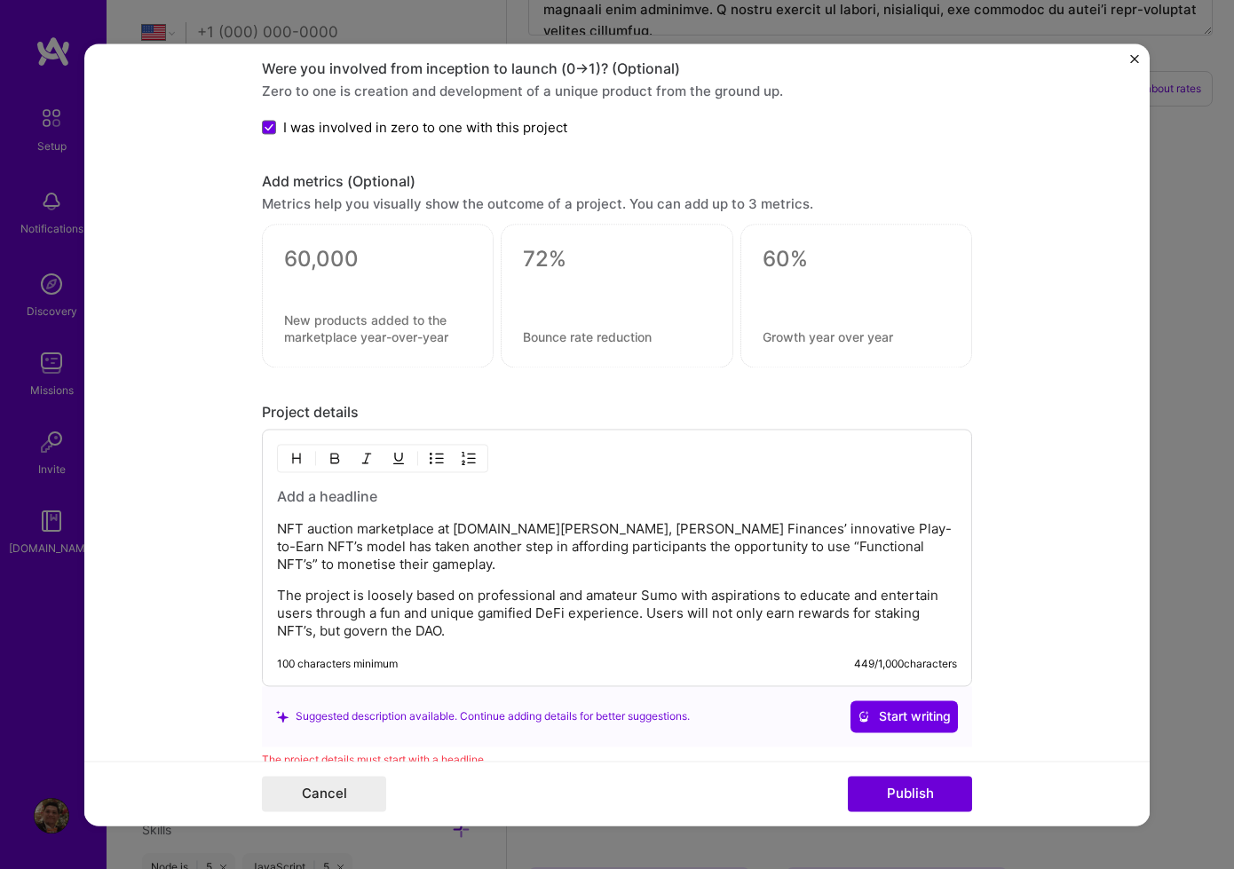
scroll to position [2233, 0]
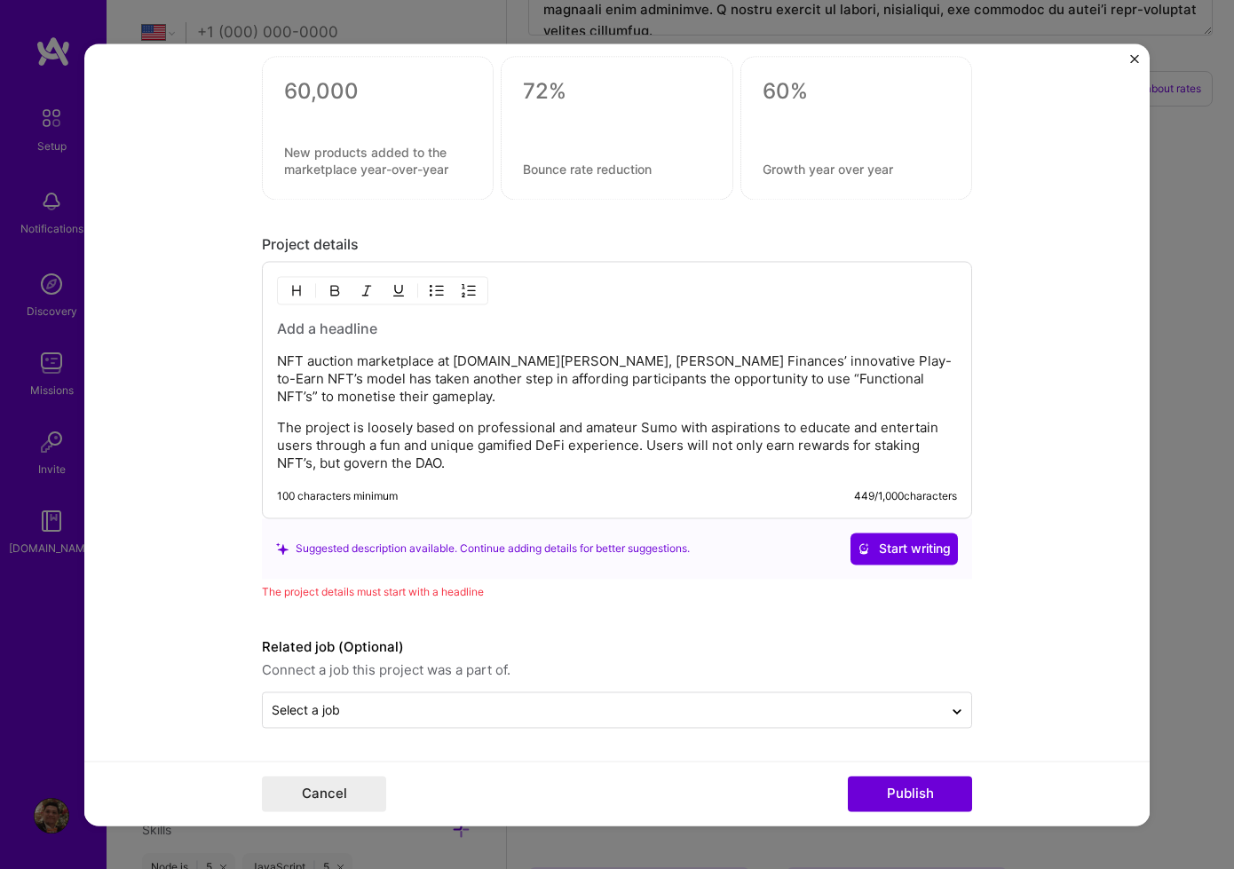
click at [353, 320] on h3 at bounding box center [617, 329] width 680 height 20
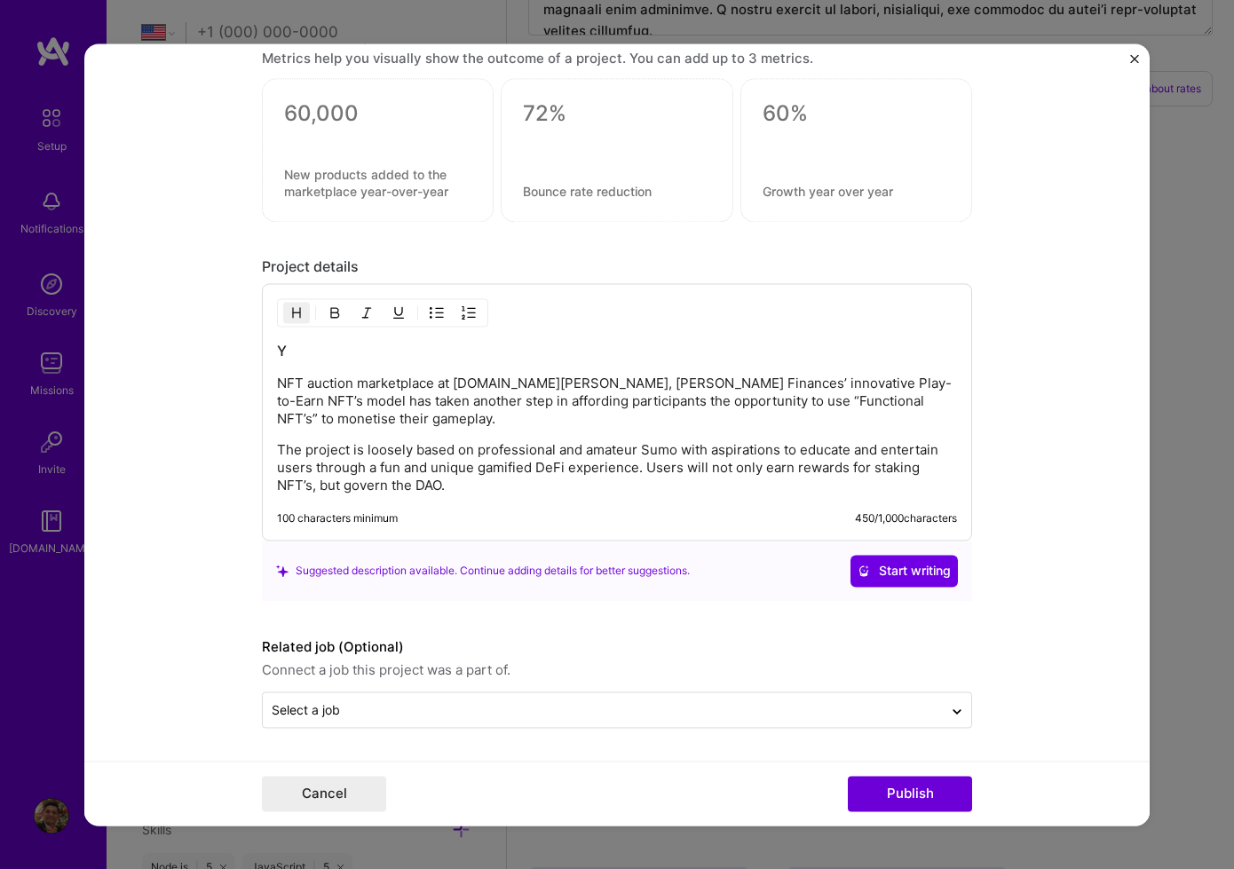
scroll to position [2211, 0]
click at [905, 798] on button "Publish" at bounding box center [910, 794] width 124 height 36
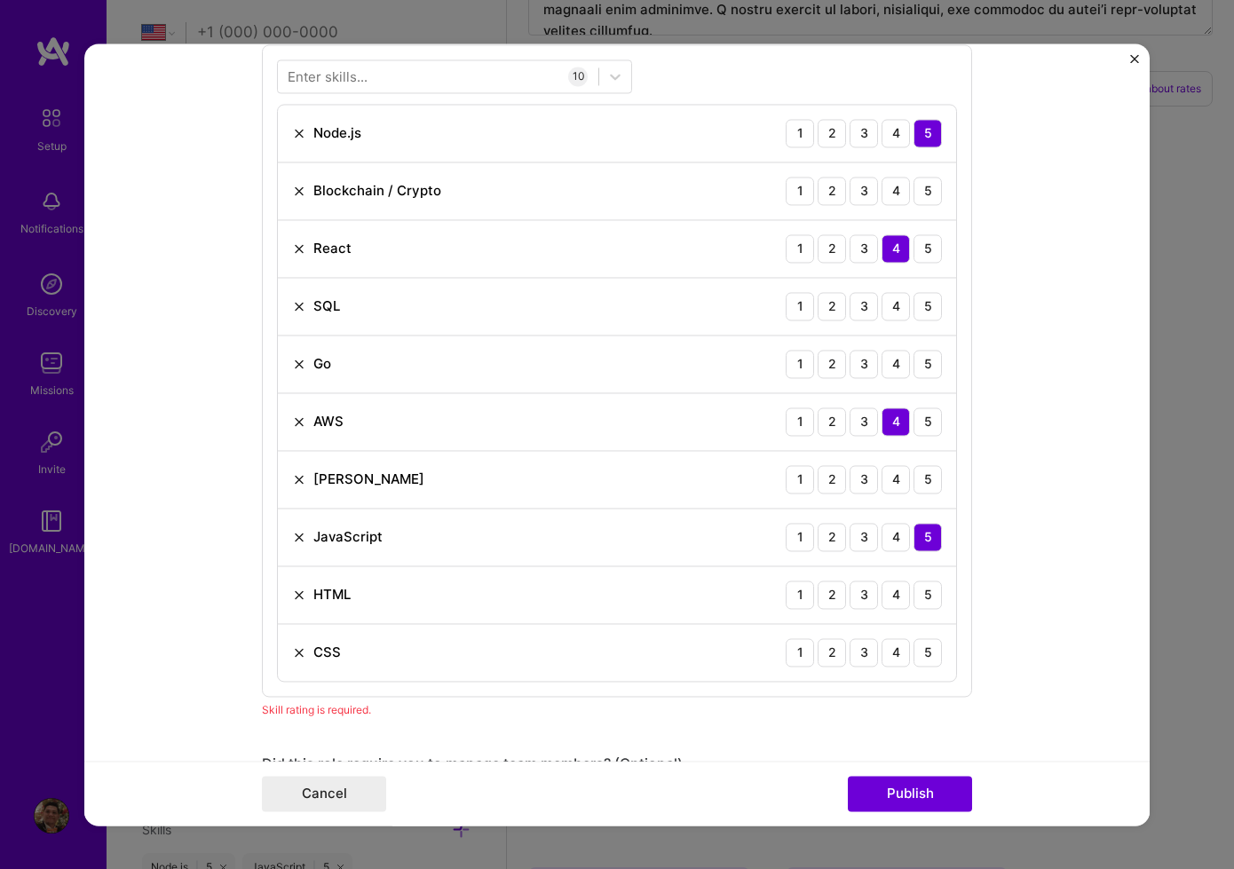
scroll to position [1173, 0]
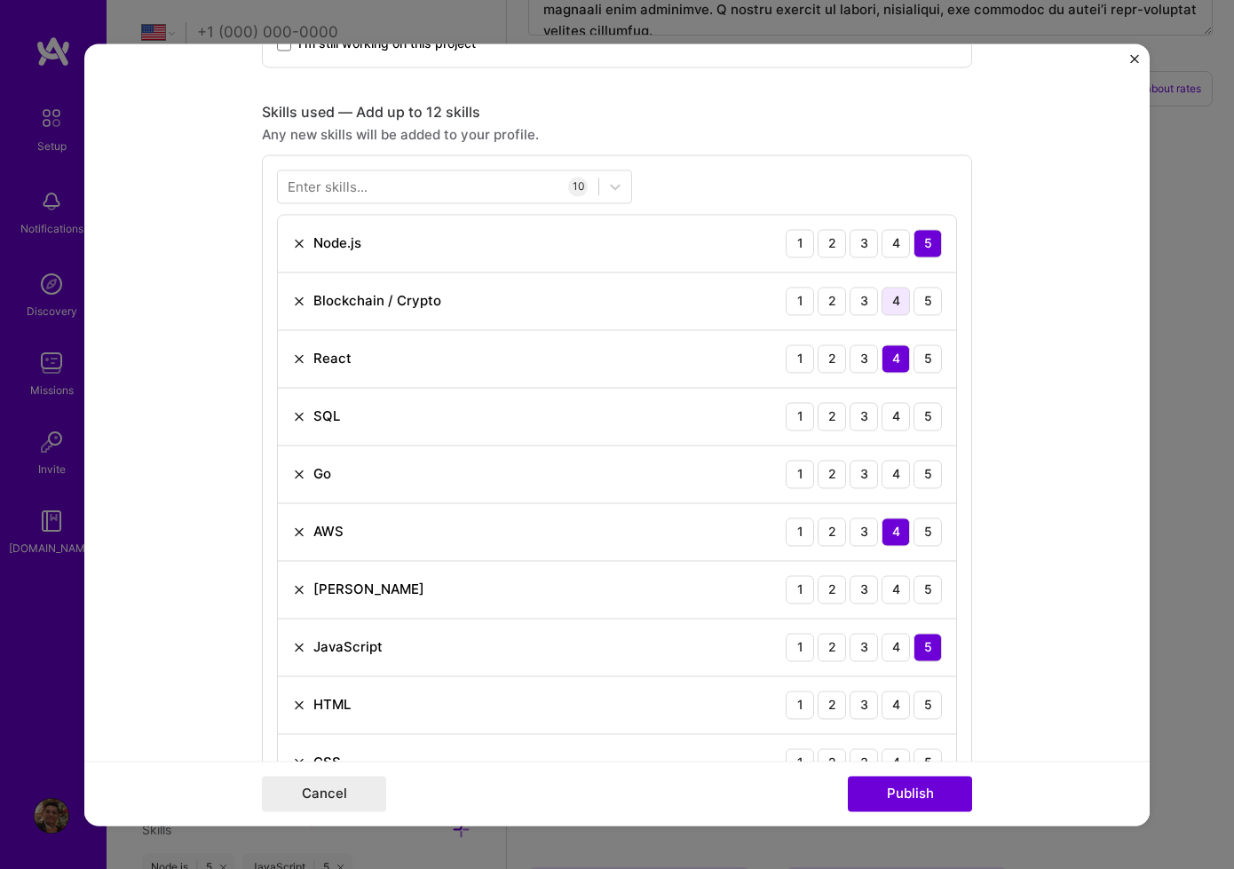
click at [894, 304] on div "4" at bounding box center [895, 301] width 28 height 28
click at [895, 419] on div "4" at bounding box center [895, 416] width 28 height 28
click at [858, 476] on div "3" at bounding box center [864, 474] width 28 height 28
click at [868, 592] on div "3" at bounding box center [864, 589] width 28 height 28
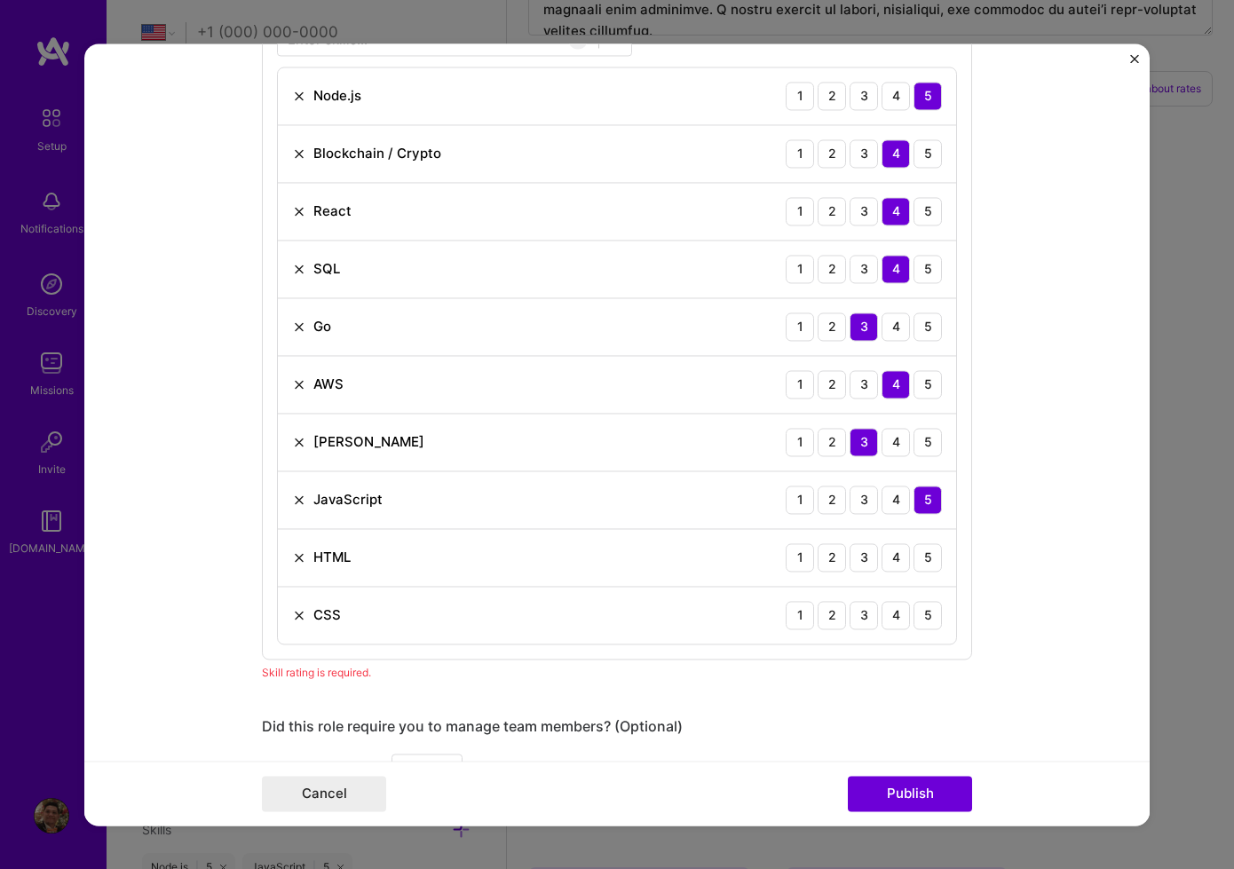
scroll to position [1318, 0]
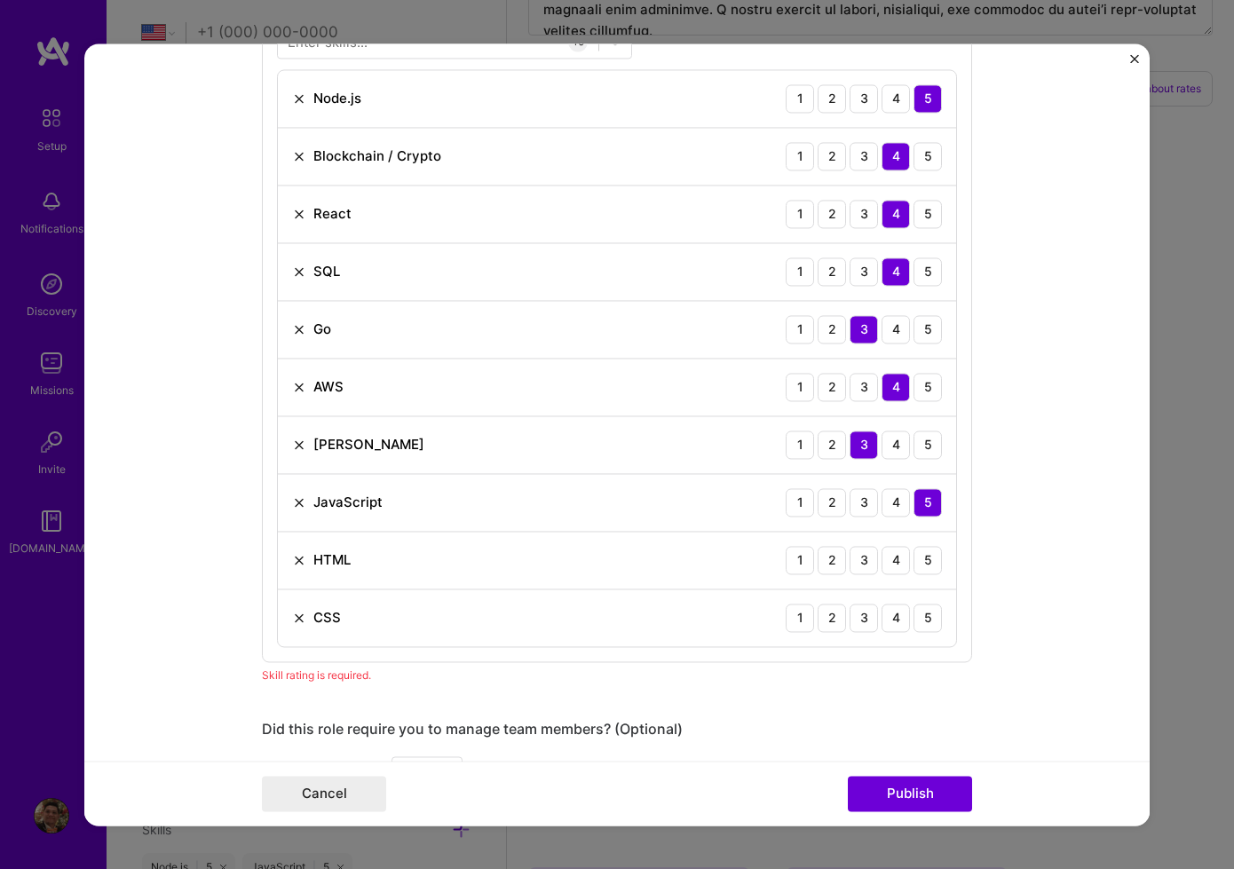
drag, startPoint x: 923, startPoint y: 562, endPoint x: 919, endPoint y: 584, distance: 22.6
click at [923, 562] on div "5" at bounding box center [927, 560] width 28 height 28
click at [921, 620] on div "5" at bounding box center [927, 618] width 28 height 28
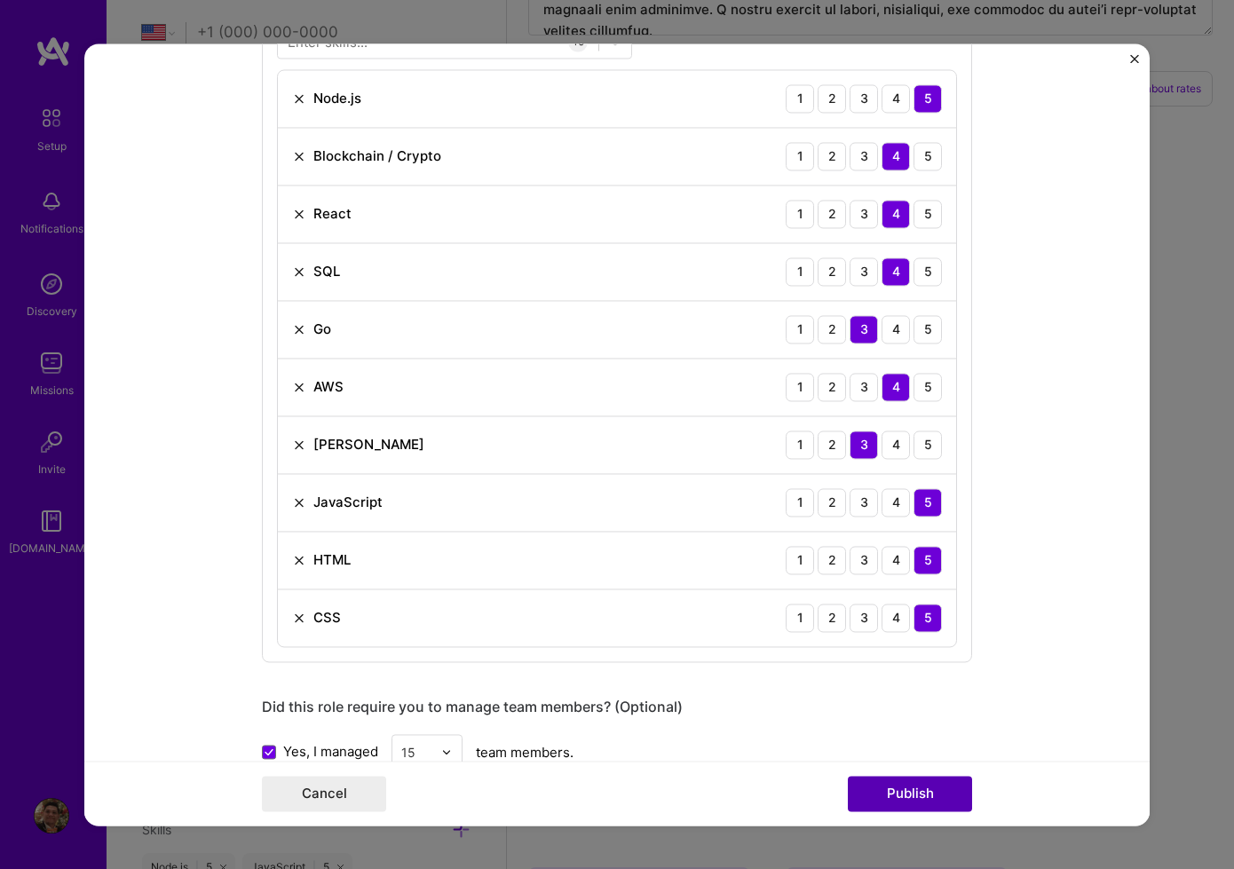
click at [924, 792] on button "Publish" at bounding box center [910, 794] width 124 height 36
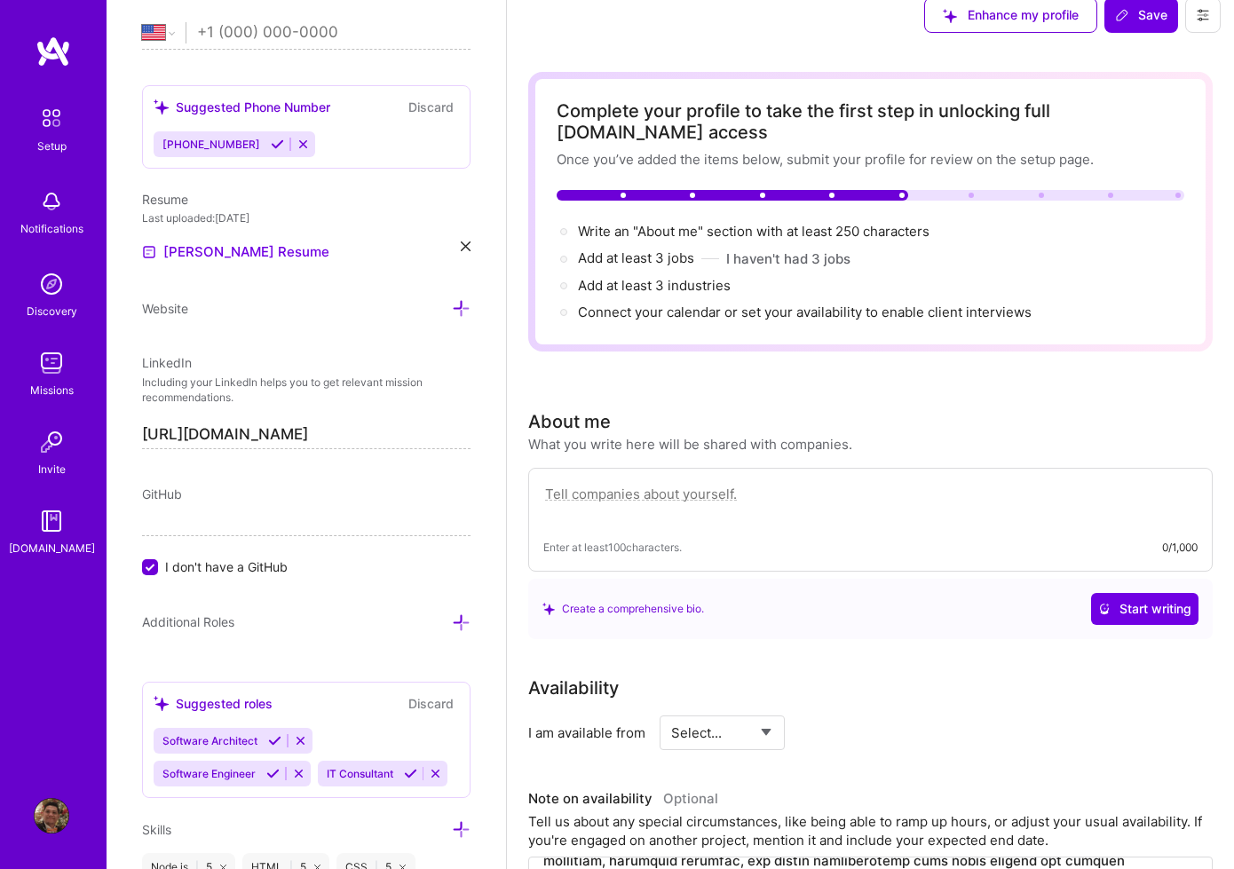
scroll to position [0, 0]
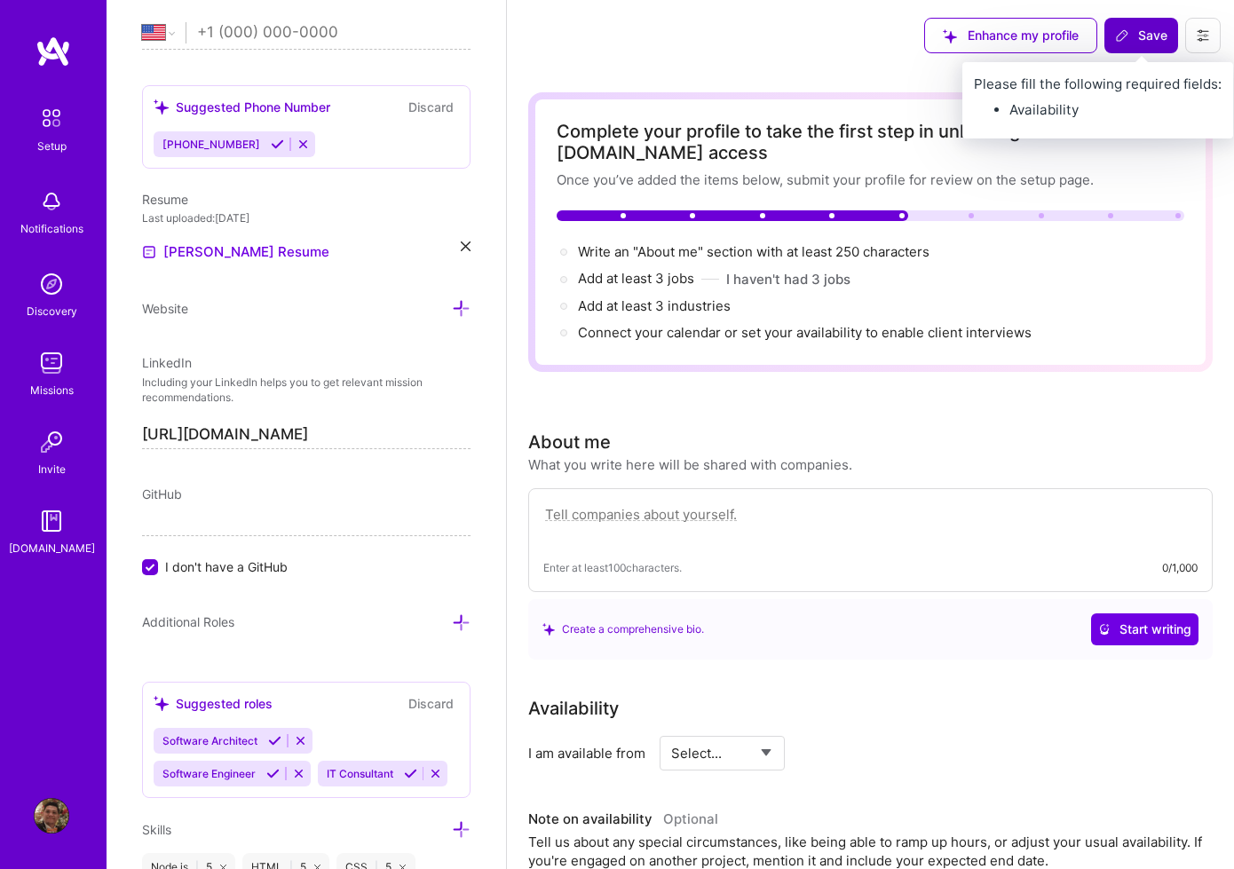
drag, startPoint x: 1165, startPoint y: 43, endPoint x: 1156, endPoint y: 45, distance: 9.1
click at [1160, 45] on button "Save" at bounding box center [1141, 36] width 74 height 36
click at [1136, 32] on span "Save" at bounding box center [1141, 36] width 52 height 18
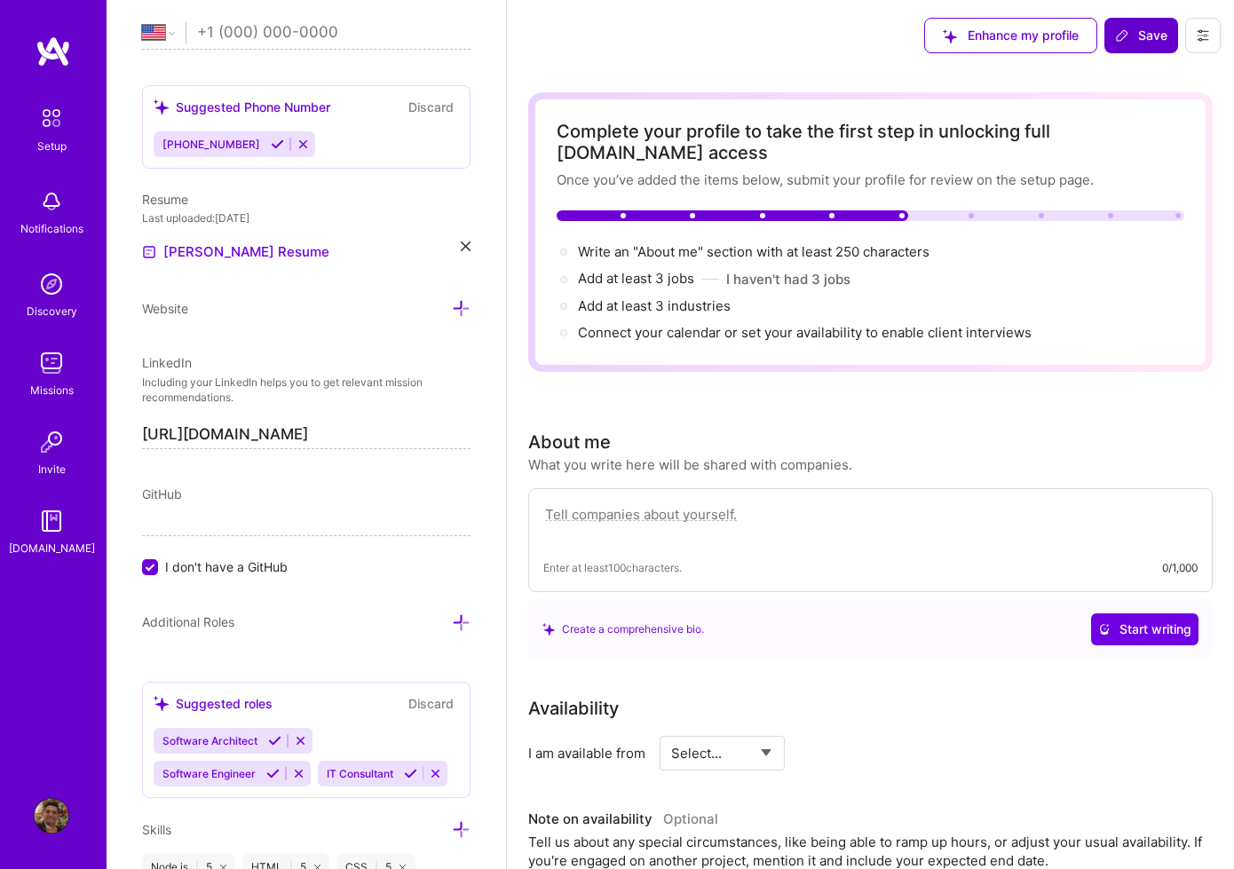
click at [1136, 32] on span "Save" at bounding box center [1141, 36] width 52 height 18
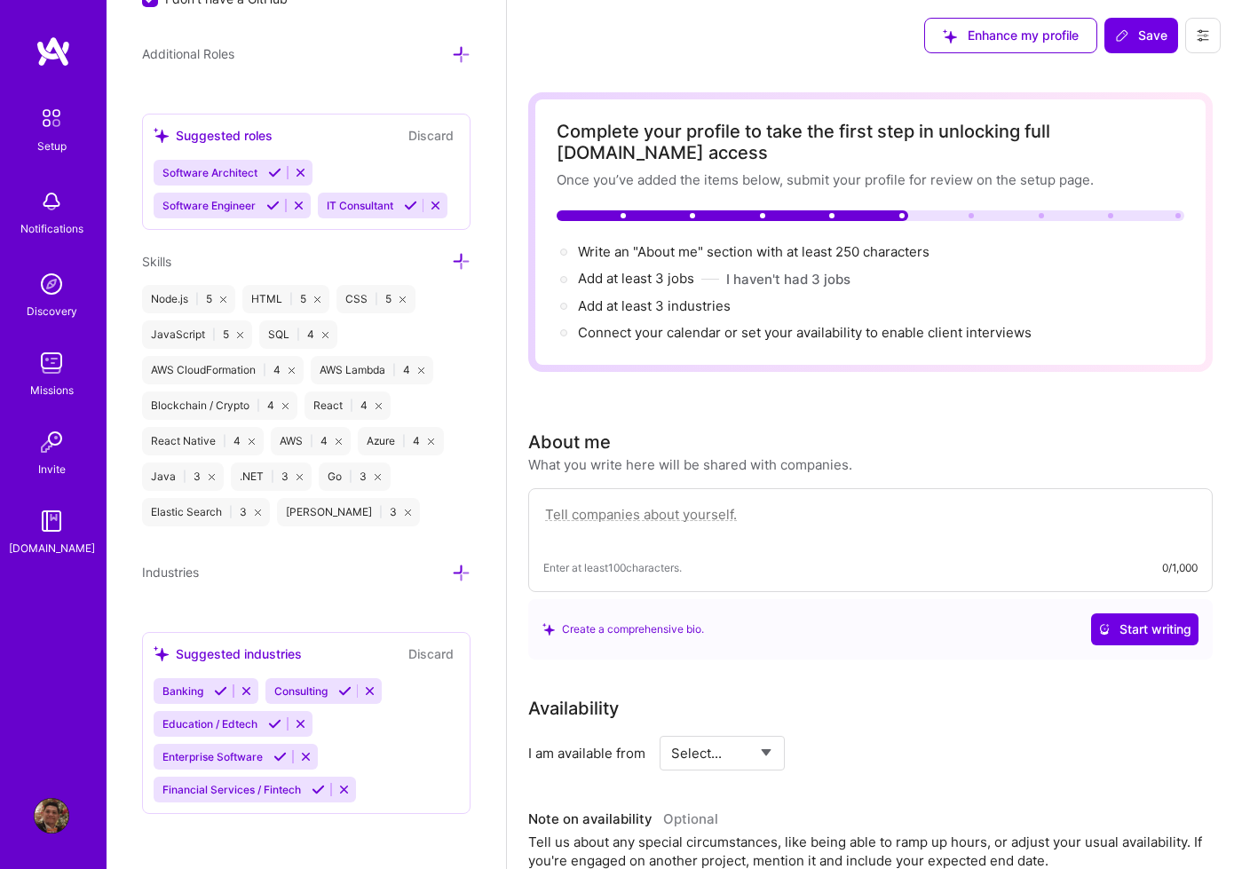
scroll to position [484, 0]
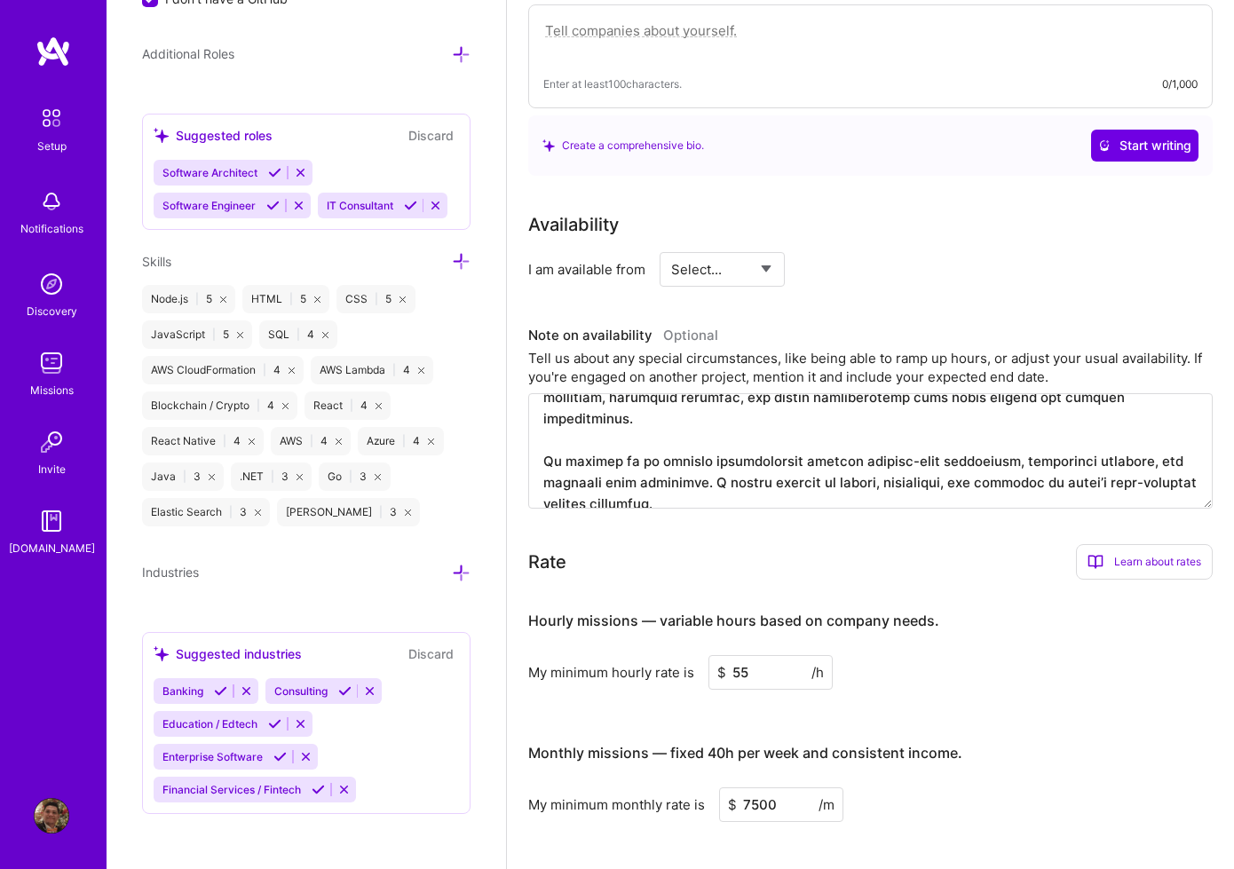
click at [737, 277] on select "Select... Right Now Future Date Not Available" at bounding box center [722, 269] width 102 height 45
select select "Right Now"
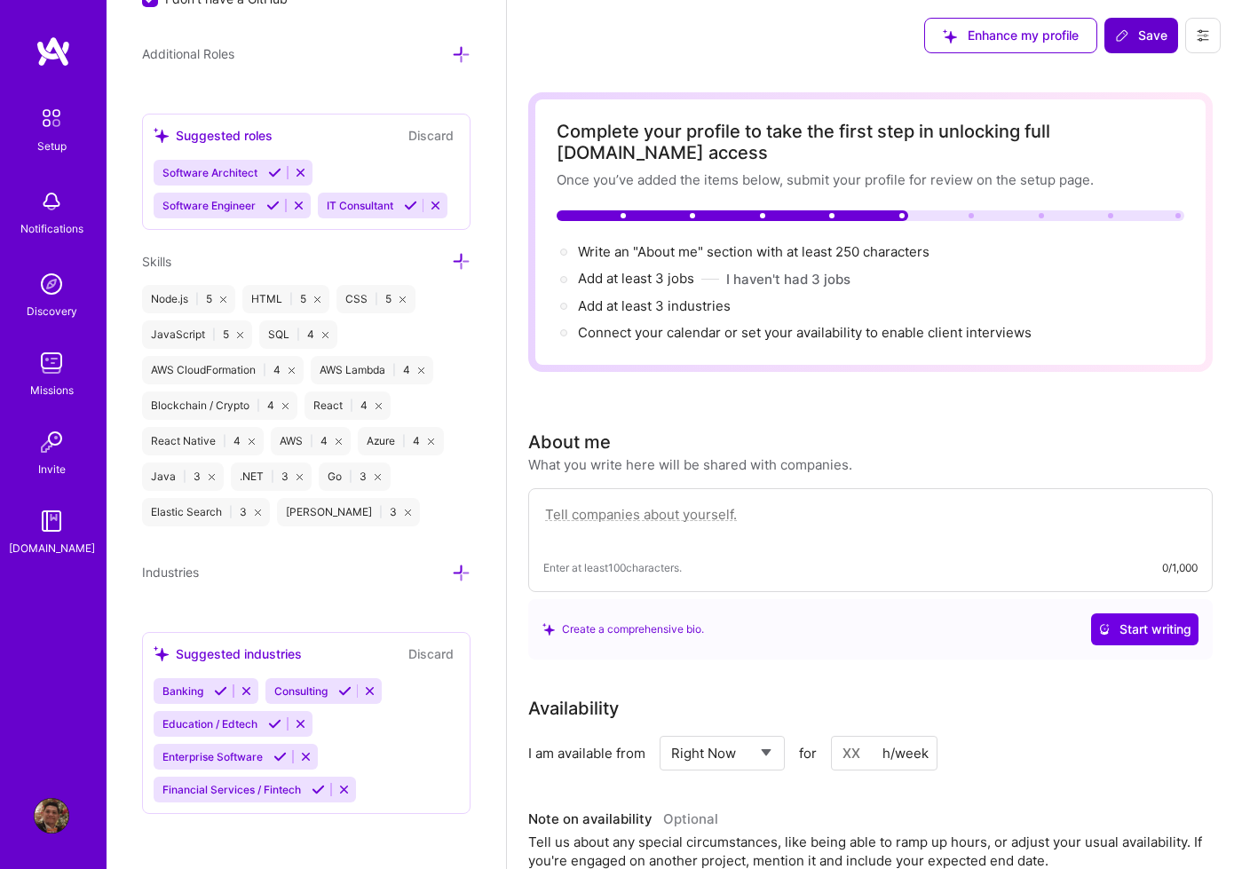
click at [1145, 39] on span "Save" at bounding box center [1141, 36] width 52 height 18
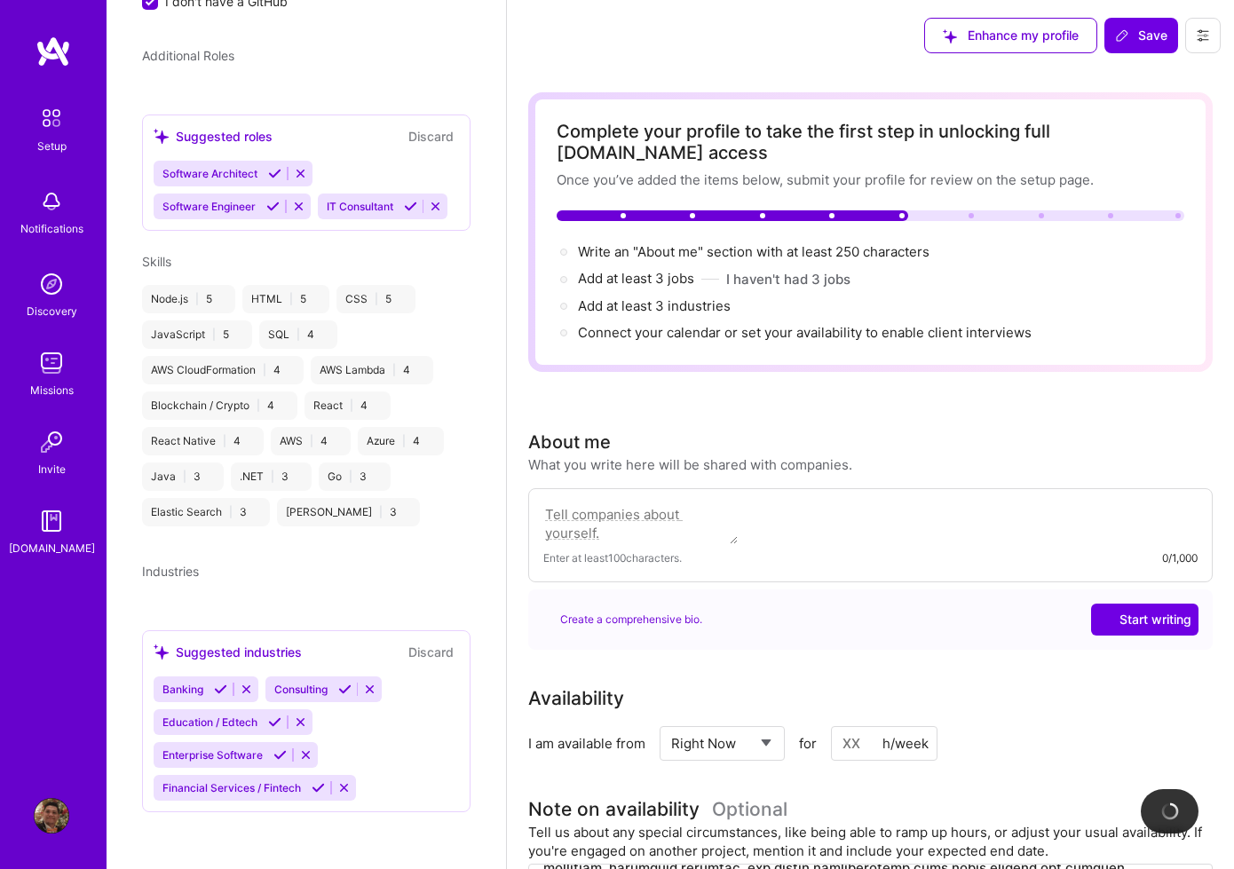
scroll to position [511, 0]
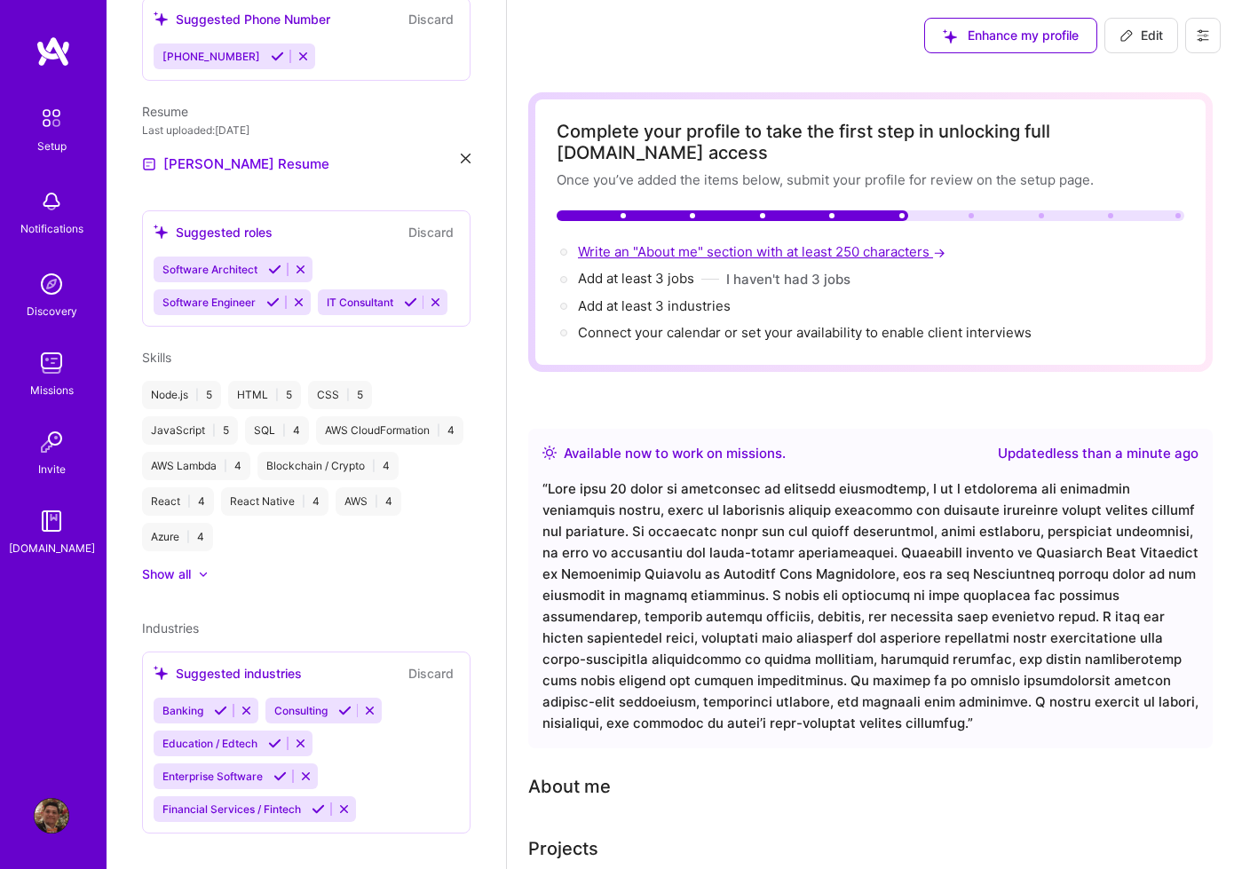
click at [716, 253] on span "Write an "About me" section with at least 250 characters →" at bounding box center [763, 251] width 371 height 17
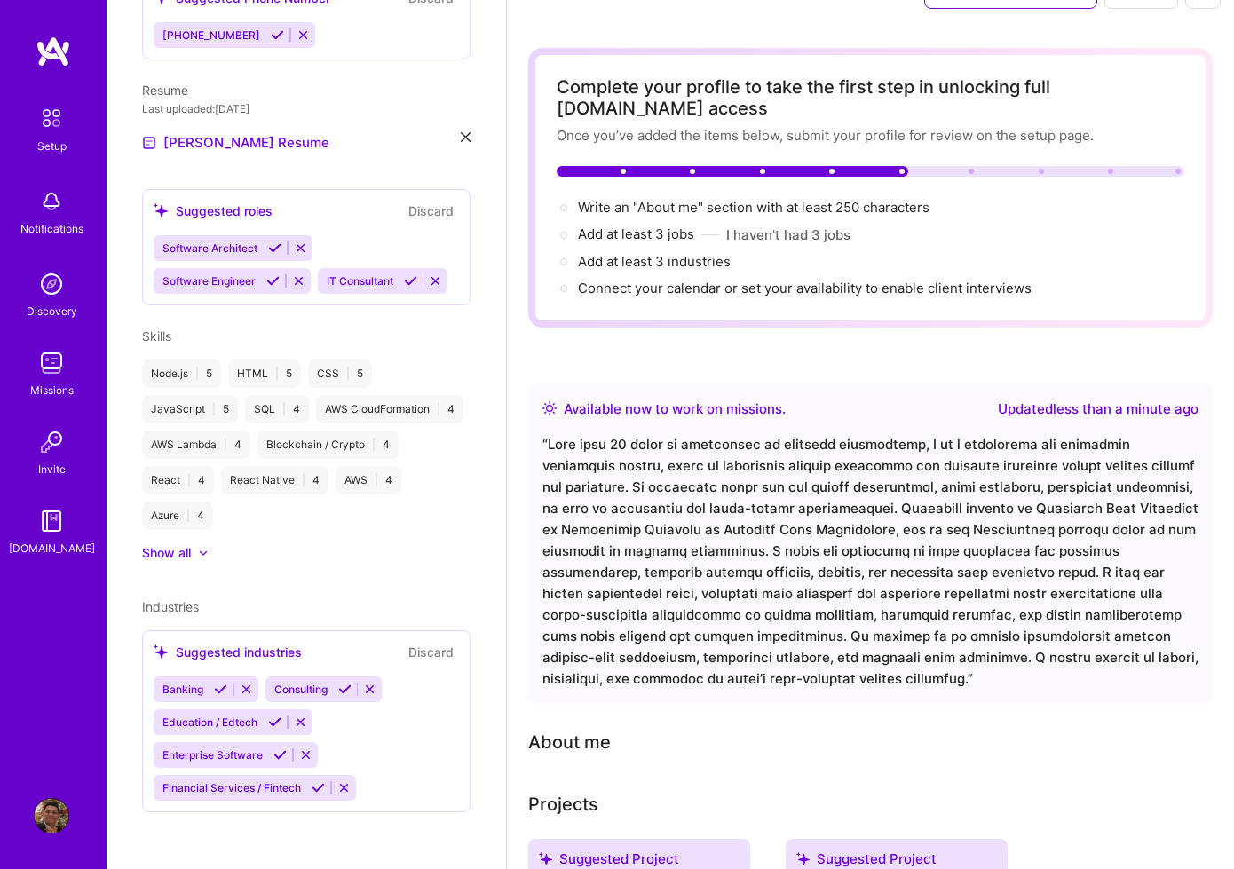
select select "US"
select select "Right Now"
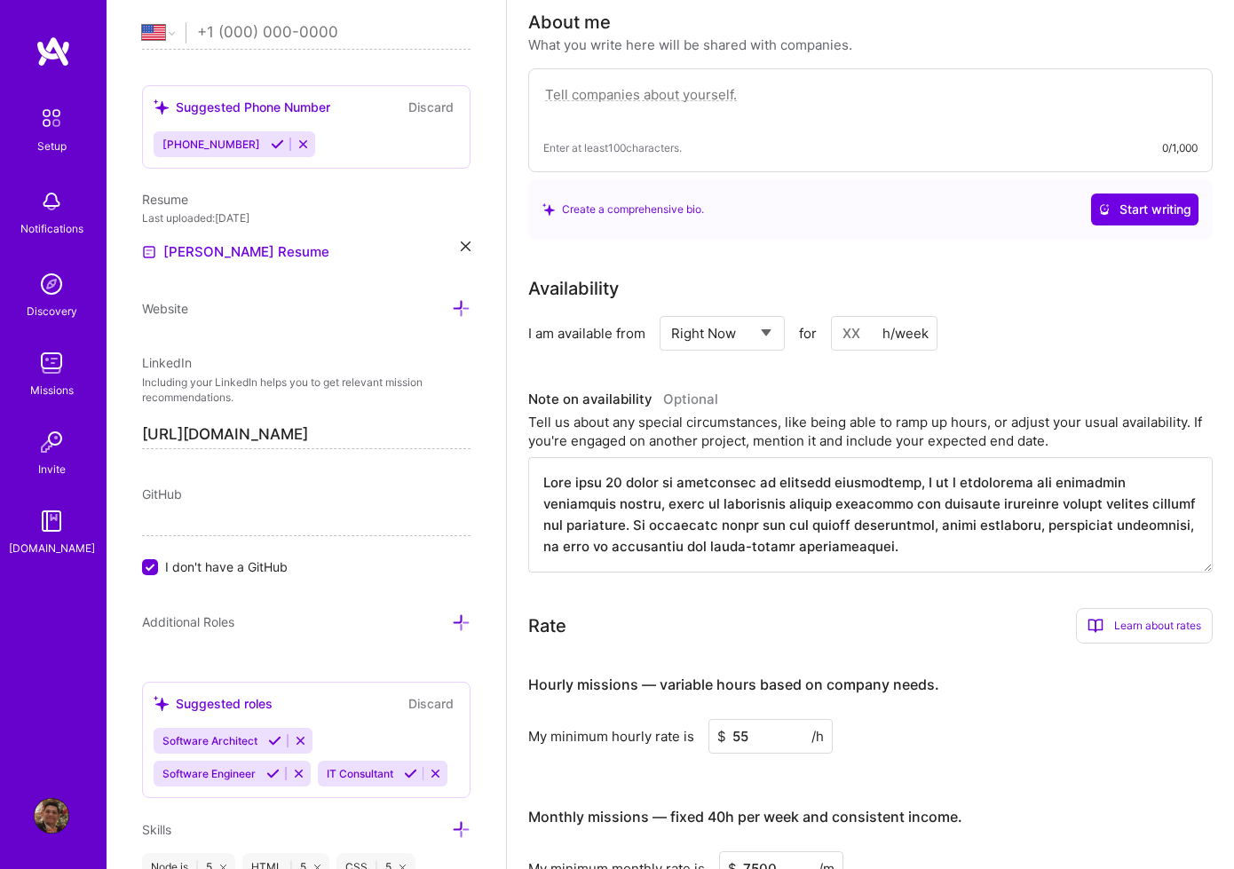
scroll to position [428, 0]
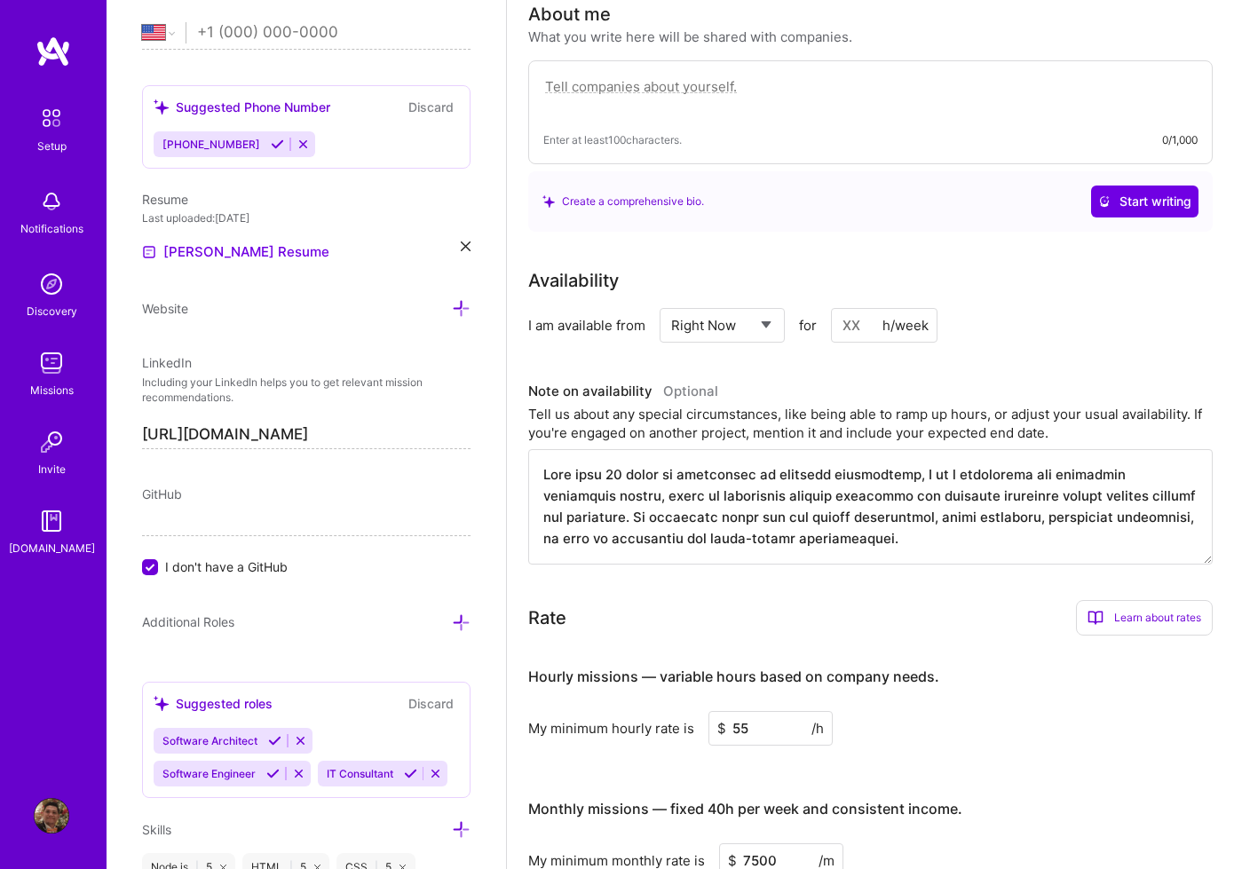
paste textarea "Technology Leader | 15+ Years in Software Engineering | AVP of Technology Deliv…"
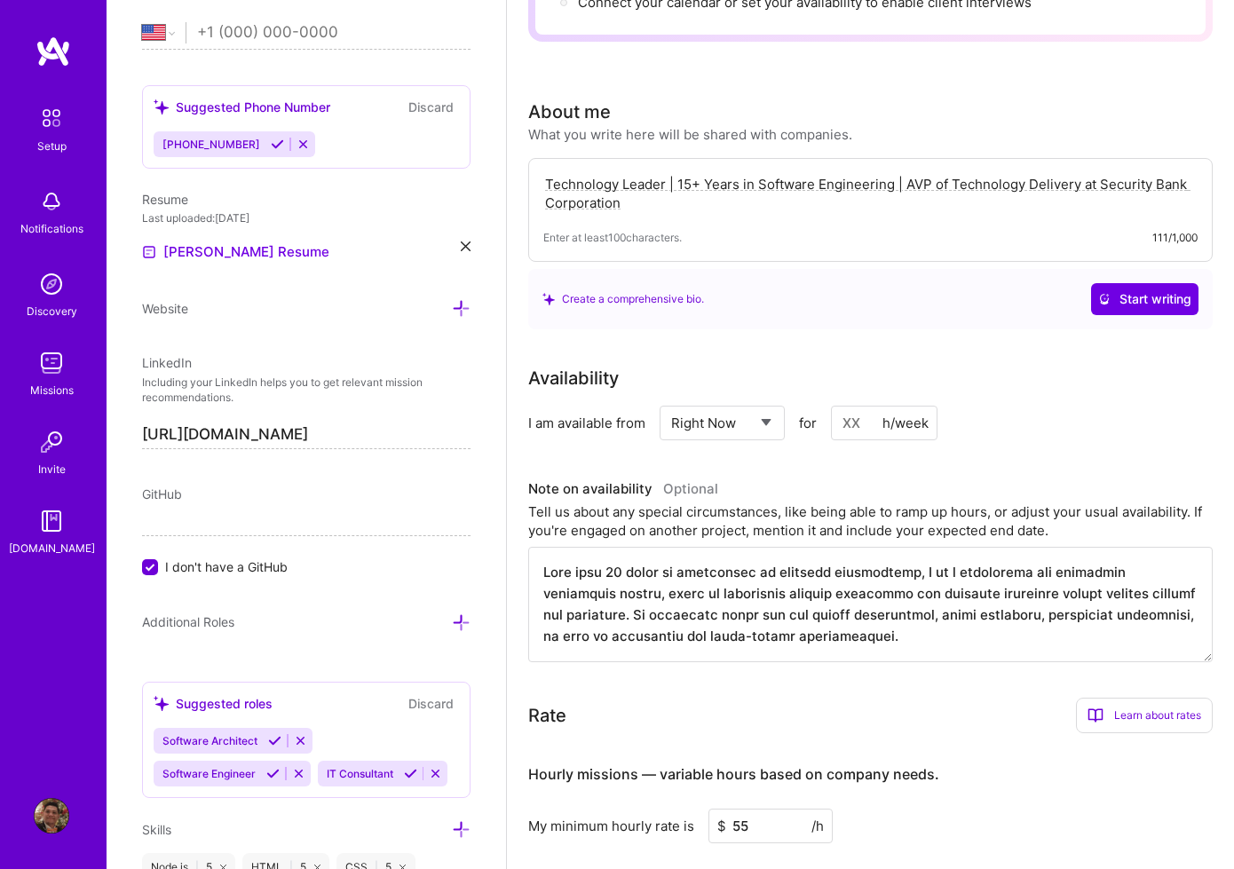
drag, startPoint x: 921, startPoint y: 202, endPoint x: 931, endPoint y: 218, distance: 19.9
click at [931, 218] on div "Technology Leader | 15+ Years in Software Engineering | AVP of Technology Deliv…" at bounding box center [870, 210] width 684 height 104
paste textarea "Engineering Leader | Building Secure & Modern Solutions | Fintech | Cloud | Blo…"
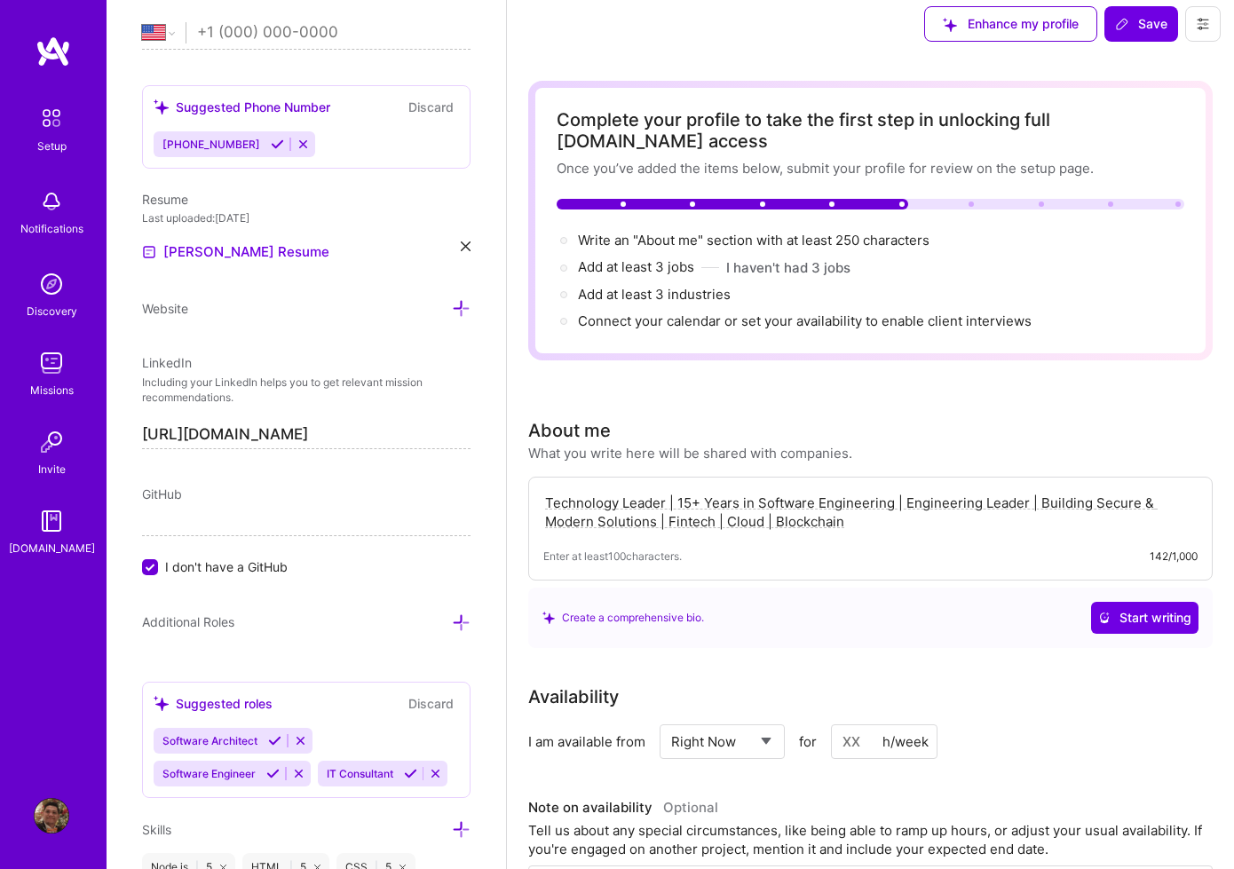
scroll to position [0, 0]
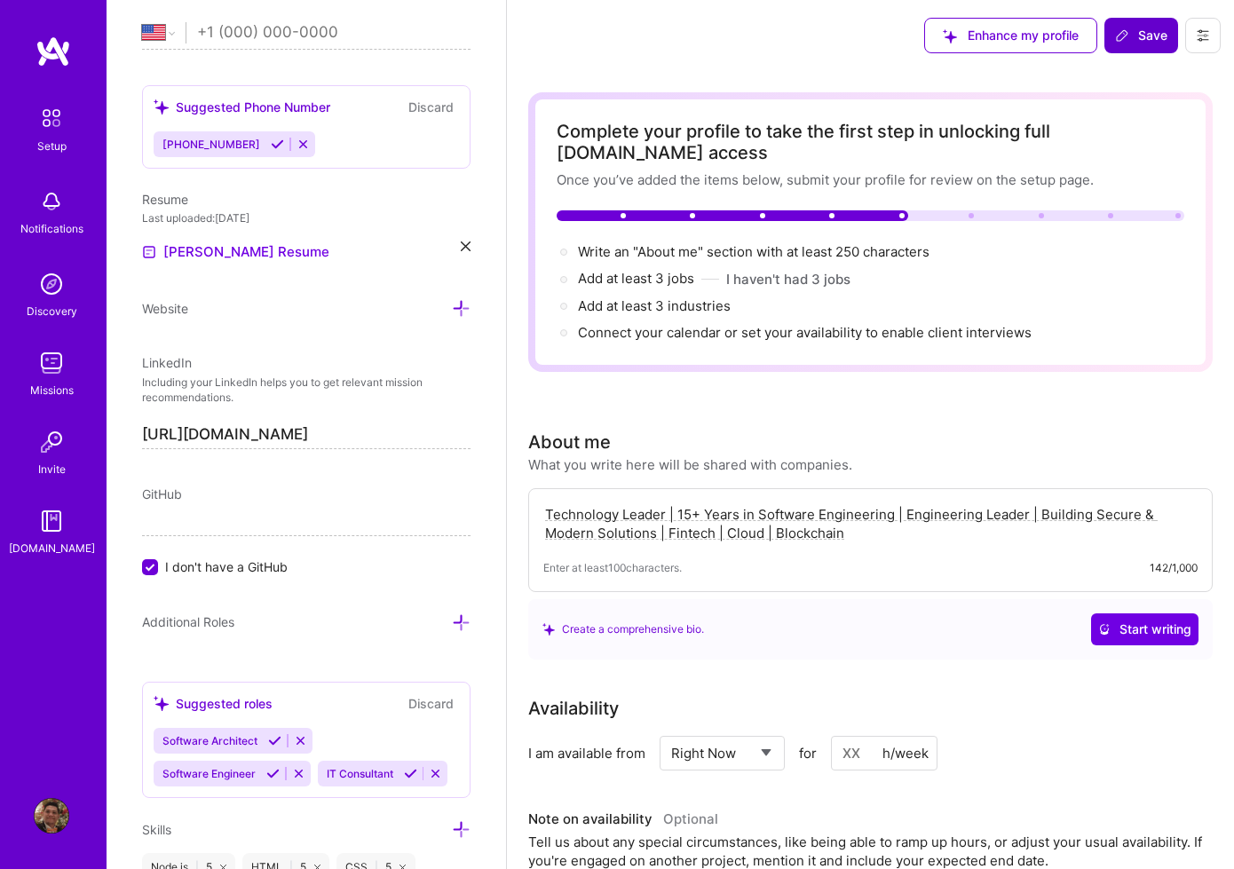
type textarea "Technology Leader | 15+ Years in Software Engineering | Engineering Leader | Bu…"
click at [1156, 34] on span "Save" at bounding box center [1141, 36] width 52 height 18
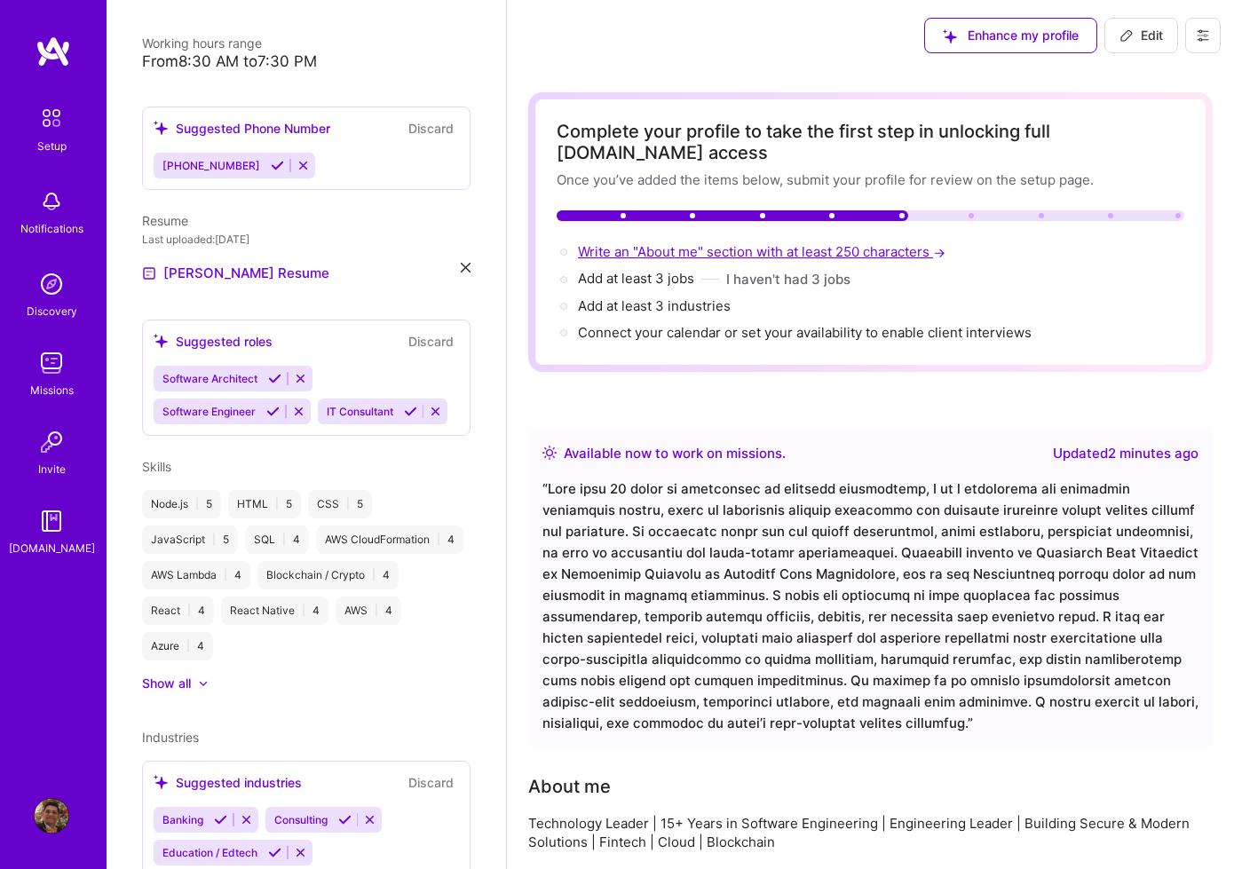
click at [832, 252] on span "Write an "About me" section with at least 250 characters →" at bounding box center [763, 251] width 371 height 17
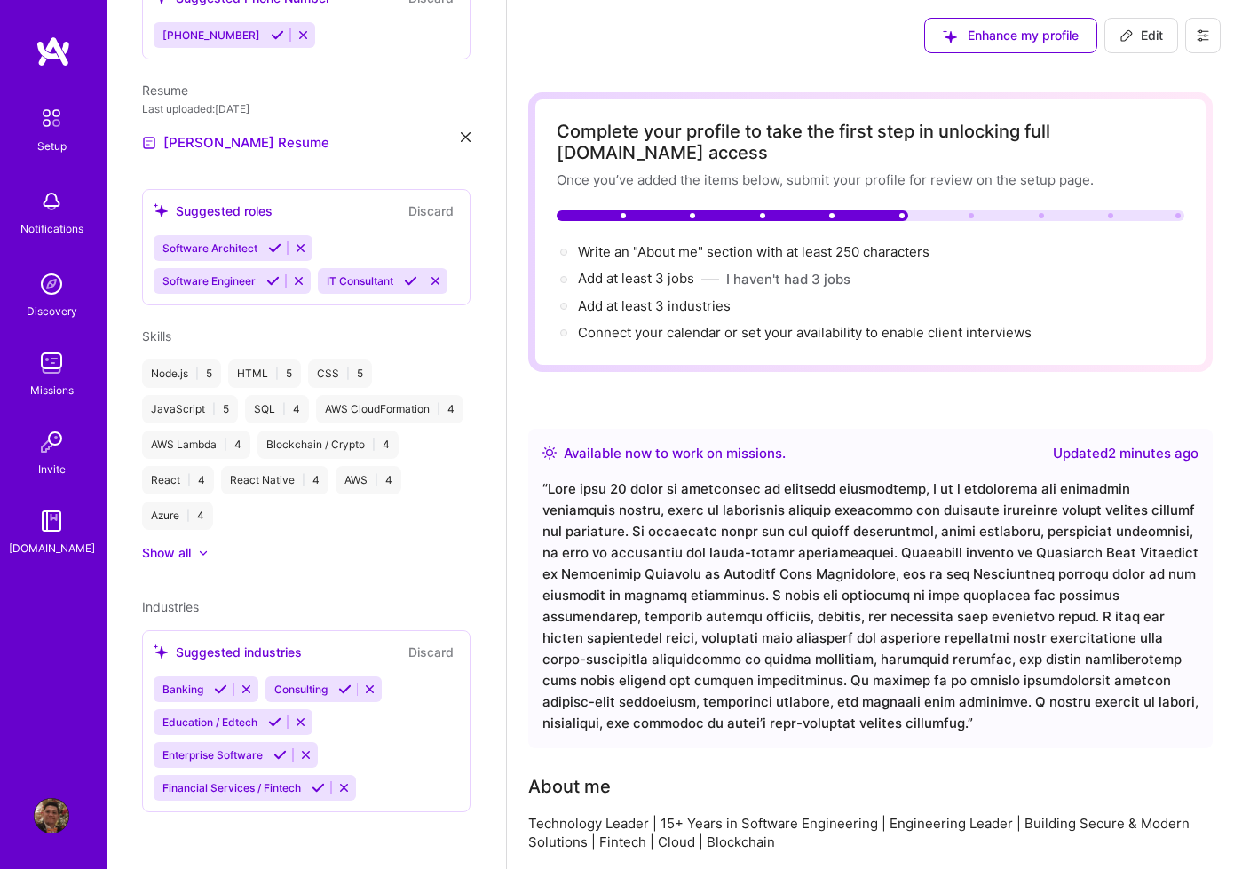
select select "US"
select select "Right Now"
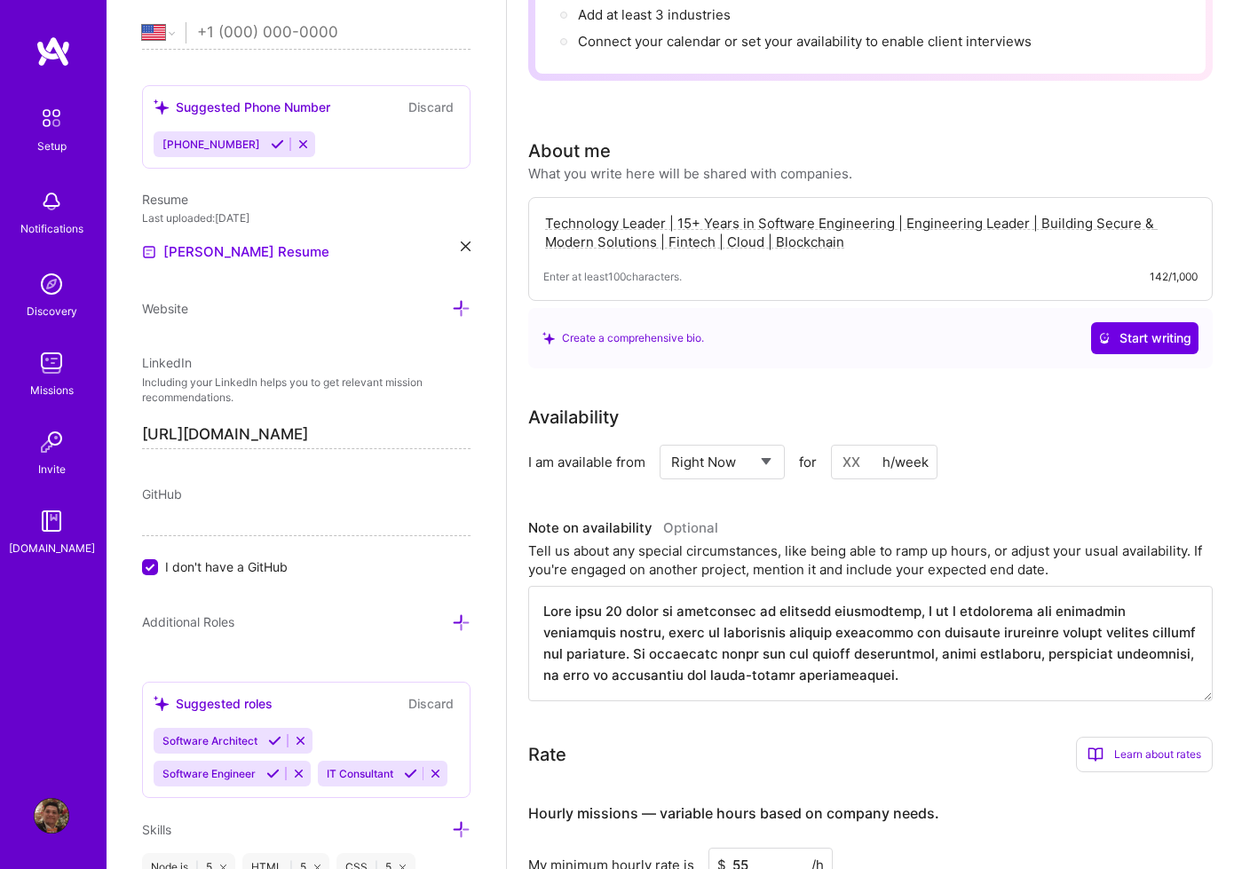
scroll to position [253, 0]
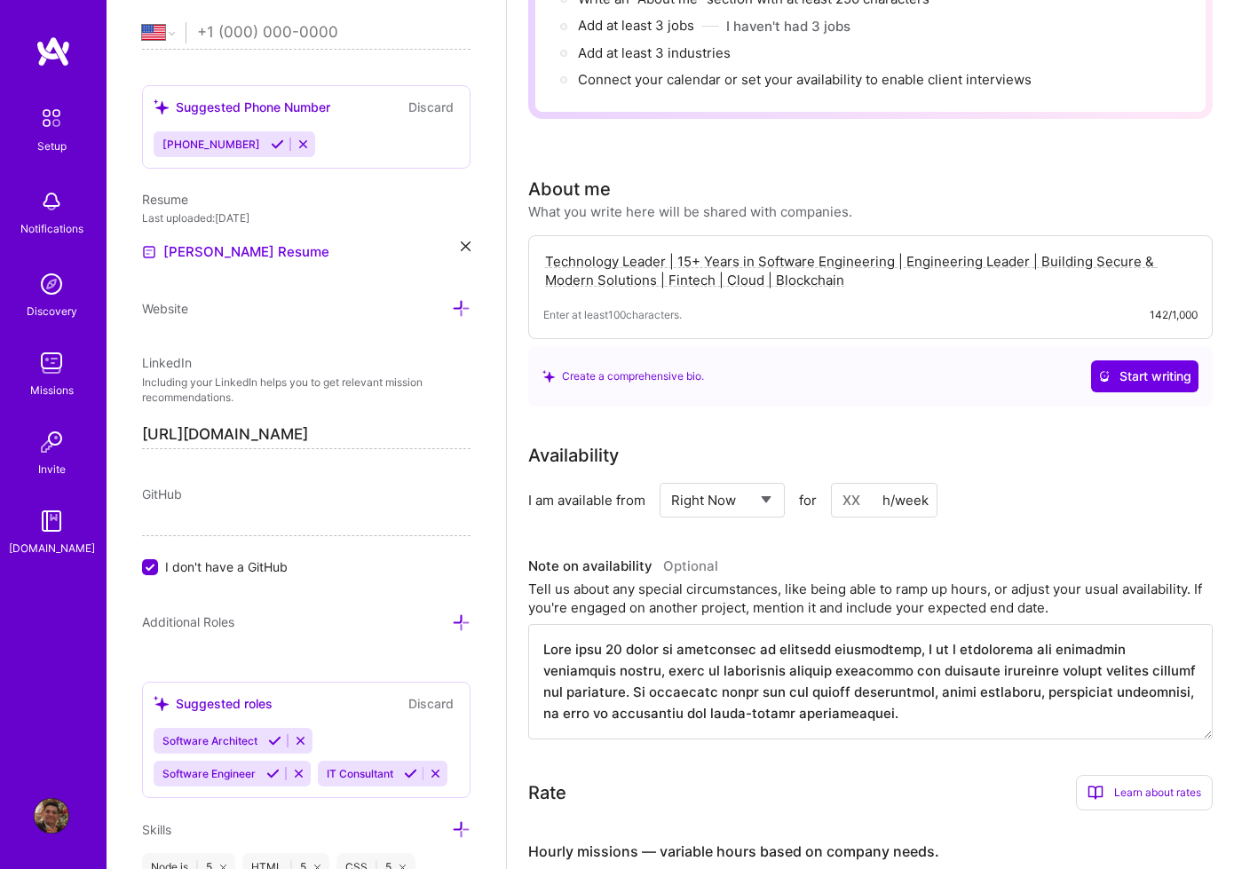
click at [686, 373] on div "Create a comprehensive bio." at bounding box center [623, 376] width 162 height 19
click at [1143, 363] on button "Start writing" at bounding box center [1144, 376] width 107 height 32
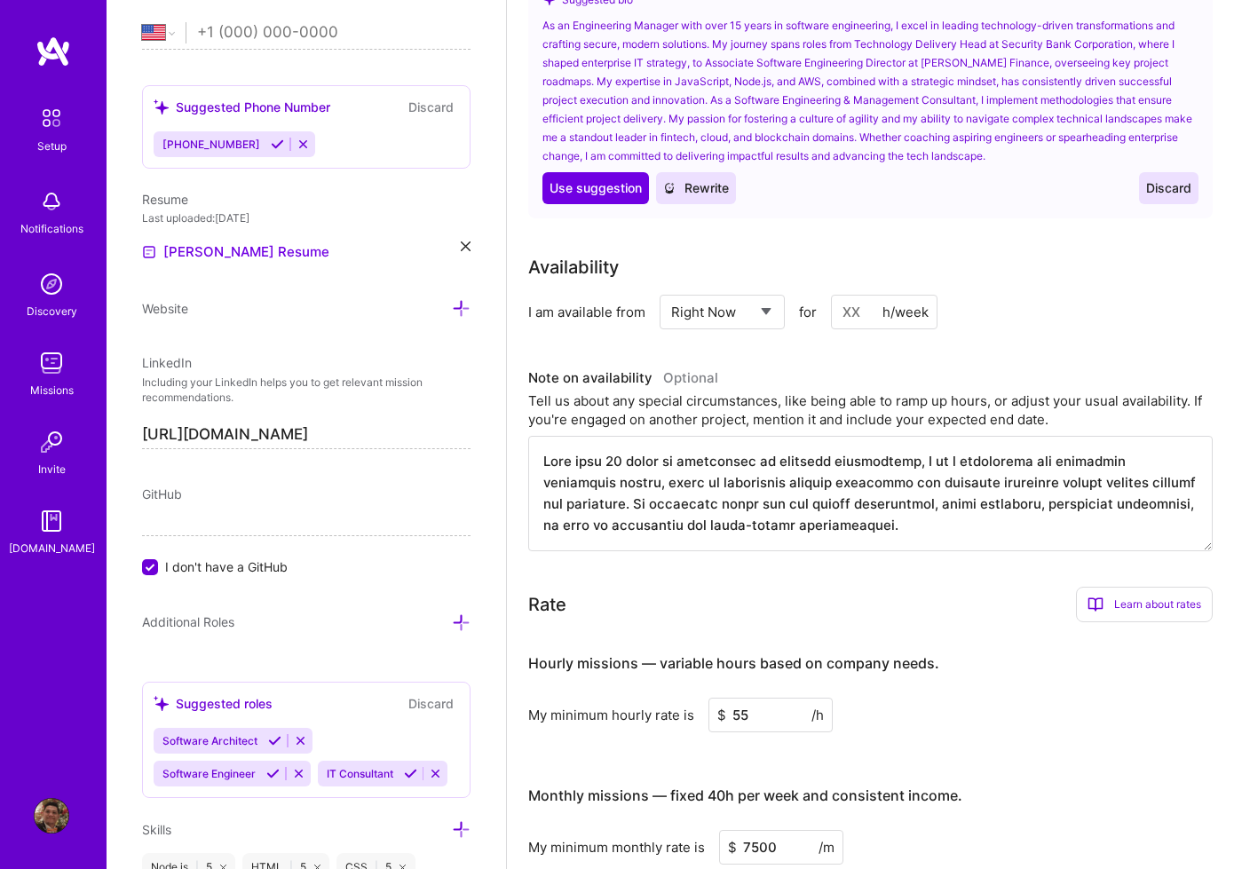
scroll to position [621, 0]
click at [875, 540] on textarea at bounding box center [870, 495] width 684 height 115
drag, startPoint x: 913, startPoint y: 530, endPoint x: 888, endPoint y: 528, distance: 25.8
click at [887, 528] on textarea at bounding box center [870, 495] width 684 height 115
click at [888, 528] on textarea at bounding box center [870, 495] width 684 height 115
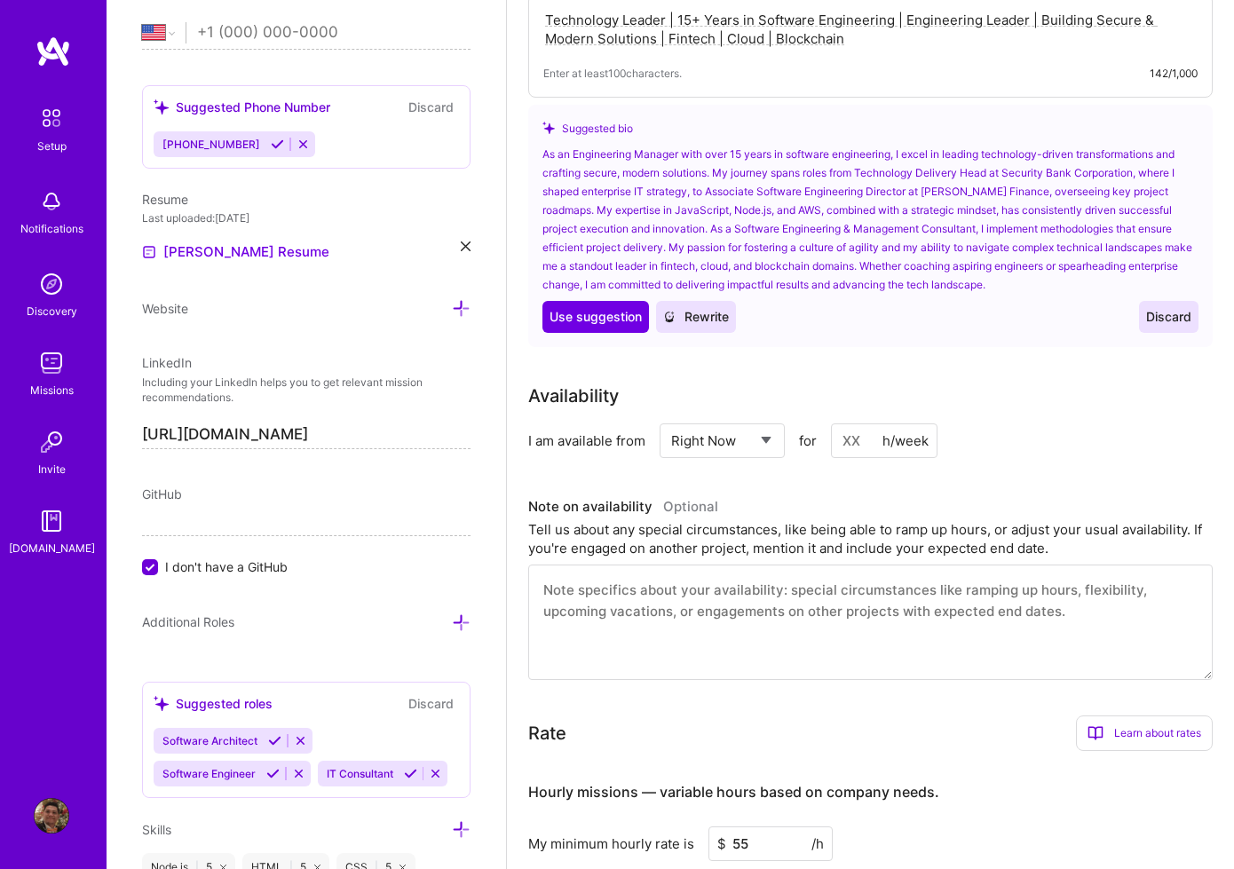
scroll to position [444, 0]
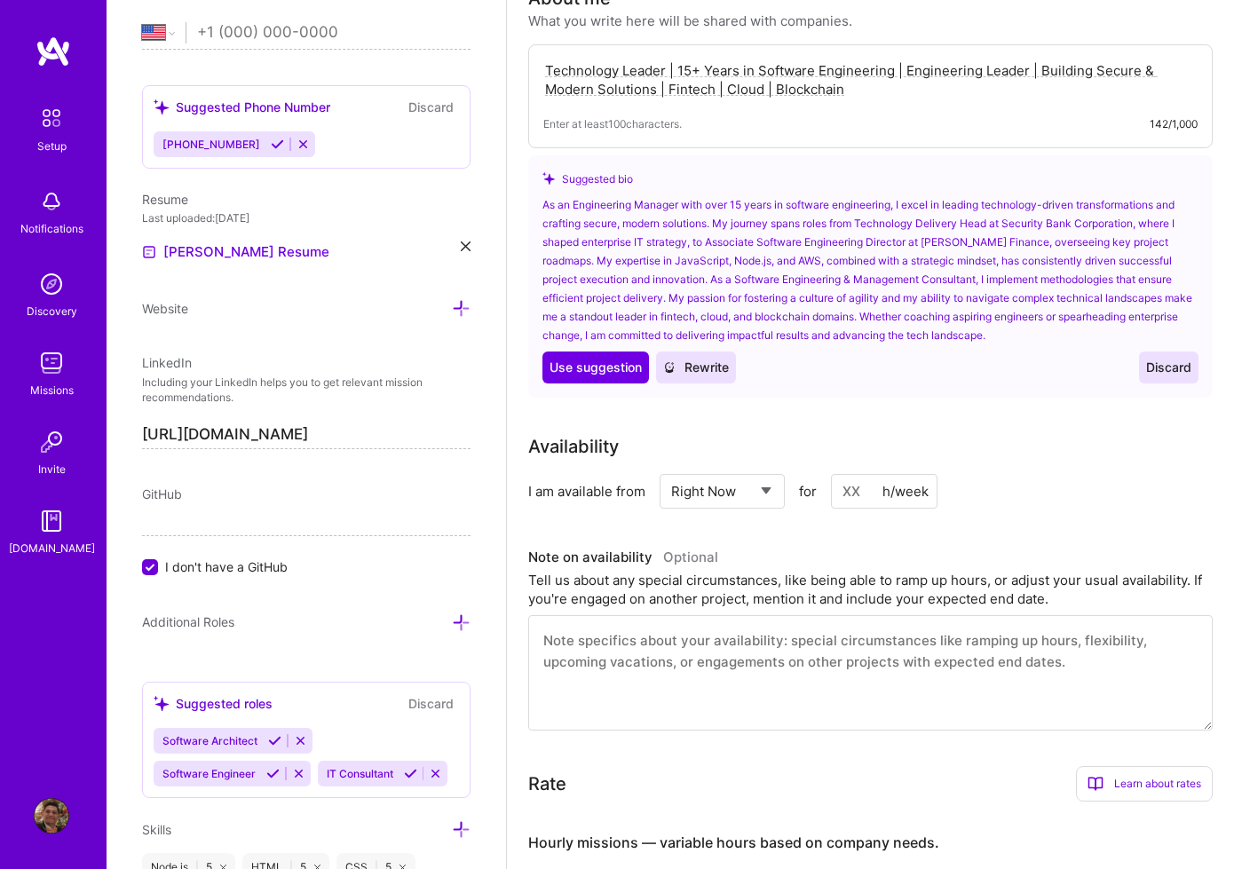
click at [808, 265] on div "As an Engineering Manager with over 15 years in software engineering, I excel i…" at bounding box center [870, 269] width 656 height 149
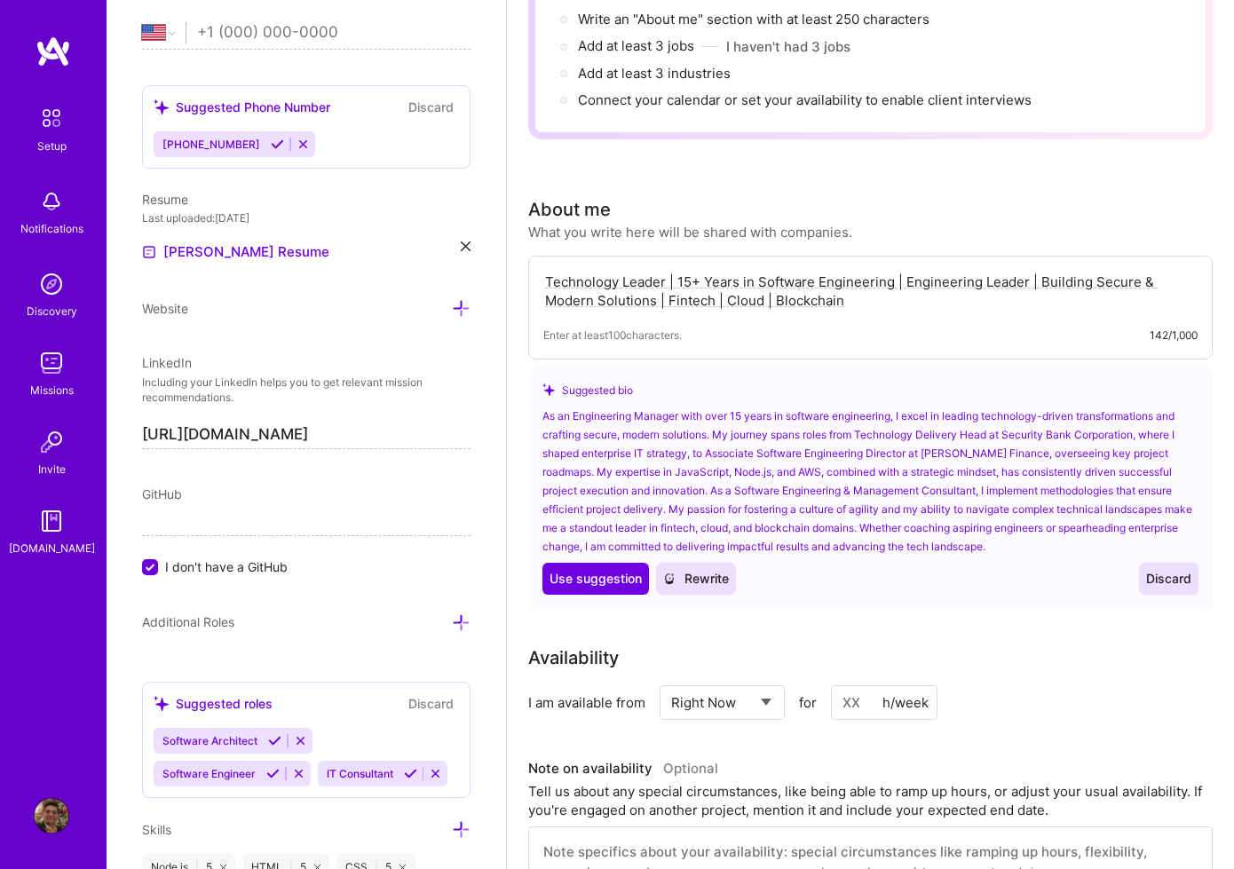
scroll to position [218, 0]
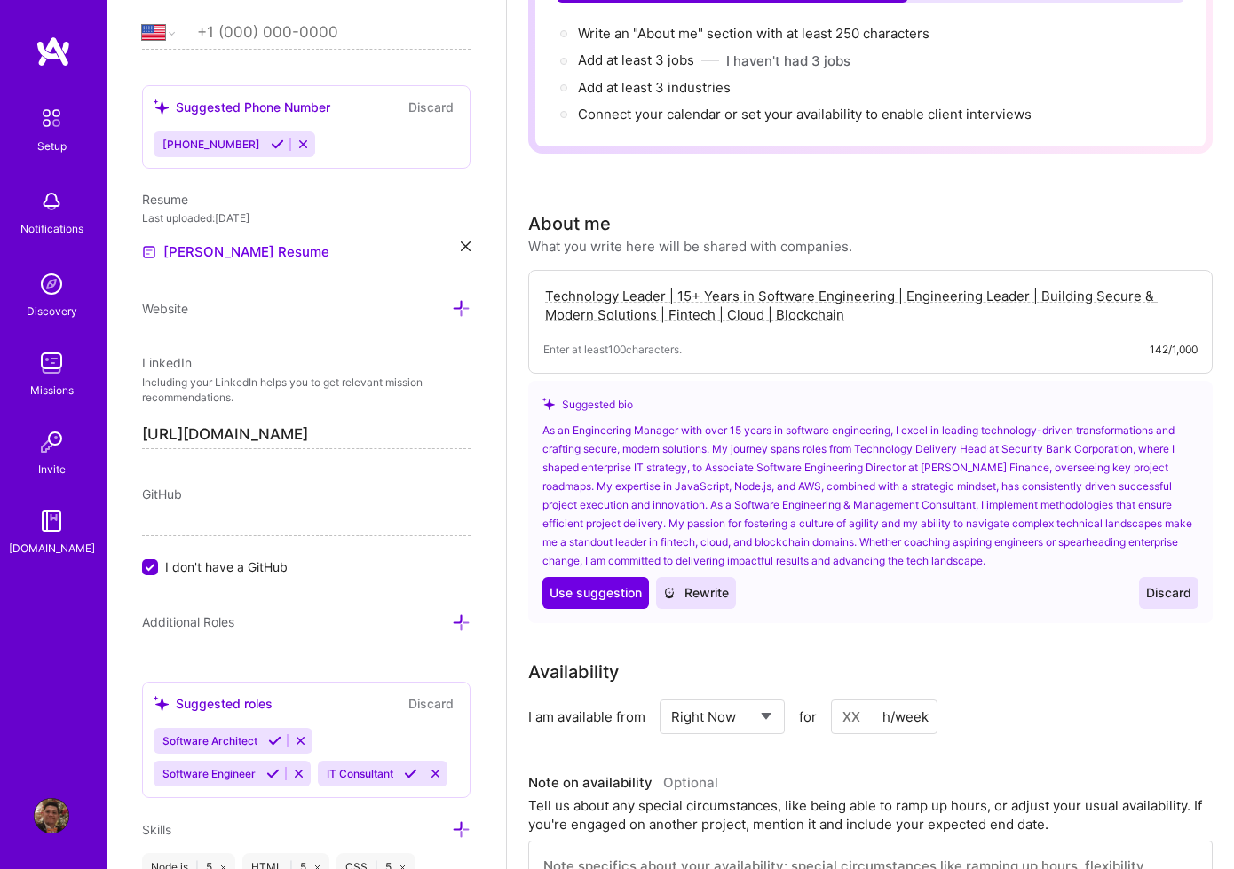
click at [786, 318] on textarea "Technology Leader | 15+ Years in Software Engineering | Engineering Leader | Bu…" at bounding box center [870, 305] width 654 height 41
paste textarea "With over 15 years of experience in software engineering, I am a passionate and…"
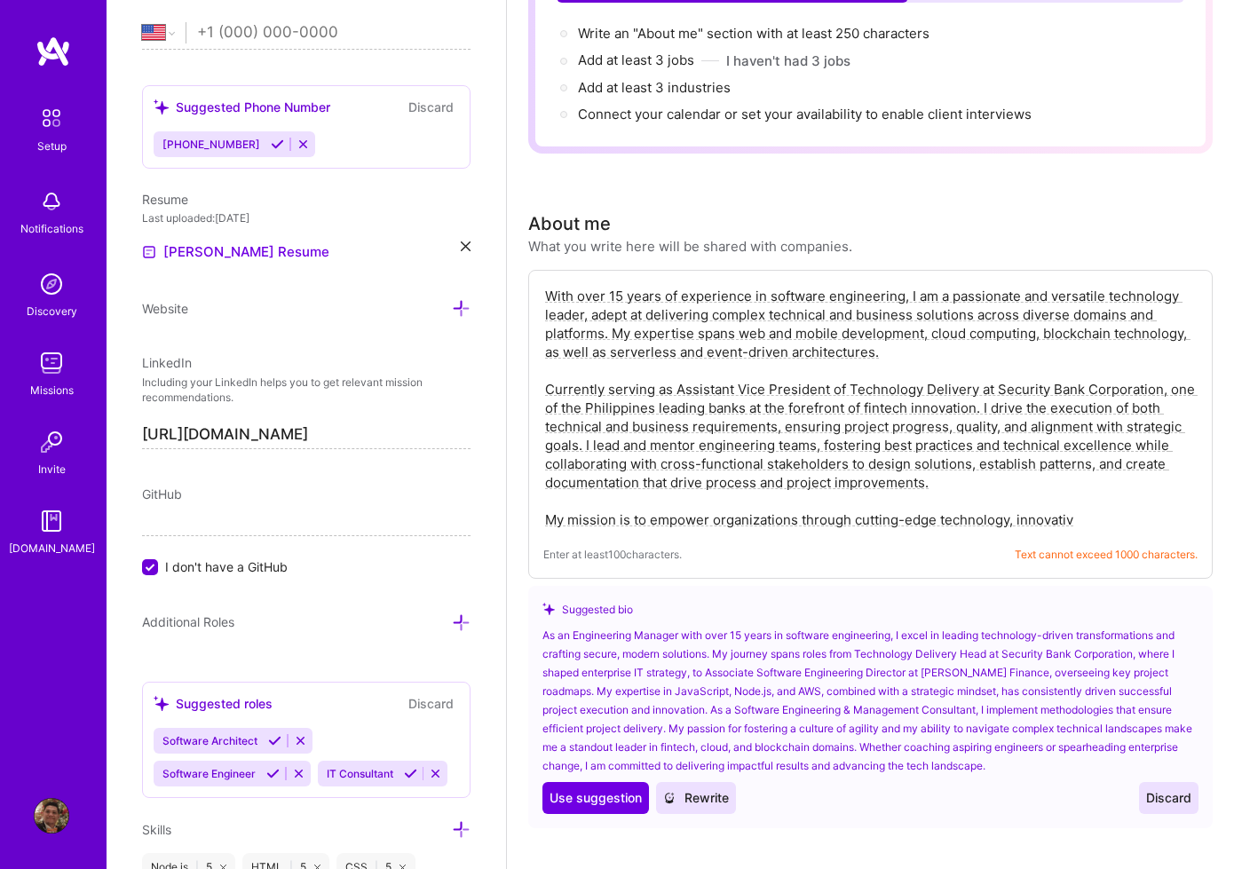
drag, startPoint x: 549, startPoint y: 389, endPoint x: 984, endPoint y: 409, distance: 435.4
click at [984, 409] on textarea "With over 15 years of experience in software engineering, I am a passionate and…" at bounding box center [870, 408] width 654 height 246
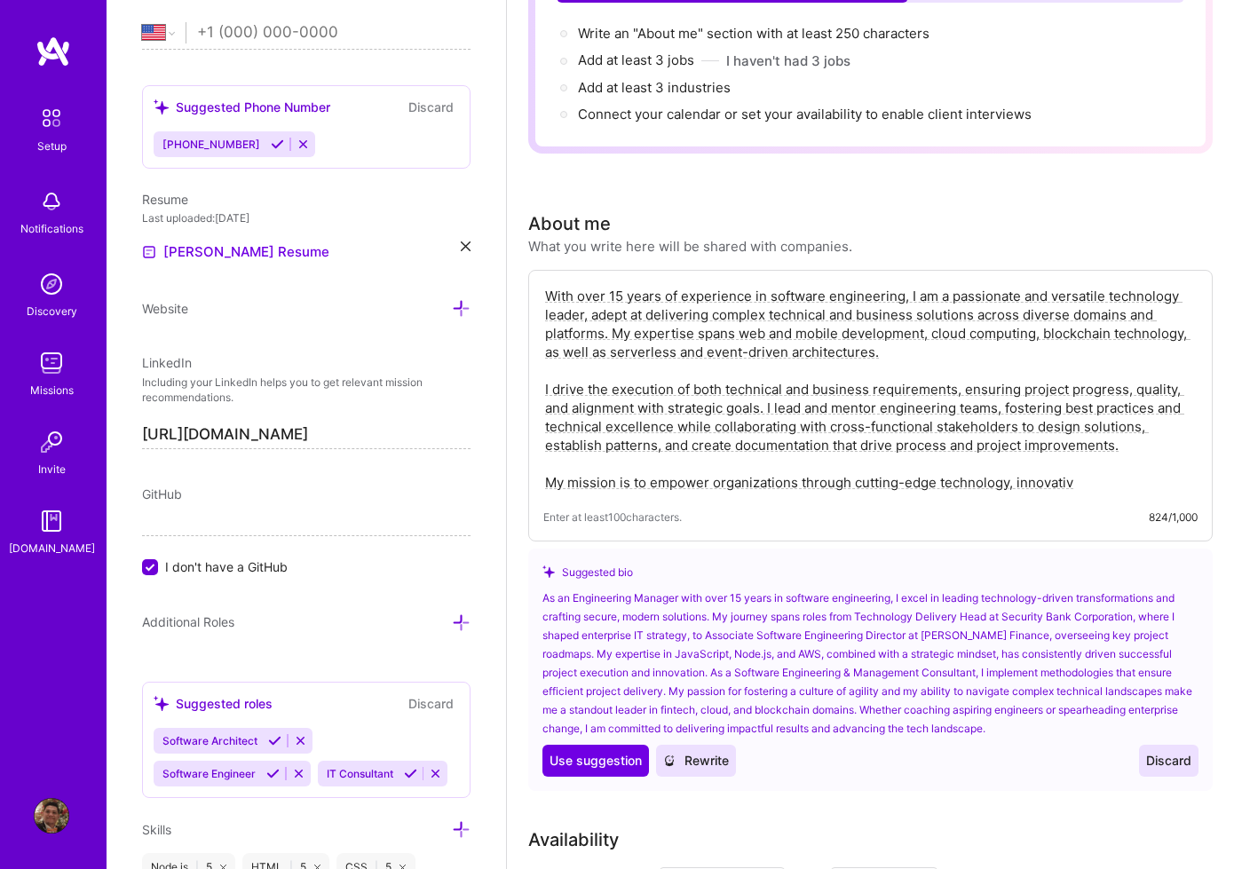
drag, startPoint x: 1099, startPoint y: 481, endPoint x: 495, endPoint y: 463, distance: 603.9
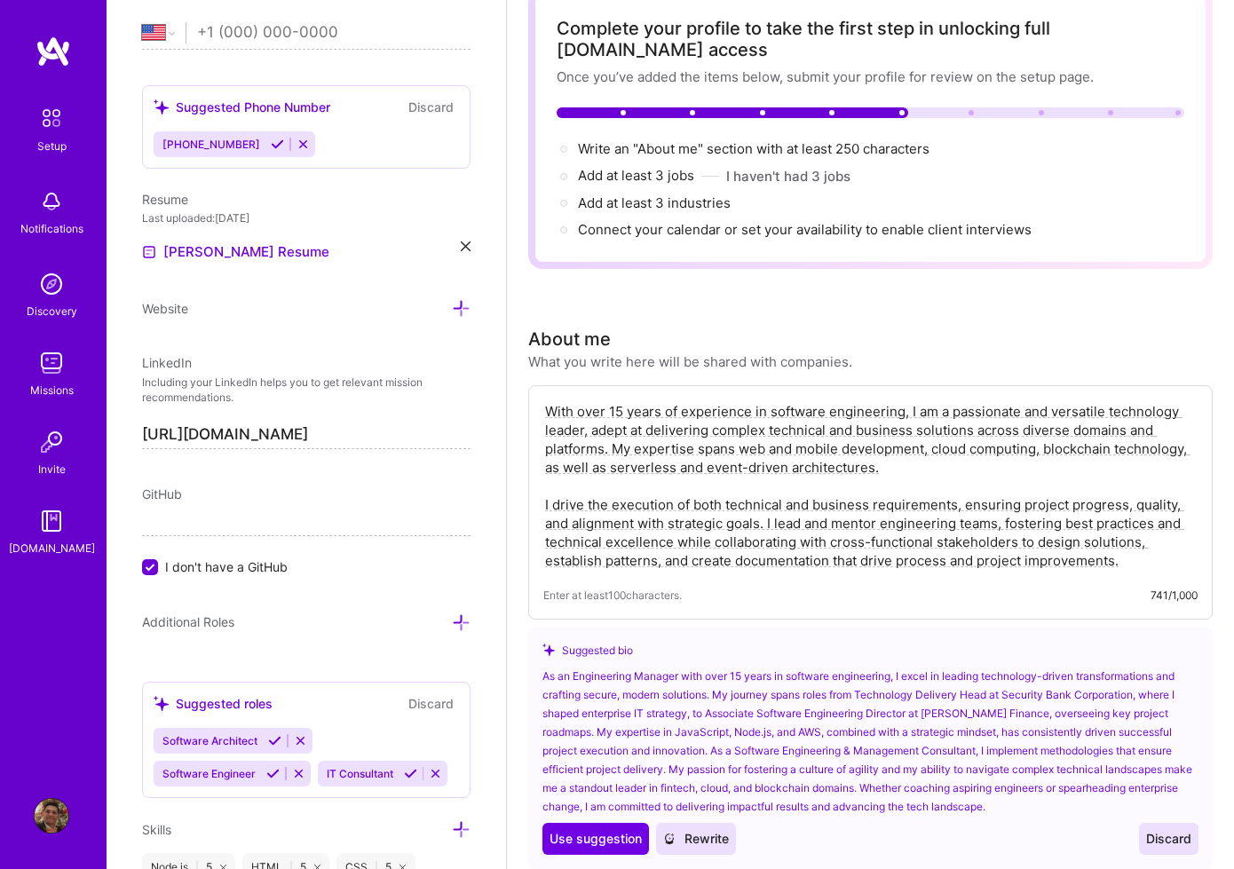
scroll to position [0, 0]
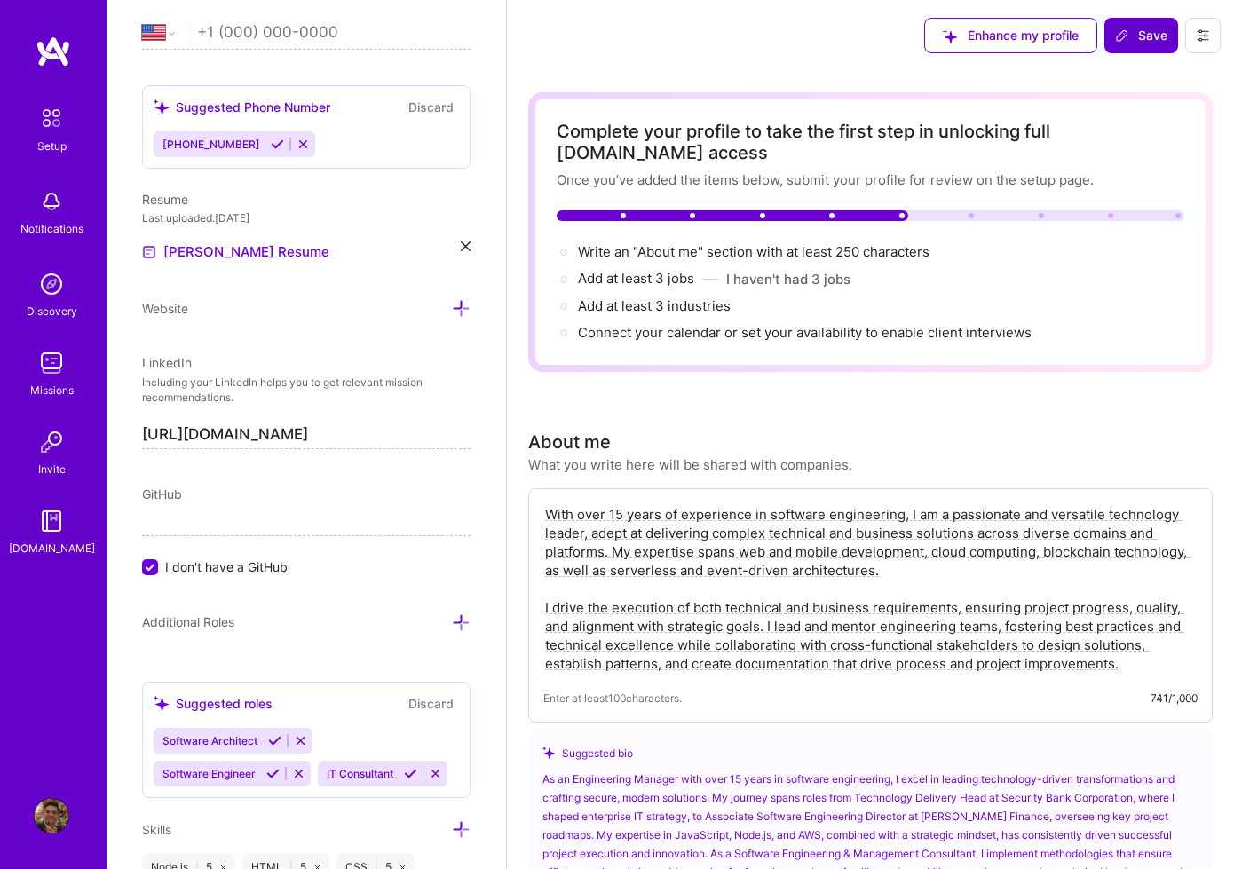
type textarea "With over 15 years of experience in software engineering, I am a passionate and…"
click at [1148, 39] on span "Save" at bounding box center [1141, 36] width 52 height 18
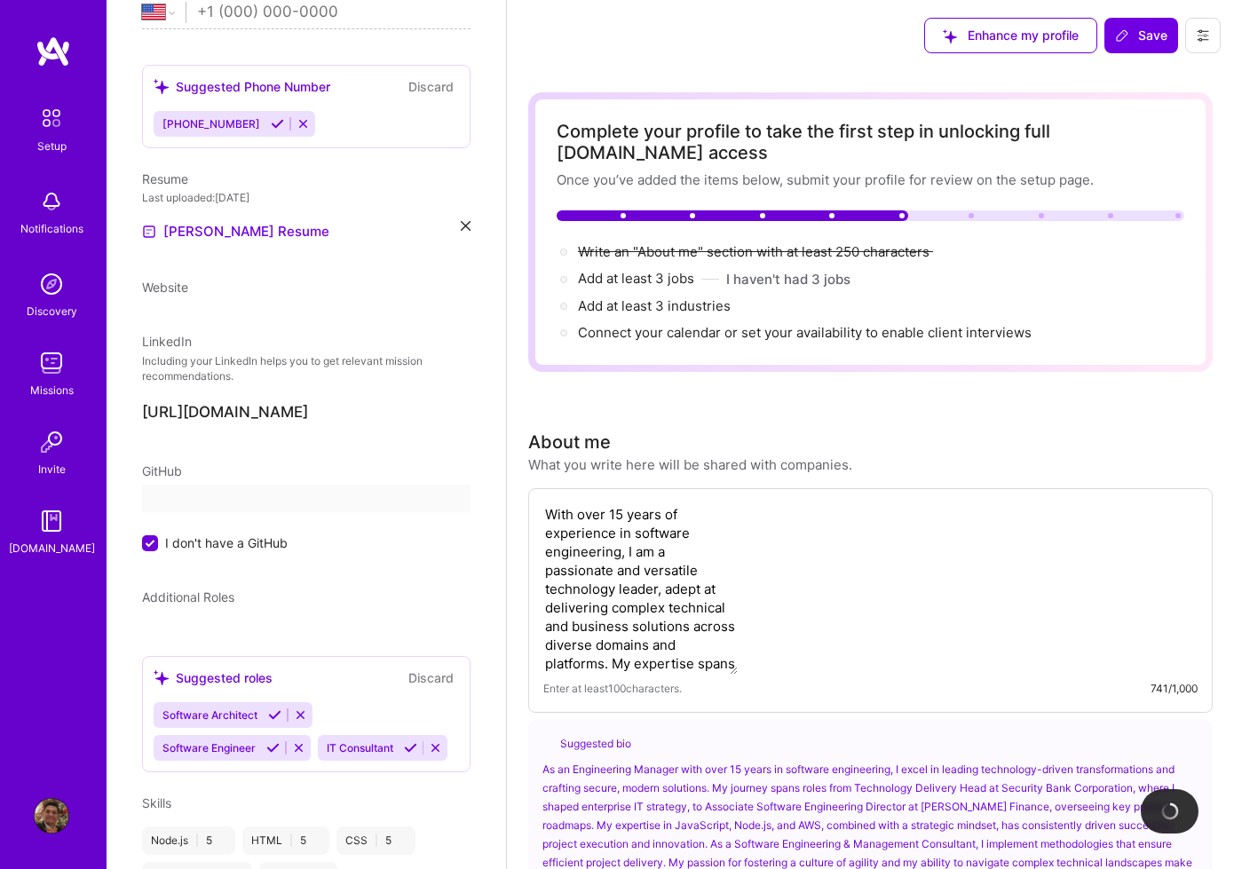
scroll to position [402, 0]
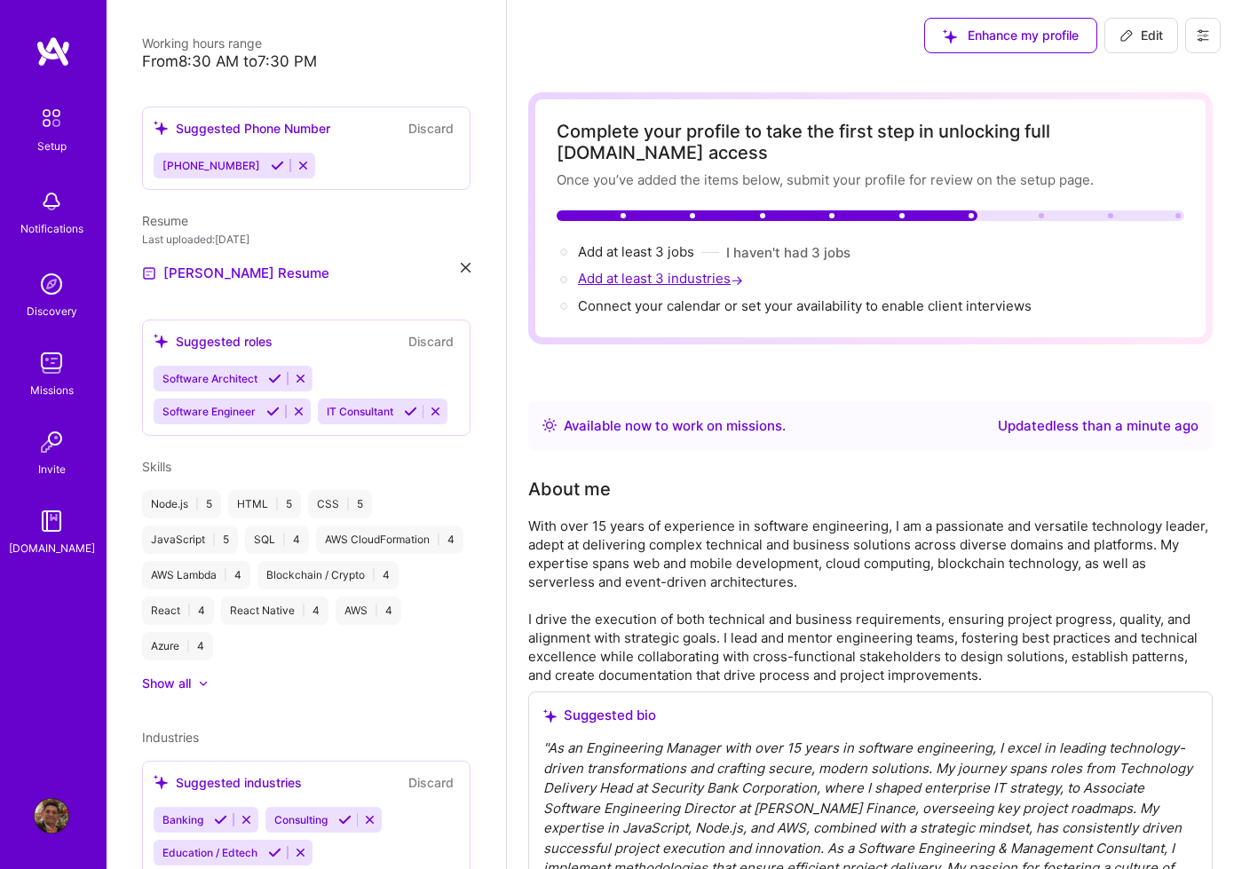
click at [643, 277] on span "Add at least 3 industries →" at bounding box center [662, 278] width 169 height 17
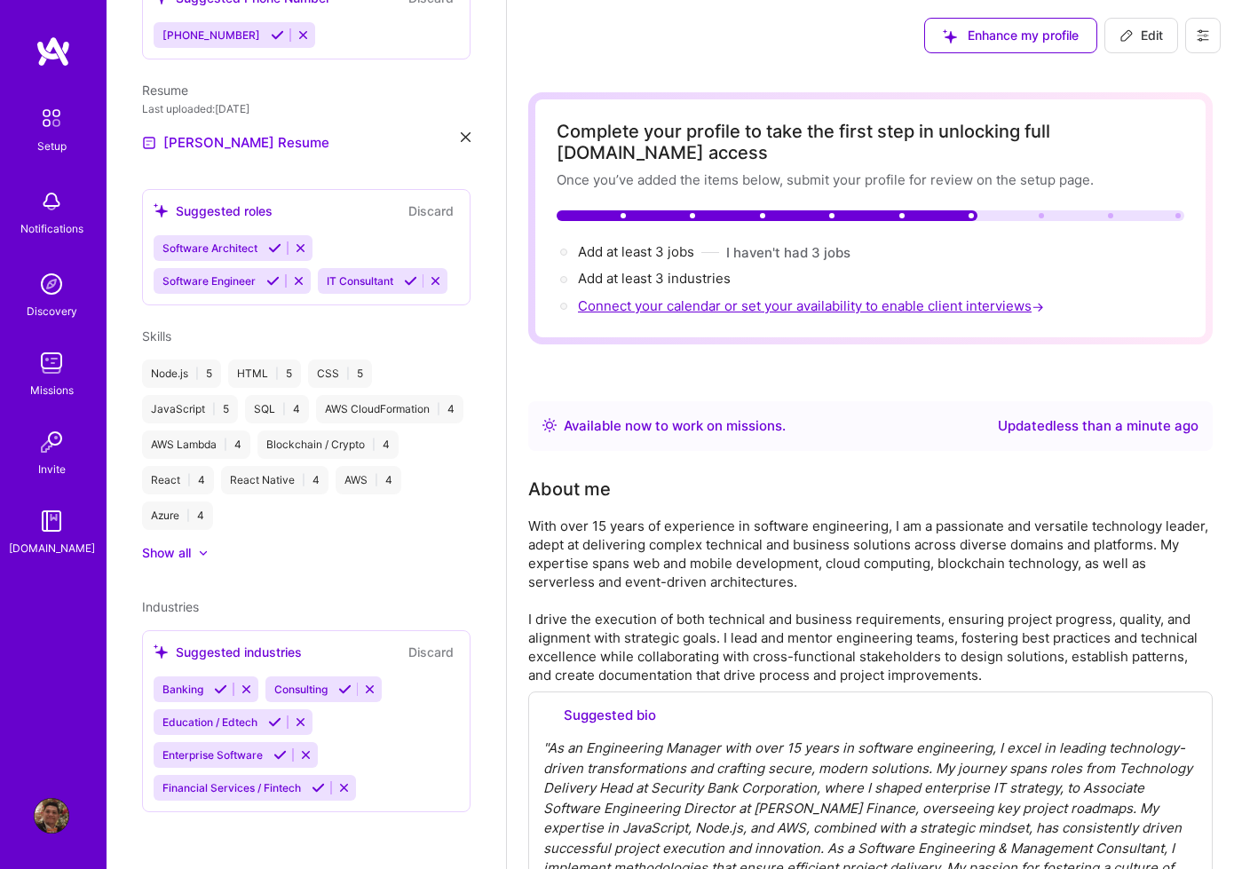
select select "US"
select select "Right Now"
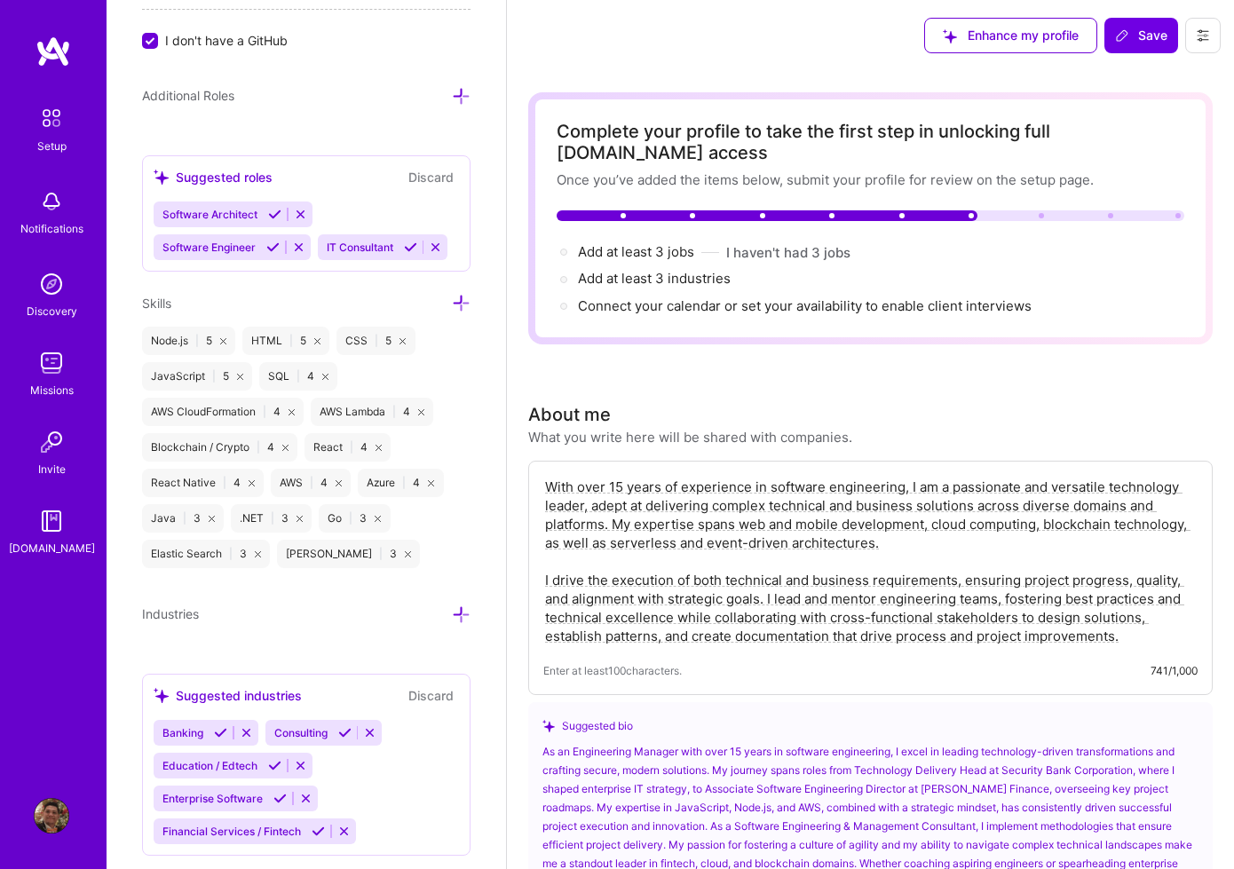
scroll to position [1277, 0]
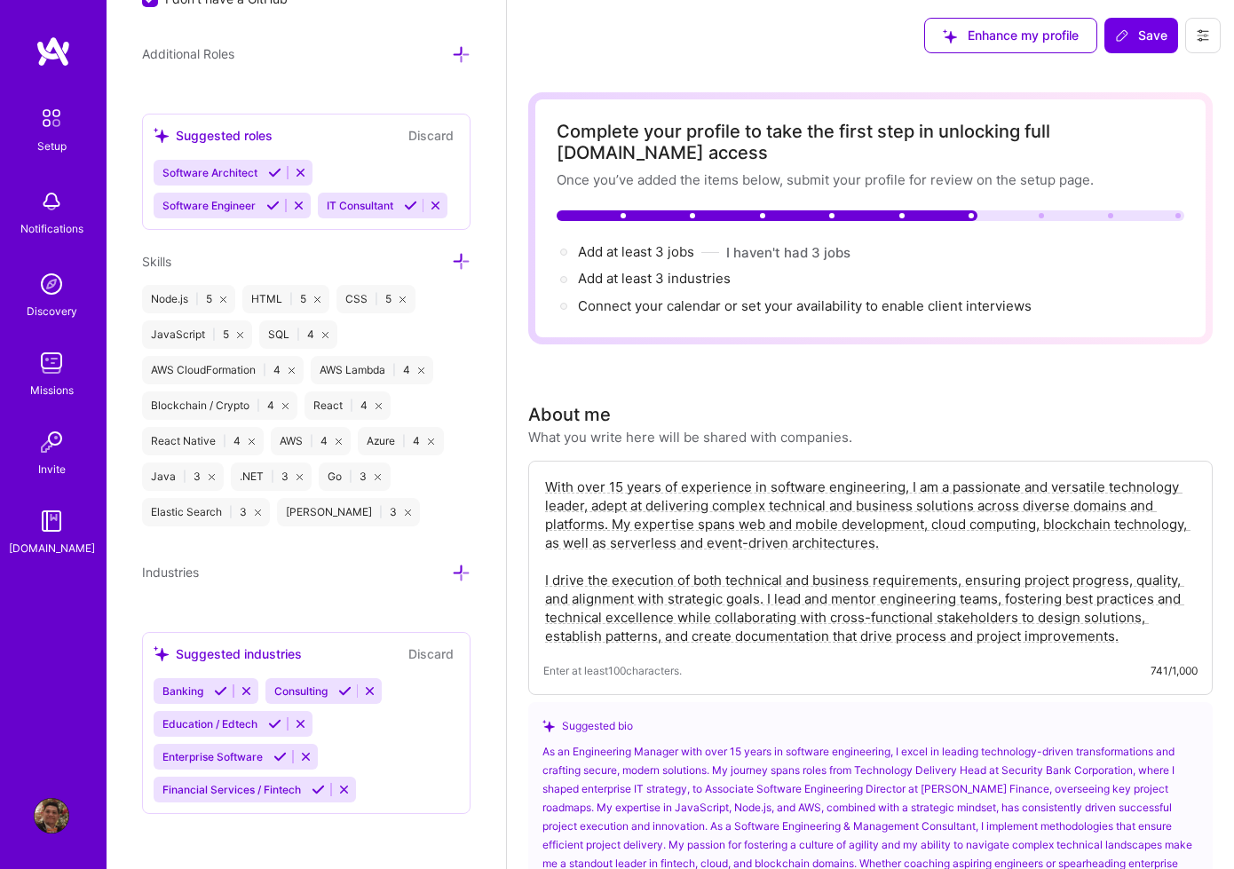
drag, startPoint x: 316, startPoint y: 689, endPoint x: 326, endPoint y: 693, distance: 10.7
click at [316, 689] on span "Consulting" at bounding box center [300, 690] width 53 height 13
click at [346, 689] on icon at bounding box center [344, 690] width 13 height 13
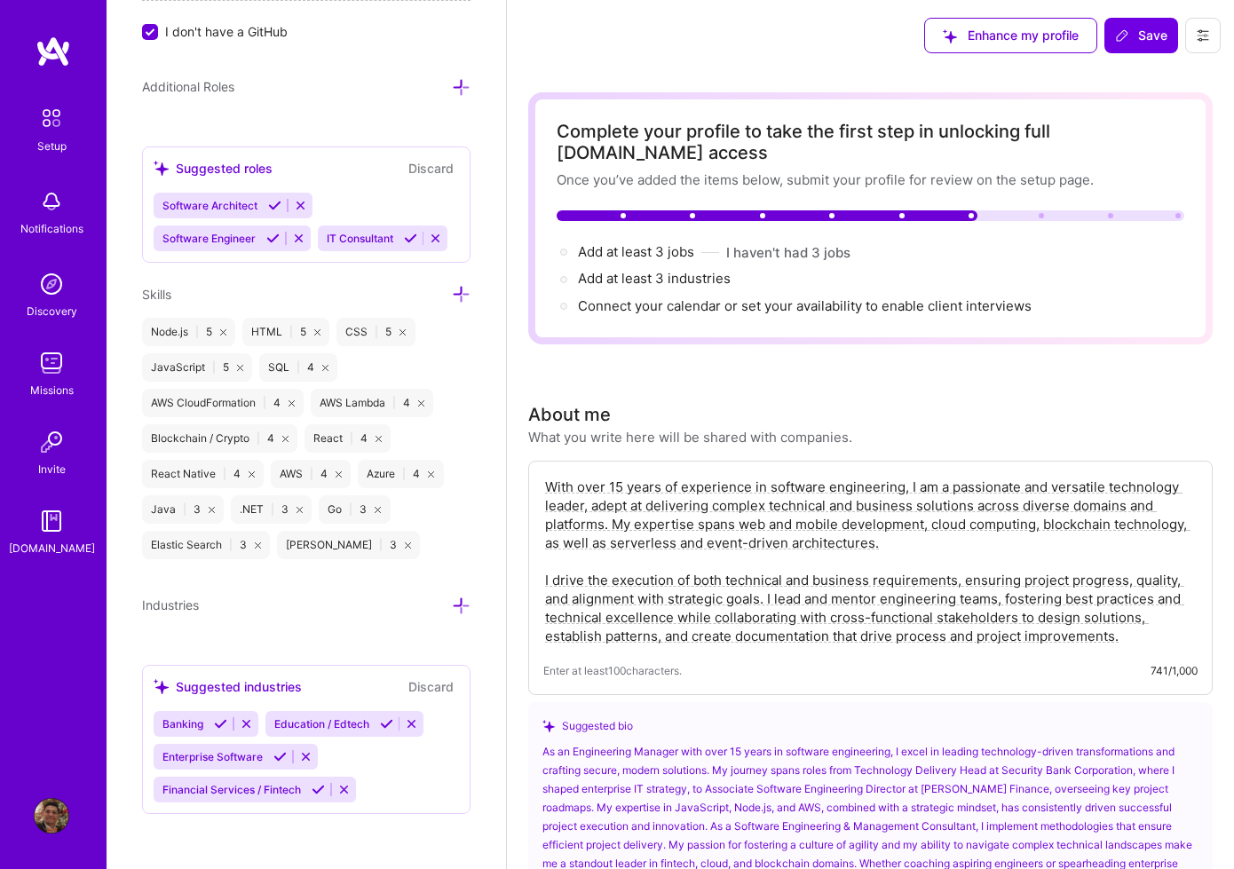
scroll to position [13, 0]
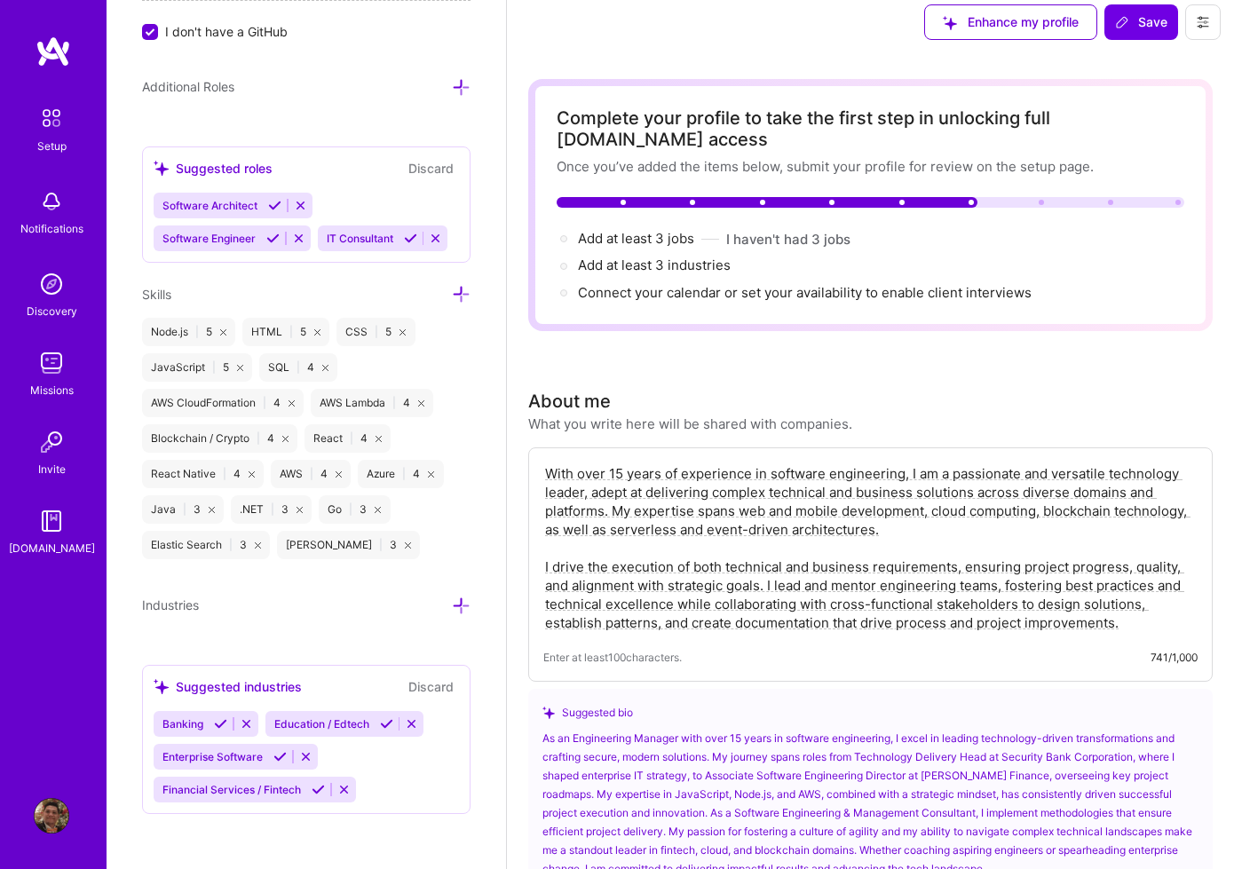
click at [220, 727] on icon at bounding box center [220, 723] width 13 height 13
click at [321, 786] on icon at bounding box center [318, 789] width 13 height 13
click at [351, 690] on div "Suggested industries Discard" at bounding box center [306, 686] width 305 height 20
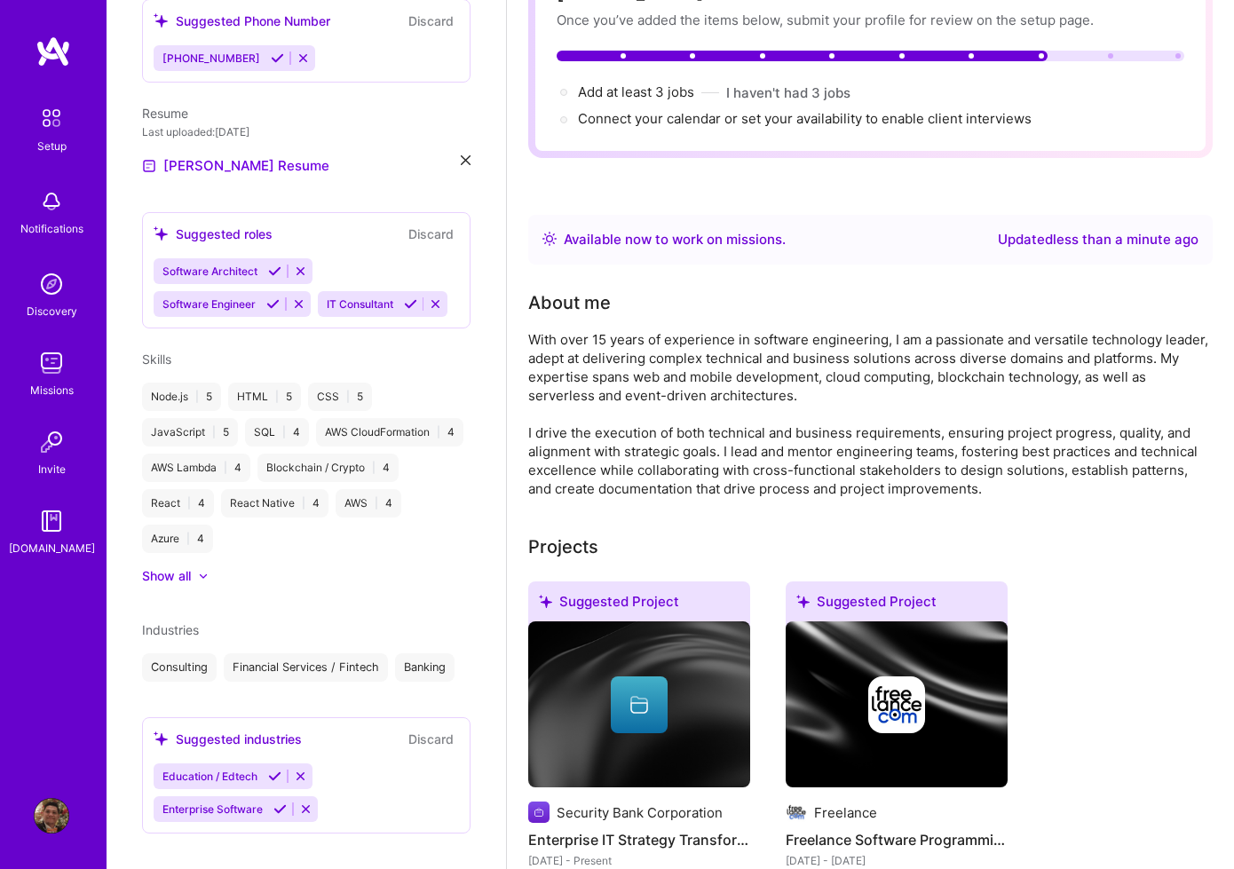
scroll to position [162, 0]
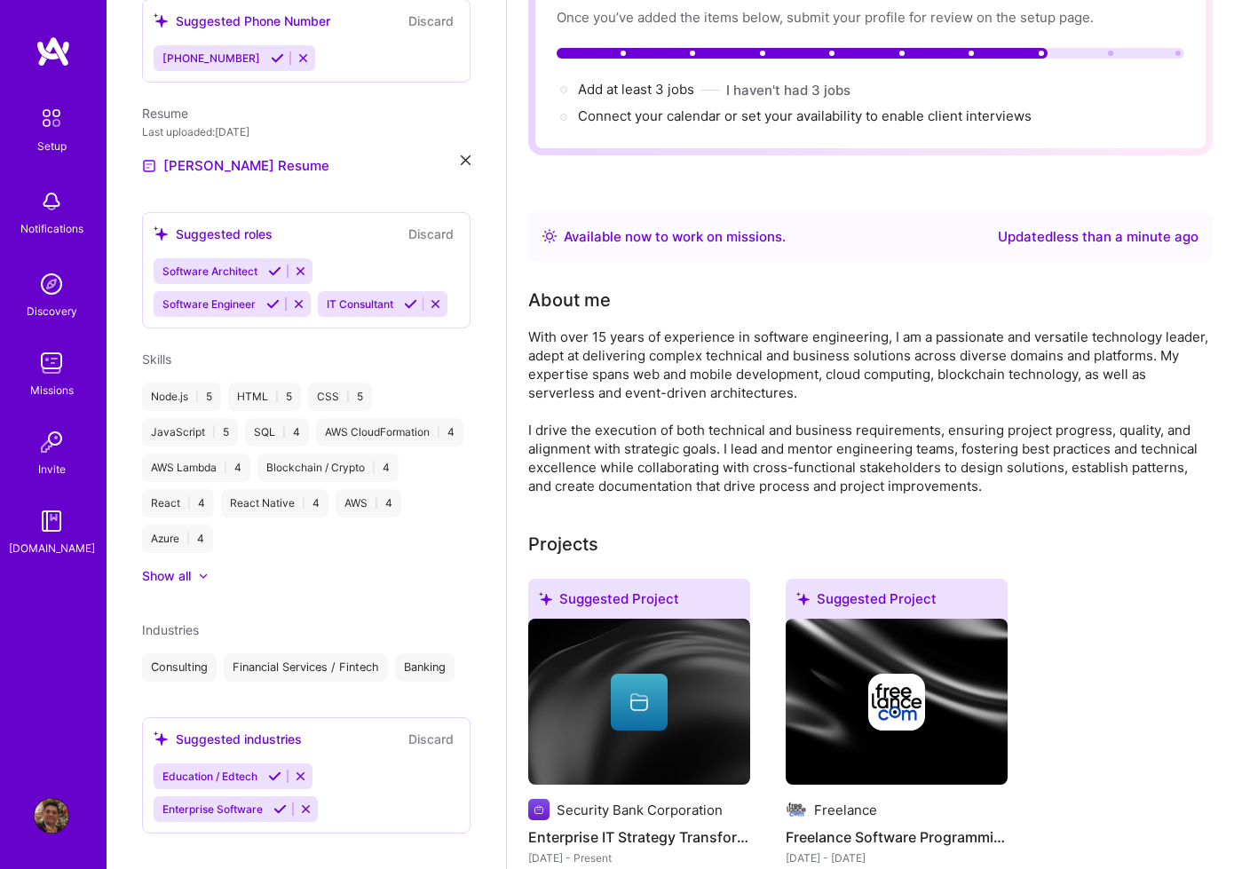
drag, startPoint x: 375, startPoint y: 763, endPoint x: 330, endPoint y: 735, distance: 52.2
click at [372, 763] on div "Education / Edtech Enterprise Software" at bounding box center [306, 792] width 305 height 59
click at [328, 731] on div "Suggested industries Discard Education / Edtech Enterprise Software" at bounding box center [306, 775] width 328 height 116
click at [221, 620] on div "Industries" at bounding box center [306, 629] width 328 height 19
click at [637, 88] on span "Add at least 3 jobs →" at bounding box center [644, 89] width 132 height 17
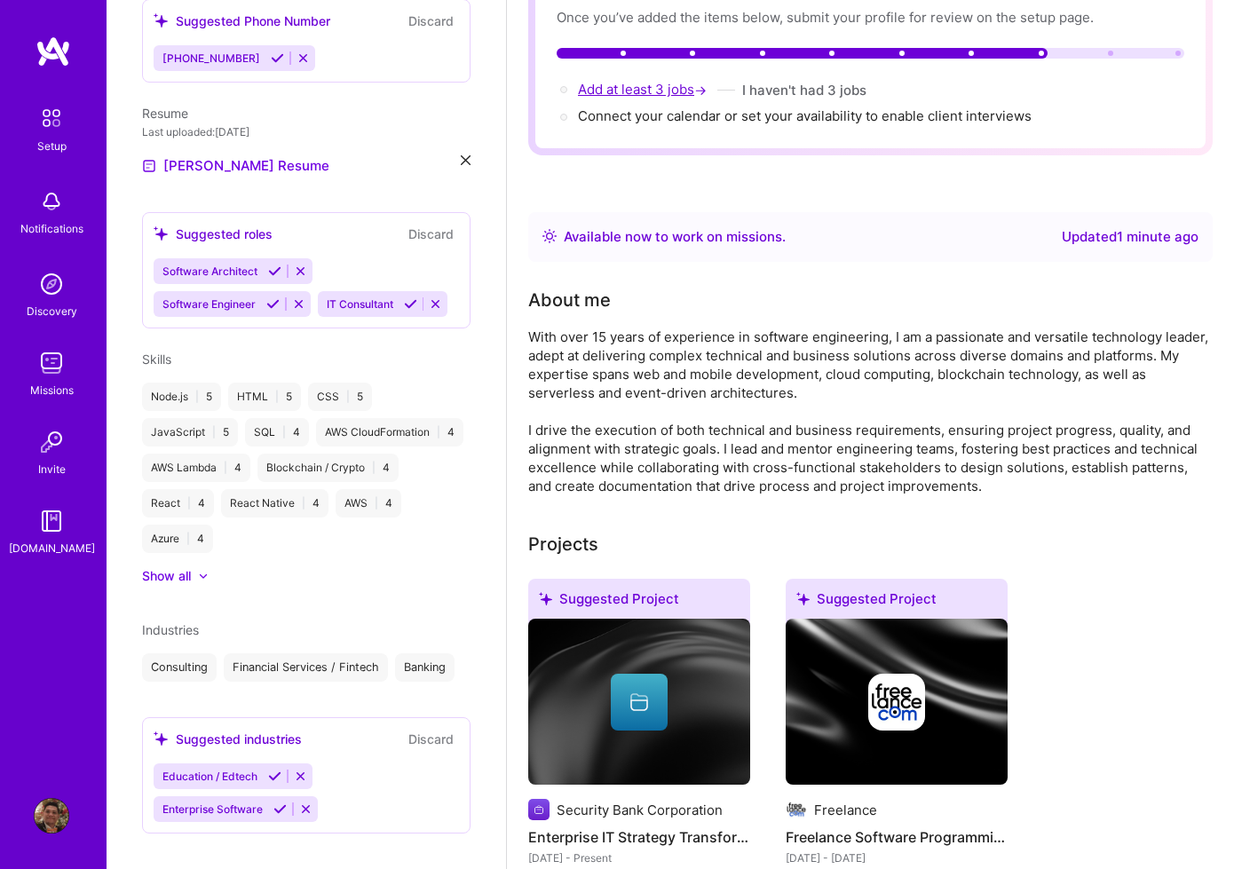
select select "US"
select select "Right Now"
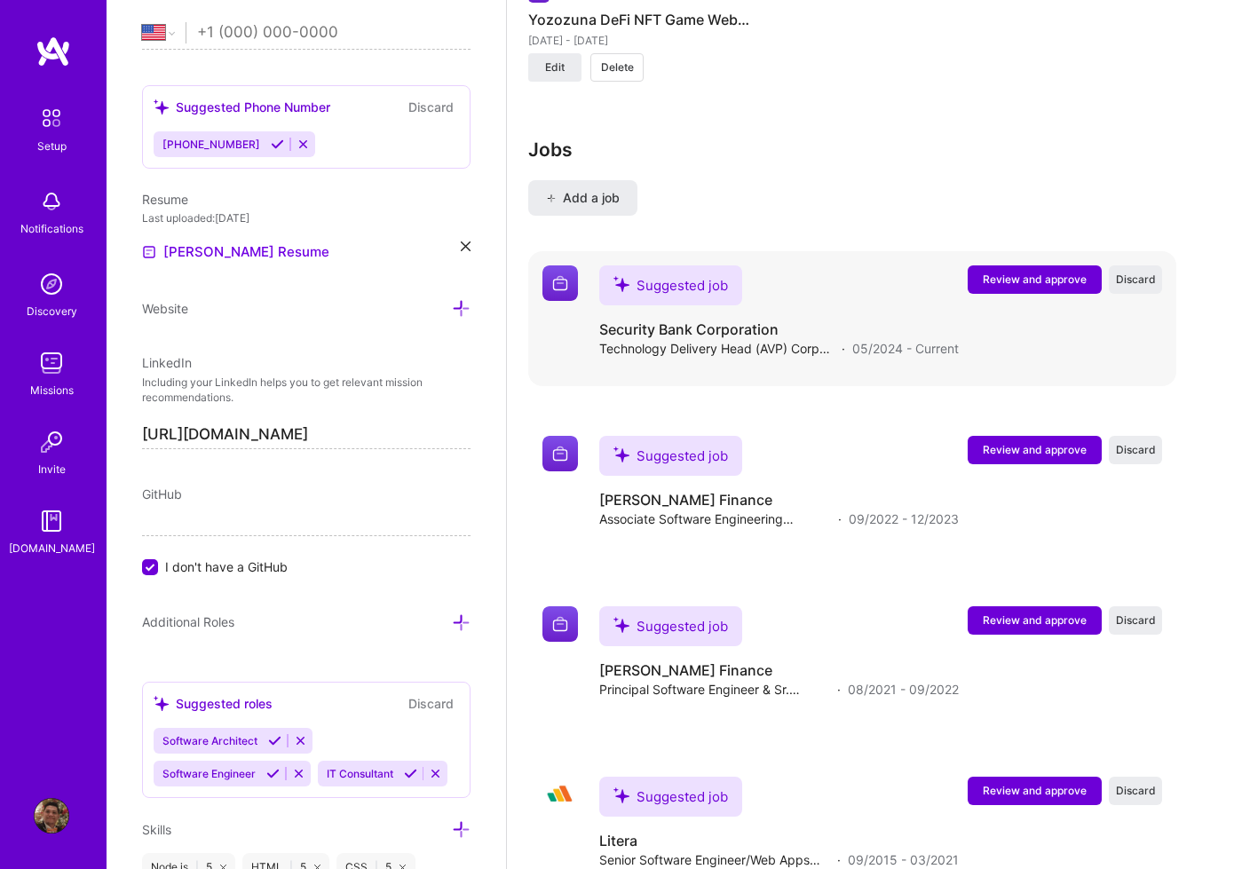
scroll to position [3679, 0]
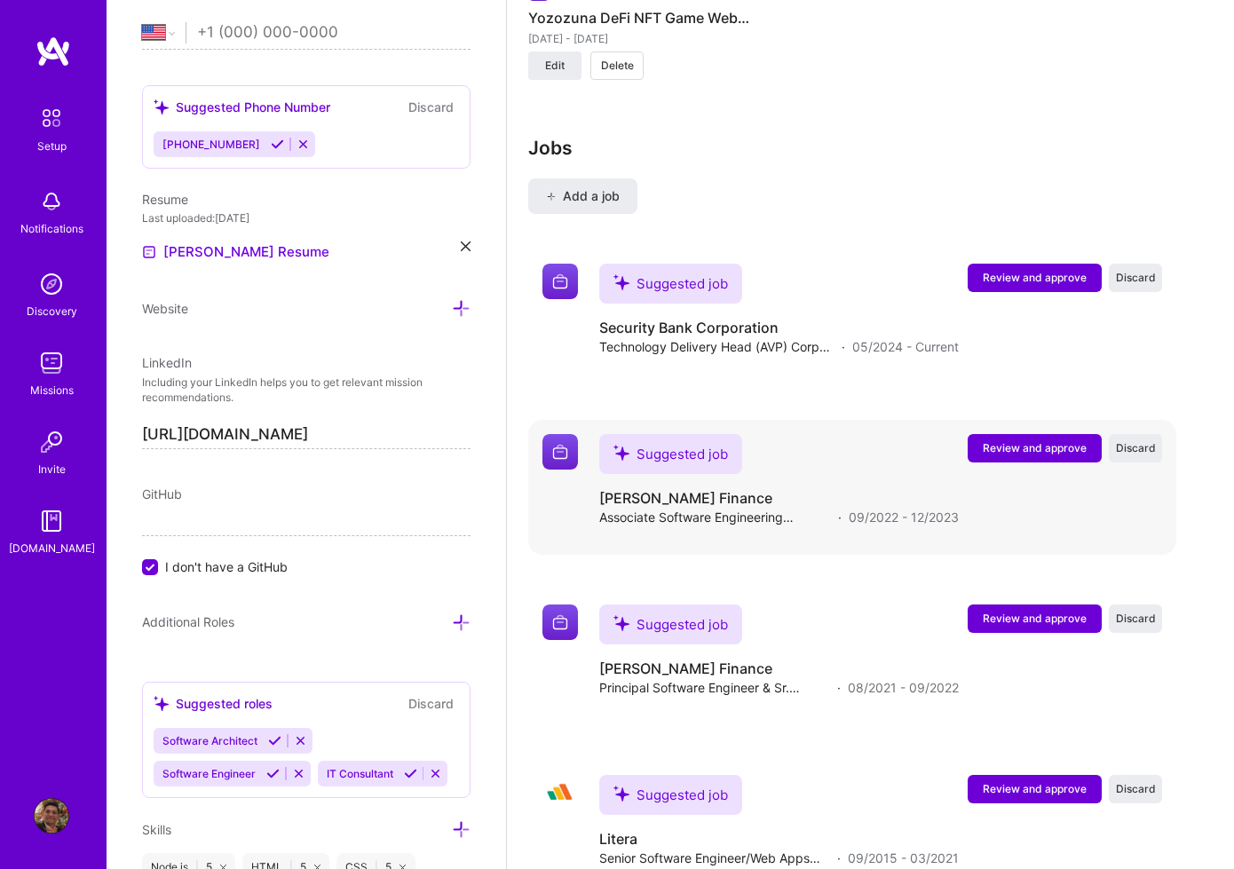
click at [1037, 440] on span "Review and approve" at bounding box center [1035, 447] width 104 height 15
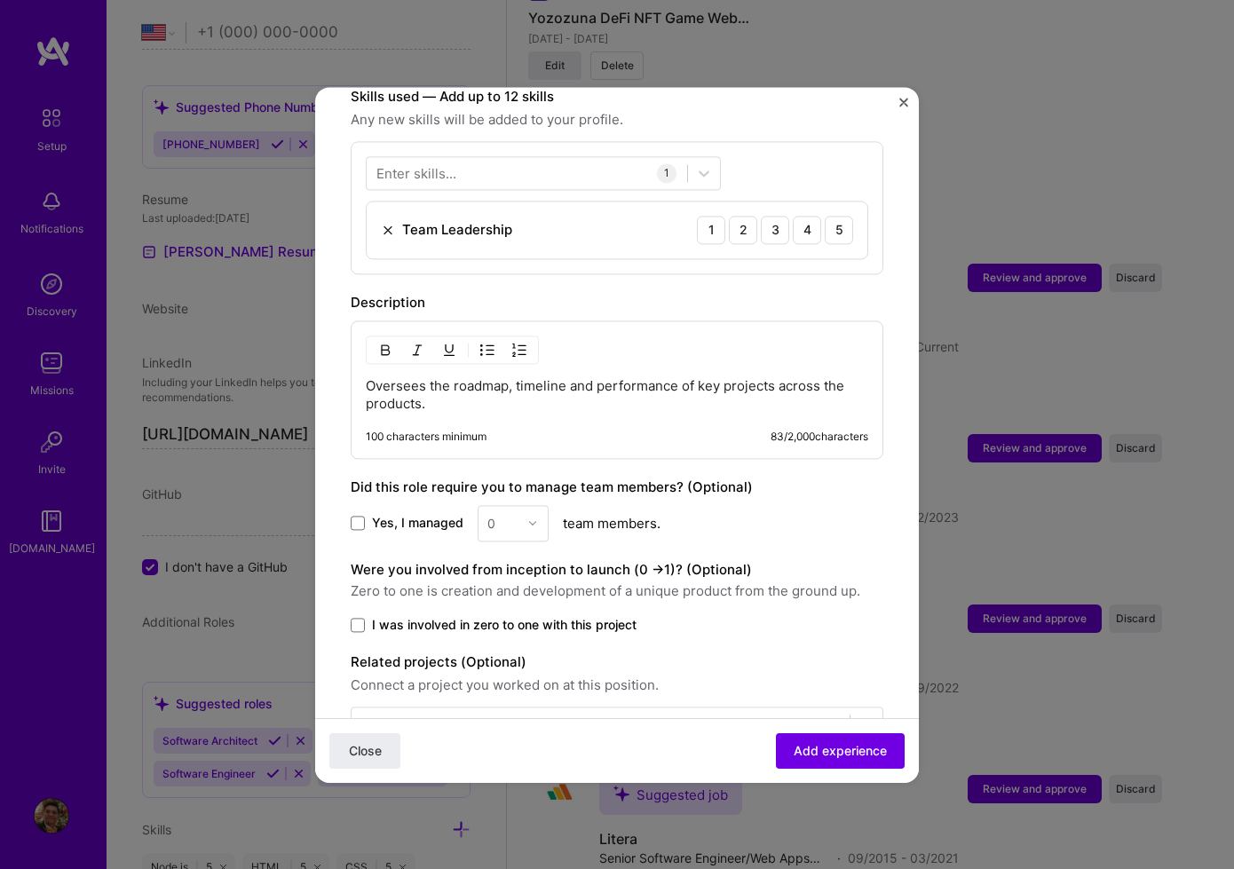
scroll to position [655, 0]
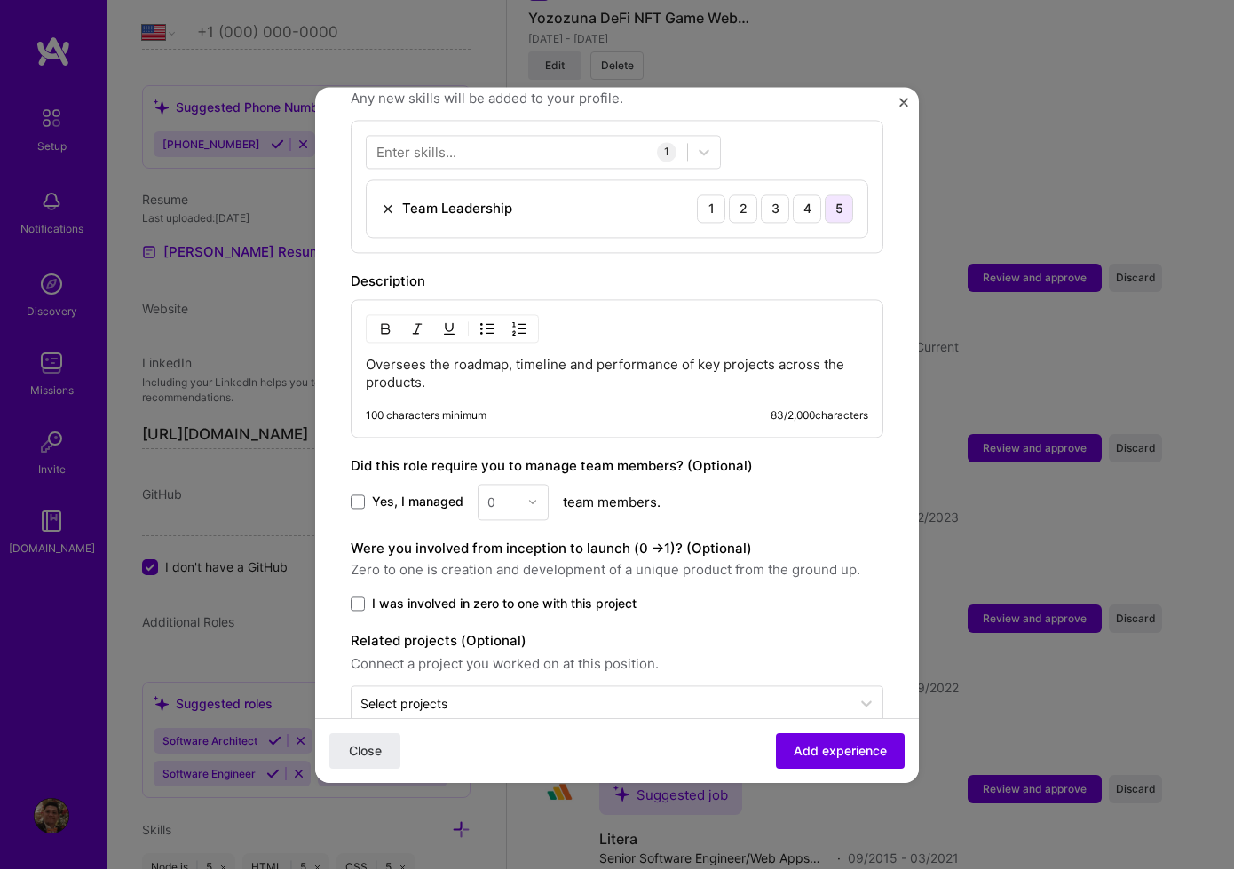
click at [838, 198] on div "5" at bounding box center [839, 208] width 28 height 28
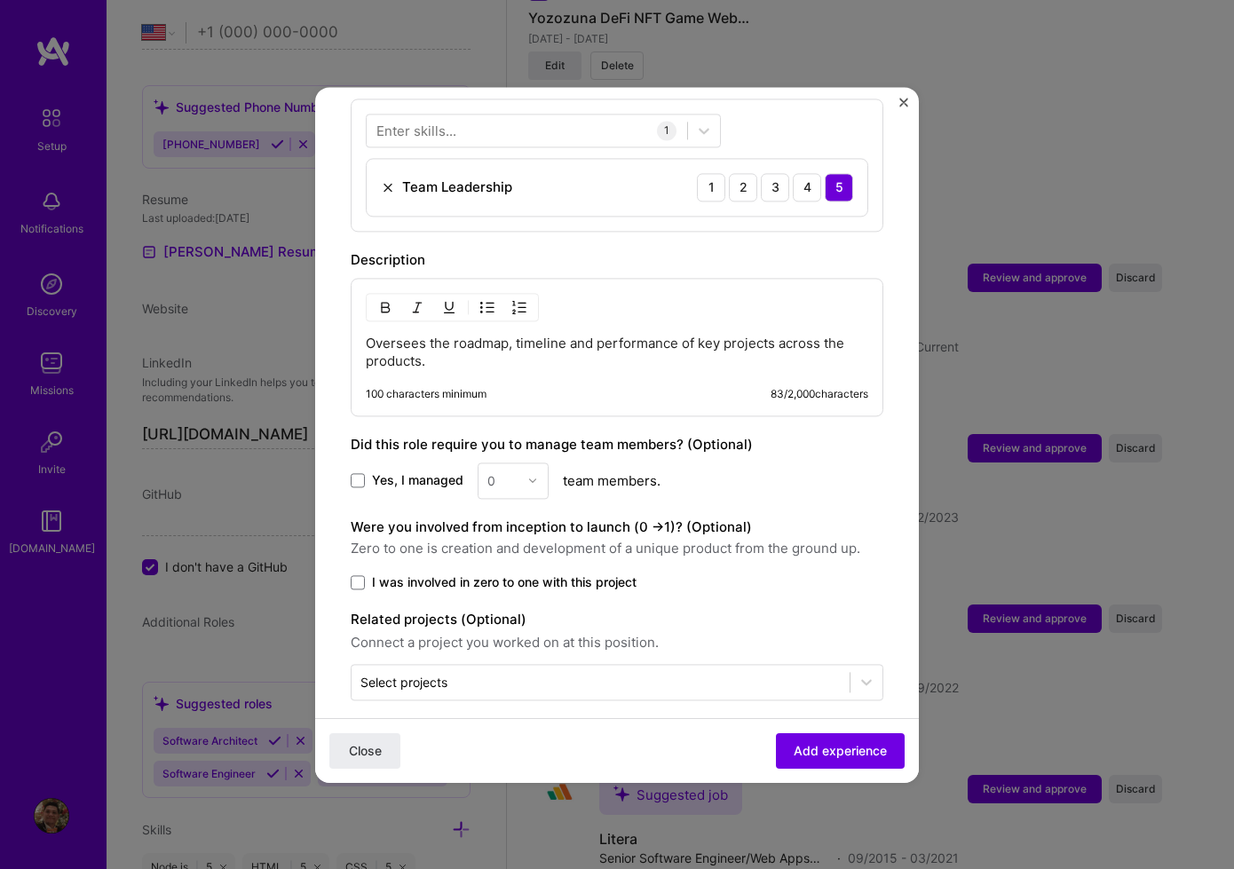
scroll to position [675, 0]
